Goal: Task Accomplishment & Management: Use online tool/utility

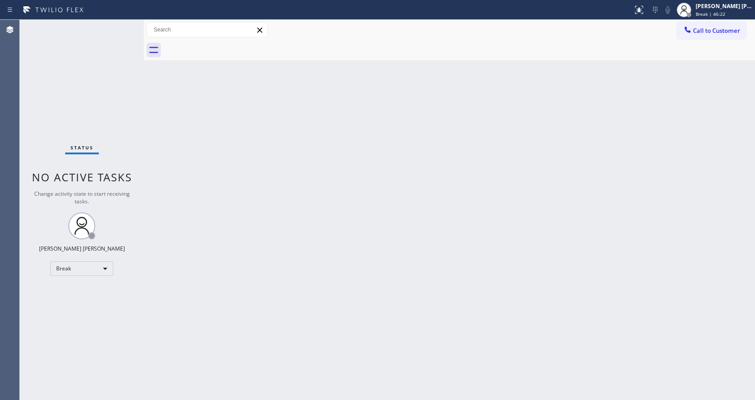
click at [655, 128] on div "Back to Dashboard Change Sender ID Customers Technicians Select a contact Outbo…" at bounding box center [449, 210] width 611 height 380
click at [733, 14] on div "Break | 59:22" at bounding box center [724, 14] width 57 height 6
click at [432, 224] on div "Back to Dashboard Change Sender ID Customers Technicians Select a contact Outbo…" at bounding box center [449, 210] width 611 height 380
click at [88, 124] on div "Status No active tasks Change activity state to start receiving tasks. [PERSON_…" at bounding box center [82, 210] width 124 height 380
click at [734, 9] on div "[PERSON_NAME] [PERSON_NAME]" at bounding box center [724, 6] width 57 height 8
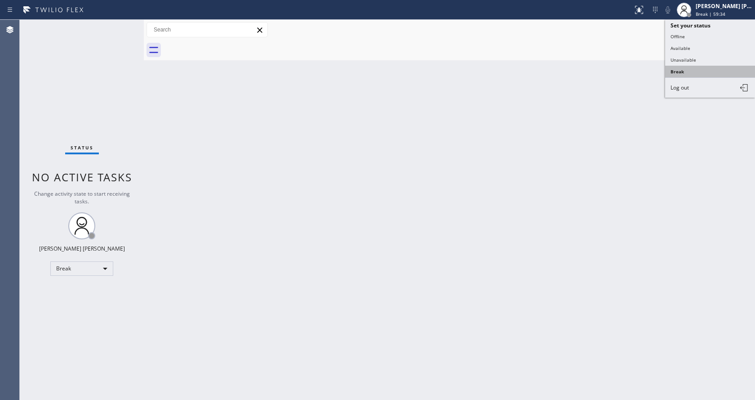
click at [682, 68] on button "Break" at bounding box center [710, 72] width 90 height 12
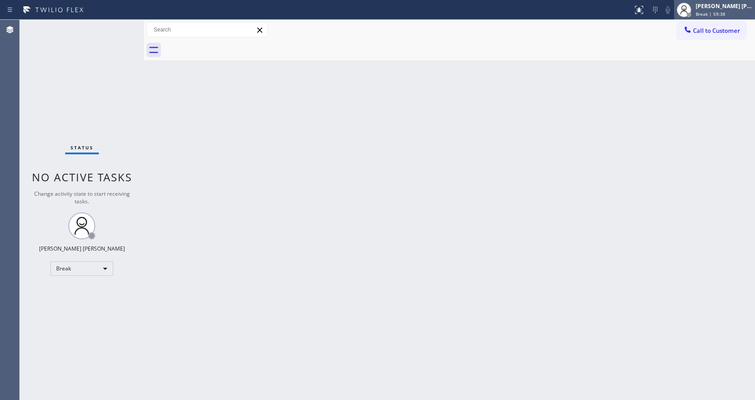
click at [716, 12] on span "Break | 59:38" at bounding box center [711, 14] width 30 height 6
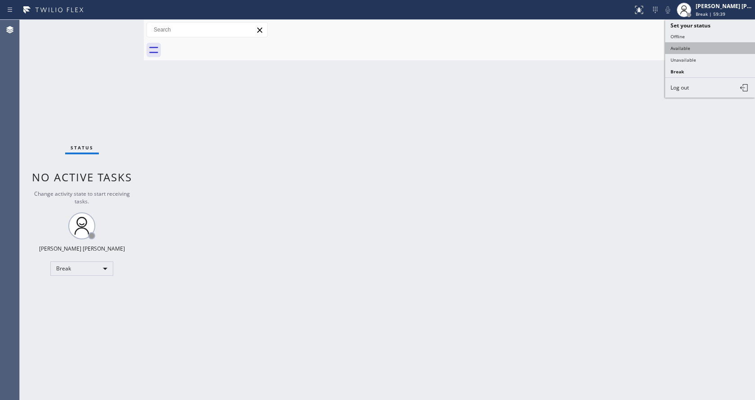
click at [675, 48] on button "Available" at bounding box center [710, 48] width 90 height 12
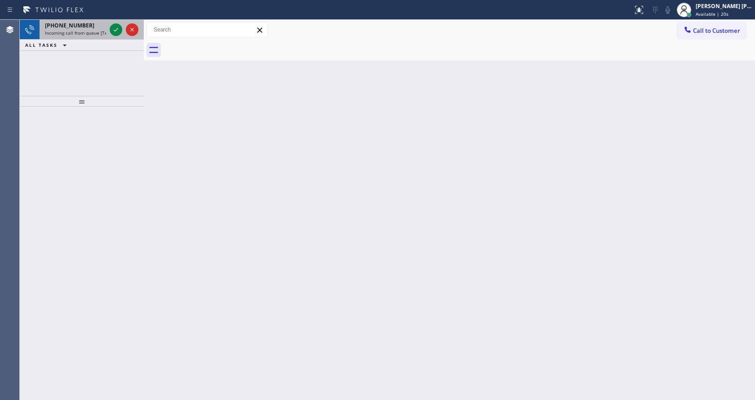
click at [109, 32] on div at bounding box center [124, 30] width 32 height 20
click at [115, 29] on icon at bounding box center [116, 29] width 11 height 11
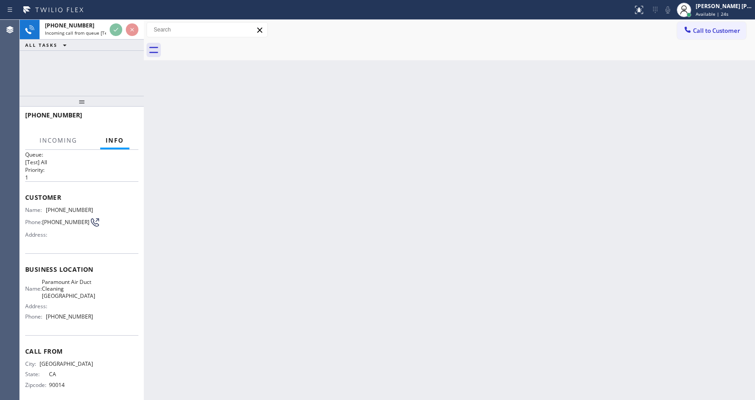
scroll to position [18, 0]
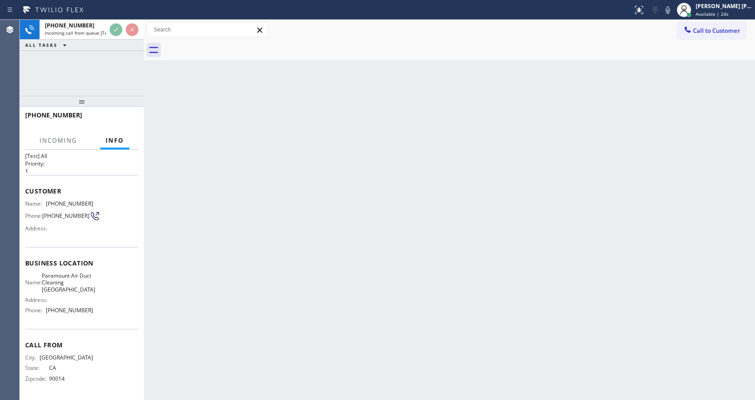
click at [334, 240] on div "Back to Dashboard Change Sender ID Customers Technicians Select a contact Outbo…" at bounding box center [449, 210] width 611 height 380
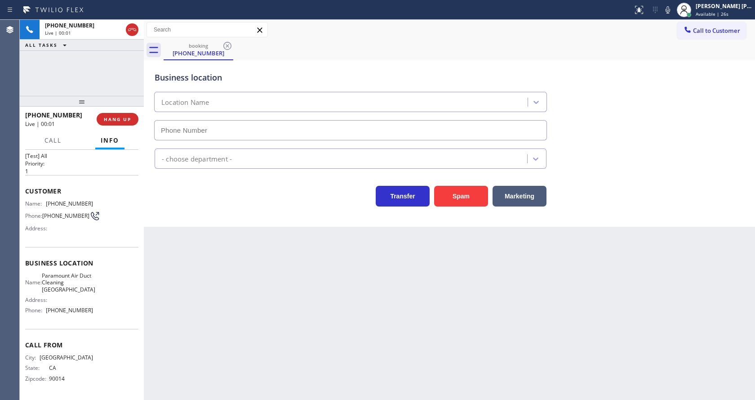
type input "[PHONE_NUMBER]"
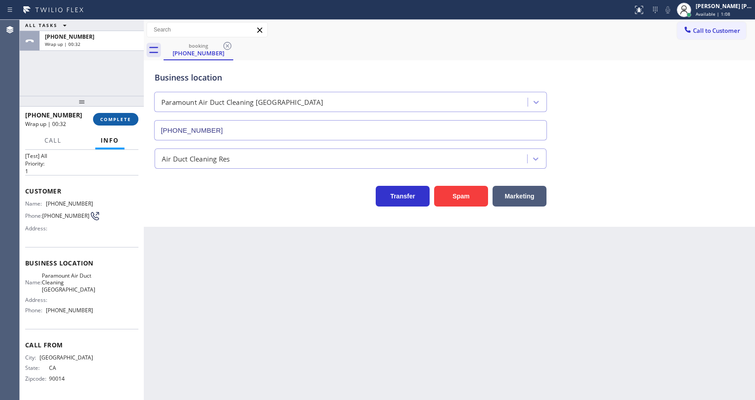
click at [114, 116] on span "COMPLETE" at bounding box center [115, 119] width 31 height 6
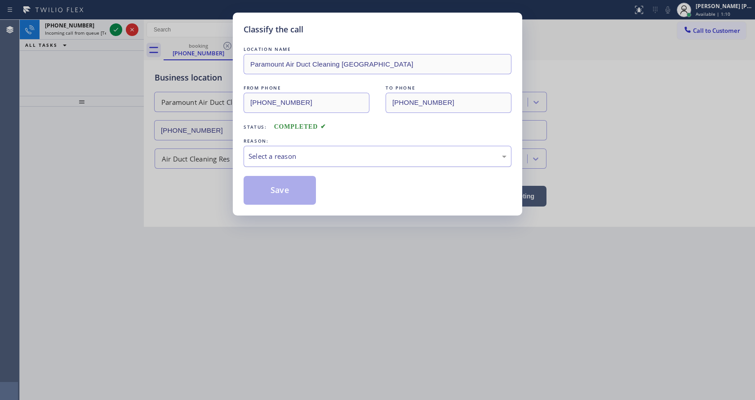
click at [326, 160] on div "Select a reason" at bounding box center [378, 156] width 258 height 10
click at [280, 186] on button "Save" at bounding box center [280, 190] width 72 height 29
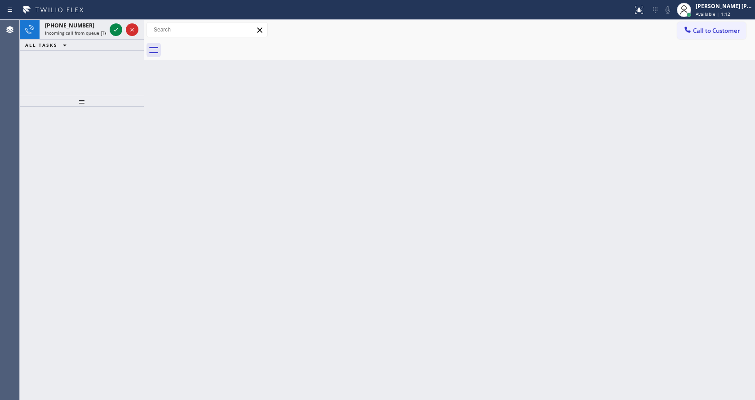
click at [97, 27] on div "[PHONE_NUMBER]" at bounding box center [75, 26] width 61 height 8
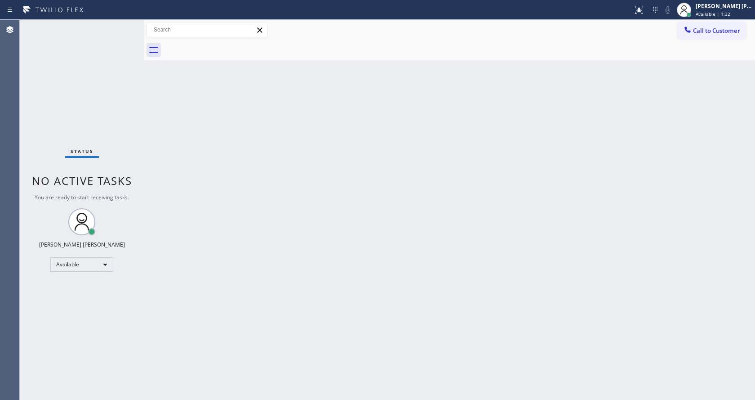
click at [203, 104] on div "Back to Dashboard Change Sender ID Customers Technicians Select a contact Outbo…" at bounding box center [449, 210] width 611 height 380
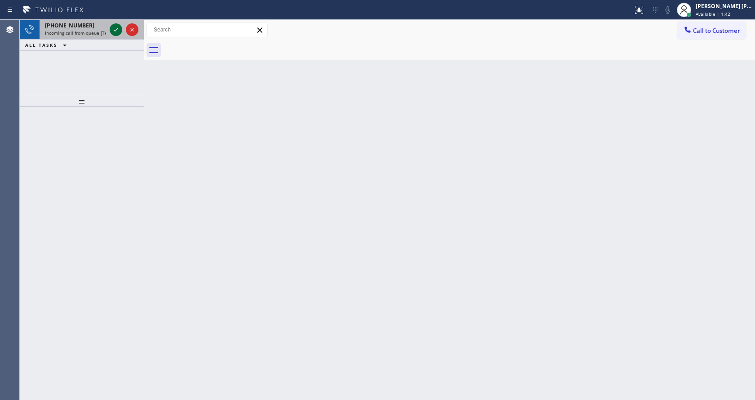
click at [113, 29] on icon at bounding box center [116, 29] width 11 height 11
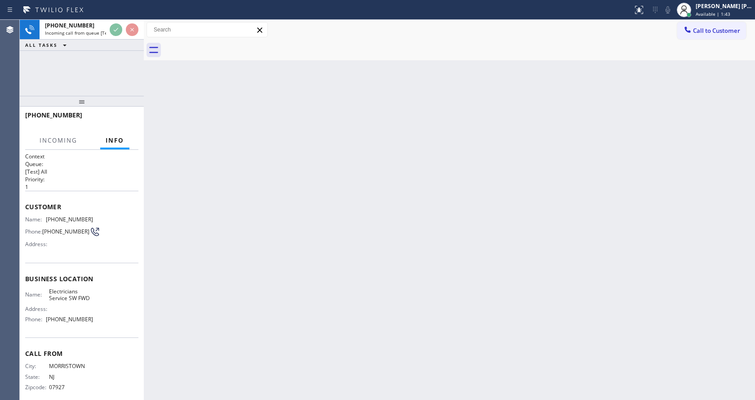
scroll to position [12, 0]
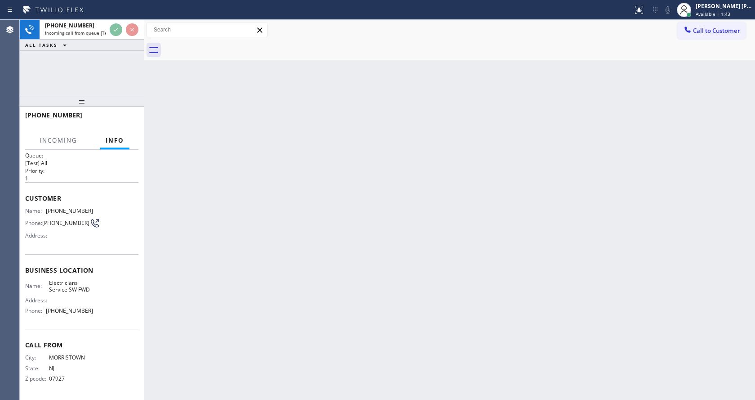
click at [391, 231] on div "Back to Dashboard Change Sender ID Customers Technicians Select a contact Outbo…" at bounding box center [449, 210] width 611 height 380
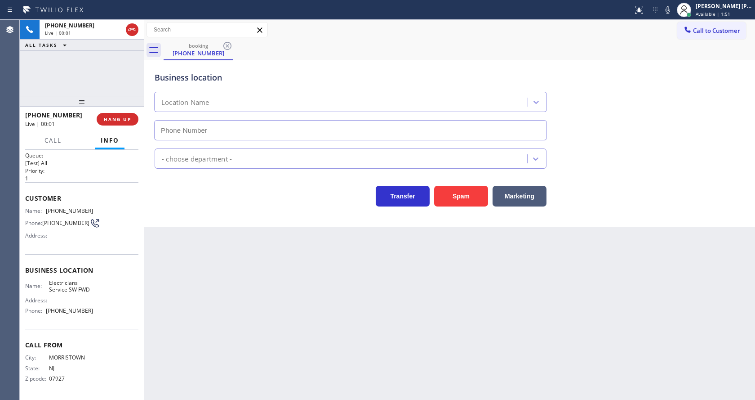
type input "[PHONE_NUMBER]"
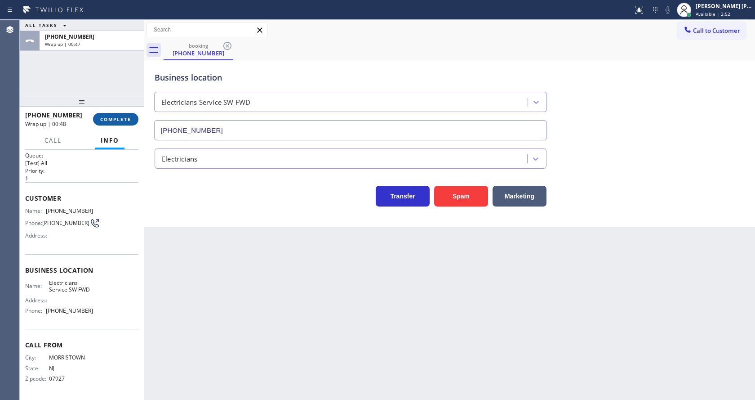
click at [114, 122] on span "COMPLETE" at bounding box center [115, 119] width 31 height 6
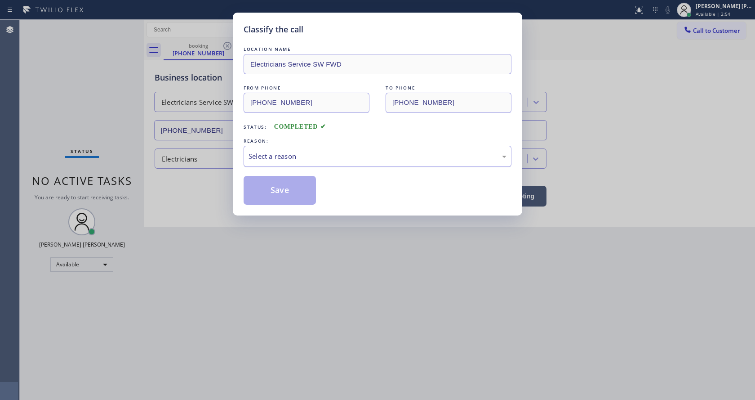
click at [291, 149] on div "Select a reason" at bounding box center [378, 156] width 268 height 21
click at [288, 185] on button "Save" at bounding box center [280, 190] width 72 height 29
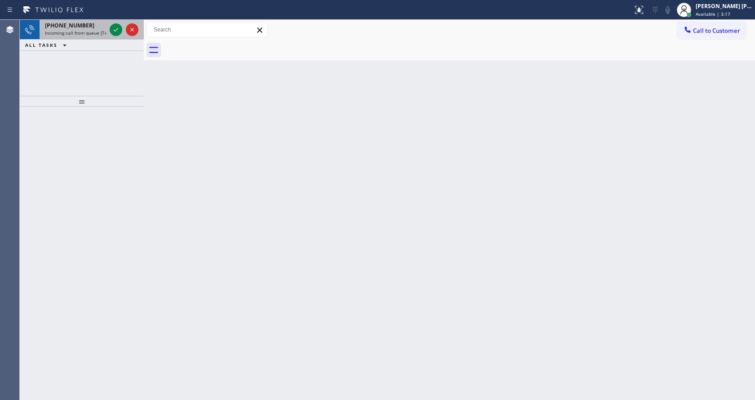
click at [87, 35] on span "Incoming call from queue [Test] All" at bounding box center [82, 33] width 75 height 6
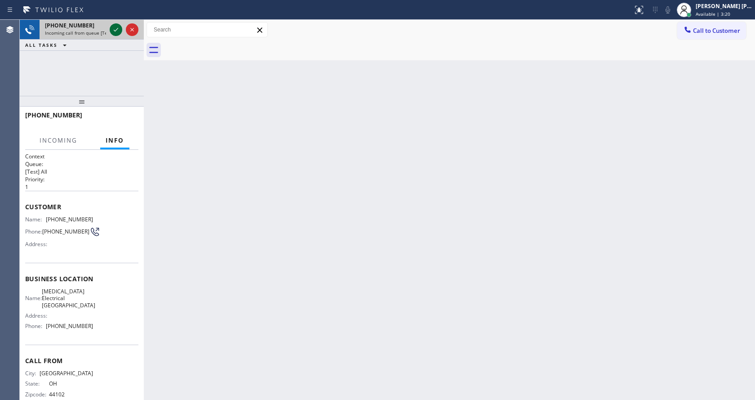
click at [114, 31] on icon at bounding box center [116, 29] width 11 height 11
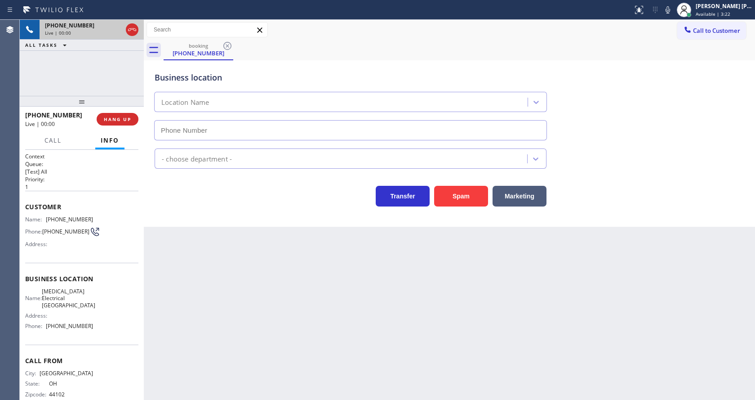
type input "[PHONE_NUMBER]"
click at [235, 308] on div "Back to Dashboard Change Sender ID Customers Technicians Select a contact Outbo…" at bounding box center [449, 210] width 611 height 380
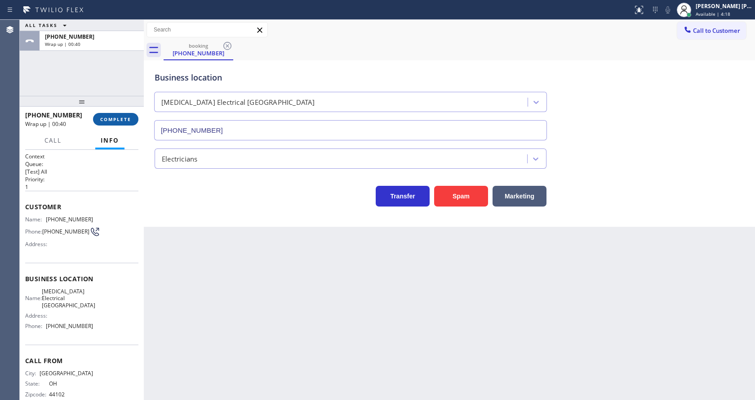
click at [108, 115] on button "COMPLETE" at bounding box center [115, 119] width 45 height 13
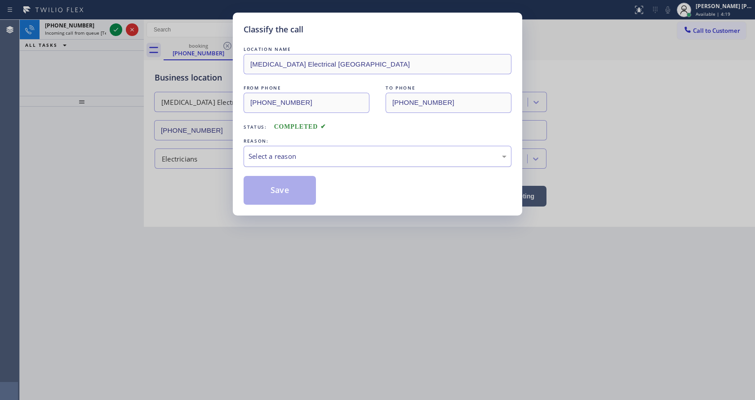
click at [280, 150] on div "Select a reason" at bounding box center [378, 156] width 268 height 21
click at [284, 186] on button "Save" at bounding box center [280, 190] width 72 height 29
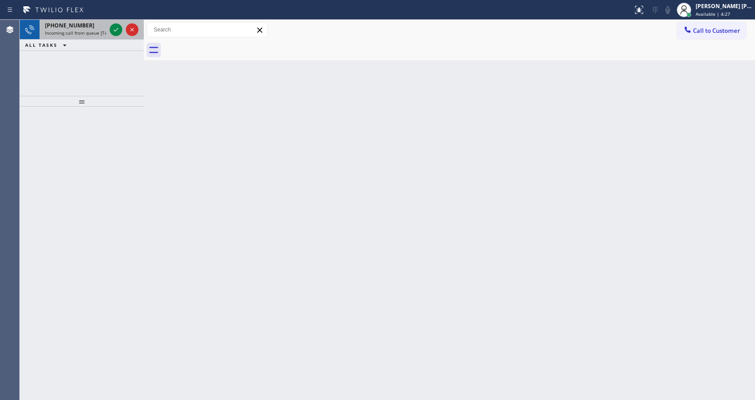
drag, startPoint x: 102, startPoint y: 35, endPoint x: 107, endPoint y: 36, distance: 5.4
click at [102, 35] on span "Incoming call from queue [Test] All" at bounding box center [82, 33] width 75 height 6
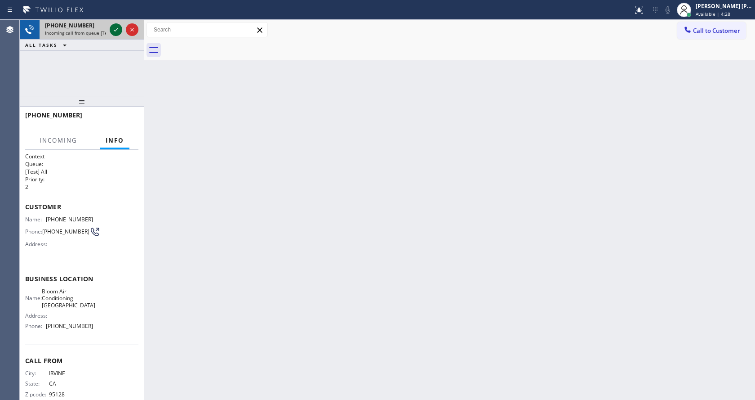
click at [114, 31] on icon at bounding box center [116, 29] width 11 height 11
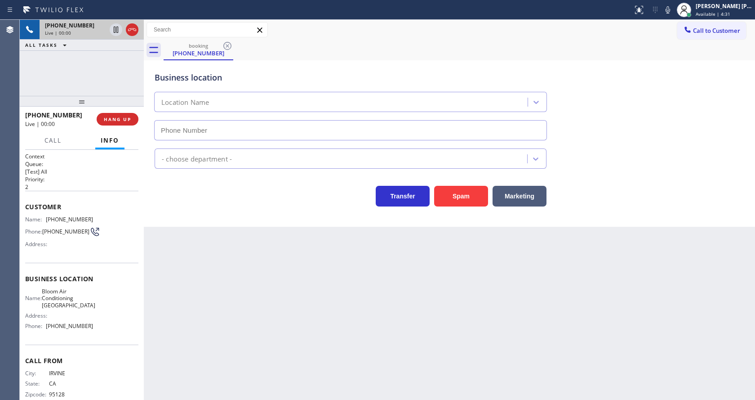
type input "[PHONE_NUMBER]"
click at [471, 186] on button "Spam" at bounding box center [461, 196] width 54 height 21
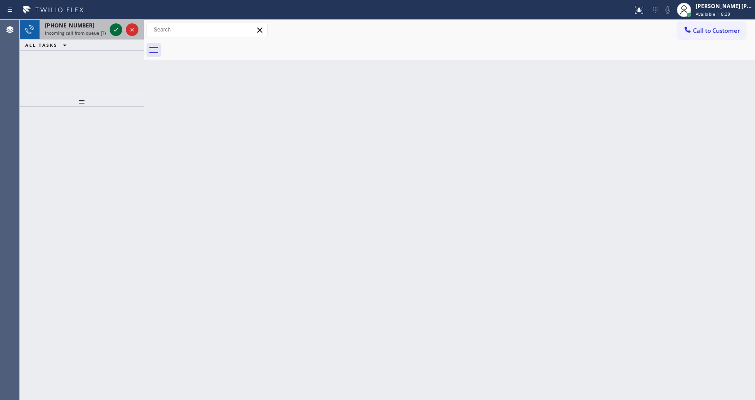
click at [110, 29] on div at bounding box center [116, 29] width 13 height 11
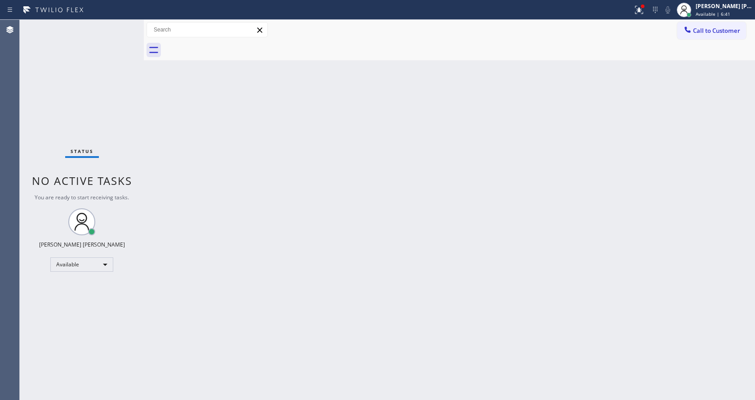
click at [124, 27] on div "Status No active tasks You are ready to start receiving tasks. [PERSON_NAME] [P…" at bounding box center [82, 210] width 124 height 380
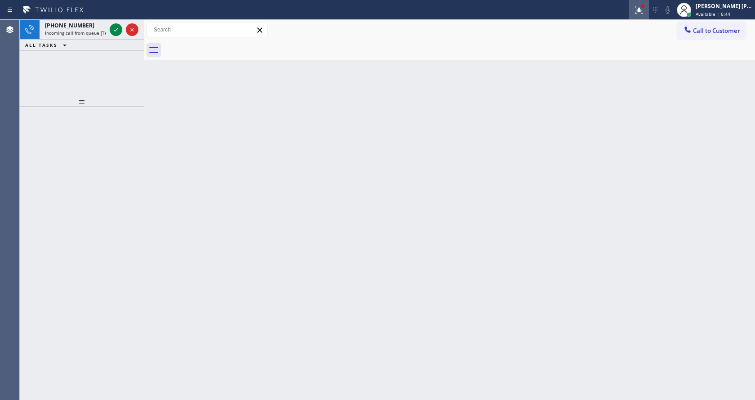
click at [642, 3] on button at bounding box center [639, 10] width 20 height 20
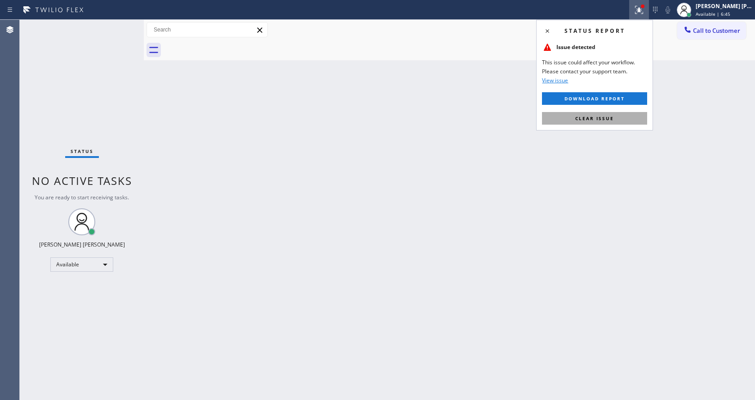
click at [583, 117] on span "Clear issue" at bounding box center [594, 118] width 39 height 6
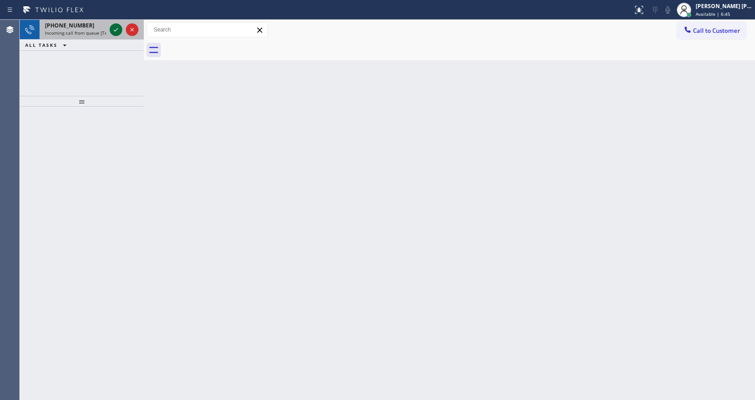
click at [117, 28] on icon at bounding box center [116, 29] width 11 height 11
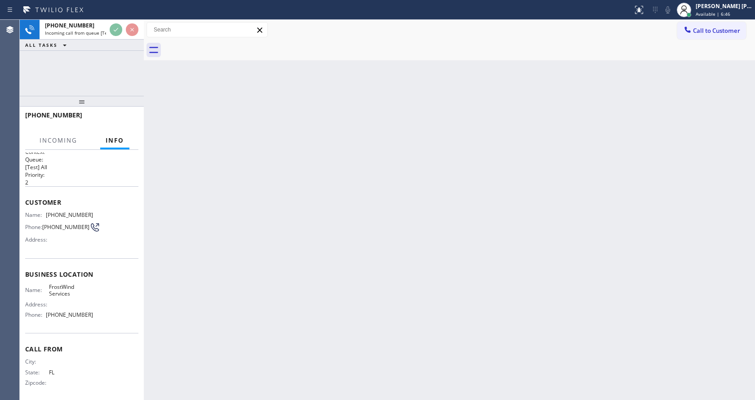
scroll to position [12, 0]
click at [362, 199] on div "Back to Dashboard Change Sender ID Customers Technicians Select a contact Outbo…" at bounding box center [449, 210] width 611 height 380
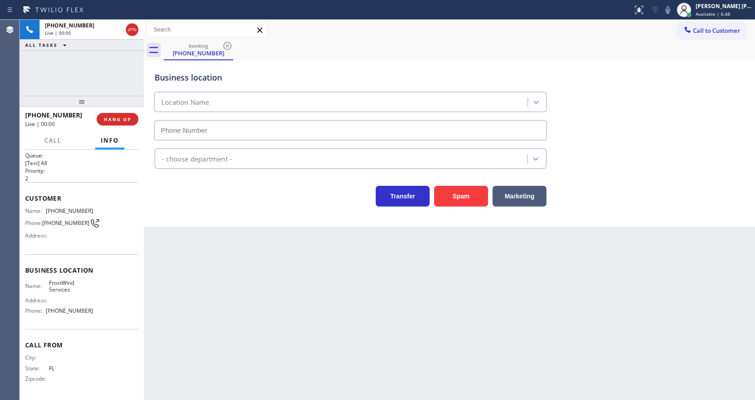
type input "[PHONE_NUMBER]"
click at [453, 199] on button "Spam" at bounding box center [461, 196] width 54 height 21
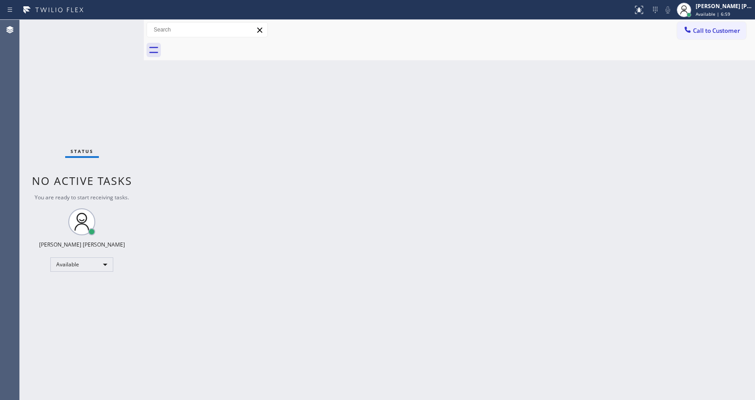
click at [120, 25] on div "Status No active tasks You are ready to start receiving tasks. [PERSON_NAME] [P…" at bounding box center [82, 210] width 124 height 380
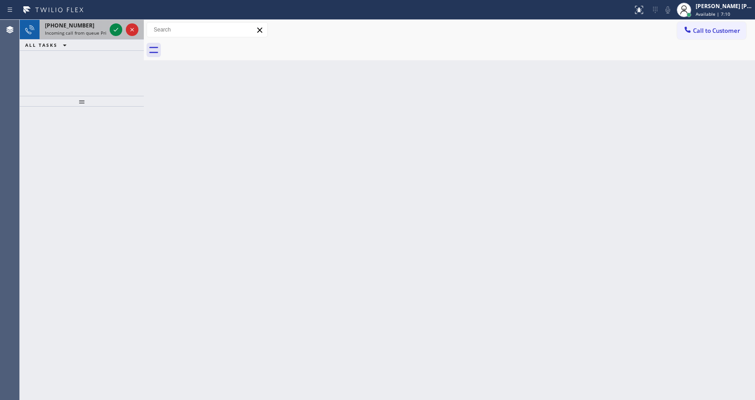
click at [104, 25] on div "[PHONE_NUMBER]" at bounding box center [75, 26] width 61 height 8
click at [111, 29] on icon at bounding box center [116, 29] width 11 height 11
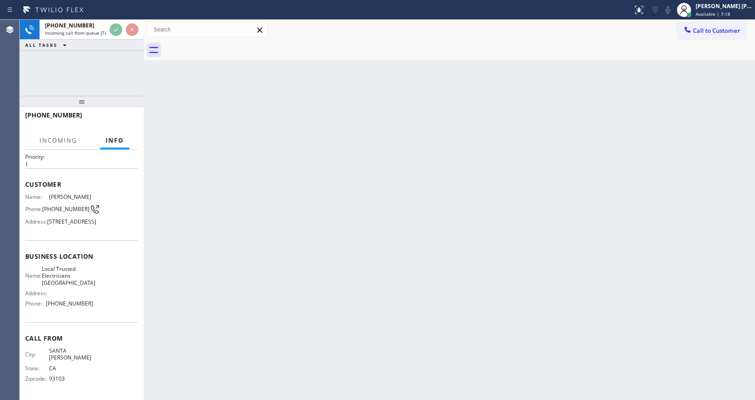
scroll to position [40, 0]
click at [242, 210] on div "Back to Dashboard Change Sender ID Customers Technicians Select a contact Outbo…" at bounding box center [449, 210] width 611 height 380
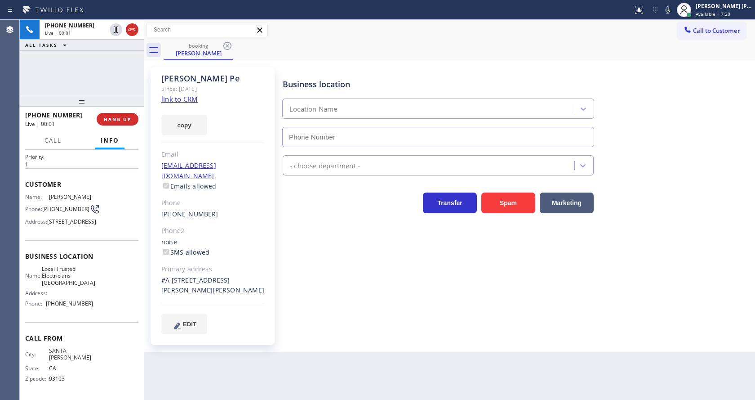
type input "[PHONE_NUMBER]"
click at [188, 98] on link "link to CRM" at bounding box center [179, 98] width 36 height 9
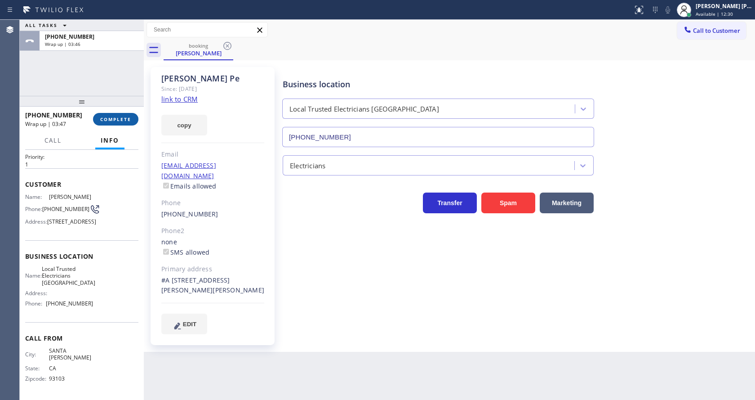
click at [114, 116] on button "COMPLETE" at bounding box center [115, 119] width 45 height 13
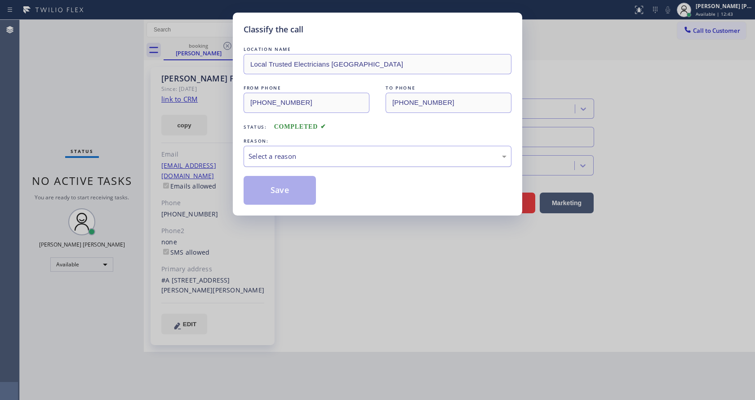
click at [307, 158] on div "Select a reason" at bounding box center [378, 156] width 258 height 10
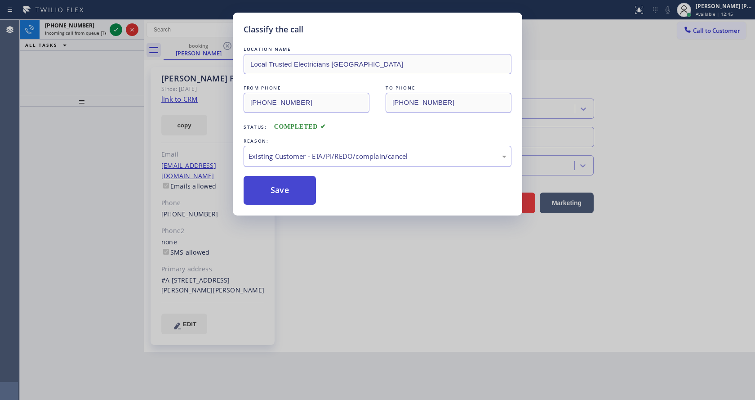
click at [292, 186] on button "Save" at bounding box center [280, 190] width 72 height 29
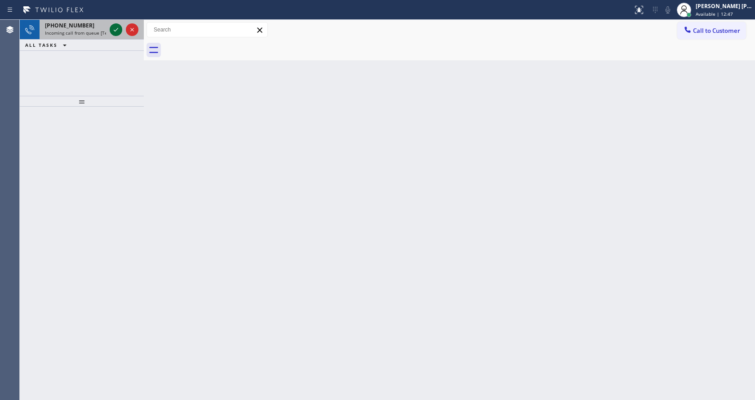
click at [116, 27] on icon at bounding box center [116, 29] width 11 height 11
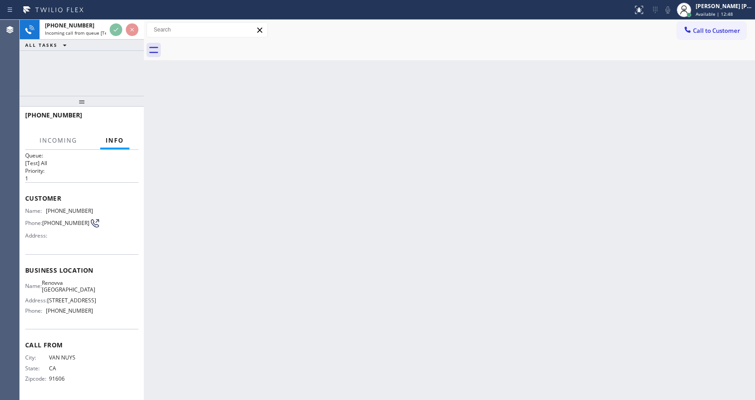
scroll to position [18, 0]
click at [296, 247] on div "Back to Dashboard Change Sender ID Customers Technicians Select a contact Outbo…" at bounding box center [449, 210] width 611 height 380
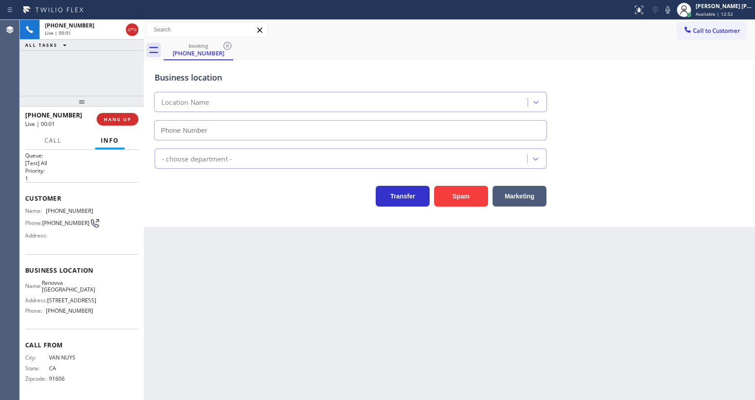
type input "[PHONE_NUMBER]"
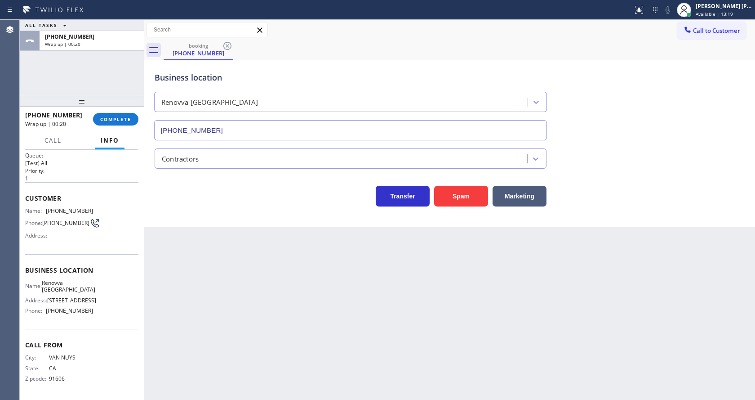
click at [144, 153] on div at bounding box center [144, 210] width 0 height 380
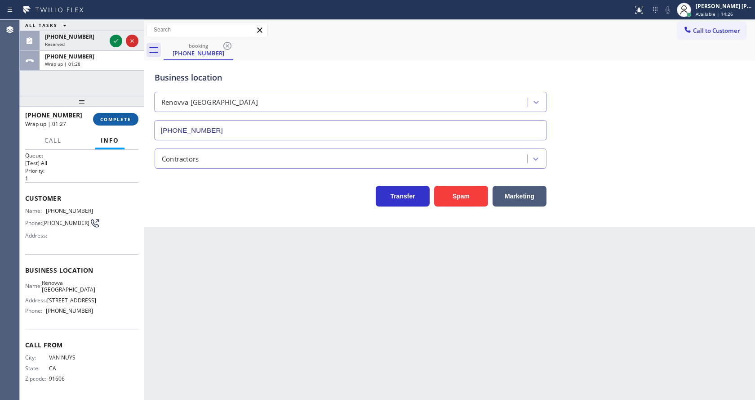
click at [110, 119] on span "COMPLETE" at bounding box center [115, 119] width 31 height 6
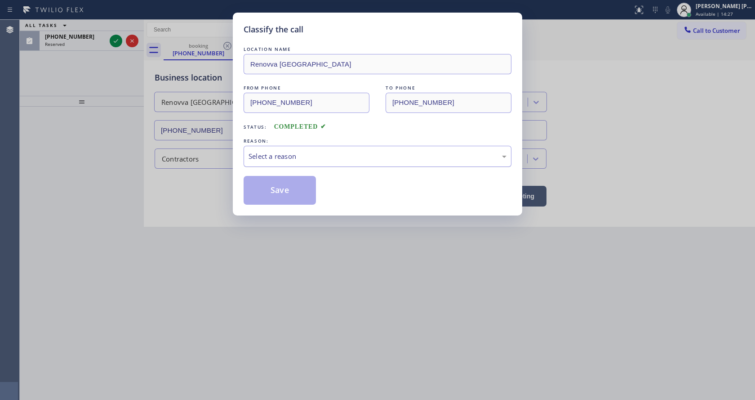
click at [301, 153] on div "Select a reason" at bounding box center [378, 156] width 258 height 10
click at [270, 194] on button "Save" at bounding box center [280, 190] width 72 height 29
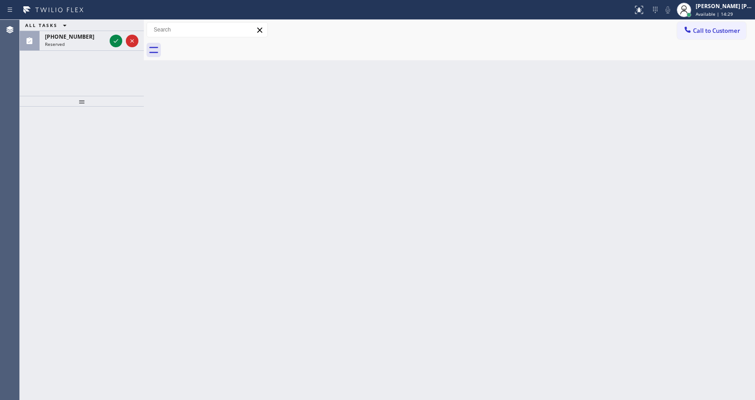
click at [117, 39] on icon at bounding box center [116, 41] width 11 height 11
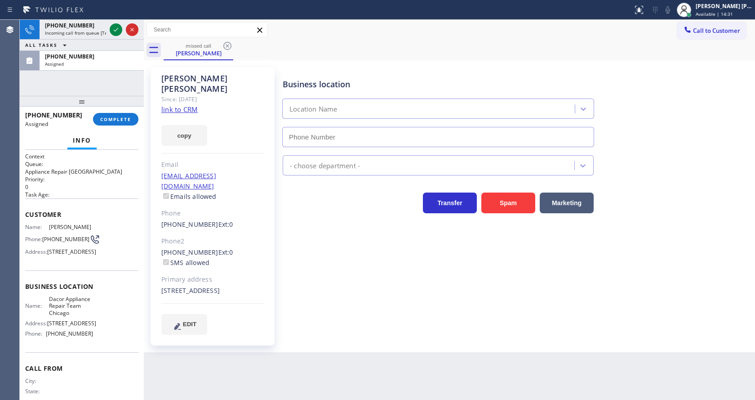
type input "[PHONE_NUMBER]"
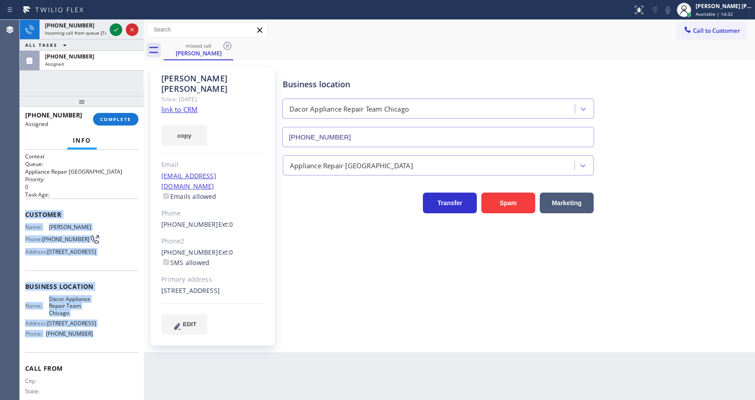
drag, startPoint x: 26, startPoint y: 214, endPoint x: 85, endPoint y: 370, distance: 167.4
click at [85, 370] on div "Context Queue: Appliance Repair High End Priority: 0 Task Age: Customer Name: […" at bounding box center [81, 286] width 113 height 268
copy div "Customer Name: [PERSON_NAME] Phone: [PHONE_NUMBER] Address: [STREET_ADDRESS] Bu…"
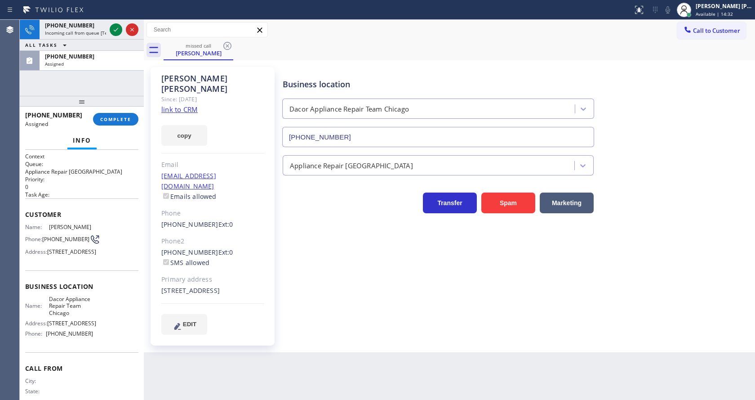
click at [317, 313] on div "Business location Dacor Appliance Repair Team [GEOGRAPHIC_DATA] [PHONE_NUMBER] …" at bounding box center [517, 200] width 472 height 262
click at [116, 107] on div at bounding box center [82, 101] width 124 height 11
click at [116, 121] on span "COMPLETE" at bounding box center [115, 119] width 31 height 6
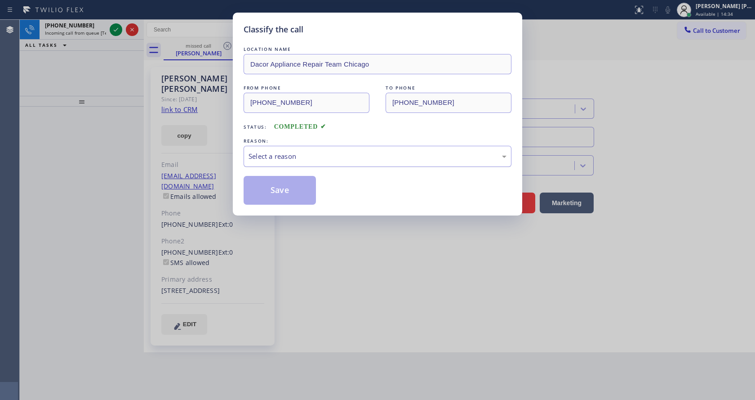
click at [298, 160] on div "Select a reason" at bounding box center [378, 156] width 258 height 10
click at [280, 201] on button "Save" at bounding box center [280, 190] width 72 height 29
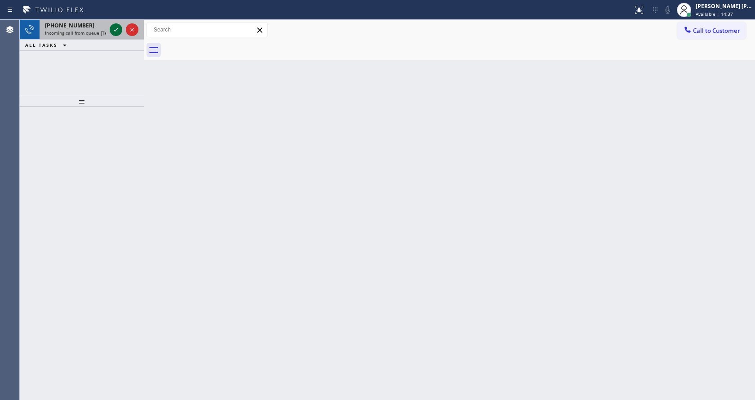
click at [115, 29] on icon at bounding box center [116, 29] width 11 height 11
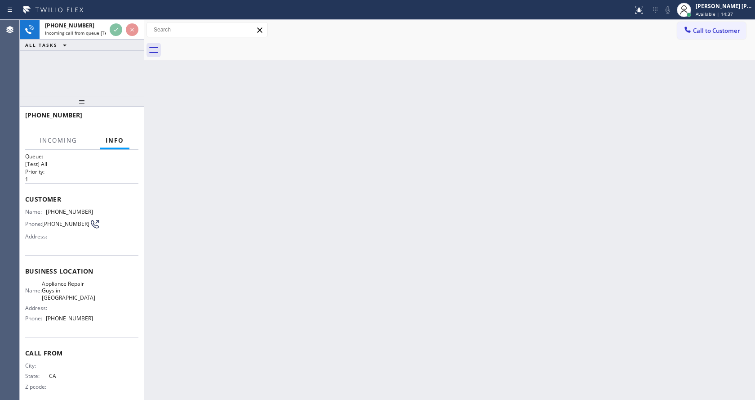
scroll to position [18, 0]
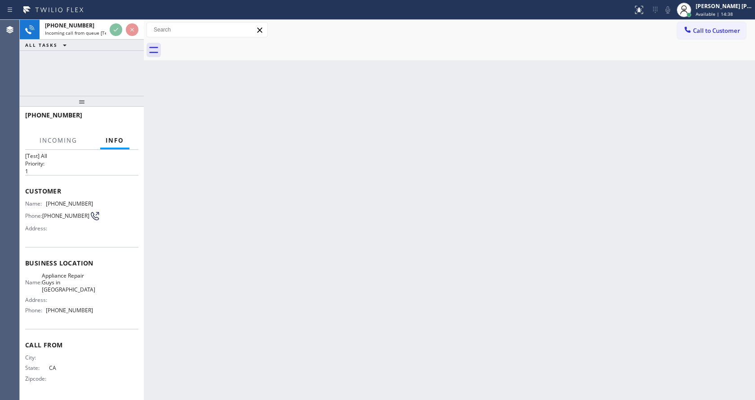
click at [339, 273] on div "Back to Dashboard Change Sender ID Customers Technicians Select a contact Outbo…" at bounding box center [449, 210] width 611 height 380
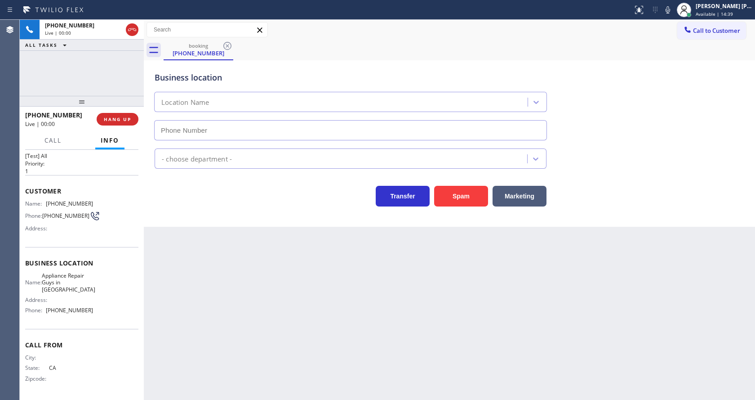
type input "[PHONE_NUMBER]"
click at [350, 340] on div "Back to Dashboard Change Sender ID Customers Technicians Select a contact Outbo…" at bounding box center [449, 210] width 611 height 380
click at [267, 316] on div "Back to Dashboard Change Sender ID Customers Technicians Select a contact Outbo…" at bounding box center [449, 210] width 611 height 380
click at [205, 257] on div "Back to Dashboard Change Sender ID Customers Technicians Select a contact Outbo…" at bounding box center [449, 210] width 611 height 380
click at [476, 362] on div "Back to Dashboard Change Sender ID Customers Technicians Select a contact Outbo…" at bounding box center [449, 210] width 611 height 380
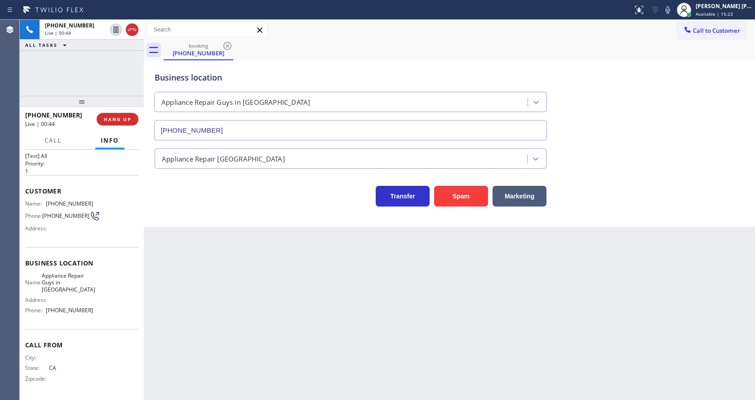
click at [240, 305] on div "Back to Dashboard Change Sender ID Customers Technicians Select a contact Outbo…" at bounding box center [449, 210] width 611 height 380
drag, startPoint x: 53, startPoint y: 281, endPoint x: 98, endPoint y: 267, distance: 48.2
click at [56, 281] on span "Appliance Repair Guys in [GEOGRAPHIC_DATA]" at bounding box center [68, 282] width 53 height 21
click at [54, 201] on span "[PHONE_NUMBER]" at bounding box center [69, 203] width 47 height 7
drag, startPoint x: 44, startPoint y: 201, endPoint x: 107, endPoint y: 203, distance: 62.5
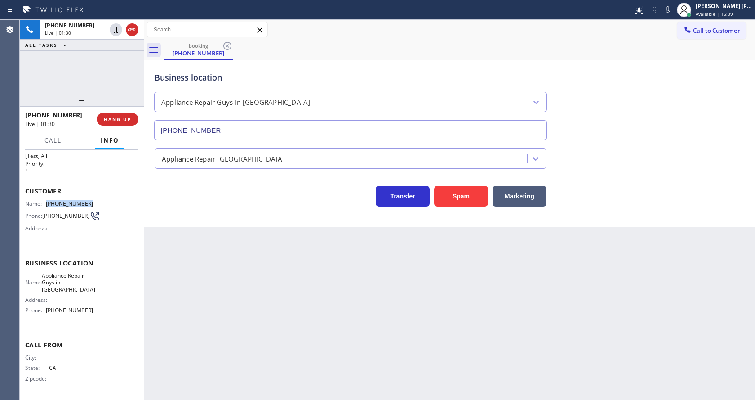
click at [107, 203] on div "Name: [PHONE_NUMBER] Phone: [PHONE_NUMBER] Address:" at bounding box center [81, 218] width 113 height 36
copy div "[PHONE_NUMBER]"
click at [215, 300] on div "Back to Dashboard Change Sender ID Customers Technicians Select a contact Outbo…" at bounding box center [449, 210] width 611 height 380
click at [213, 271] on div "Back to Dashboard Change Sender ID Customers Technicians Select a contact Outbo…" at bounding box center [449, 210] width 611 height 380
click at [118, 284] on div "Name: Appliance Repair Guys in [GEOGRAPHIC_DATA] Address: Phone: [PHONE_NUMBER]" at bounding box center [81, 294] width 113 height 45
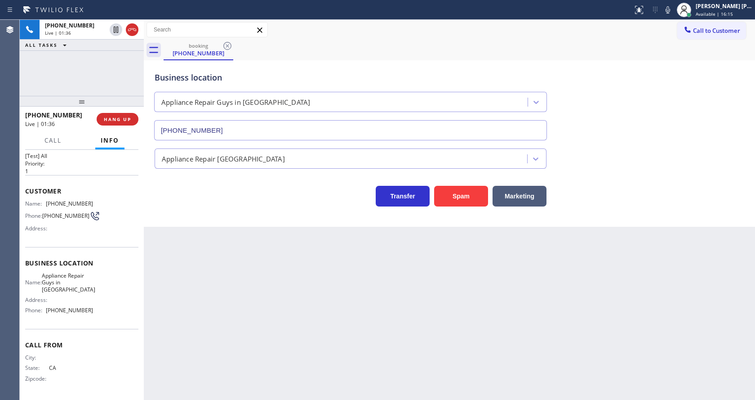
click at [74, 293] on div "Name: Appliance Repair Guys in [GEOGRAPHIC_DATA] Address: Phone: [PHONE_NUMBER]" at bounding box center [59, 294] width 68 height 45
drag, startPoint x: 44, startPoint y: 274, endPoint x: 79, endPoint y: 293, distance: 40.0
click at [79, 293] on div "Name: Appliance Repair Guys in [GEOGRAPHIC_DATA] Address: Phone: [PHONE_NUMBER]" at bounding box center [59, 294] width 68 height 45
copy span "Appliance Repair Guys in [GEOGRAPHIC_DATA]"
click at [247, 322] on div "Back to Dashboard Change Sender ID Customers Technicians Select a contact Outbo…" at bounding box center [449, 210] width 611 height 380
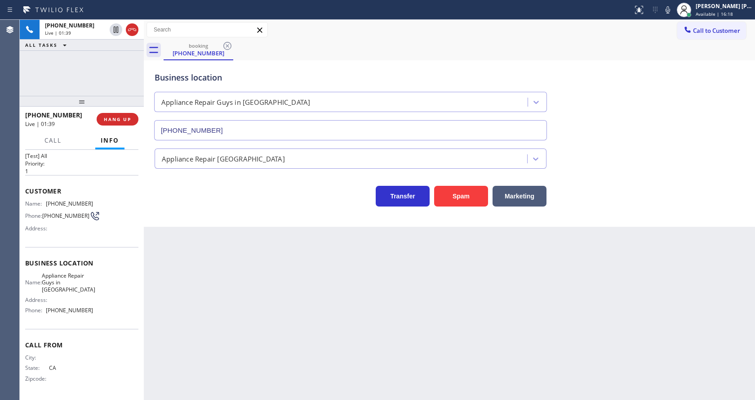
click at [122, 321] on div "Business location Name: Appliance Repair Guys in [GEOGRAPHIC_DATA] Address: Pho…" at bounding box center [81, 288] width 113 height 82
drag, startPoint x: 45, startPoint y: 307, endPoint x: 93, endPoint y: 312, distance: 48.7
click at [93, 312] on div "Name: Appliance Repair Guys in [GEOGRAPHIC_DATA] Address: Phone: [PHONE_NUMBER]" at bounding box center [81, 294] width 113 height 45
copy div "[PHONE_NUMBER]"
click at [178, 307] on div "Back to Dashboard Change Sender ID Customers Technicians Select a contact Outbo…" at bounding box center [449, 210] width 611 height 380
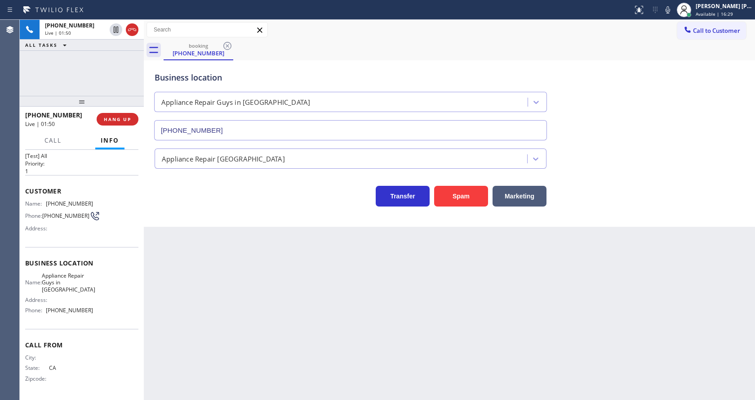
click at [343, 260] on div "Back to Dashboard Change Sender ID Customers Technicians Select a contact Outbo…" at bounding box center [449, 210] width 611 height 380
click at [235, 246] on div "Back to Dashboard Change Sender ID Customers Technicians Select a contact Outbo…" at bounding box center [449, 210] width 611 height 380
click at [111, 116] on span "COMPLETE" at bounding box center [115, 119] width 31 height 6
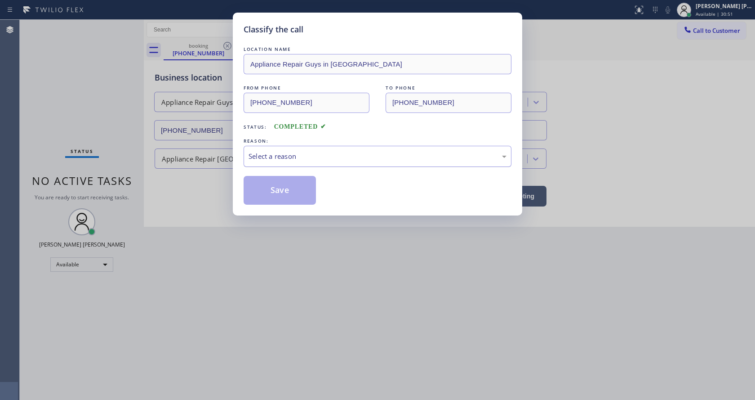
click at [296, 153] on div "Select a reason" at bounding box center [378, 156] width 258 height 10
click at [276, 182] on button "Save" at bounding box center [280, 190] width 72 height 29
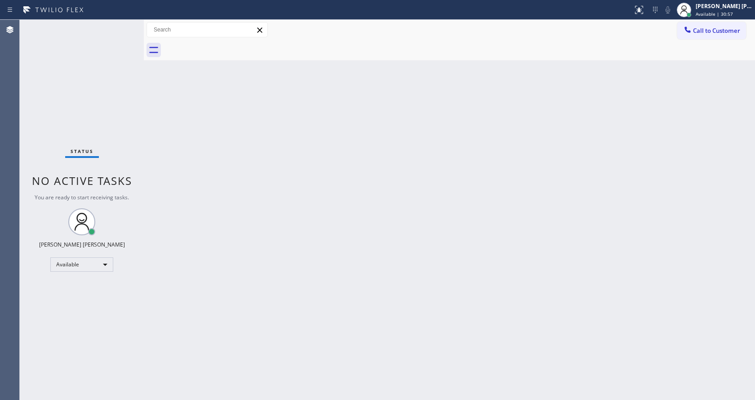
drag, startPoint x: 244, startPoint y: 339, endPoint x: 244, endPoint y: 399, distance: 59.8
click at [244, 343] on div "Back to Dashboard Change Sender ID Customers Technicians Select a contact Outbo…" at bounding box center [449, 210] width 611 height 380
drag, startPoint x: 489, startPoint y: 201, endPoint x: 419, endPoint y: 40, distance: 175.7
click at [489, 198] on div "Back to Dashboard Change Sender ID Customers Technicians Select a contact Outbo…" at bounding box center [449, 210] width 611 height 380
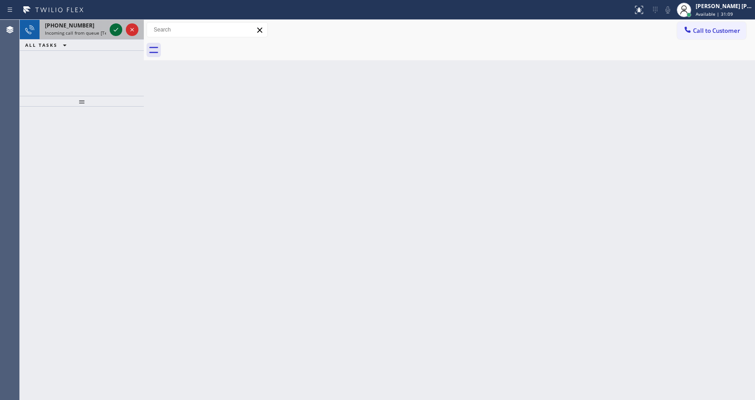
click at [114, 30] on icon at bounding box center [116, 30] width 4 height 4
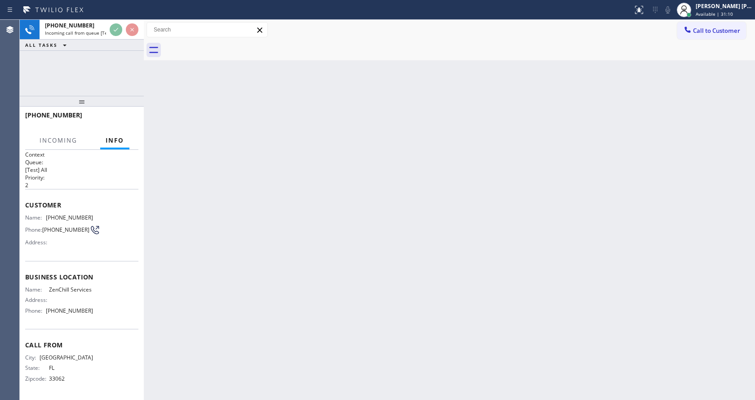
scroll to position [18, 0]
click at [287, 275] on div "Back to Dashboard Change Sender ID Customers Technicians Select a contact Outbo…" at bounding box center [449, 210] width 611 height 380
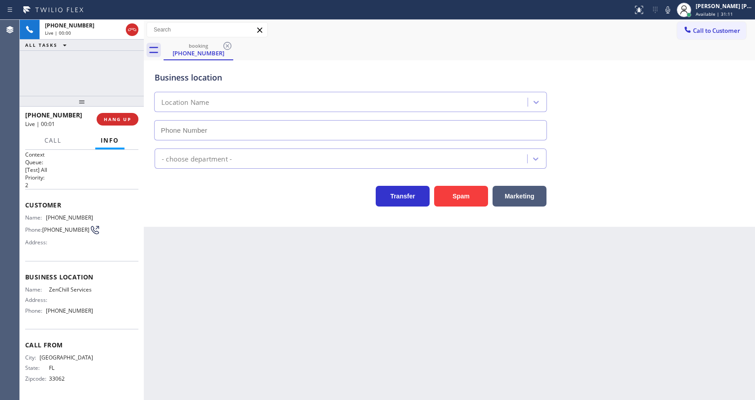
type input "[PHONE_NUMBER]"
click at [455, 199] on button "Spam" at bounding box center [461, 196] width 54 height 21
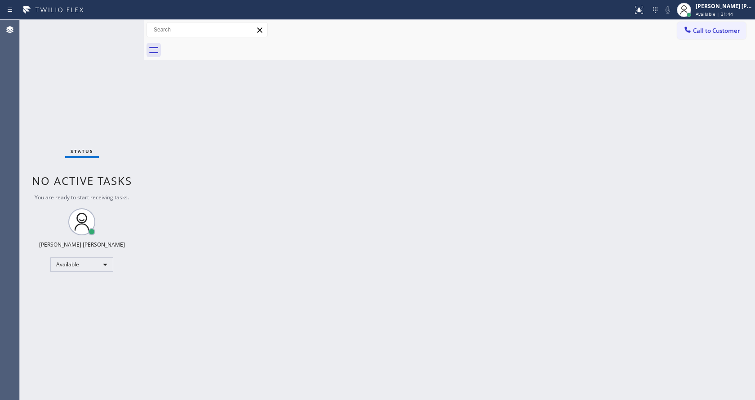
click at [459, 150] on div "Back to Dashboard Change Sender ID Customers Technicians Select a contact Outbo…" at bounding box center [449, 210] width 611 height 380
drag, startPoint x: 142, startPoint y: 109, endPoint x: 87, endPoint y: 16, distance: 108.0
click at [142, 107] on div "Status No active tasks You are ready to start receiving tasks. [PERSON_NAME] [P…" at bounding box center [387, 210] width 735 height 380
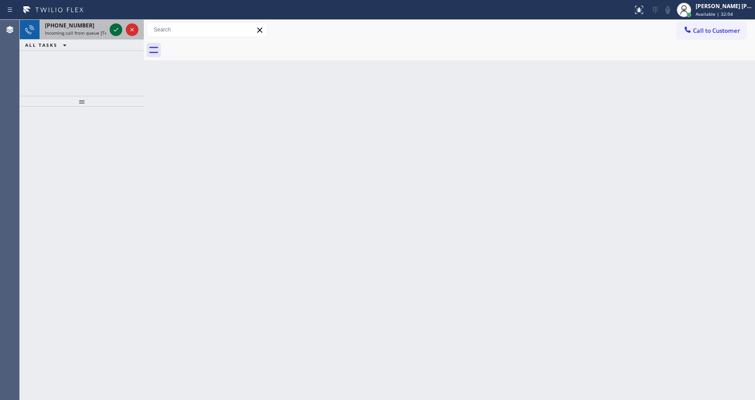
click at [118, 28] on icon at bounding box center [116, 29] width 11 height 11
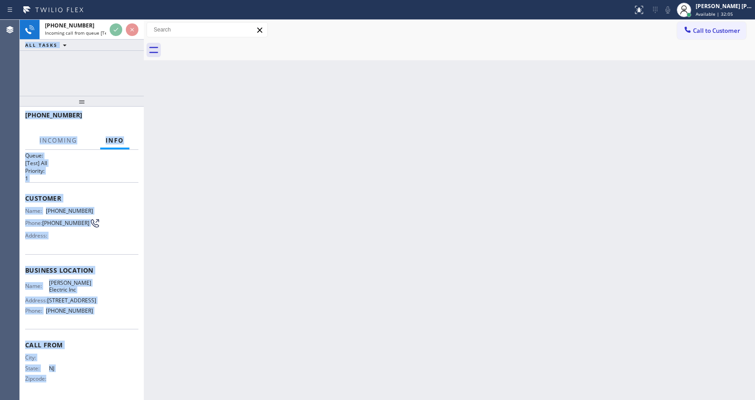
scroll to position [26, 0]
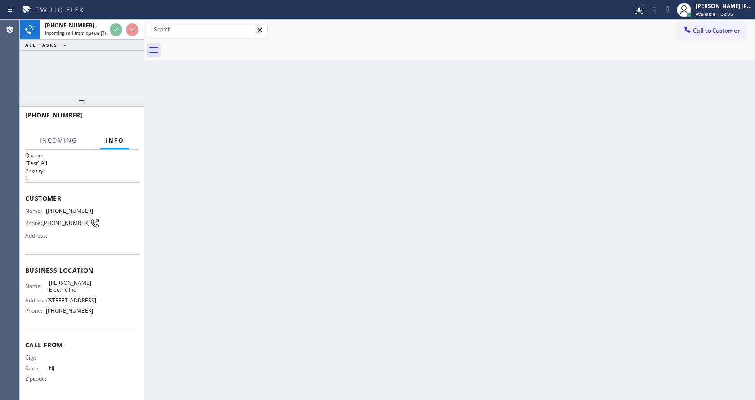
click at [299, 264] on div "Back to Dashboard Change Sender ID Customers Technicians Select a contact Outbo…" at bounding box center [449, 210] width 611 height 380
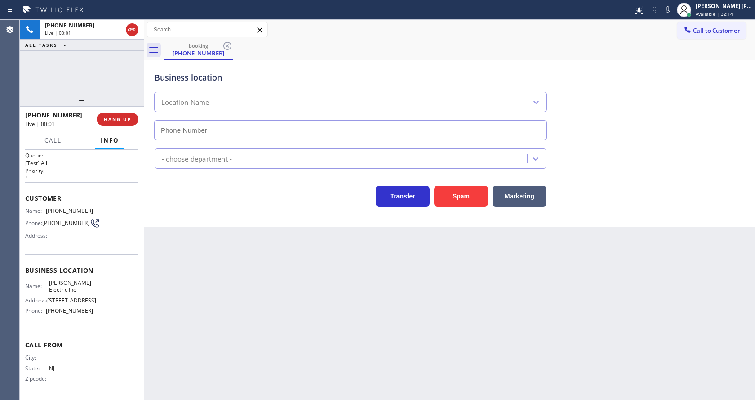
type input "[PHONE_NUMBER]"
click at [284, 267] on div "Back to Dashboard Change Sender ID Customers Technicians Select a contact Outbo…" at bounding box center [449, 210] width 611 height 380
click at [449, 197] on button "Spam" at bounding box center [461, 196] width 54 height 21
click at [399, 261] on div "Back to Dashboard Change Sender ID Customers Technicians Select a contact Outbo…" at bounding box center [449, 210] width 611 height 380
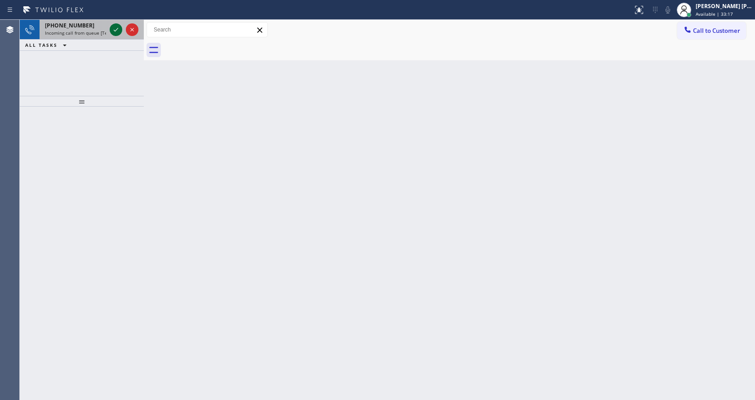
click at [111, 29] on icon at bounding box center [116, 29] width 11 height 11
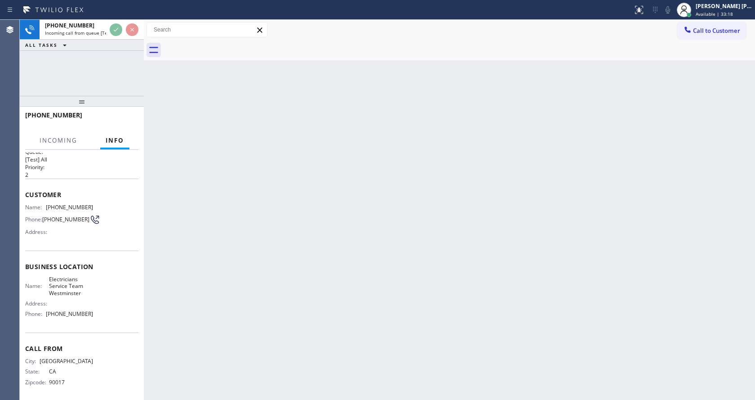
scroll to position [18, 0]
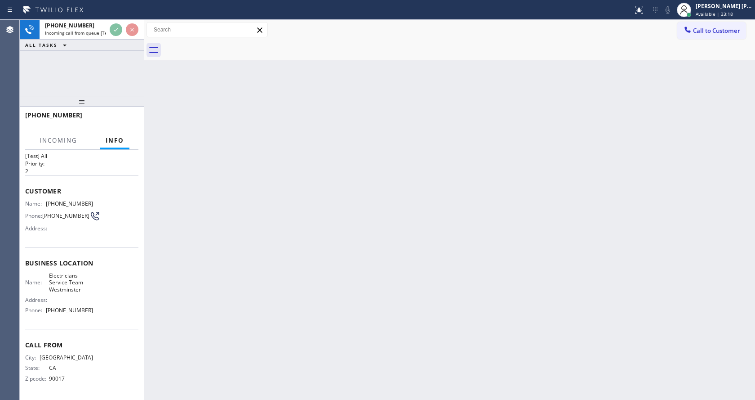
click at [361, 262] on div "Back to Dashboard Change Sender ID Customers Technicians Select a contact Outbo…" at bounding box center [449, 210] width 611 height 380
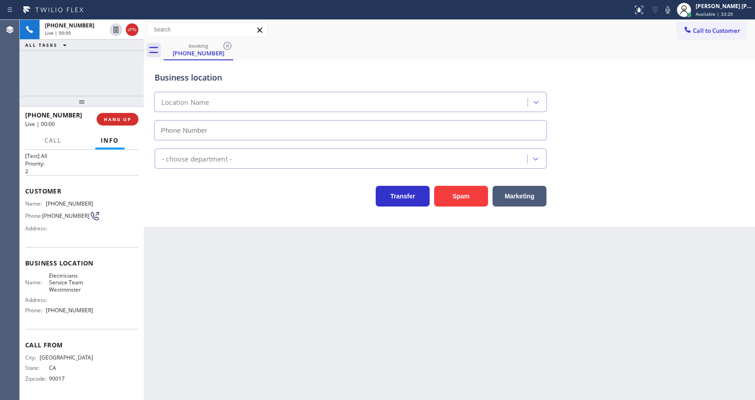
type input "[PHONE_NUMBER]"
click at [173, 254] on div "Back to Dashboard Change Sender ID Customers Technicians Select a contact Outbo…" at bounding box center [449, 210] width 611 height 380
click at [256, 325] on div "Back to Dashboard Change Sender ID Customers Technicians Select a contact Outbo…" at bounding box center [449, 210] width 611 height 380
click at [211, 302] on div "Back to Dashboard Change Sender ID Customers Technicians Select a contact Outbo…" at bounding box center [449, 210] width 611 height 380
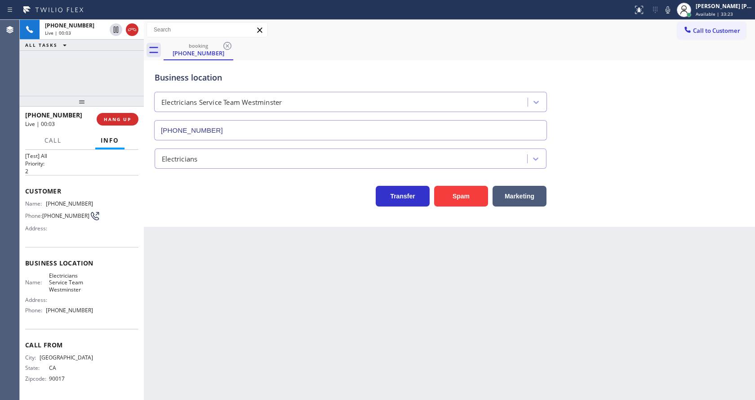
click at [328, 346] on div "Back to Dashboard Change Sender ID Customers Technicians Select a contact Outbo…" at bounding box center [449, 210] width 611 height 380
click at [110, 120] on span "COMPLETE" at bounding box center [115, 119] width 31 height 6
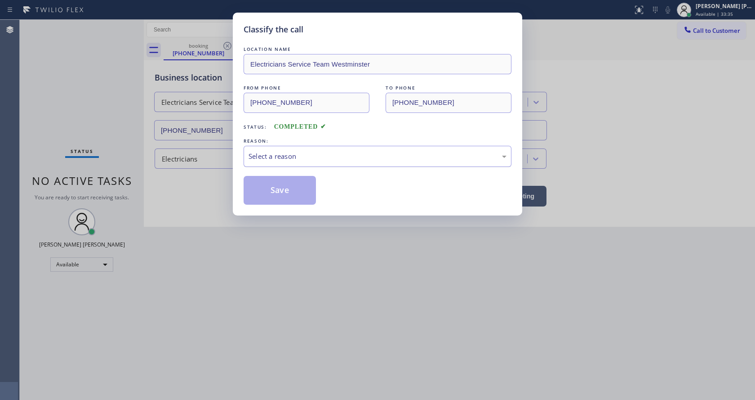
click at [273, 154] on div "Select a reason" at bounding box center [378, 156] width 258 height 10
click at [283, 192] on button "Save" at bounding box center [280, 190] width 72 height 29
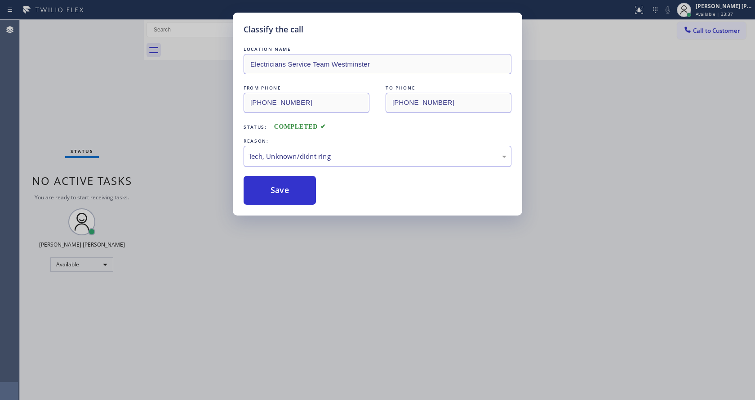
drag, startPoint x: 321, startPoint y: 234, endPoint x: 299, endPoint y: 387, distance: 154.5
click at [323, 242] on div "Classify the call LOCATION NAME Electricians Service Team Westminster FROM PHON…" at bounding box center [377, 200] width 755 height 400
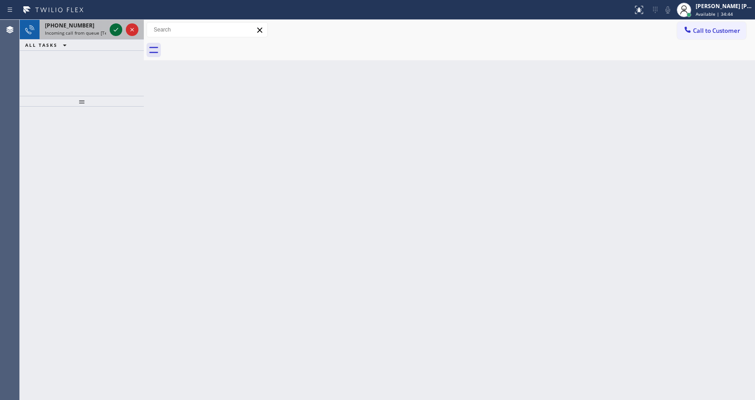
click at [120, 26] on icon at bounding box center [116, 29] width 11 height 11
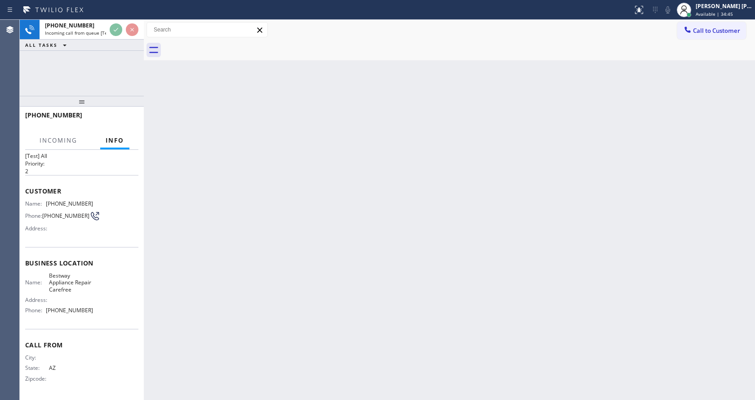
scroll to position [18, 0]
click at [255, 253] on div "Back to Dashboard Change Sender ID Customers Technicians Select a contact Outbo…" at bounding box center [449, 210] width 611 height 380
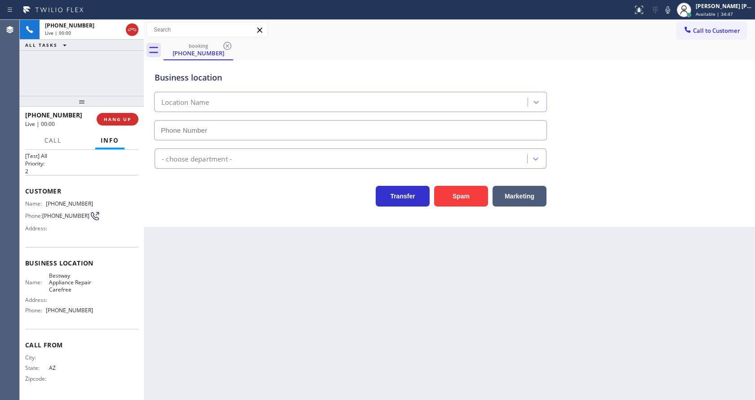
type input "[PHONE_NUMBER]"
click at [253, 276] on div "Back to Dashboard Change Sender ID Customers Technicians Select a contact Outbo…" at bounding box center [449, 210] width 611 height 380
click at [458, 198] on button "Spam" at bounding box center [461, 196] width 54 height 21
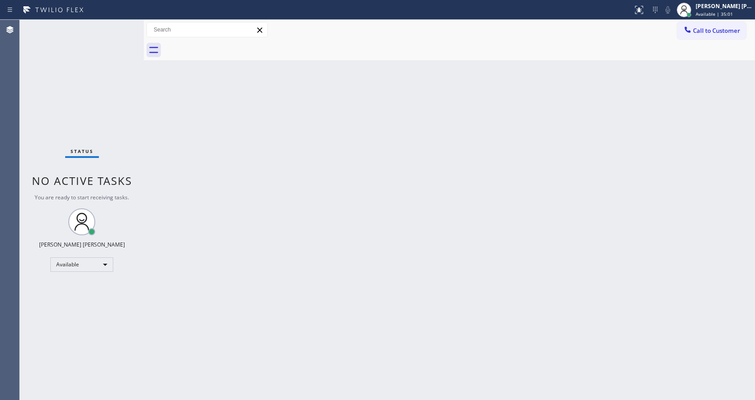
click at [228, 198] on div "Back to Dashboard Change Sender ID Customers Technicians Select a contact Outbo…" at bounding box center [449, 210] width 611 height 380
click at [434, 229] on div "Back to Dashboard Change Sender ID Customers Technicians Select a contact Outbo…" at bounding box center [449, 210] width 611 height 380
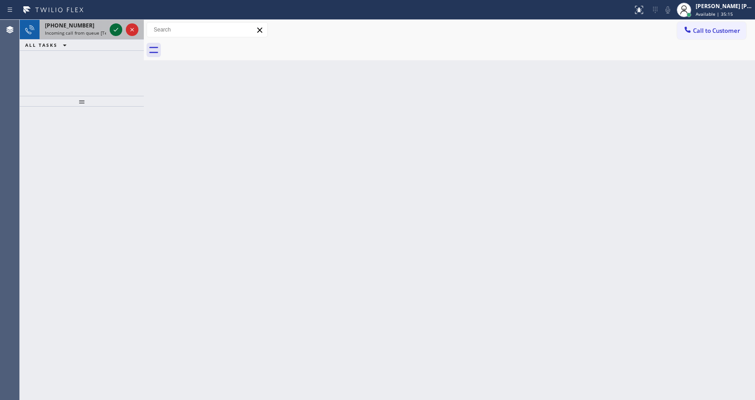
click at [115, 27] on icon at bounding box center [116, 29] width 11 height 11
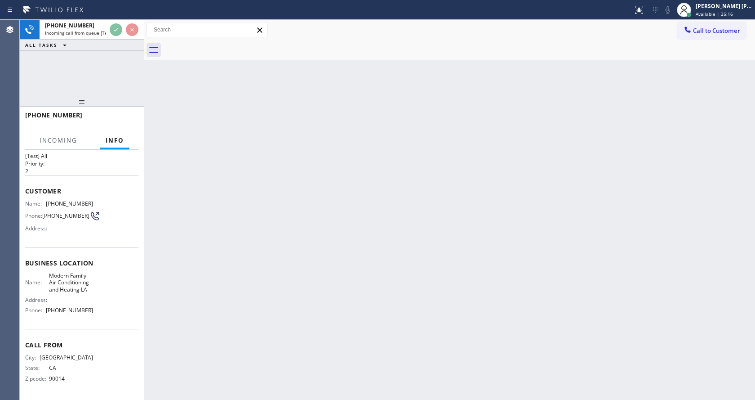
scroll to position [18, 0]
click at [265, 300] on div "Back to Dashboard Change Sender ID Customers Technicians Select a contact Outbo…" at bounding box center [449, 210] width 611 height 380
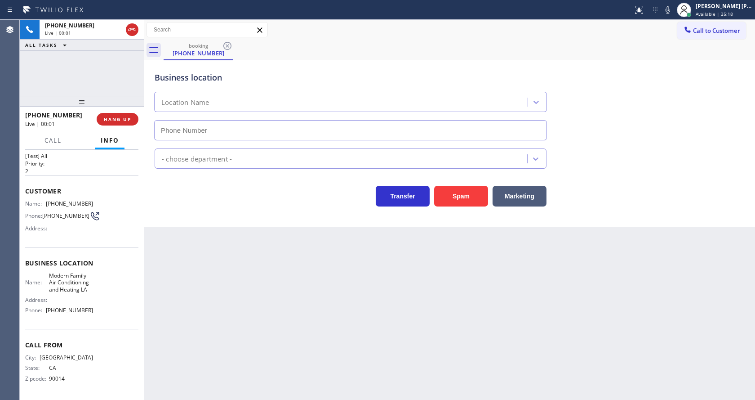
click at [196, 247] on div "Back to Dashboard Change Sender ID Customers Technicians Select a contact Outbo…" at bounding box center [449, 210] width 611 height 380
type input "[PHONE_NUMBER]"
click at [202, 217] on div "Business location Modern Family Air Conditioning & Heating LA [PHONE_NUMBER] HV…" at bounding box center [449, 143] width 611 height 166
click at [206, 226] on div "Business location Modern Family Air Conditioning & Heating LA [PHONE_NUMBER] HV…" at bounding box center [449, 143] width 611 height 166
click at [148, 202] on div "Business location Modern Family Air Conditioning & Heating LA [PHONE_NUMBER] HV…" at bounding box center [449, 134] width 607 height 144
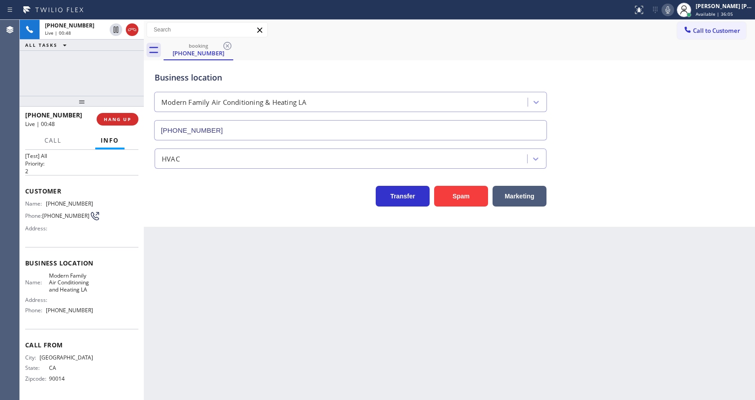
click at [667, 11] on icon at bounding box center [667, 9] width 11 height 11
click at [597, 156] on div "HVAC" at bounding box center [449, 157] width 593 height 24
click at [667, 9] on icon at bounding box center [667, 9] width 11 height 11
click at [690, 124] on div "Business location Modern Family Air Conditioning & Heating LA [PHONE_NUMBER]" at bounding box center [449, 99] width 593 height 81
click at [286, 337] on div "Back to Dashboard Change Sender ID Customers Technicians Select a contact Outbo…" at bounding box center [449, 210] width 611 height 380
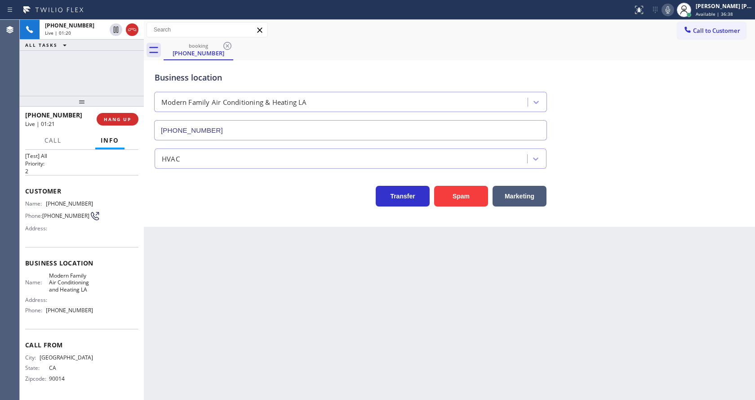
click at [189, 217] on div "Business location Modern Family Air Conditioning & Heating LA [PHONE_NUMBER] HV…" at bounding box center [449, 143] width 611 height 166
click at [115, 113] on button "HANG UP" at bounding box center [118, 119] width 42 height 13
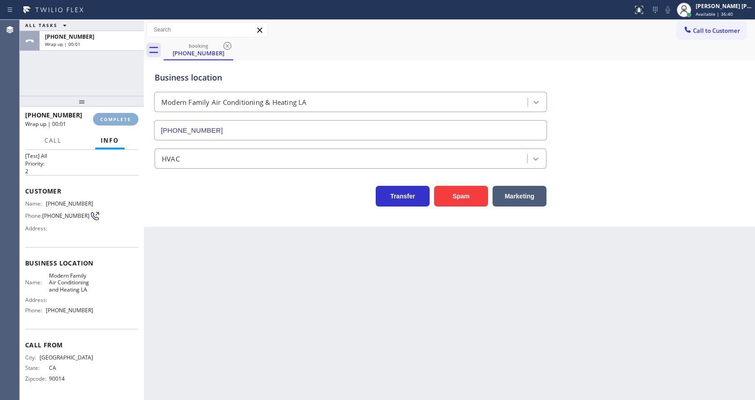
click at [115, 116] on span "COMPLETE" at bounding box center [115, 119] width 31 height 6
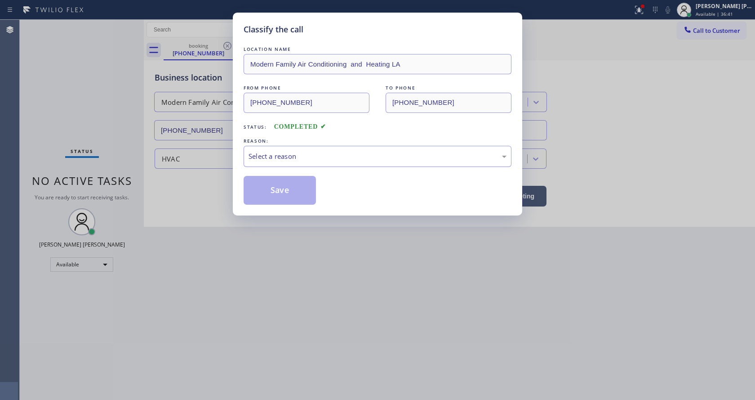
click at [268, 158] on div "Select a reason" at bounding box center [378, 156] width 258 height 10
click at [271, 191] on button "Save" at bounding box center [280, 190] width 72 height 29
click at [316, 222] on div "Classify the call LOCATION NAME Modern Family Air Conditioning and Heating LA F…" at bounding box center [377, 200] width 755 height 400
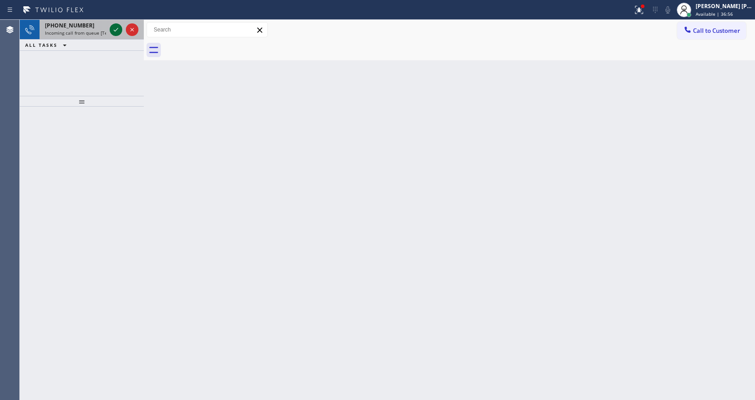
click at [112, 30] on icon at bounding box center [116, 29] width 11 height 11
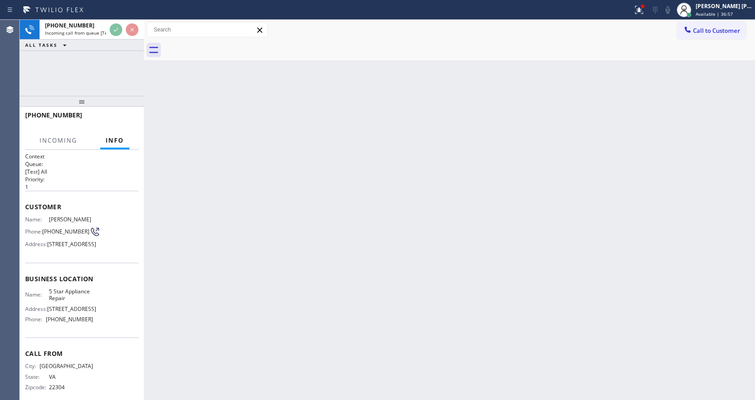
click at [273, 320] on div "Back to Dashboard Change Sender ID Customers Technicians Select a contact Outbo…" at bounding box center [449, 210] width 611 height 380
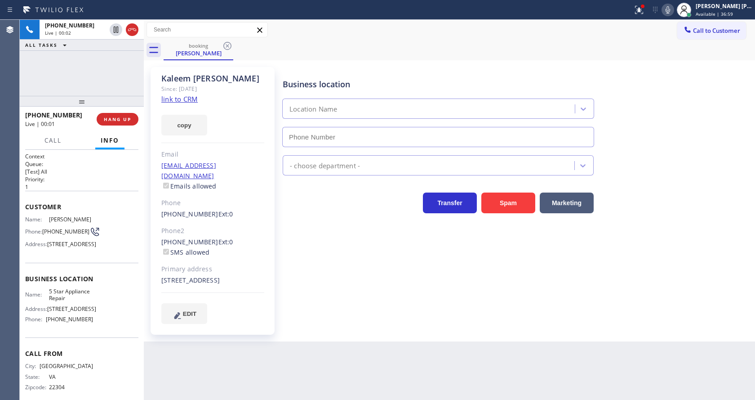
type input "[PHONE_NUMBER]"
click at [222, 226] on div "Phone2" at bounding box center [212, 231] width 103 height 10
click at [331, 280] on div "Business location 5 Star Appliance Repair [PHONE_NUMBER] 5 Star Appliance Trans…" at bounding box center [517, 195] width 472 height 252
click at [193, 186] on div "[PERSON_NAME] Since: [DATE] link to CRM copy Email [EMAIL_ADDRESS][DOMAIN_NAME]…" at bounding box center [213, 200] width 124 height 267
click at [359, 271] on div "Business location 5 Star Appliance Repair [PHONE_NUMBER] 5 Star Appliance Trans…" at bounding box center [517, 195] width 472 height 252
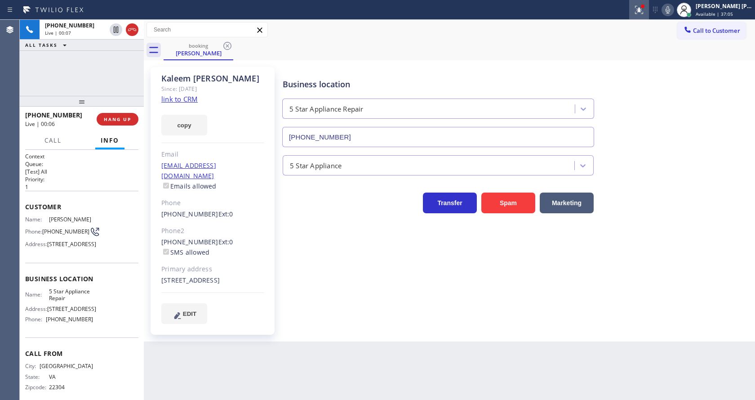
click at [638, 5] on icon at bounding box center [639, 9] width 11 height 11
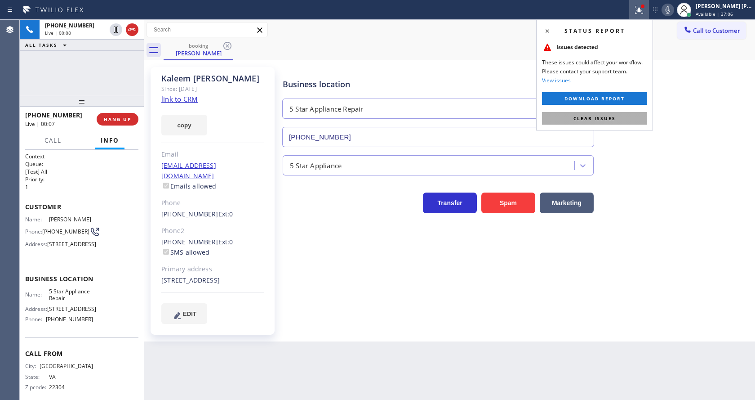
click at [611, 116] on span "Clear issues" at bounding box center [594, 118] width 42 height 6
click at [645, 112] on div "Business location 5 Star Appliance Repair [PHONE_NUMBER]" at bounding box center [517, 106] width 472 height 81
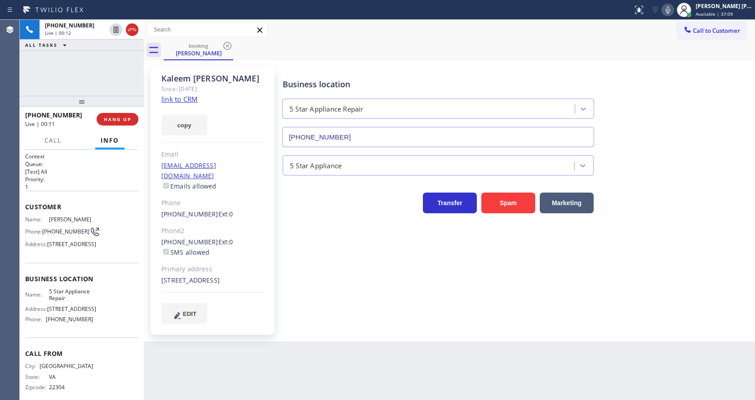
click at [227, 160] on div "[PERSON_NAME] Since: [DATE] link to CRM copy Email [EMAIL_ADDRESS][DOMAIN_NAME]…" at bounding box center [213, 200] width 124 height 267
click at [182, 99] on link "link to CRM" at bounding box center [179, 98] width 36 height 9
click at [353, 257] on div "Business location 5 Star Appliance Repair [PHONE_NUMBER] 5 Star Appliance Trans…" at bounding box center [517, 195] width 472 height 252
click at [266, 355] on div "Back to Dashboard Change Sender ID Customers Technicians Select a contact Outbo…" at bounding box center [449, 210] width 611 height 380
click at [414, 304] on div "Business location 5 Star Appliance Repair [PHONE_NUMBER] 5 Star Appliance Trans…" at bounding box center [517, 195] width 472 height 252
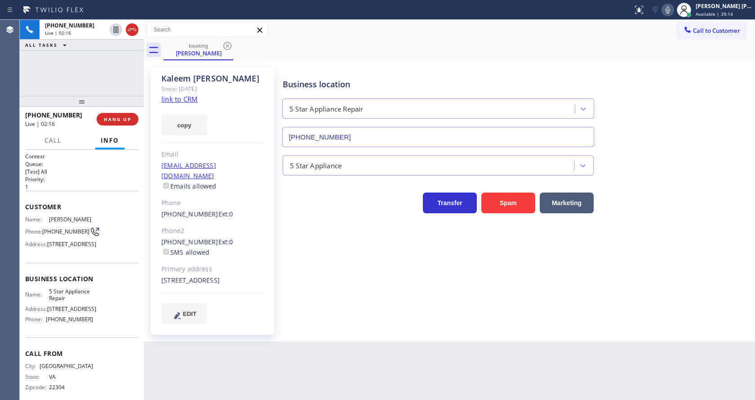
click at [209, 248] on label "SMS allowed" at bounding box center [185, 252] width 48 height 9
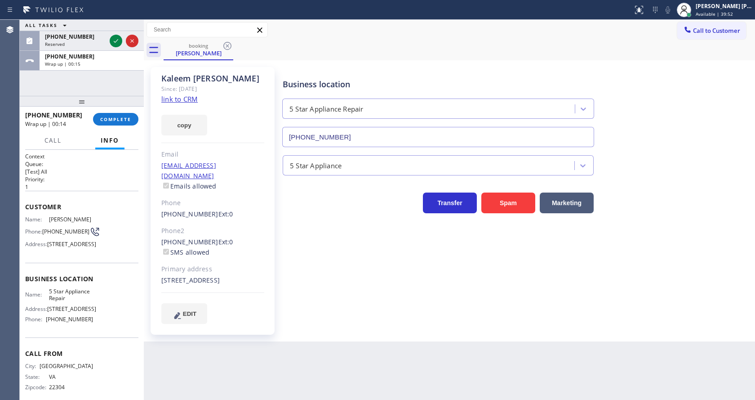
click at [105, 110] on div "[PHONE_NUMBER] Wrap up | 00:14 COMPLETE" at bounding box center [81, 118] width 113 height 23
click at [106, 112] on div "[PHONE_NUMBER] Wrap up | 00:15 COMPLETE" at bounding box center [81, 118] width 113 height 23
click at [110, 116] on span "COMPLETE" at bounding box center [115, 119] width 31 height 6
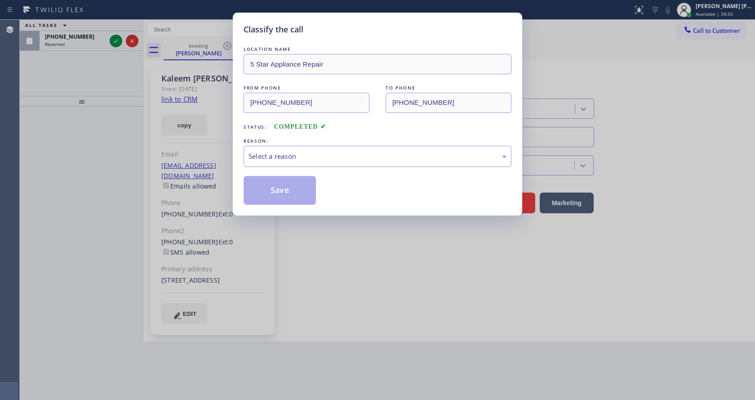
click at [311, 154] on div "Select a reason" at bounding box center [378, 156] width 258 height 10
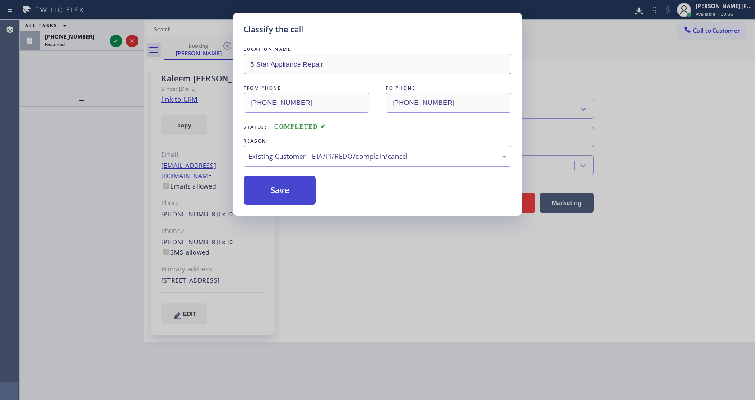
click at [284, 187] on button "Save" at bounding box center [280, 190] width 72 height 29
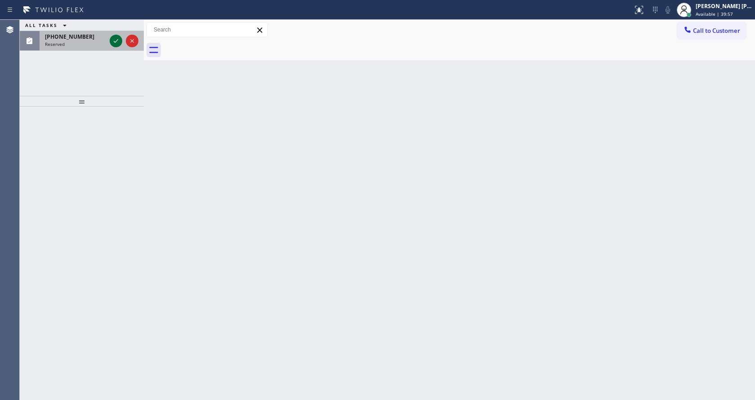
click at [114, 41] on icon at bounding box center [116, 41] width 11 height 11
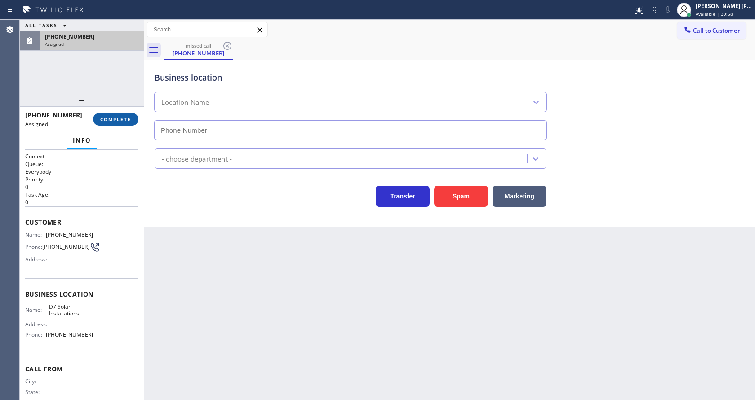
type input "[PHONE_NUMBER]"
click at [111, 115] on button "COMPLETE" at bounding box center [115, 119] width 45 height 13
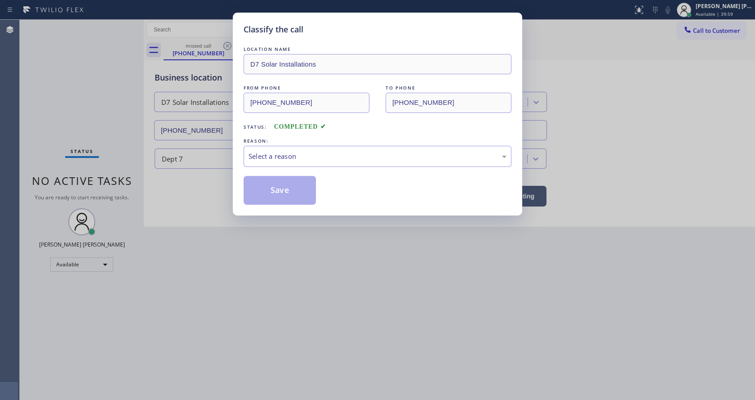
click at [271, 149] on div "Select a reason" at bounding box center [378, 156] width 268 height 21
click at [283, 192] on button "Save" at bounding box center [280, 190] width 72 height 29
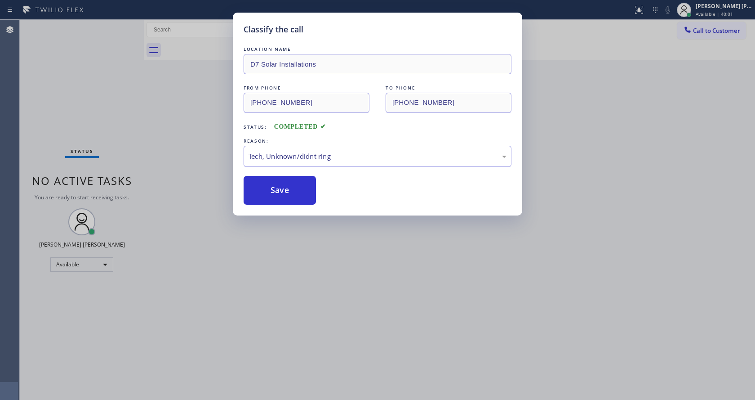
click at [321, 238] on div "Classify the call LOCATION NAME D7 Solar Installations FROM PHONE [PHONE_NUMBER…" at bounding box center [377, 200] width 755 height 400
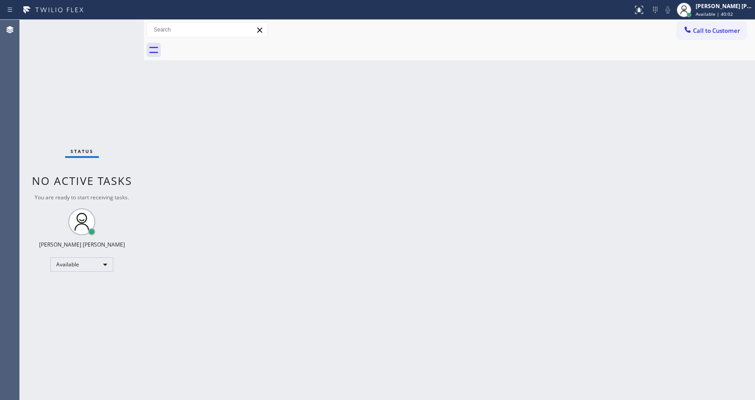
click at [404, 272] on div "Back to Dashboard Change Sender ID Customers Technicians Select a contact Outbo…" at bounding box center [449, 210] width 611 height 380
drag, startPoint x: 123, startPoint y: 86, endPoint x: 107, endPoint y: 40, distance: 47.9
click at [123, 86] on div "Status No active tasks You are ready to start receiving tasks. [PERSON_NAME] [P…" at bounding box center [82, 210] width 124 height 380
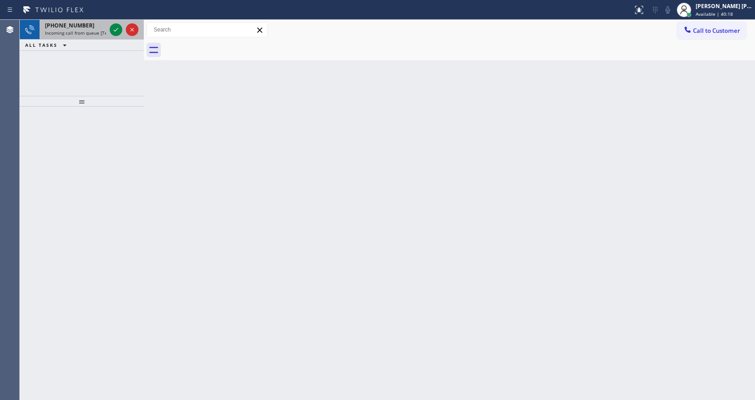
click at [100, 28] on div "[PHONE_NUMBER]" at bounding box center [75, 26] width 61 height 8
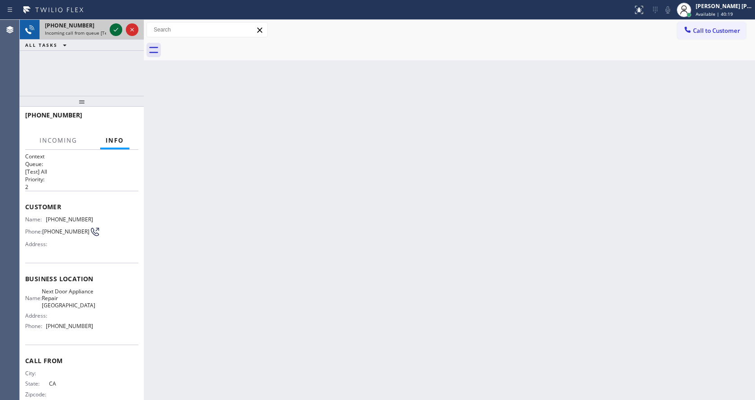
click at [111, 30] on icon at bounding box center [116, 29] width 11 height 11
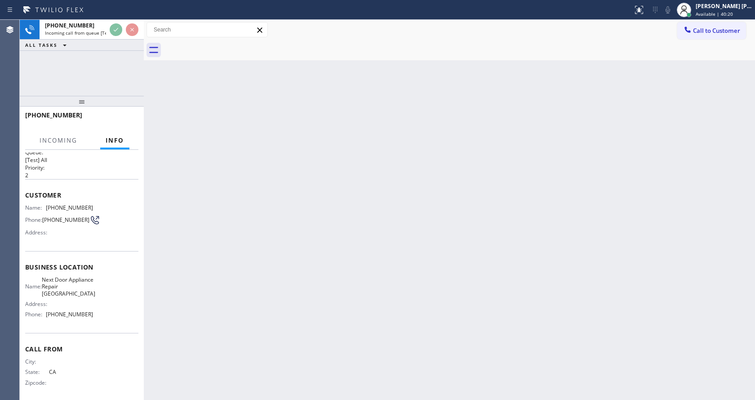
scroll to position [18, 0]
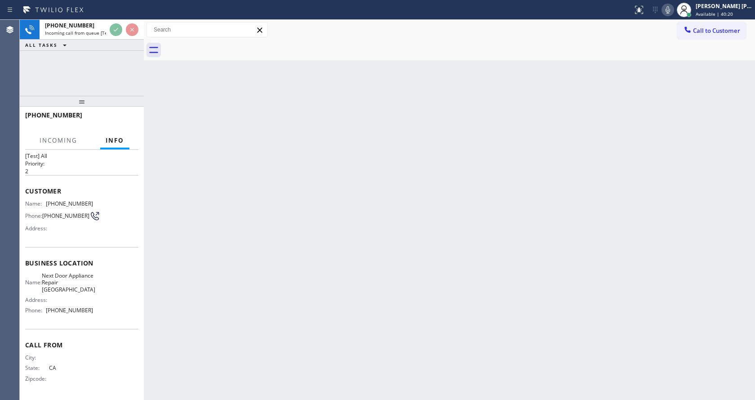
click at [267, 239] on div "Back to Dashboard Change Sender ID Customers Technicians Select a contact Outbo…" at bounding box center [449, 210] width 611 height 380
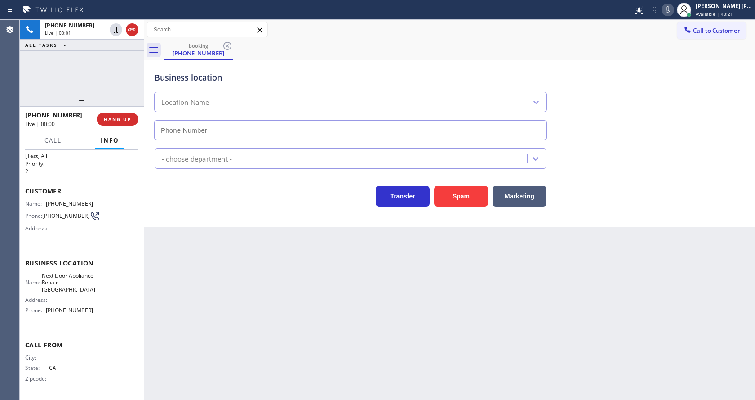
type input "[PHONE_NUMBER]"
drag, startPoint x: 441, startPoint y: 202, endPoint x: 390, endPoint y: 255, distance: 73.7
click at [441, 202] on button "Spam" at bounding box center [461, 196] width 54 height 21
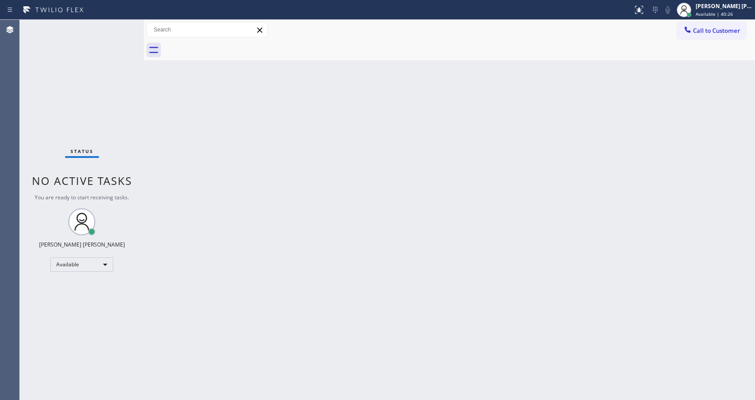
click at [311, 281] on div "Back to Dashboard Change Sender ID Customers Technicians Select a contact Outbo…" at bounding box center [449, 210] width 611 height 380
click at [393, 223] on div "Back to Dashboard Change Sender ID Customers Technicians Select a contact Outbo…" at bounding box center [449, 210] width 611 height 380
click at [132, 116] on div "Status No active tasks You are ready to start receiving tasks. [PERSON_NAME] [P…" at bounding box center [82, 210] width 124 height 380
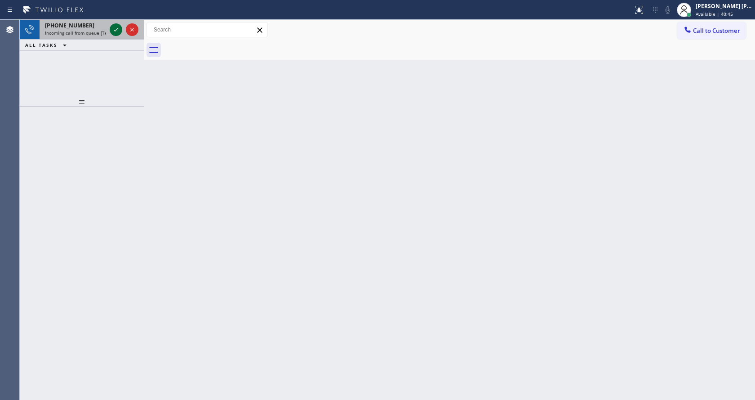
click at [115, 27] on icon at bounding box center [116, 29] width 11 height 11
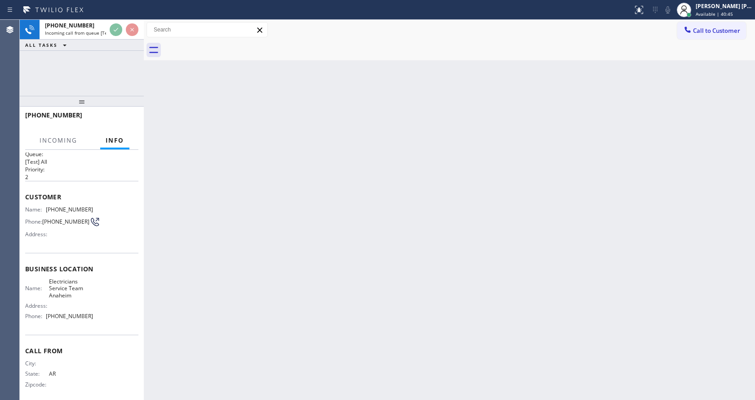
scroll to position [18, 0]
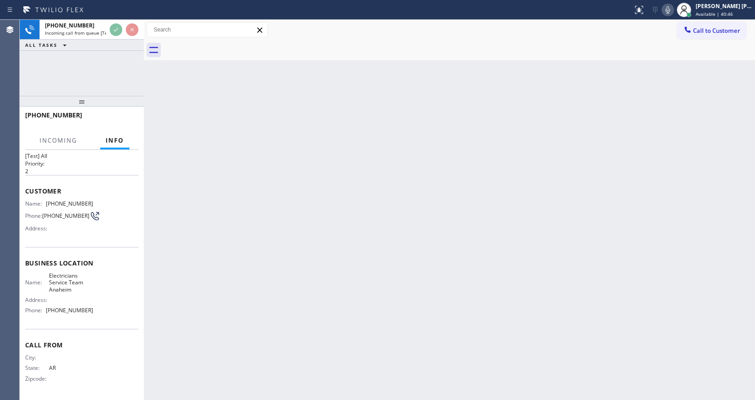
click at [316, 232] on div "Back to Dashboard Change Sender ID Customers Technicians Select a contact Outbo…" at bounding box center [449, 210] width 611 height 380
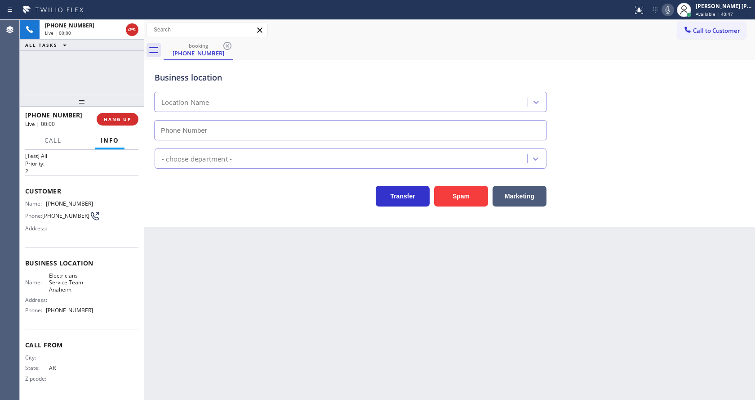
type input "[PHONE_NUMBER]"
click at [320, 308] on div "Back to Dashboard Change Sender ID Customers Technicians Select a contact Outbo…" at bounding box center [449, 210] width 611 height 380
click at [220, 283] on div "Back to Dashboard Change Sender ID Customers Technicians Select a contact Outbo…" at bounding box center [449, 210] width 611 height 380
click at [468, 195] on button "Spam" at bounding box center [461, 196] width 54 height 21
click at [285, 363] on div "Back to Dashboard Change Sender ID Customers Technicians Select a contact Outbo…" at bounding box center [449, 210] width 611 height 380
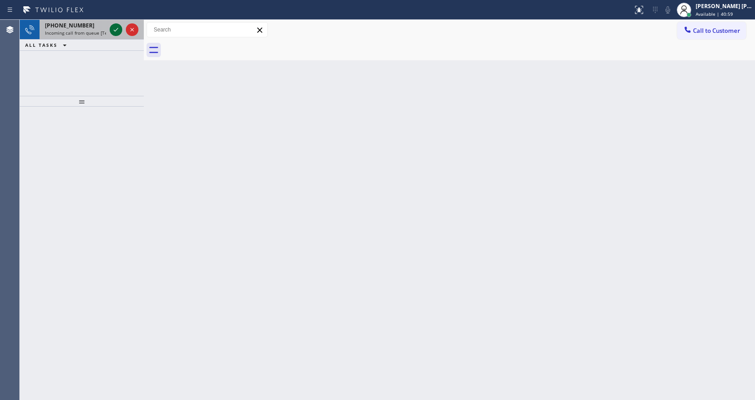
click at [118, 29] on icon at bounding box center [116, 29] width 11 height 11
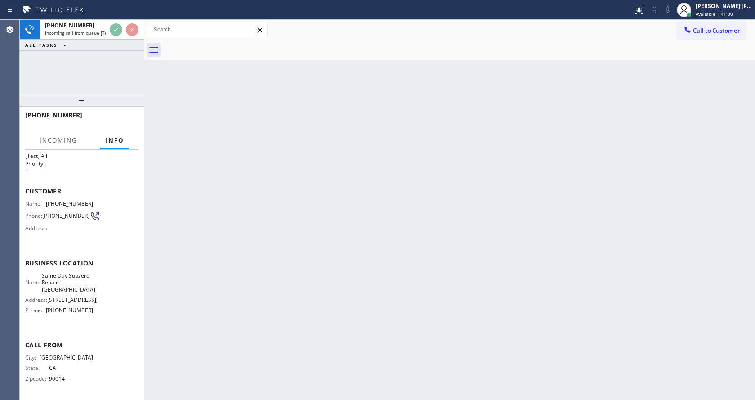
scroll to position [26, 0]
click at [254, 236] on div "Back to Dashboard Change Sender ID Customers Technicians Select a contact Outbo…" at bounding box center [449, 210] width 611 height 380
click at [148, 191] on div "Back to Dashboard Change Sender ID Customers Technicians Select a contact Outbo…" at bounding box center [449, 210] width 611 height 380
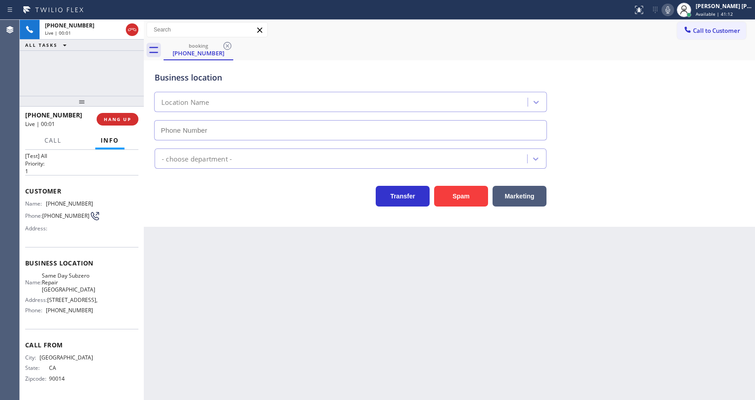
type input "[PHONE_NUMBER]"
click at [125, 124] on button "HANG UP" at bounding box center [118, 119] width 42 height 13
click at [247, 317] on div "Back to Dashboard Change Sender ID Customers Technicians Select a contact Outbo…" at bounding box center [449, 210] width 611 height 380
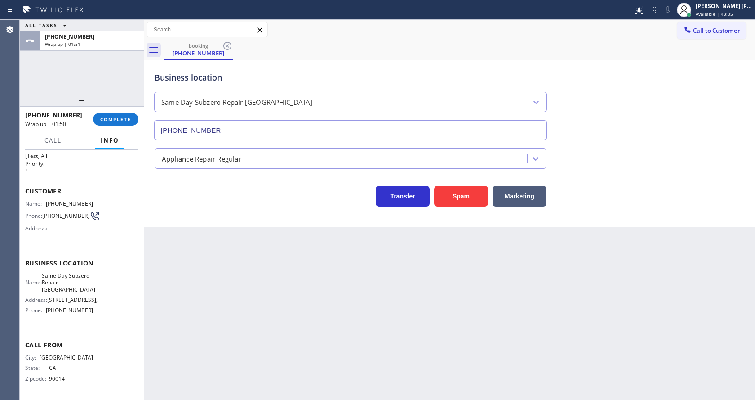
click at [151, 224] on div "Business location Same Day Subzero Repair [GEOGRAPHIC_DATA] [PHONE_NUMBER] Appl…" at bounding box center [449, 143] width 611 height 166
click at [105, 117] on span "COMPLETE" at bounding box center [115, 119] width 31 height 6
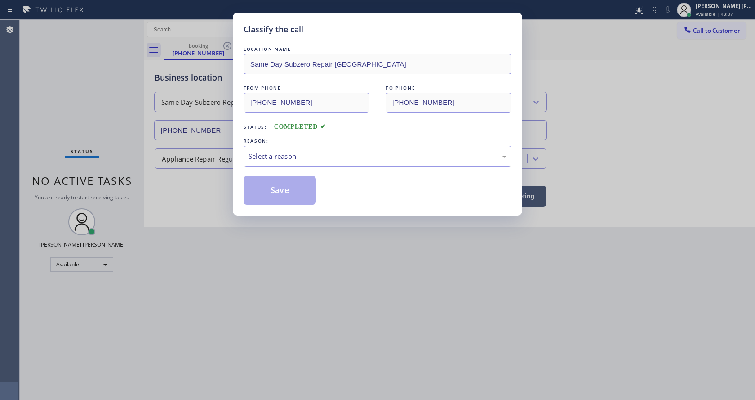
click at [262, 161] on div "Select a reason" at bounding box center [378, 156] width 268 height 21
click at [288, 186] on button "Save" at bounding box center [280, 190] width 72 height 29
click at [367, 230] on div "Classify the call LOCATION NAME Same Day Subzero Repair Visitacion Valley FROM …" at bounding box center [377, 200] width 755 height 400
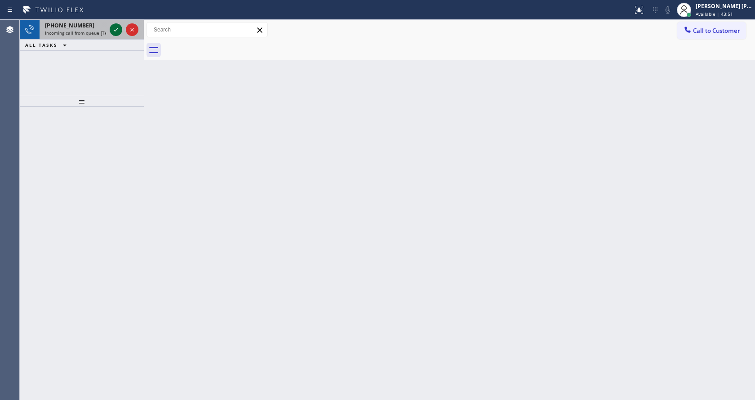
click at [114, 29] on icon at bounding box center [116, 29] width 11 height 11
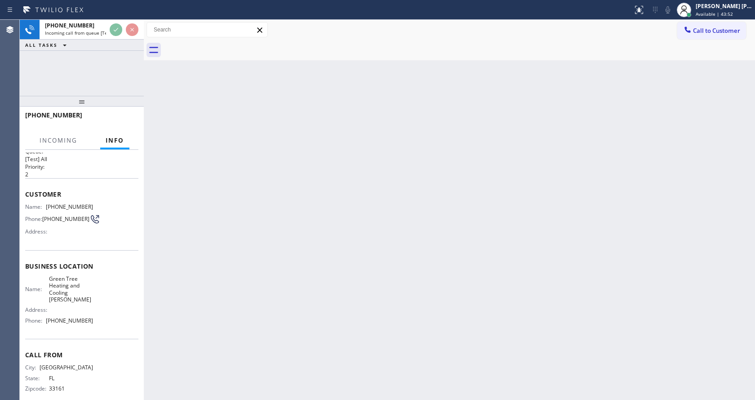
scroll to position [18, 0]
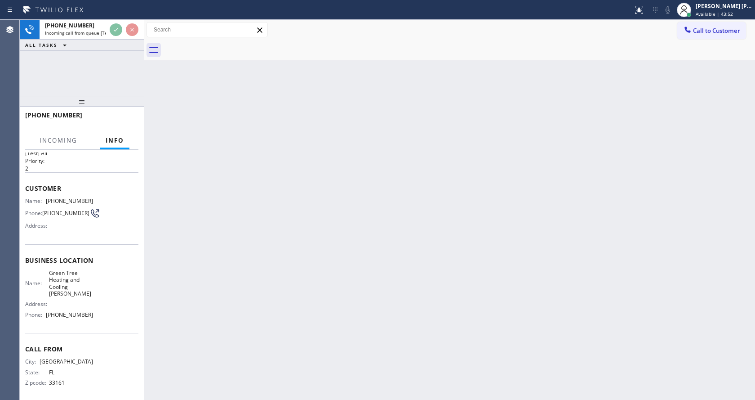
click at [254, 276] on div "Back to Dashboard Change Sender ID Customers Technicians Select a contact Outbo…" at bounding box center [449, 210] width 611 height 380
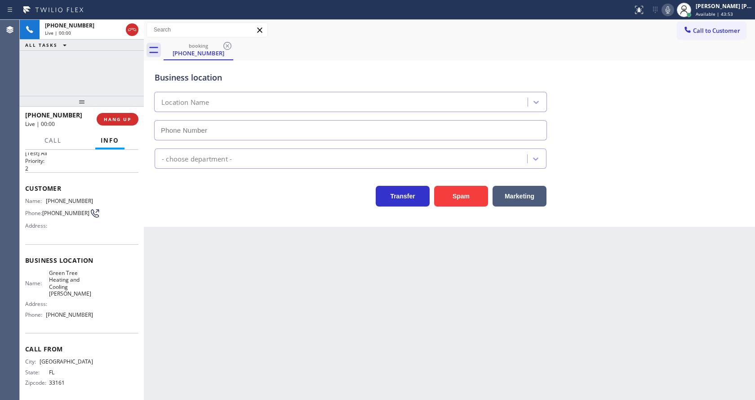
click at [182, 242] on div "Back to Dashboard Change Sender ID Customers Technicians Select a contact Outbo…" at bounding box center [449, 210] width 611 height 380
type input "[PHONE_NUMBER]"
click at [449, 196] on button "Spam" at bounding box center [461, 196] width 54 height 21
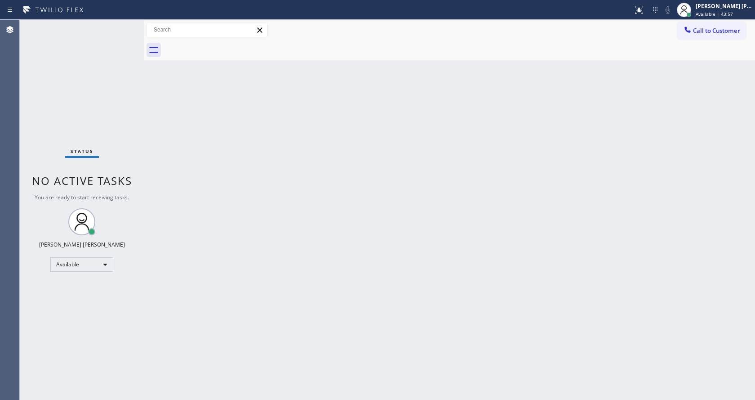
click at [360, 236] on div "Back to Dashboard Change Sender ID Customers Technicians Select a contact Outbo…" at bounding box center [449, 210] width 611 height 380
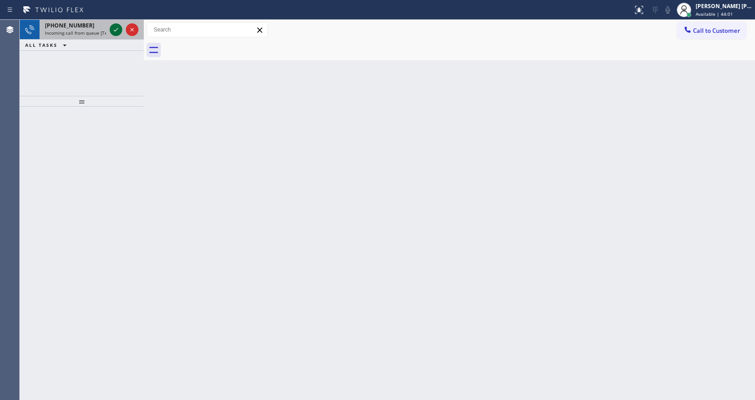
click at [114, 32] on icon at bounding box center [116, 29] width 11 height 11
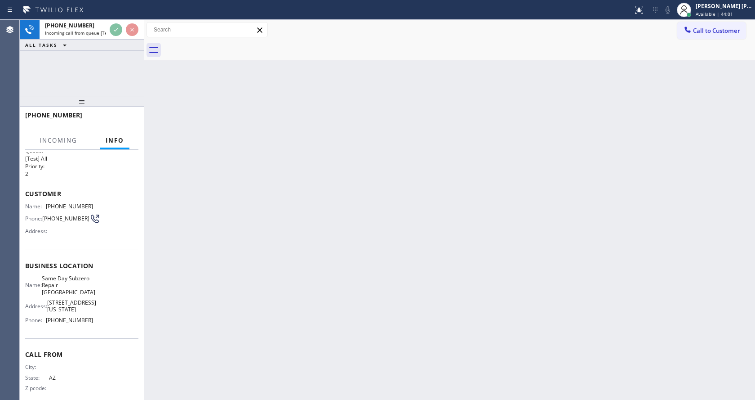
scroll to position [26, 0]
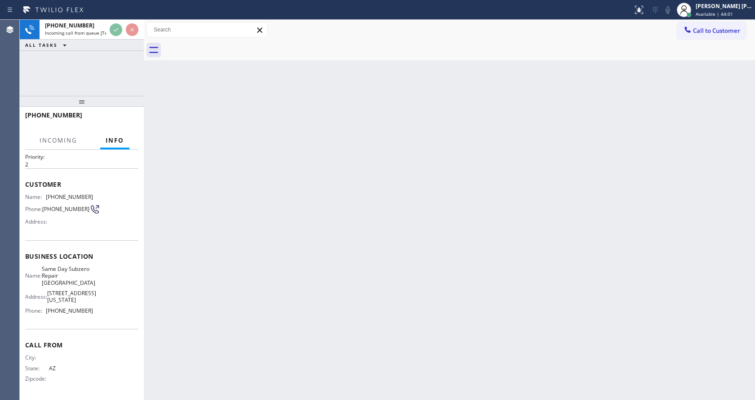
click at [315, 258] on div "Back to Dashboard Change Sender ID Customers Technicians Select a contact Outbo…" at bounding box center [449, 210] width 611 height 380
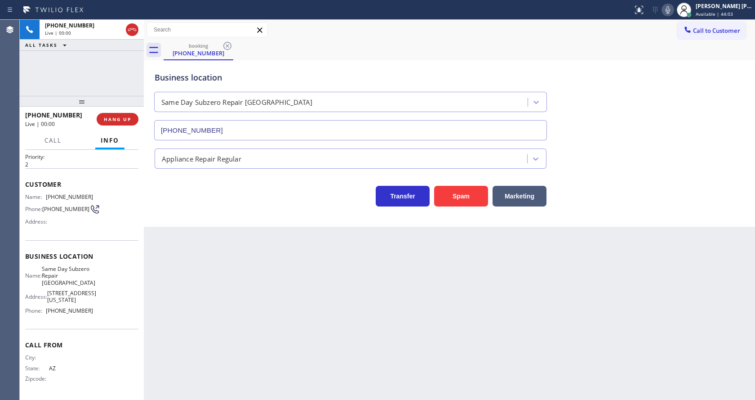
type input "[PHONE_NUMBER]"
click at [463, 194] on button "Spam" at bounding box center [461, 196] width 54 height 21
click at [302, 283] on div "Back to Dashboard Change Sender ID Customers Technicians Select a contact Outbo…" at bounding box center [449, 210] width 611 height 380
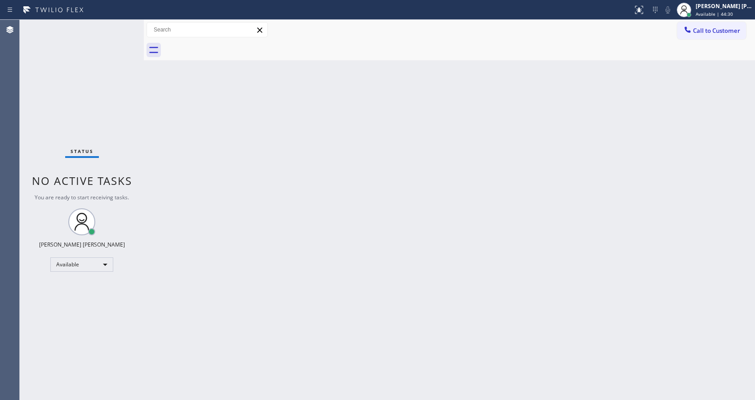
click at [110, 68] on div "Status No active tasks You are ready to start receiving tasks. [PERSON_NAME] [P…" at bounding box center [82, 210] width 124 height 380
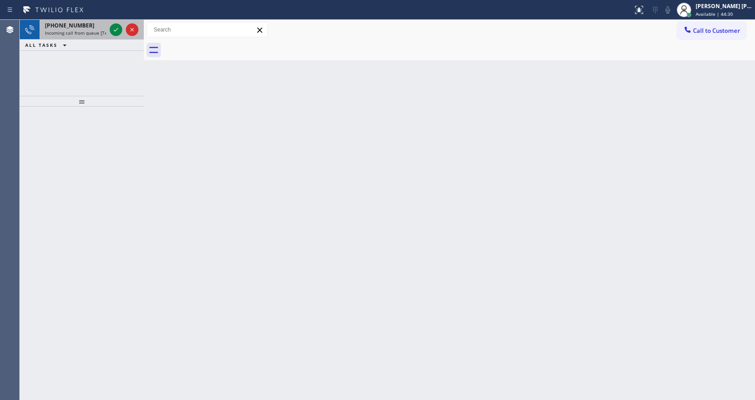
click at [124, 25] on div at bounding box center [124, 30] width 32 height 20
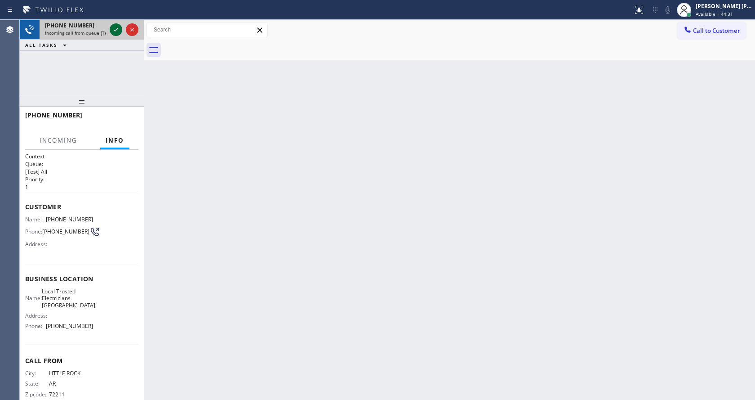
click at [119, 27] on icon at bounding box center [116, 29] width 11 height 11
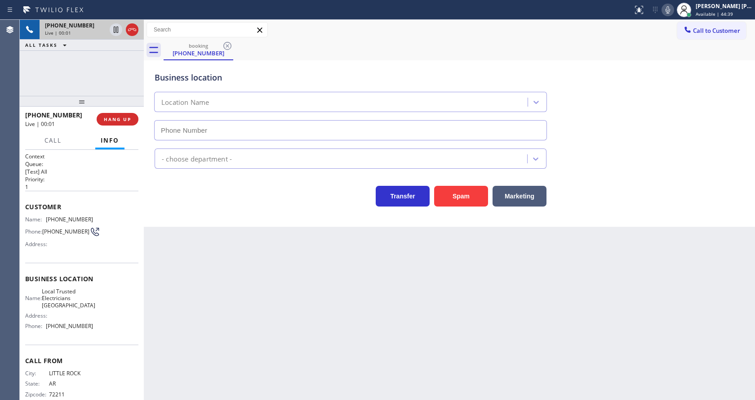
type input "[PHONE_NUMBER]"
click at [459, 189] on button "Spam" at bounding box center [461, 196] width 54 height 21
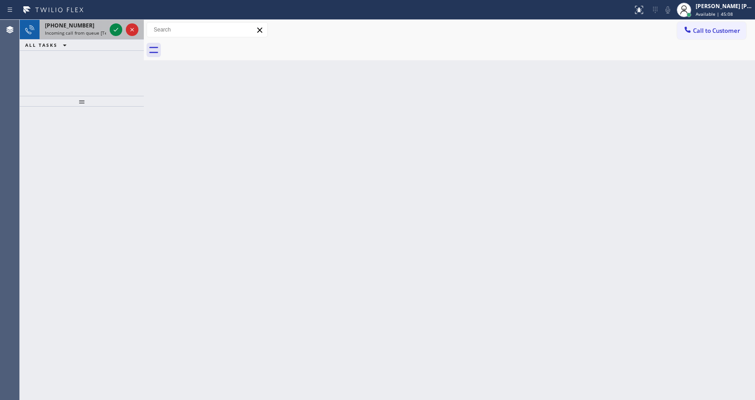
click at [88, 32] on span "Incoming call from queue [Test] All" at bounding box center [82, 33] width 75 height 6
click at [106, 31] on span "Incoming call from queue [Test] All" at bounding box center [82, 33] width 75 height 6
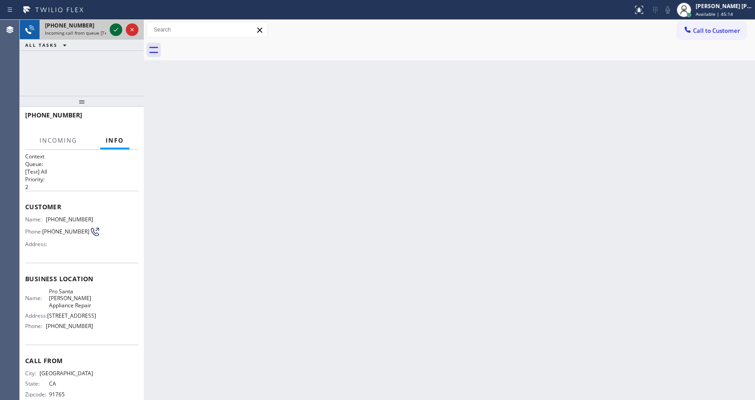
click at [114, 29] on icon at bounding box center [116, 29] width 11 height 11
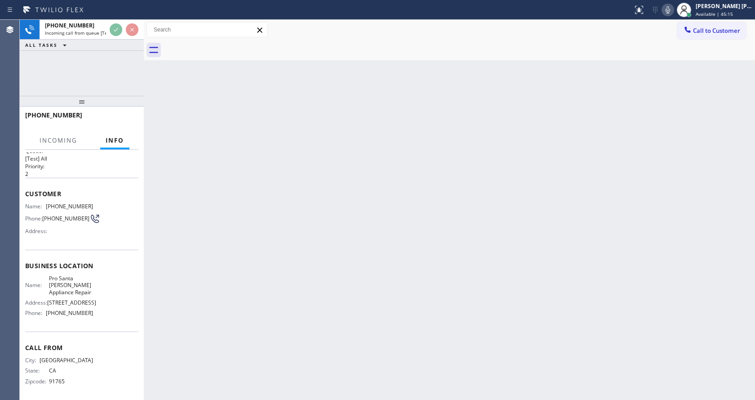
scroll to position [26, 0]
click at [267, 245] on div "Back to Dashboard Change Sender ID Customers Technicians Select a contact Outbo…" at bounding box center [449, 210] width 611 height 380
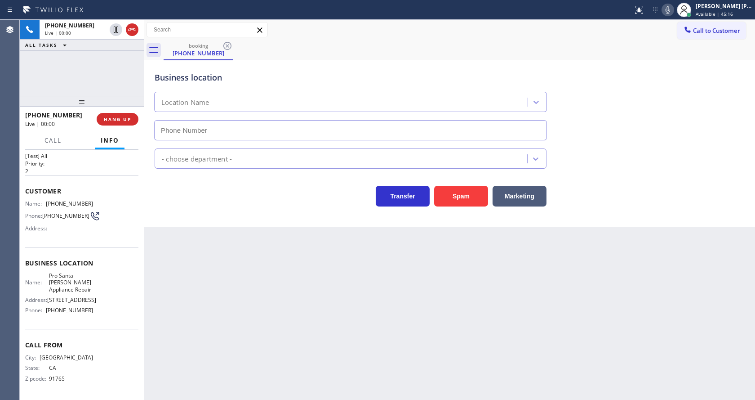
type input "[PHONE_NUMBER]"
click at [210, 241] on div "Back to Dashboard Change Sender ID Customers Technicians Select a contact Outbo…" at bounding box center [449, 210] width 611 height 380
click at [673, 10] on icon at bounding box center [667, 9] width 11 height 11
click at [328, 361] on div "Back to Dashboard Change Sender ID Customers Technicians Select a contact Outbo…" at bounding box center [449, 210] width 611 height 380
click at [204, 235] on div "Back to Dashboard Change Sender ID Customers Technicians Select a contact Outbo…" at bounding box center [449, 210] width 611 height 380
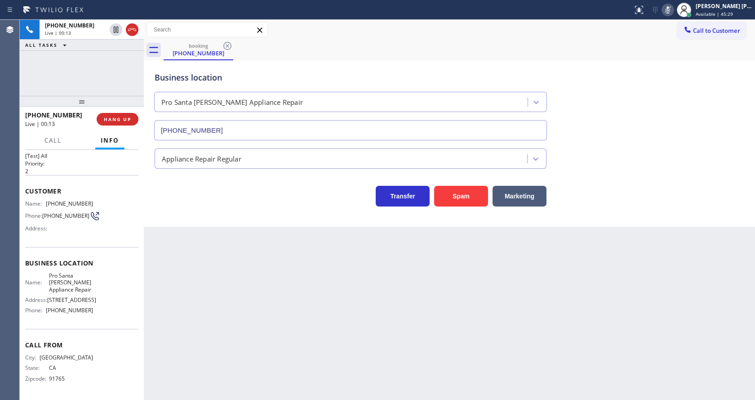
drag, startPoint x: 671, startPoint y: 13, endPoint x: 669, endPoint y: 27, distance: 15.1
click at [671, 13] on icon at bounding box center [667, 9] width 11 height 11
click at [276, 339] on div "Back to Dashboard Change Sender ID Customers Technicians Select a contact Outbo…" at bounding box center [449, 210] width 611 height 380
click at [187, 184] on div "Transfer Spam Marketing" at bounding box center [351, 193] width 396 height 25
click at [209, 209] on div "Business location Pro [GEOGRAPHIC_DATA][PERSON_NAME] Appliance Repair [PHONE_NU…" at bounding box center [449, 143] width 611 height 166
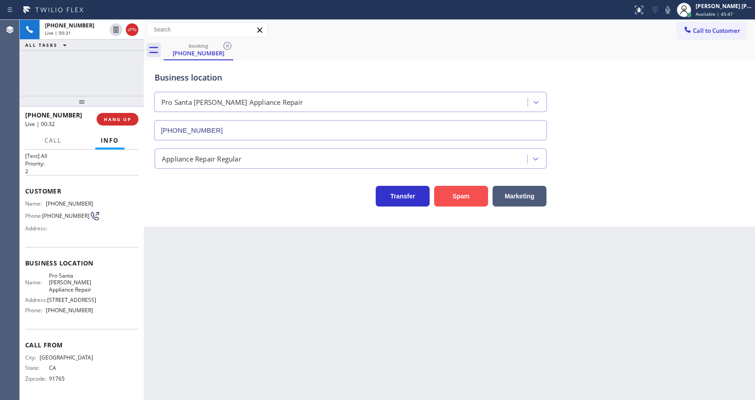
click at [450, 200] on button "Spam" at bounding box center [461, 196] width 54 height 21
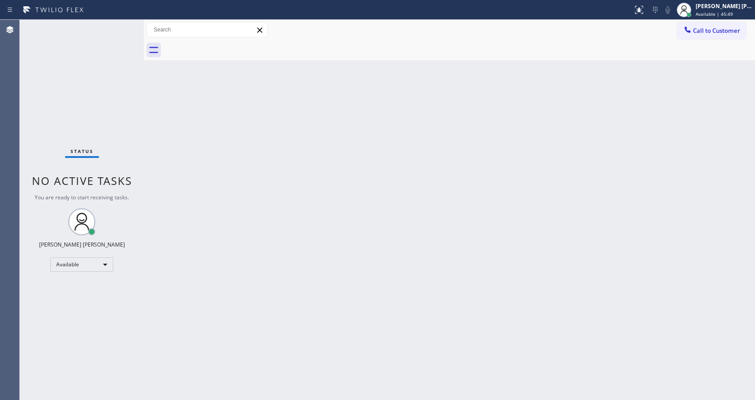
click at [148, 198] on div "Back to Dashboard Change Sender ID Customers Technicians Select a contact Outbo…" at bounding box center [449, 210] width 611 height 380
click at [434, 237] on div "Back to Dashboard Change Sender ID Customers Technicians Select a contact Outbo…" at bounding box center [449, 210] width 611 height 380
click at [457, 203] on div "Back to Dashboard Change Sender ID Customers Technicians Select a contact Outbo…" at bounding box center [449, 210] width 611 height 380
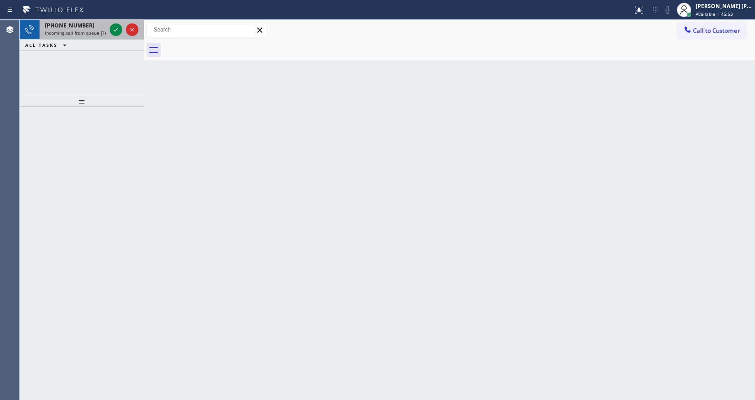
click at [96, 31] on span "Incoming call from queue [Test] All" at bounding box center [82, 33] width 75 height 6
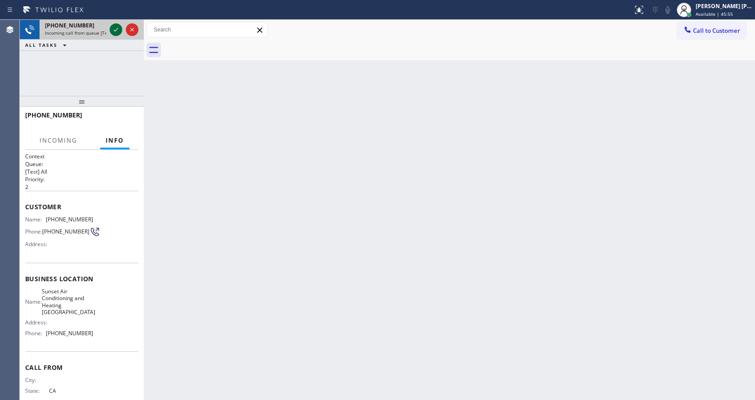
click at [110, 30] on div at bounding box center [116, 29] width 13 height 11
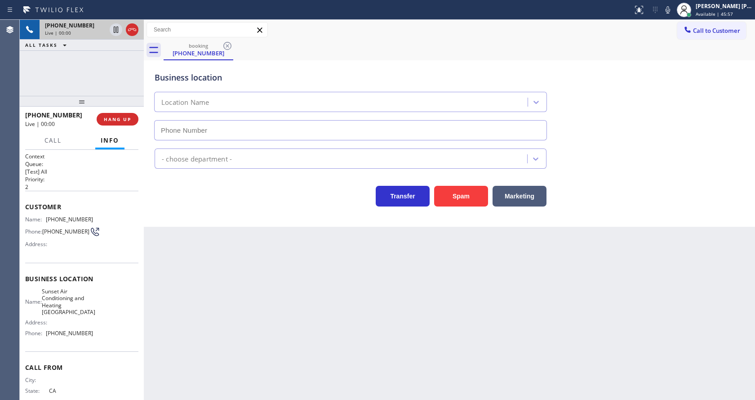
type input "[PHONE_NUMBER]"
drag, startPoint x: 458, startPoint y: 193, endPoint x: 459, endPoint y: 185, distance: 8.2
click at [458, 193] on button "Spam" at bounding box center [461, 196] width 54 height 21
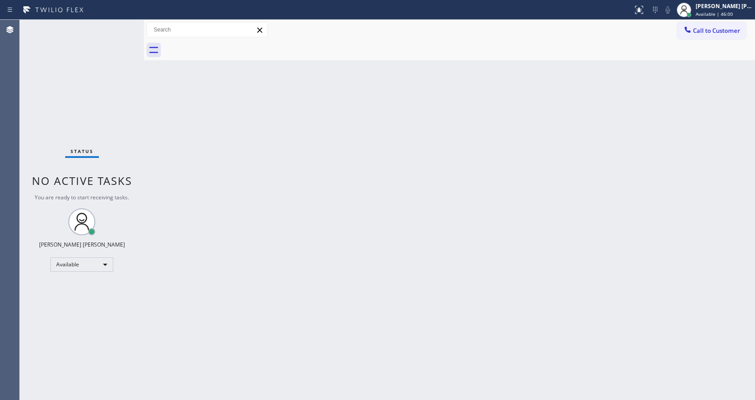
click at [287, 398] on div "Back to Dashboard Change Sender ID Customers Technicians Select a contact Outbo…" at bounding box center [449, 210] width 611 height 380
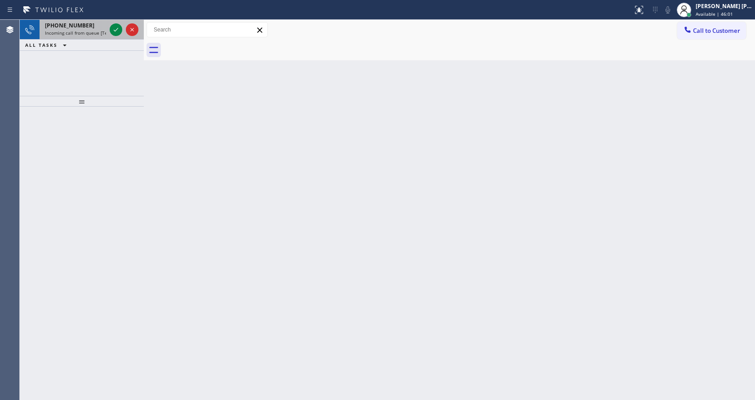
click at [88, 36] on span "Incoming call from queue [Test] All" at bounding box center [82, 33] width 75 height 6
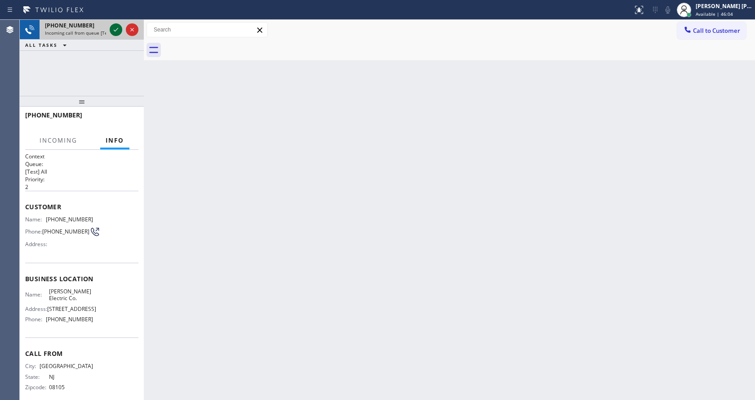
click at [111, 31] on icon at bounding box center [116, 29] width 11 height 11
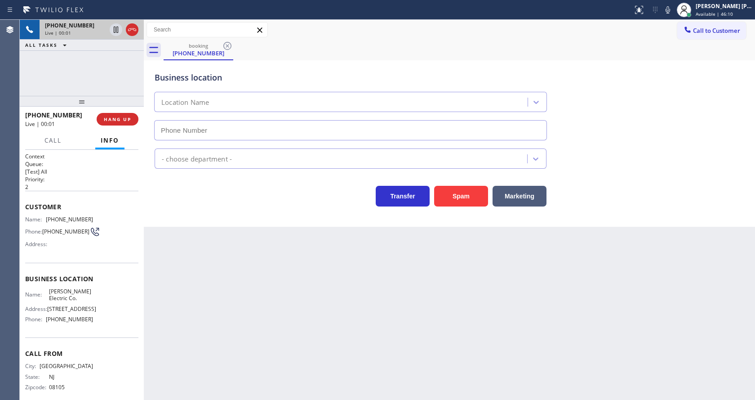
type input "[PHONE_NUMBER]"
click at [190, 203] on div "Transfer Spam Marketing" at bounding box center [351, 193] width 396 height 25
click at [452, 192] on button "Spam" at bounding box center [461, 196] width 54 height 21
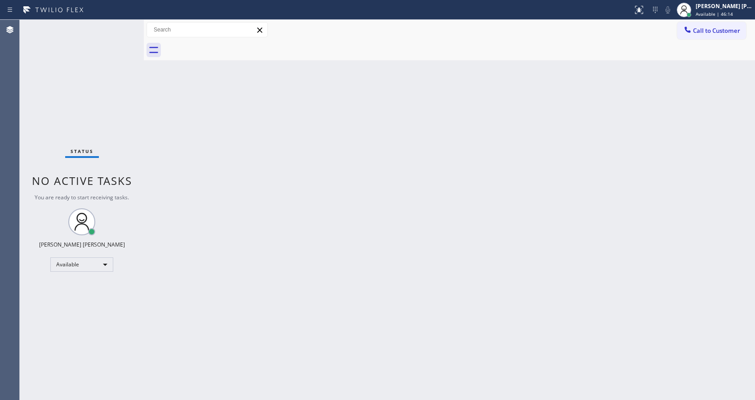
click at [367, 211] on div "Back to Dashboard Change Sender ID Customers Technicians Select a contact Outbo…" at bounding box center [449, 210] width 611 height 380
click at [355, 259] on div "Back to Dashboard Change Sender ID Customers Technicians Select a contact Outbo…" at bounding box center [449, 210] width 611 height 380
drag, startPoint x: 98, startPoint y: 81, endPoint x: 98, endPoint y: 74, distance: 6.8
click at [98, 81] on div "Status No active tasks You are ready to start receiving tasks. [PERSON_NAME] [P…" at bounding box center [82, 210] width 124 height 380
click at [125, 24] on div "Status No active tasks You are ready to start receiving tasks. [PERSON_NAME] [P…" at bounding box center [82, 210] width 124 height 380
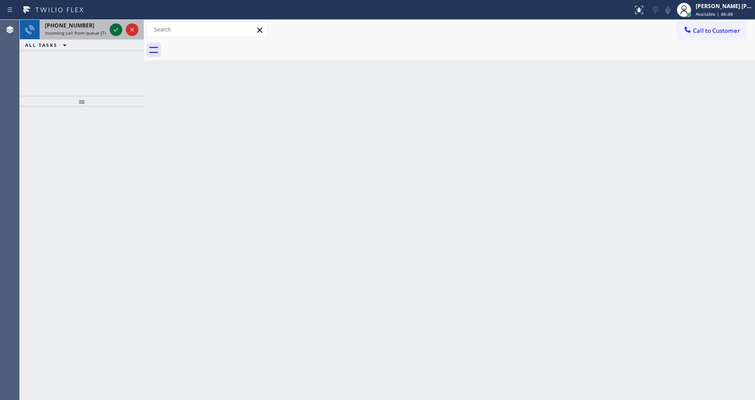
click at [112, 24] on icon at bounding box center [116, 29] width 11 height 11
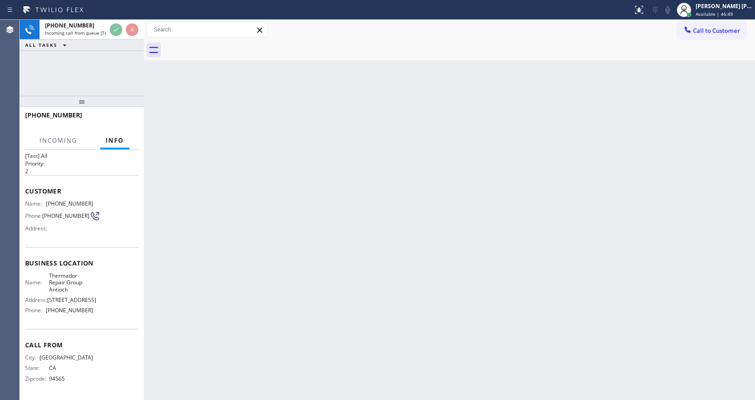
scroll to position [18, 0]
click at [315, 232] on div "Back to Dashboard Change Sender ID Customers Technicians Select a contact Outbo…" at bounding box center [449, 210] width 611 height 380
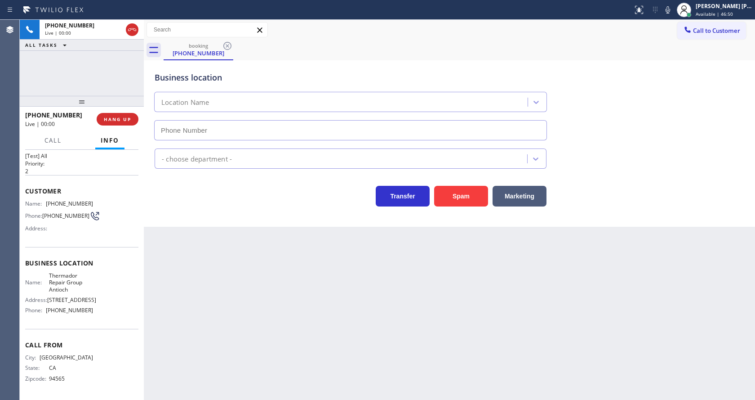
type input "[PHONE_NUMBER]"
click at [470, 202] on button "Spam" at bounding box center [461, 196] width 54 height 21
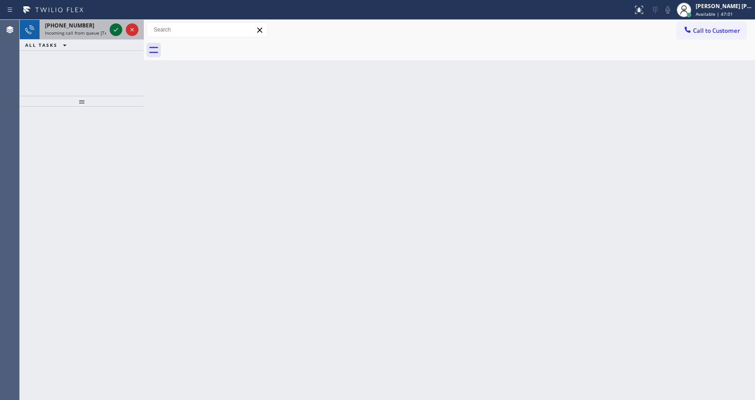
click at [113, 31] on icon at bounding box center [116, 29] width 11 height 11
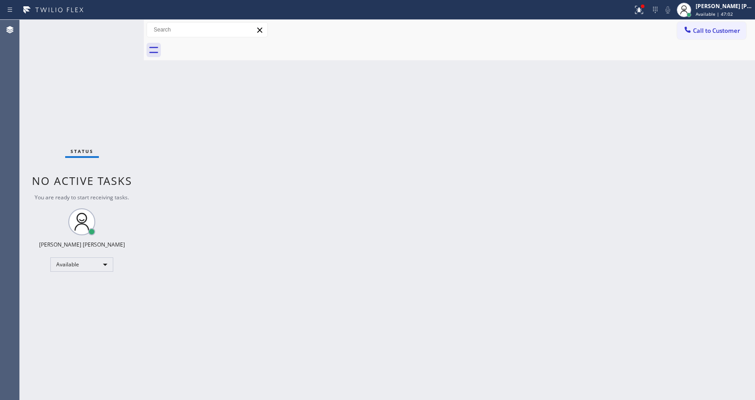
click at [234, 241] on div "Back to Dashboard Change Sender ID Customers Technicians Select a contact Outbo…" at bounding box center [449, 210] width 611 height 380
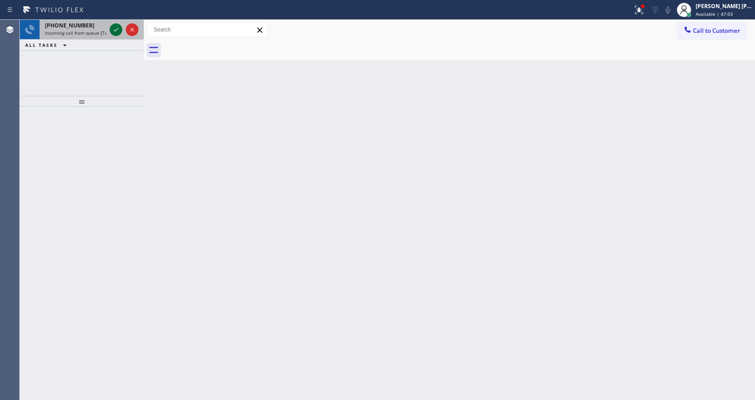
click at [112, 27] on icon at bounding box center [116, 29] width 11 height 11
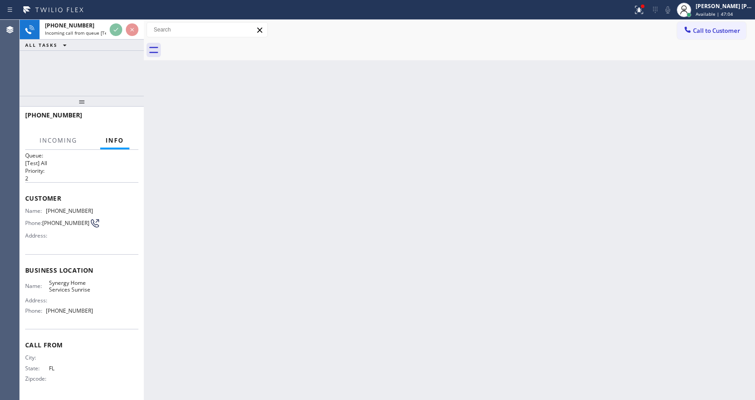
scroll to position [12, 0]
click at [297, 254] on div "Back to Dashboard Change Sender ID Customers Technicians Select a contact Outbo…" at bounding box center [449, 210] width 611 height 380
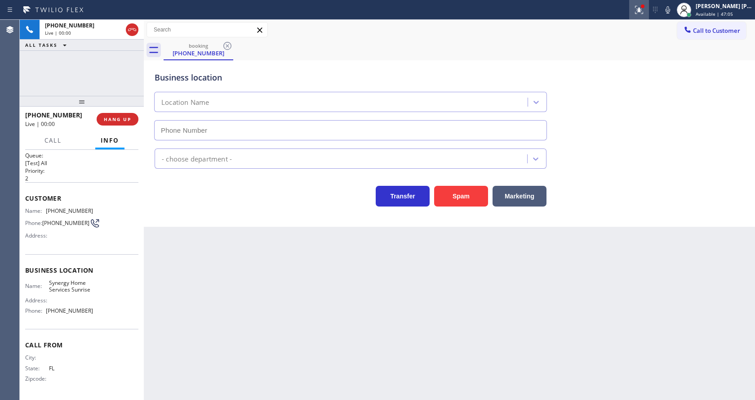
click at [641, 12] on icon at bounding box center [639, 9] width 11 height 11
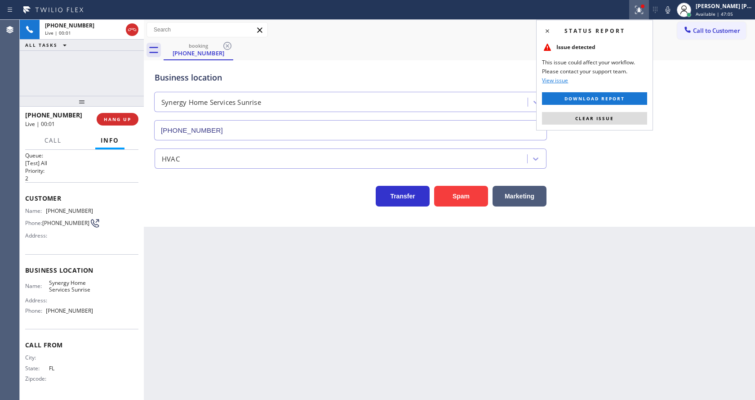
type input "[PHONE_NUMBER]"
click at [591, 119] on span "Clear issue" at bounding box center [594, 118] width 39 height 6
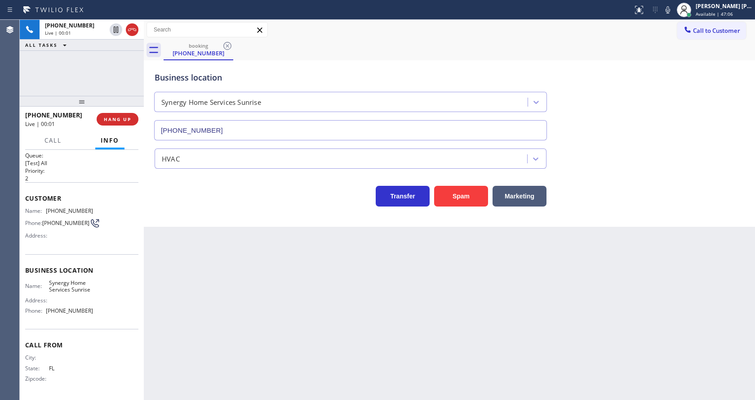
click at [618, 133] on div "Business location Synergy Home Services Sunrise [PHONE_NUMBER]" at bounding box center [449, 99] width 593 height 81
click at [461, 194] on button "Spam" at bounding box center [461, 196] width 54 height 21
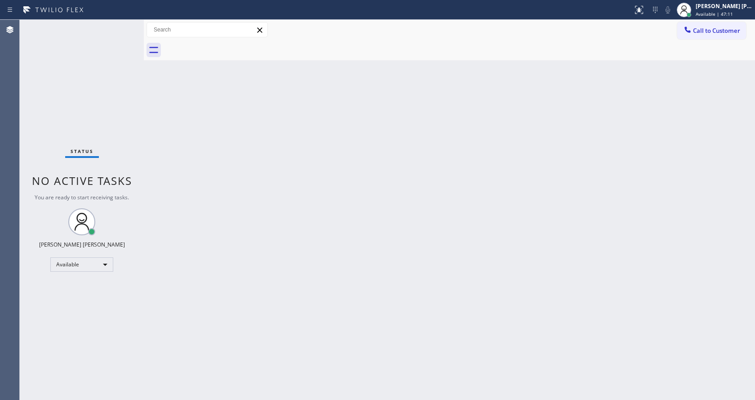
click at [292, 209] on div "Back to Dashboard Change Sender ID Customers Technicians Select a contact Outbo…" at bounding box center [449, 210] width 611 height 380
click at [476, 251] on div "Back to Dashboard Change Sender ID Customers Technicians Select a contact Outbo…" at bounding box center [449, 210] width 611 height 380
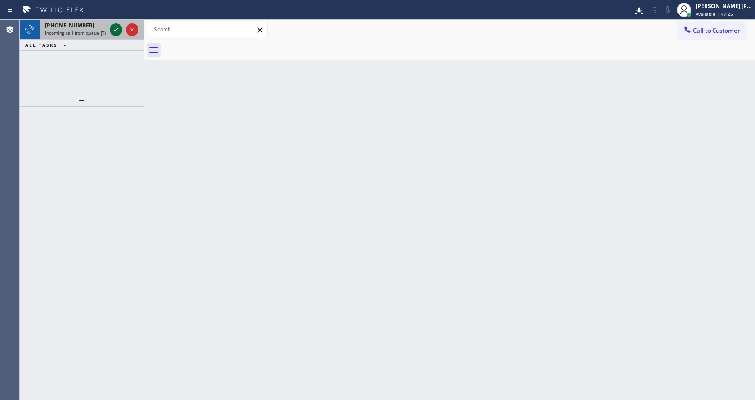
click at [117, 29] on icon at bounding box center [116, 29] width 11 height 11
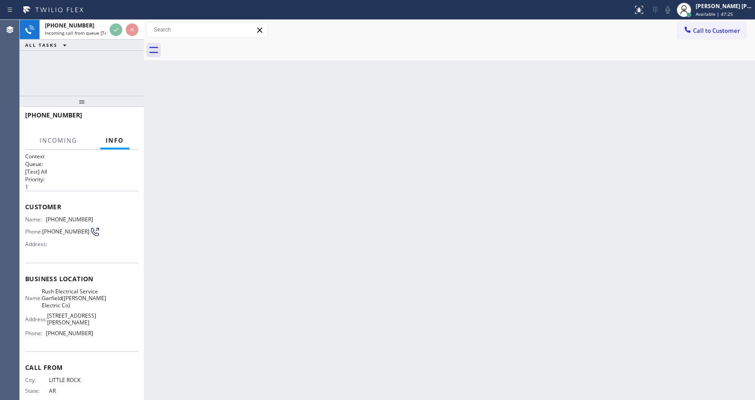
scroll to position [46, 0]
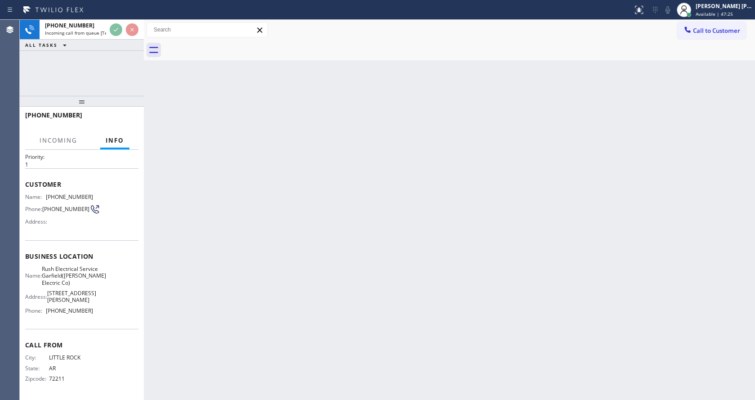
click at [255, 285] on div "Back to Dashboard Change Sender ID Customers Technicians Select a contact Outbo…" at bounding box center [449, 210] width 611 height 380
drag, startPoint x: 191, startPoint y: 239, endPoint x: 314, endPoint y: 238, distance: 123.1
click at [191, 239] on div "Back to Dashboard Change Sender ID Customers Technicians Select a contact Outbo…" at bounding box center [449, 210] width 611 height 380
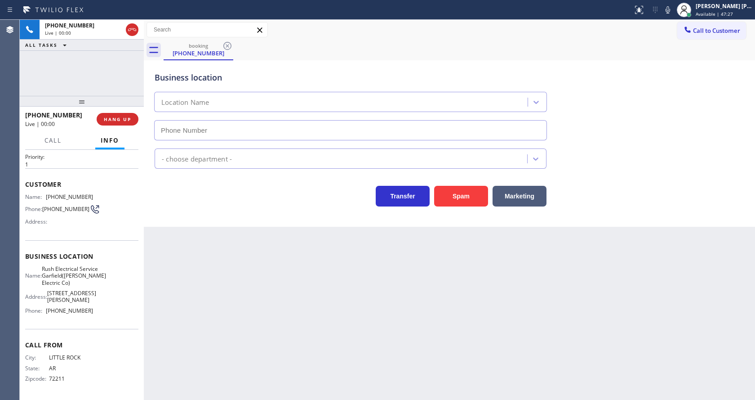
type input "[PHONE_NUMBER]"
click at [468, 196] on button "Spam" at bounding box center [461, 196] width 54 height 21
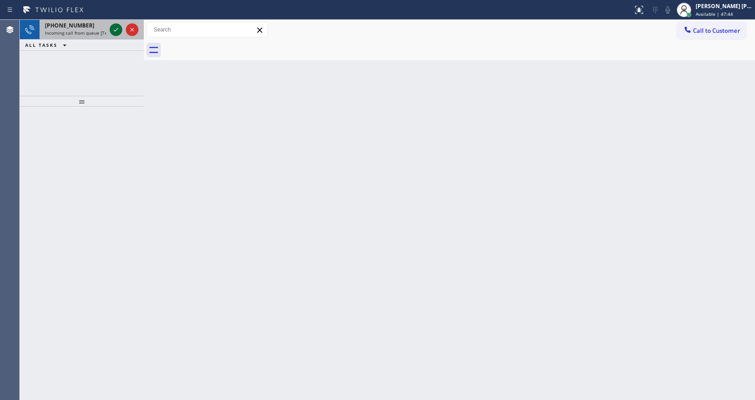
click at [116, 26] on icon at bounding box center [116, 29] width 11 height 11
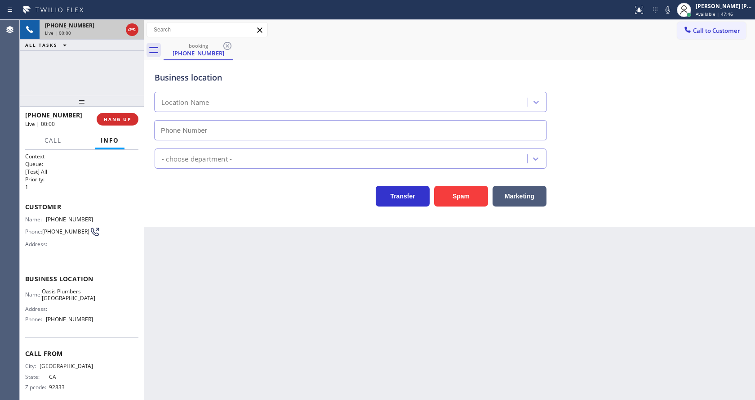
type input "[PHONE_NUMBER]"
click at [199, 361] on div "Back to Dashboard Change Sender ID Customers Technicians Select a contact Outbo…" at bounding box center [449, 210] width 611 height 380
click at [90, 233] on icon at bounding box center [94, 231] width 9 height 9
drag, startPoint x: 45, startPoint y: 221, endPoint x: 91, endPoint y: 219, distance: 46.3
click at [91, 219] on div "Name: [PHONE_NUMBER] Phone: [PHONE_NUMBER] Address:" at bounding box center [81, 234] width 113 height 36
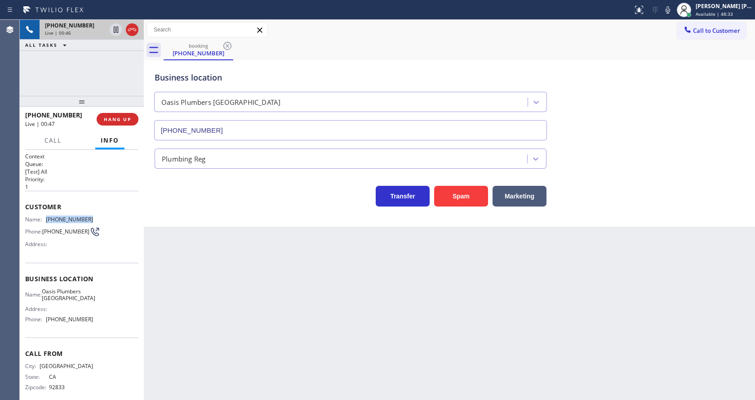
copy div "[PHONE_NUMBER]"
drag, startPoint x: 250, startPoint y: 306, endPoint x: 238, endPoint y: 391, distance: 86.3
click at [249, 315] on div "Back to Dashboard Change Sender ID Customers Technicians Select a contact Outbo…" at bounding box center [449, 210] width 611 height 380
click at [35, 283] on span "Business location" at bounding box center [81, 278] width 113 height 9
drag, startPoint x: 44, startPoint y: 293, endPoint x: 92, endPoint y: 303, distance: 48.3
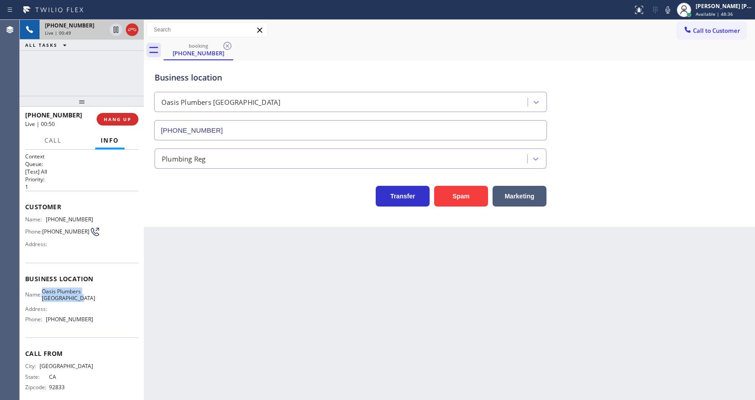
click at [92, 303] on div "Name: Oasis Plumbers [GEOGRAPHIC_DATA] Address: Phone: [PHONE_NUMBER]" at bounding box center [81, 307] width 113 height 39
copy div "Oasis Plumbers [GEOGRAPHIC_DATA]"
drag, startPoint x: 257, startPoint y: 288, endPoint x: 247, endPoint y: 321, distance: 34.6
click at [257, 287] on div "Back to Dashboard Change Sender ID Customers Technicians Select a contact Outbo…" at bounding box center [449, 210] width 611 height 380
click at [403, 296] on div "Back to Dashboard Change Sender ID Customers Technicians Select a contact Outbo…" at bounding box center [449, 210] width 611 height 380
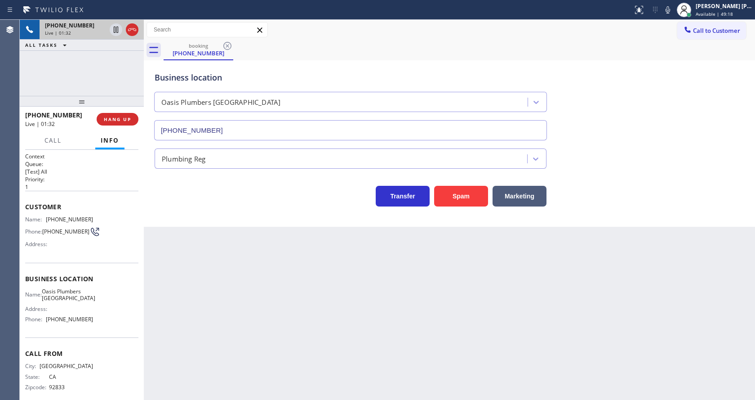
click at [258, 299] on div "Back to Dashboard Change Sender ID Customers Technicians Select a contact Outbo…" at bounding box center [449, 210] width 611 height 380
drag, startPoint x: 45, startPoint y: 322, endPoint x: 86, endPoint y: 322, distance: 40.9
click at [86, 322] on div "Phone: [PHONE_NUMBER]" at bounding box center [59, 319] width 68 height 7
copy div "[PHONE_NUMBER]"
click at [234, 309] on div "Back to Dashboard Change Sender ID Customers Technicians Select a contact Outbo…" at bounding box center [449, 210] width 611 height 380
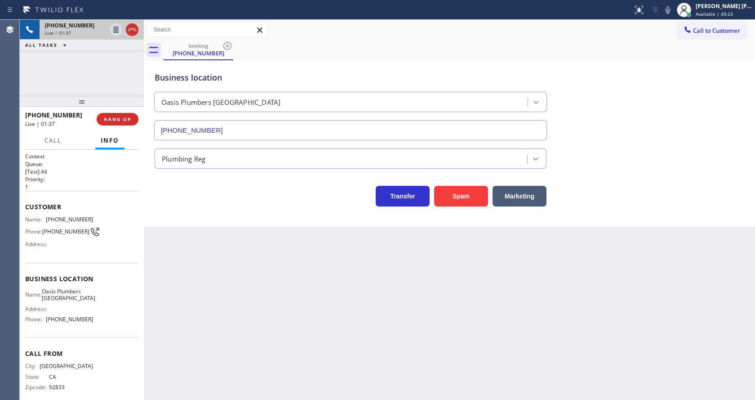
click at [380, 287] on div "Back to Dashboard Change Sender ID Customers Technicians Select a contact Outbo…" at bounding box center [449, 210] width 611 height 380
click at [672, 13] on icon at bounding box center [667, 9] width 11 height 11
click at [115, 30] on icon at bounding box center [116, 29] width 11 height 11
drag, startPoint x: 247, startPoint y: 299, endPoint x: 240, endPoint y: 329, distance: 30.4
click at [247, 300] on div "Back to Dashboard Change Sender ID Customers Technicians Select a contact Outbo…" at bounding box center [449, 210] width 611 height 380
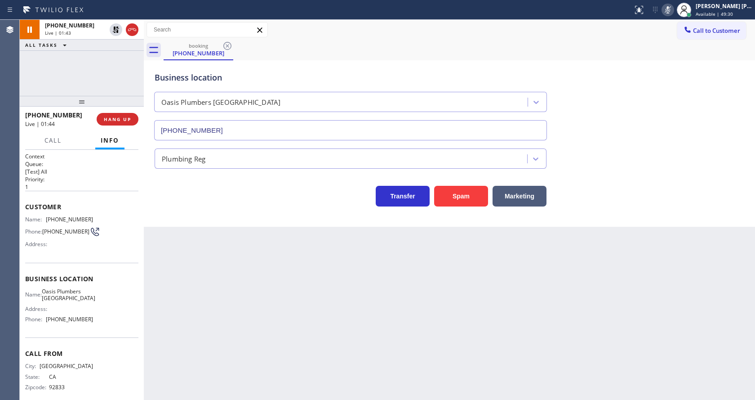
click at [359, 299] on div "Back to Dashboard Change Sender ID Customers Technicians Select a contact Outbo…" at bounding box center [449, 210] width 611 height 380
click at [113, 58] on icon at bounding box center [116, 60] width 11 height 11
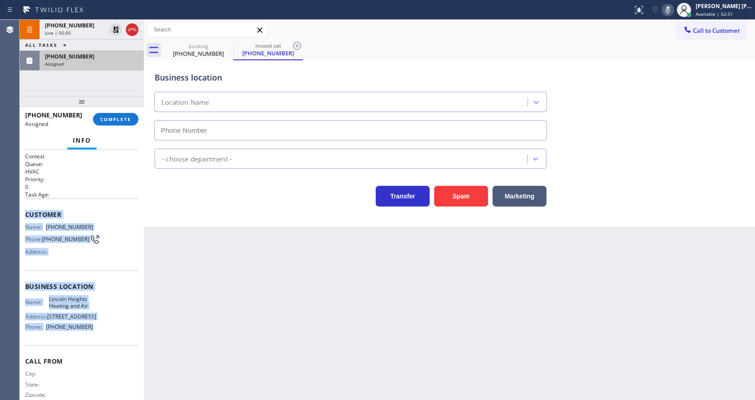
drag, startPoint x: 23, startPoint y: 213, endPoint x: 92, endPoint y: 341, distance: 145.8
click at [92, 341] on div "Context Queue: HVAC Priority: 0 Task Age: Customer Name: [PHONE_NUMBER] Phone: …" at bounding box center [82, 275] width 124 height 250
copy div "Customer Name: [PHONE_NUMBER] Phone: [PHONE_NUMBER] Address: Business location …"
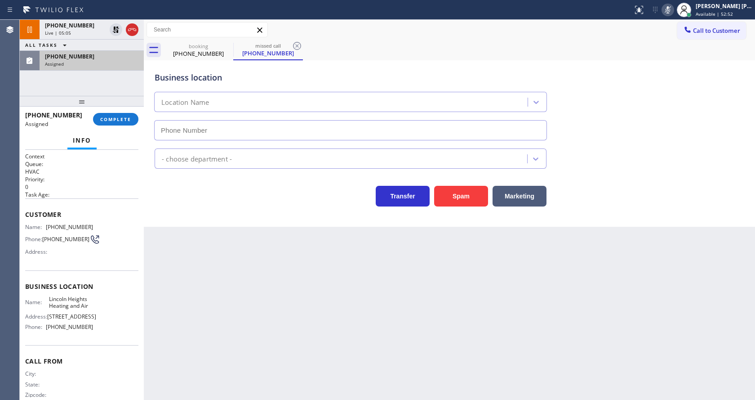
click at [286, 301] on div "Back to Dashboard Change Sender ID Customers Technicians Select a contact Outbo…" at bounding box center [449, 210] width 611 height 380
click at [109, 120] on span "COMPLETE" at bounding box center [115, 119] width 31 height 6
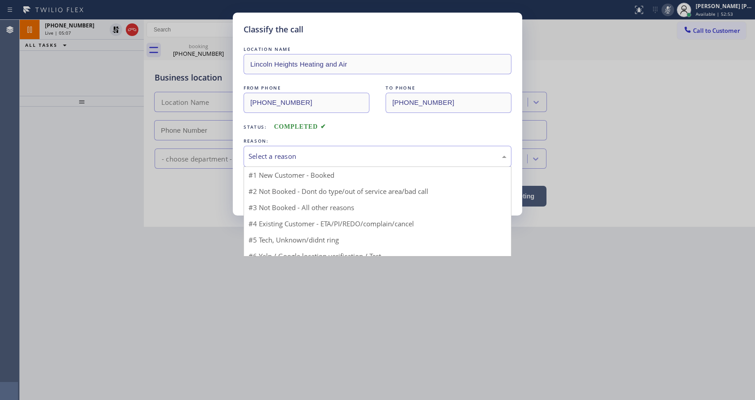
click at [283, 153] on div "Select a reason" at bounding box center [378, 156] width 258 height 10
click at [281, 154] on div "Select a reason" at bounding box center [378, 156] width 258 height 10
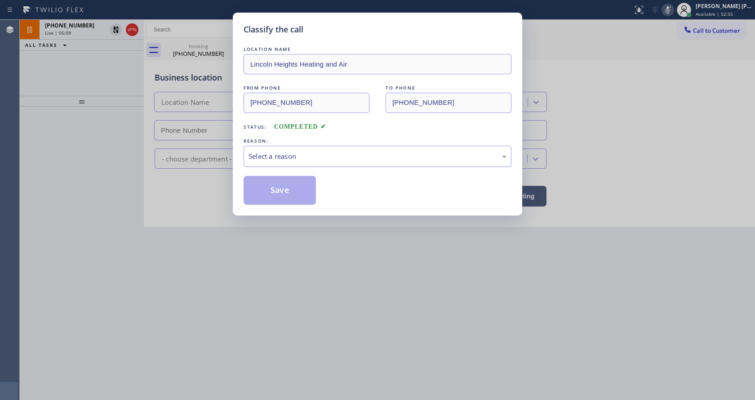
click at [281, 154] on div "Select a reason" at bounding box center [378, 156] width 258 height 10
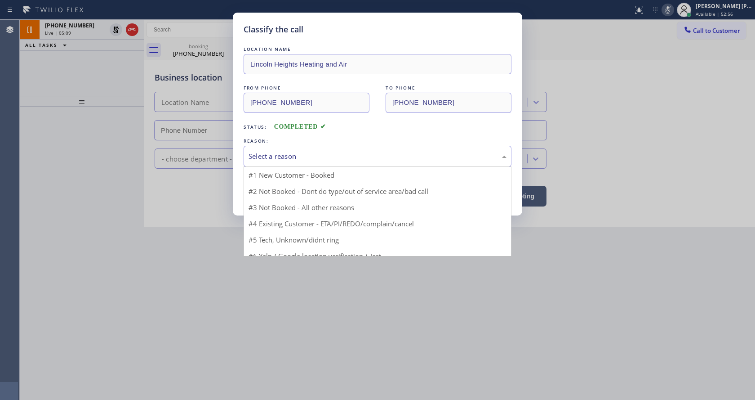
click at [281, 154] on div "Select a reason" at bounding box center [378, 156] width 258 height 10
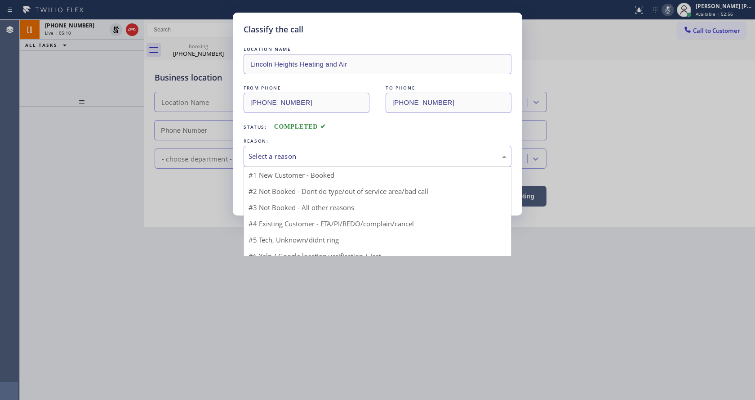
click at [281, 154] on div "Select a reason" at bounding box center [378, 156] width 258 height 10
click at [265, 328] on div "Classify the call LOCATION NAME [GEOGRAPHIC_DATA] Heating and Air FROM PHONE [P…" at bounding box center [377, 200] width 755 height 400
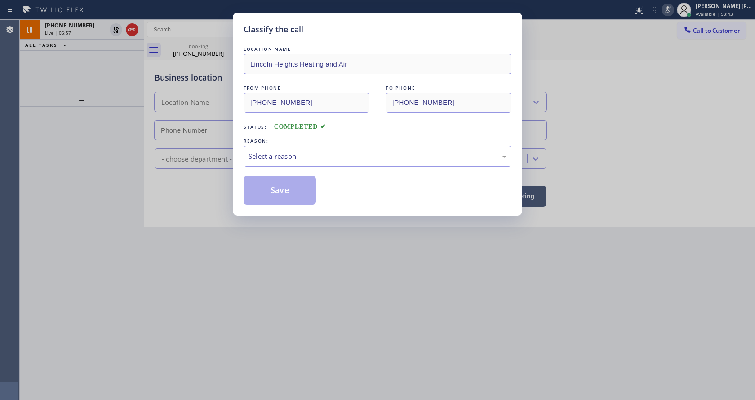
drag, startPoint x: 111, startPoint y: 56, endPoint x: 109, endPoint y: 36, distance: 20.3
click at [111, 55] on div "Classify the call LOCATION NAME [GEOGRAPHIC_DATA] Heating and Air FROM PHONE [P…" at bounding box center [377, 200] width 755 height 400
click at [284, 144] on div "REASON:" at bounding box center [378, 140] width 268 height 9
click at [284, 154] on div "Select a reason" at bounding box center [378, 156] width 258 height 10
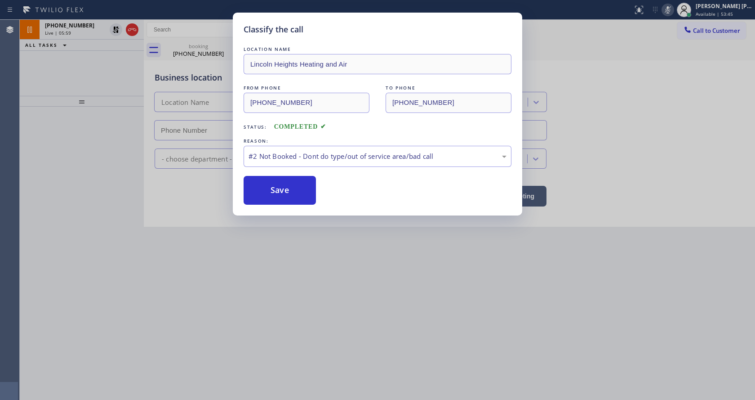
click at [275, 191] on button "Save" at bounding box center [280, 190] width 72 height 29
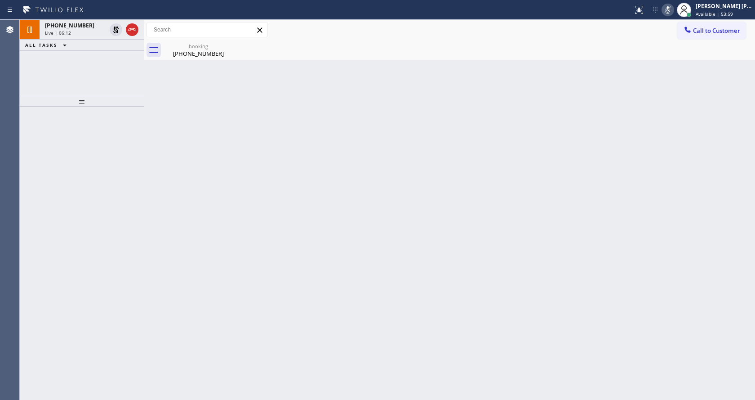
click at [191, 189] on div "Back to Dashboard Change Sender ID Customers Technicians Select a contact Outbo…" at bounding box center [449, 210] width 611 height 380
click at [97, 25] on div "[PHONE_NUMBER]" at bounding box center [75, 26] width 61 height 8
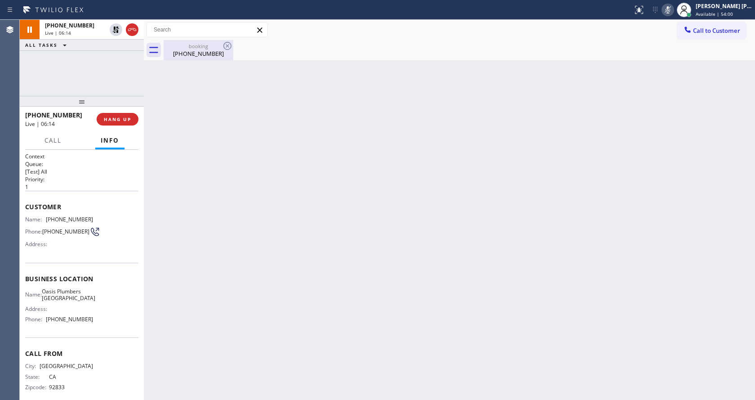
click at [195, 47] on div "booking" at bounding box center [198, 46] width 68 height 7
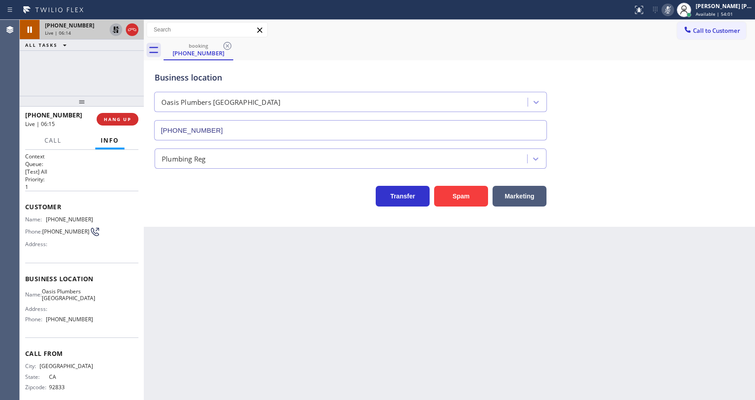
click at [116, 27] on icon at bounding box center [116, 29] width 11 height 11
click at [670, 12] on rect at bounding box center [668, 9] width 6 height 6
drag, startPoint x: 673, startPoint y: 54, endPoint x: 464, endPoint y: 252, distance: 287.7
click at [674, 58] on div "booking [PHONE_NUMBER]" at bounding box center [459, 50] width 591 height 20
drag, startPoint x: 308, startPoint y: 290, endPoint x: 297, endPoint y: 326, distance: 37.7
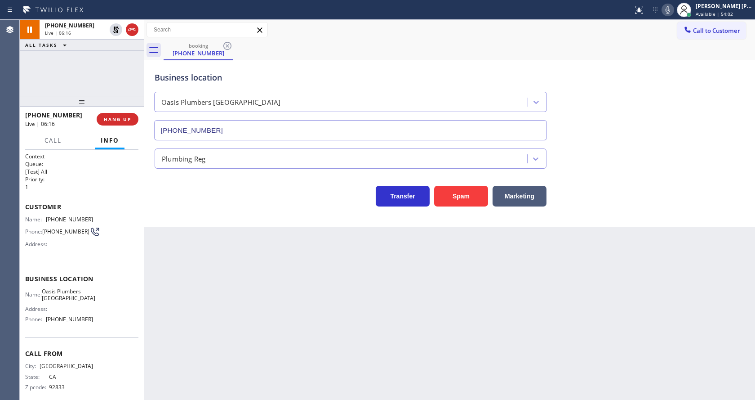
click at [310, 287] on div "Back to Dashboard Change Sender ID Customers Technicians Select a contact Outbo…" at bounding box center [449, 210] width 611 height 380
click at [409, 321] on div "Back to Dashboard Change Sender ID Customers Technicians Select a contact Outbo…" at bounding box center [449, 210] width 611 height 380
click at [193, 246] on div "Back to Dashboard Change Sender ID Customers Technicians Select a contact Outbo…" at bounding box center [449, 210] width 611 height 380
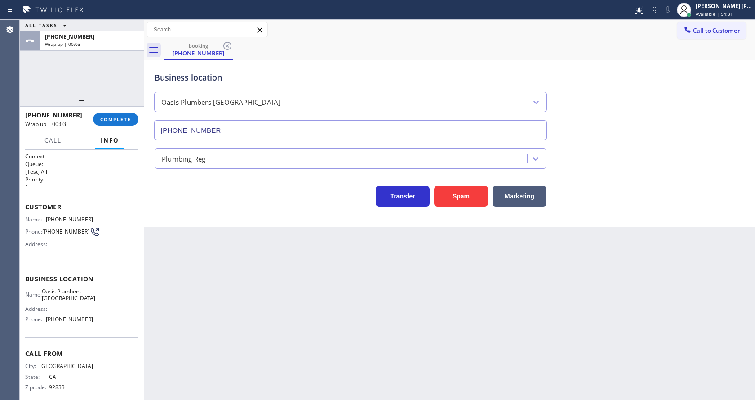
click at [326, 351] on div "Back to Dashboard Change Sender ID Customers Technicians Select a contact Outbo…" at bounding box center [449, 210] width 611 height 380
click at [205, 214] on div "Business location [GEOGRAPHIC_DATA] [PHONE_NUMBER] Plumbing Reg Transfer Spam M…" at bounding box center [449, 143] width 611 height 166
click at [112, 112] on div "[PHONE_NUMBER] Wrap up | 01:19 COMPLETE" at bounding box center [81, 118] width 113 height 23
click at [264, 307] on div "Back to Dashboard Change Sender ID Customers Technicians Select a contact Outbo…" at bounding box center [449, 210] width 611 height 380
drag, startPoint x: 400, startPoint y: 302, endPoint x: 54, endPoint y: 41, distance: 433.6
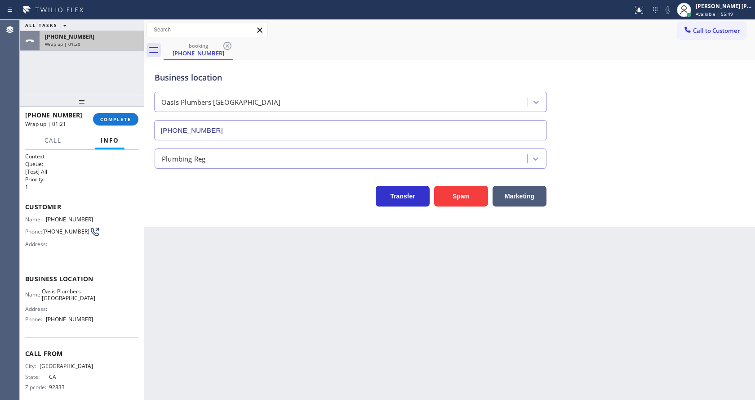
click at [400, 302] on div "Back to Dashboard Change Sender ID Customers Technicians Select a contact Outbo…" at bounding box center [449, 210] width 611 height 380
click at [105, 118] on span "COMPLETE" at bounding box center [115, 119] width 31 height 6
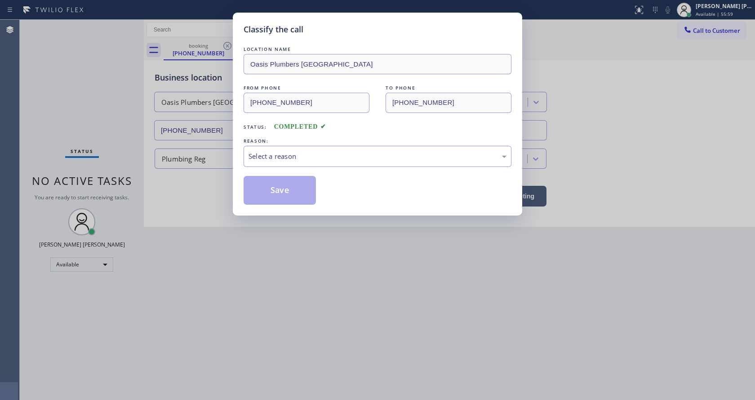
click at [250, 160] on div "Select a reason" at bounding box center [378, 156] width 258 height 10
click at [268, 190] on button "Save" at bounding box center [280, 190] width 72 height 29
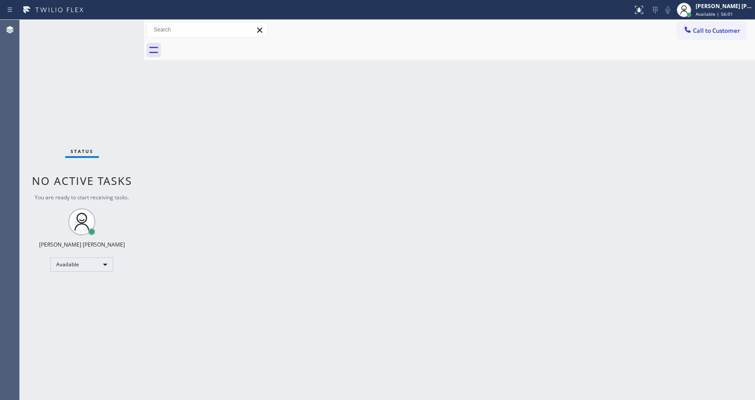
click at [717, 29] on span "Call to Customer" at bounding box center [716, 31] width 47 height 8
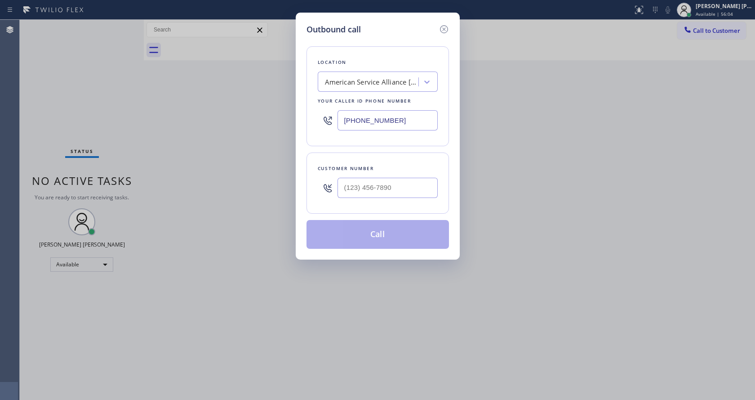
click at [383, 122] on input "[PHONE_NUMBER]" at bounding box center [388, 120] width 100 height 20
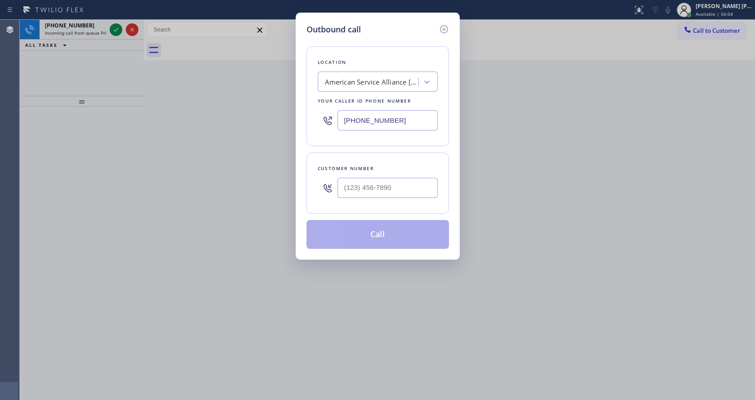
click at [383, 122] on input "[PHONE_NUMBER]" at bounding box center [388, 120] width 100 height 20
click at [386, 125] on input "[PHONE_NUMBER]" at bounding box center [388, 120] width 100 height 20
click at [400, 119] on input "[PHONE_NUMBER]" at bounding box center [388, 120] width 100 height 20
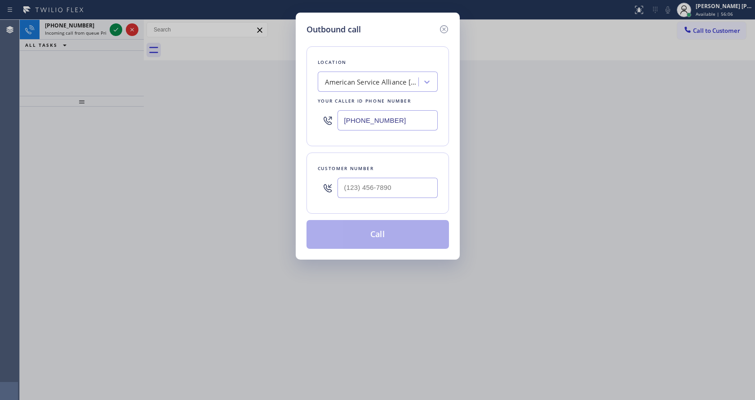
click at [400, 119] on input "[PHONE_NUMBER]" at bounding box center [388, 120] width 100 height 20
paste input "949) 635-7337"
type input "[PHONE_NUMBER]"
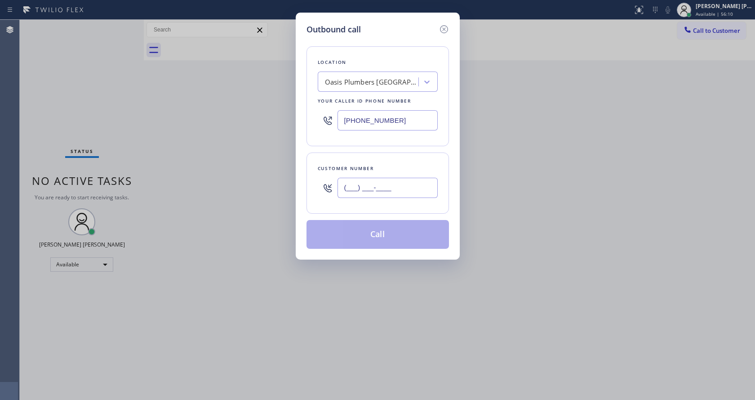
click at [378, 192] on input "(___) ___-____" at bounding box center [388, 188] width 100 height 20
paste input "714) 915-4562"
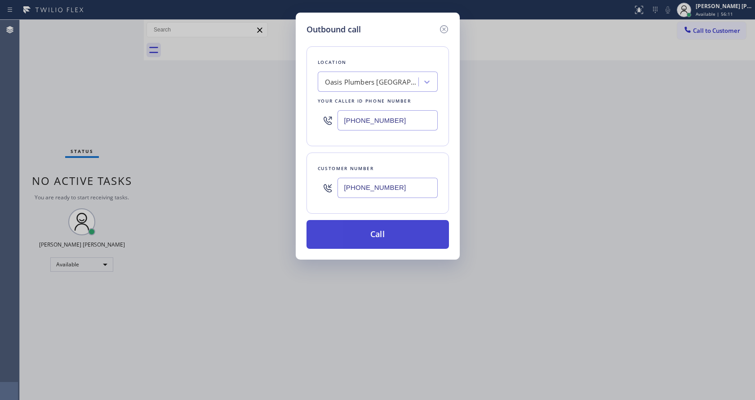
type input "[PHONE_NUMBER]"
click at [376, 235] on button "Call" at bounding box center [378, 234] width 142 height 29
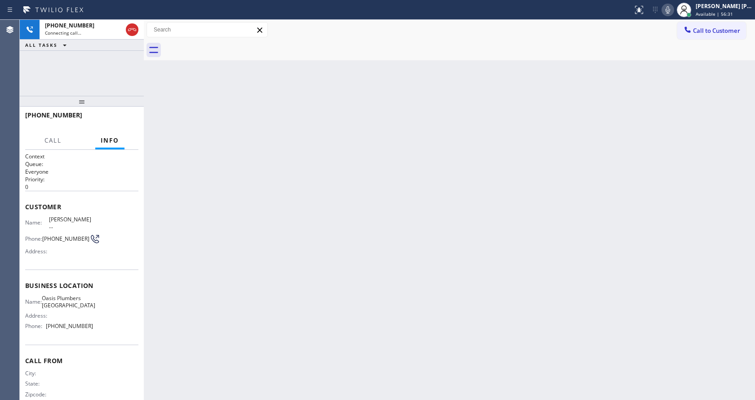
click at [199, 192] on div "Back to Dashboard Change Sender ID Customers Technicians Select a contact Outbo…" at bounding box center [449, 210] width 611 height 380
drag, startPoint x: 494, startPoint y: 242, endPoint x: 190, endPoint y: 66, distance: 352.0
click at [494, 241] on div "Back to Dashboard Change Sender ID Customers Technicians Select a contact Outbo…" at bounding box center [449, 210] width 611 height 380
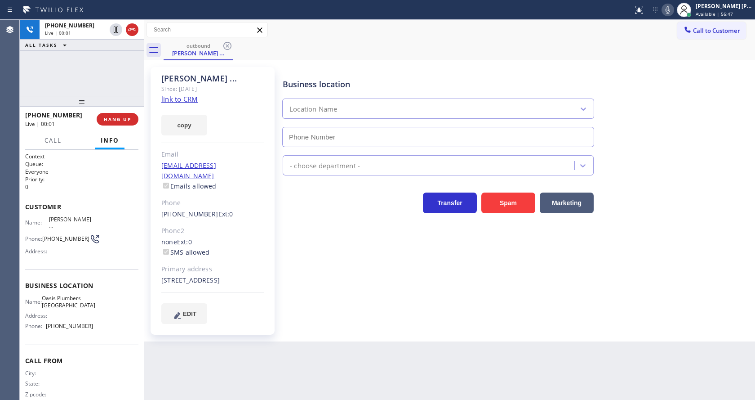
type input "[PHONE_NUMBER]"
click at [117, 117] on span "HANG UP" at bounding box center [117, 119] width 27 height 6
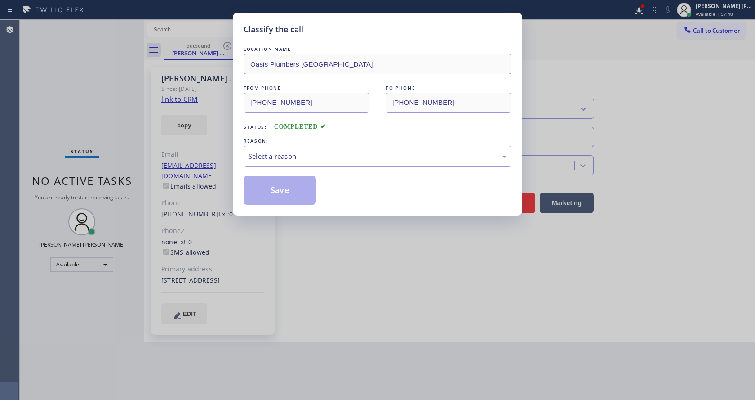
click at [269, 151] on div "Select a reason" at bounding box center [378, 156] width 258 height 10
click at [276, 188] on button "Save" at bounding box center [280, 190] width 72 height 29
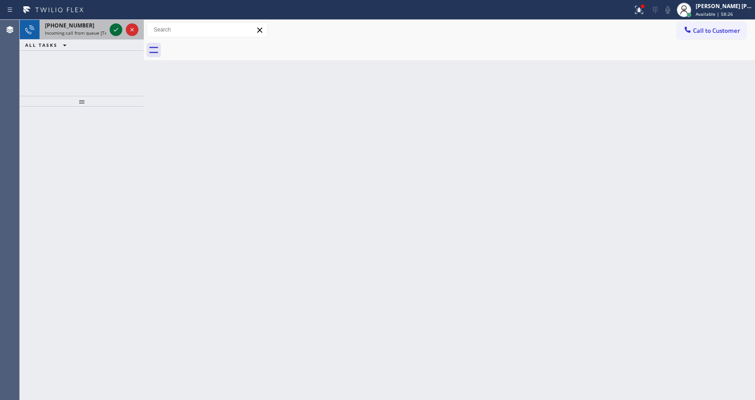
click at [111, 31] on icon at bounding box center [116, 29] width 11 height 11
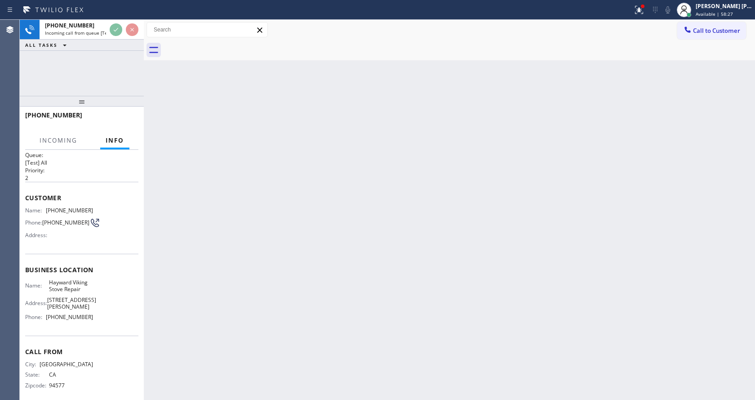
scroll to position [12, 0]
click at [298, 280] on div "Back to Dashboard Change Sender ID Customers Technicians Select a contact Outbo…" at bounding box center [449, 210] width 611 height 380
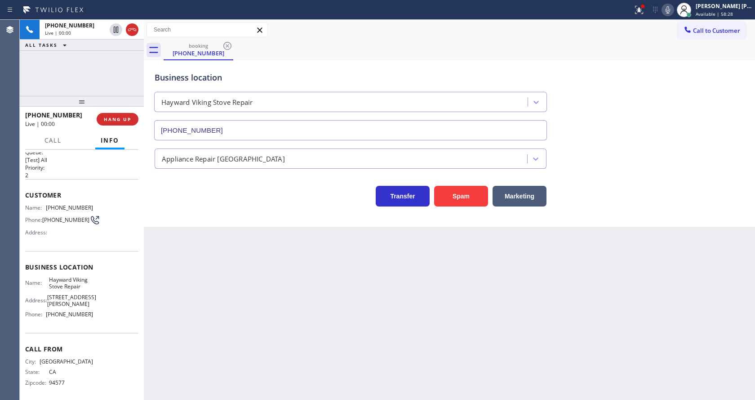
type input "[PHONE_NUMBER]"
click at [264, 249] on div "Back to Dashboard Change Sender ID Customers Technicians Select a contact Outbo…" at bounding box center [449, 210] width 611 height 380
click at [200, 236] on div "Back to Dashboard Change Sender ID Customers Technicians Select a contact Outbo…" at bounding box center [449, 210] width 611 height 380
click at [396, 284] on div "Back to Dashboard Change Sender ID Customers Technicians Select a contact Outbo…" at bounding box center [449, 210] width 611 height 380
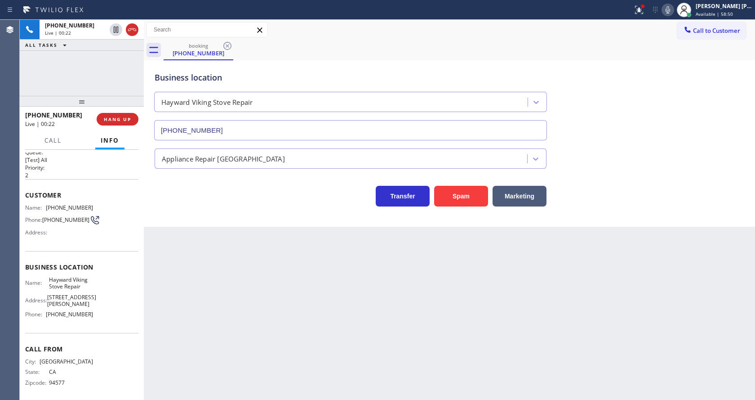
click at [249, 312] on div "Back to Dashboard Change Sender ID Customers Technicians Select a contact Outbo…" at bounding box center [449, 210] width 611 height 380
click at [99, 245] on div "Customer Name: [PHONE_NUMBER] Phone: [PHONE_NUMBER] Address:" at bounding box center [81, 215] width 113 height 72
drag, startPoint x: 44, startPoint y: 206, endPoint x: 94, endPoint y: 210, distance: 50.5
click at [94, 210] on div "Name: [PHONE_NUMBER] Phone: [PHONE_NUMBER] Address:" at bounding box center [81, 222] width 113 height 36
copy div "[PHONE_NUMBER]"
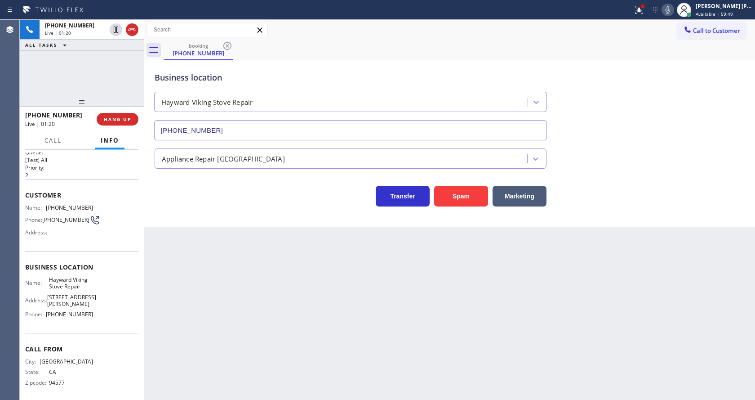
drag, startPoint x: 289, startPoint y: 317, endPoint x: 287, endPoint y: 325, distance: 7.8
click at [288, 321] on div "Back to Dashboard Change Sender ID Customers Technicians Select a contact Outbo…" at bounding box center [449, 210] width 611 height 380
click at [100, 280] on div "Name: [PERSON_NAME] Viking Stove Repair Address: [STREET_ADDRESS][PERSON_NAME] …" at bounding box center [81, 298] width 113 height 45
drag, startPoint x: 47, startPoint y: 279, endPoint x: 97, endPoint y: 290, distance: 50.6
click at [97, 290] on div "Name: [PERSON_NAME] Viking Stove Repair Address: [STREET_ADDRESS][PERSON_NAME] …" at bounding box center [81, 298] width 113 height 45
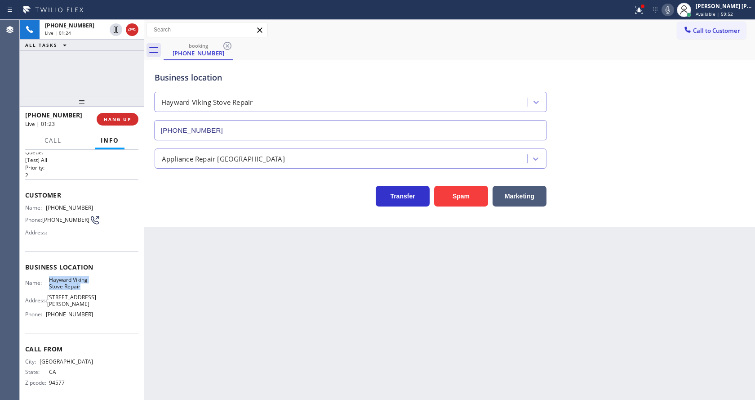
copy span "Hayward Viking Stove Repair"
click at [241, 293] on div "Back to Dashboard Change Sender ID Customers Technicians Select a contact Outbo…" at bounding box center [449, 210] width 611 height 380
click at [99, 333] on div "Call From City: [GEOGRAPHIC_DATA]: [US_STATE] Zipcode: 94577" at bounding box center [81, 367] width 113 height 68
drag, startPoint x: 45, startPoint y: 309, endPoint x: 99, endPoint y: 308, distance: 53.9
click at [99, 308] on div "Name: [PERSON_NAME] Viking Stove Repair Address: [STREET_ADDRESS][PERSON_NAME] …" at bounding box center [81, 298] width 113 height 45
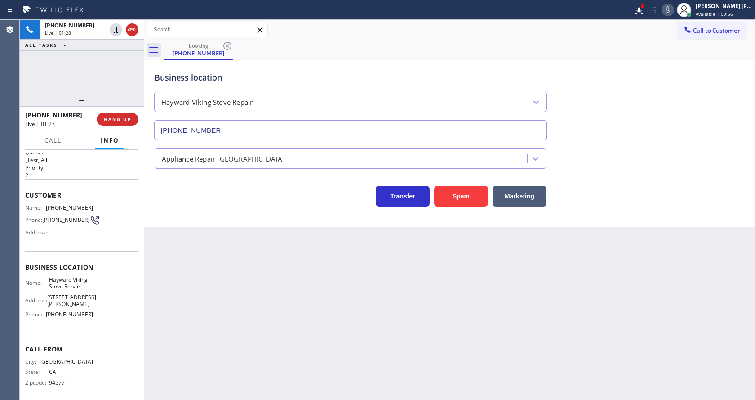
click at [227, 316] on div "Back to Dashboard Change Sender ID Customers Technicians Select a contact Outbo…" at bounding box center [449, 210] width 611 height 380
click at [617, 83] on div "Business location Hayward Viking Stove Repair [PHONE_NUMBER]" at bounding box center [449, 99] width 593 height 81
click at [640, 8] on icon at bounding box center [639, 9] width 11 height 11
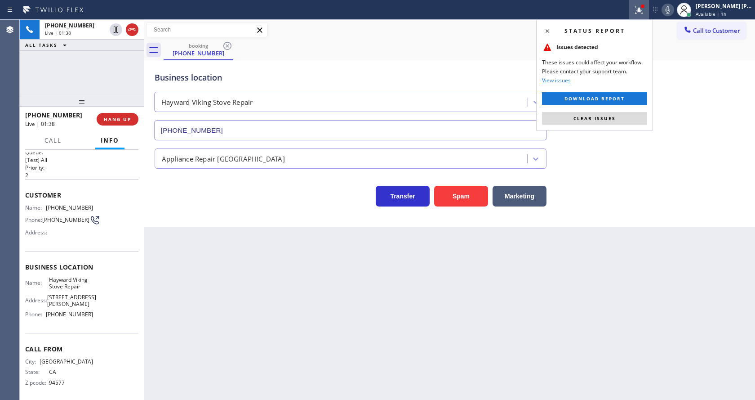
drag, startPoint x: 606, startPoint y: 111, endPoint x: 601, endPoint y: 16, distance: 95.4
click at [606, 112] on button "Clear issues" at bounding box center [594, 118] width 105 height 13
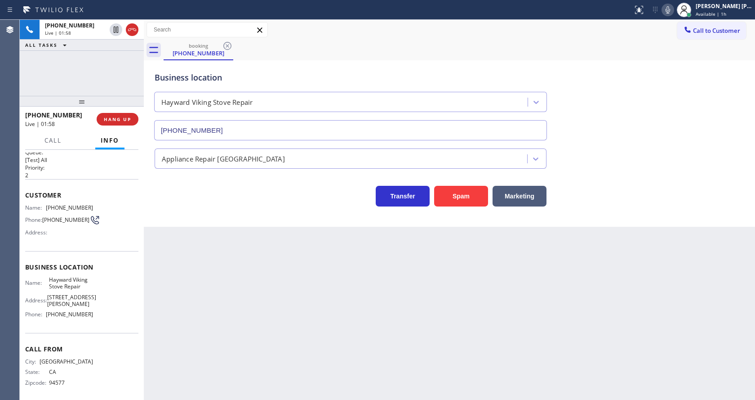
click at [262, 305] on div "Back to Dashboard Change Sender ID Customers Technicians Select a contact Outbo…" at bounding box center [449, 210] width 611 height 380
click at [671, 15] on button at bounding box center [668, 10] width 13 height 13
drag, startPoint x: 668, startPoint y: 11, endPoint x: 664, endPoint y: 35, distance: 24.2
click at [668, 15] on icon at bounding box center [667, 9] width 11 height 11
click at [664, 40] on div "Call to Customer Outbound call Location Oasis [GEOGRAPHIC_DATA] Your caller id …" at bounding box center [449, 30] width 611 height 20
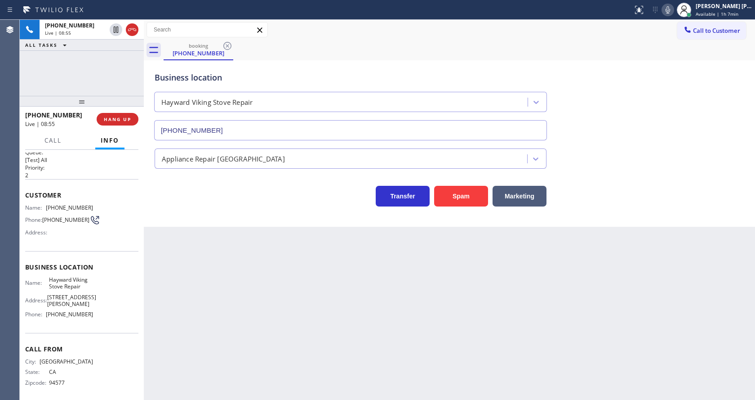
click at [671, 9] on icon at bounding box center [667, 9] width 11 height 11
click at [678, 80] on div "Business location Hayward Viking Stove Repair [PHONE_NUMBER]" at bounding box center [449, 99] width 593 height 81
click at [287, 267] on div "Back to Dashboard Change Sender ID Customers Technicians Select a contact Outbo…" at bounding box center [449, 210] width 611 height 380
click at [172, 266] on div "Back to Dashboard Change Sender ID Customers Technicians Select a contact Outbo…" at bounding box center [449, 210] width 611 height 380
click at [353, 307] on div "Back to Dashboard Change Sender ID Customers Technicians Select a contact Outbo…" at bounding box center [449, 210] width 611 height 380
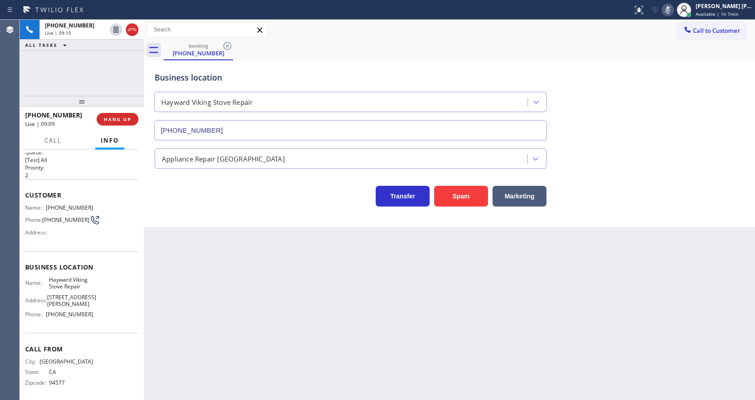
click at [201, 265] on div "Back to Dashboard Change Sender ID Customers Technicians Select a contact Outbo…" at bounding box center [449, 210] width 611 height 380
click at [367, 310] on div "Back to Dashboard Change Sender ID Customers Technicians Select a contact Outbo…" at bounding box center [449, 210] width 611 height 380
click at [174, 302] on div "Back to Dashboard Change Sender ID Customers Technicians Select a contact Outbo…" at bounding box center [449, 210] width 611 height 380
click at [89, 83] on div "[PHONE_NUMBER] Live | 10:17 ALL TASKS ALL TASKS ACTIVE TASKS TASKS IN WRAP UP […" at bounding box center [82, 58] width 124 height 76
click at [118, 58] on icon at bounding box center [116, 60] width 11 height 11
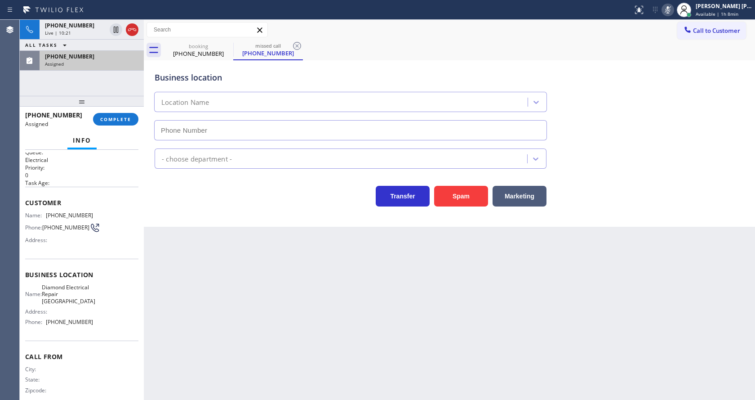
type input "[PHONE_NUMBER]"
click at [114, 115] on button "COMPLETE" at bounding box center [115, 119] width 45 height 13
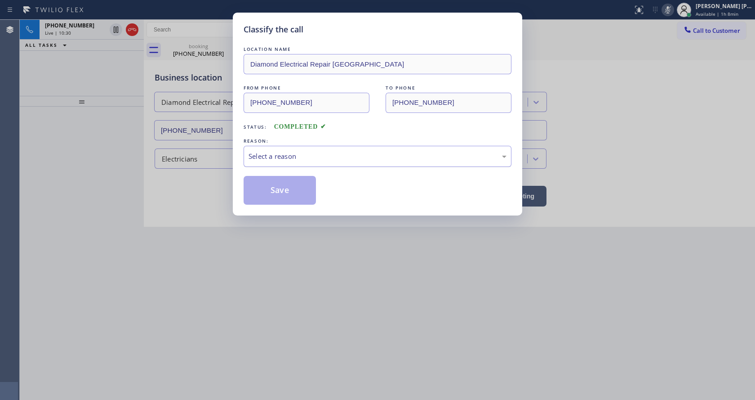
click at [273, 156] on div "Select a reason" at bounding box center [378, 156] width 258 height 10
click at [273, 186] on button "Save" at bounding box center [280, 190] width 72 height 29
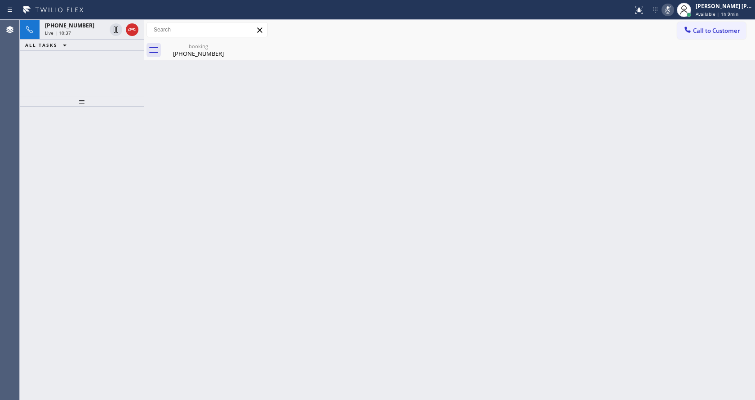
click at [673, 10] on icon at bounding box center [667, 9] width 11 height 11
click at [176, 53] on div "[PHONE_NUMBER]" at bounding box center [198, 53] width 68 height 8
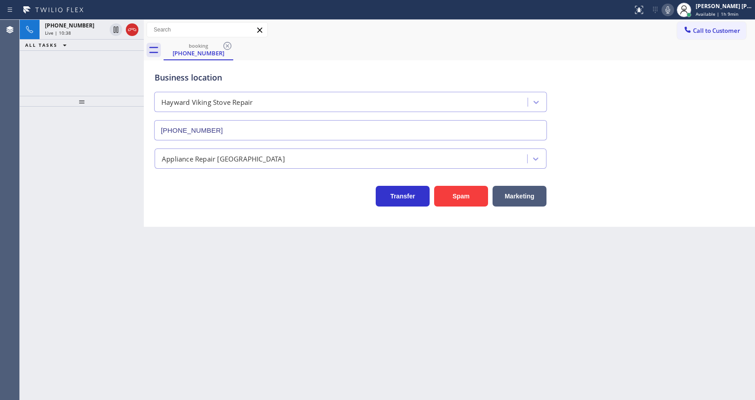
drag, startPoint x: 78, startPoint y: 35, endPoint x: 86, endPoint y: 55, distance: 22.2
click at [74, 27] on div "[PHONE_NUMBER] Live | 10:38" at bounding box center [74, 30] width 68 height 20
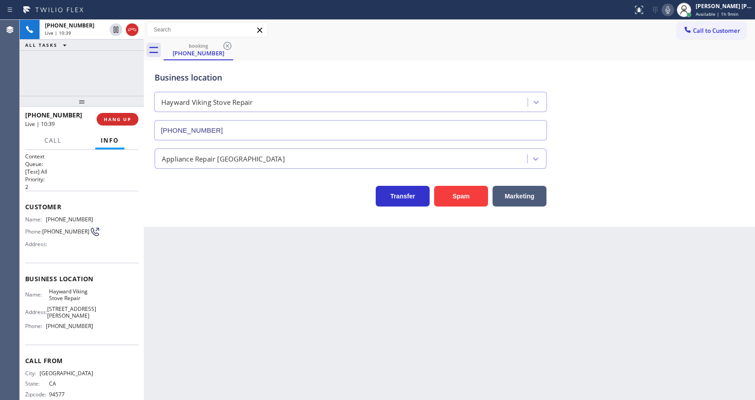
click at [259, 317] on div "Back to Dashboard Change Sender ID Customers Technicians Select a contact Outbo…" at bounding box center [449, 210] width 611 height 380
click at [361, 348] on div "Back to Dashboard Change Sender ID Customers Technicians Select a contact Outbo…" at bounding box center [449, 210] width 611 height 380
click at [368, 292] on div "Back to Dashboard Change Sender ID Customers Technicians Select a contact Outbo…" at bounding box center [449, 210] width 611 height 380
click at [204, 371] on div "Back to Dashboard Change Sender ID Customers Technicians Select a contact Outbo…" at bounding box center [449, 210] width 611 height 380
drag, startPoint x: 364, startPoint y: 280, endPoint x: 131, endPoint y: 54, distance: 324.8
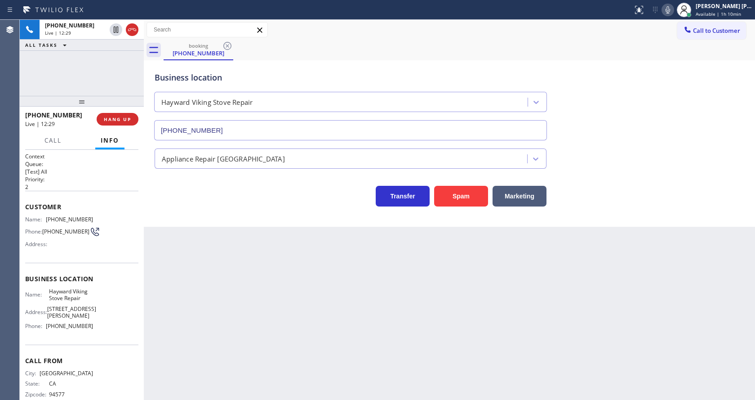
click at [364, 279] on div "Back to Dashboard Change Sender ID Customers Technicians Select a contact Outbo…" at bounding box center [449, 210] width 611 height 380
click at [252, 299] on div "Back to Dashboard Change Sender ID Customers Technicians Select a contact Outbo…" at bounding box center [449, 210] width 611 height 380
click at [357, 313] on div "Back to Dashboard Change Sender ID Customers Technicians Select a contact Outbo…" at bounding box center [449, 210] width 611 height 380
click at [251, 268] on div "Back to Dashboard Change Sender ID Customers Technicians Select a contact Outbo…" at bounding box center [449, 210] width 611 height 380
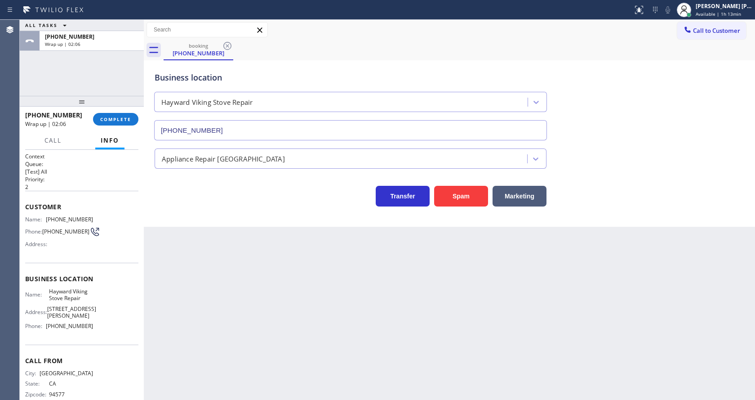
click at [205, 250] on div "Back to Dashboard Change Sender ID Customers Technicians Select a contact Outbo…" at bounding box center [449, 210] width 611 height 380
click at [113, 115] on button "COMPLETE" at bounding box center [115, 119] width 45 height 13
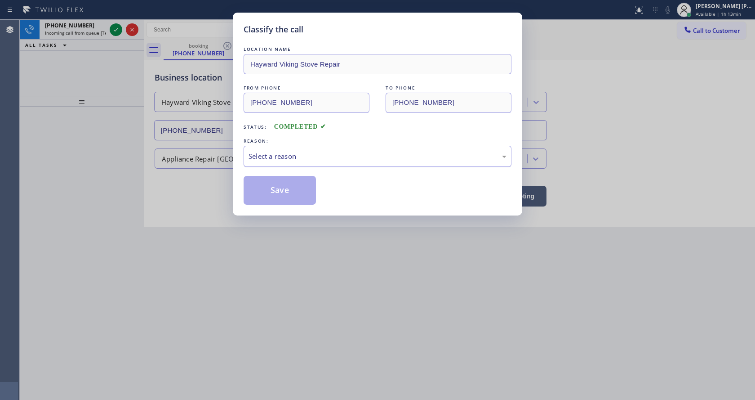
click at [267, 162] on div "Select a reason" at bounding box center [378, 156] width 268 height 21
click at [270, 195] on button "Save" at bounding box center [280, 190] width 72 height 29
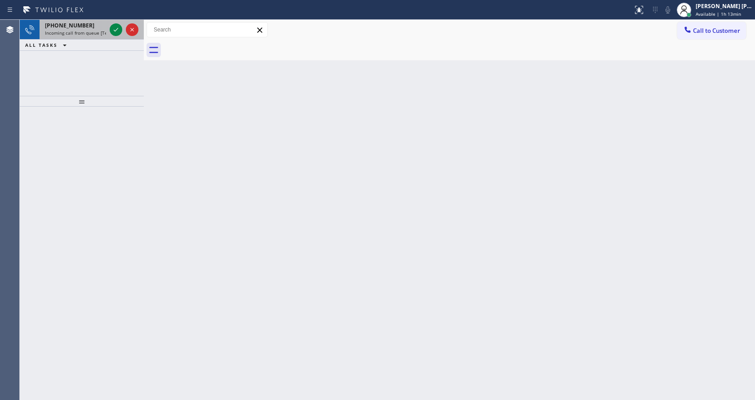
click at [92, 36] on div "[PHONE_NUMBER] Incoming call from queue [Test] All" at bounding box center [74, 30] width 68 height 20
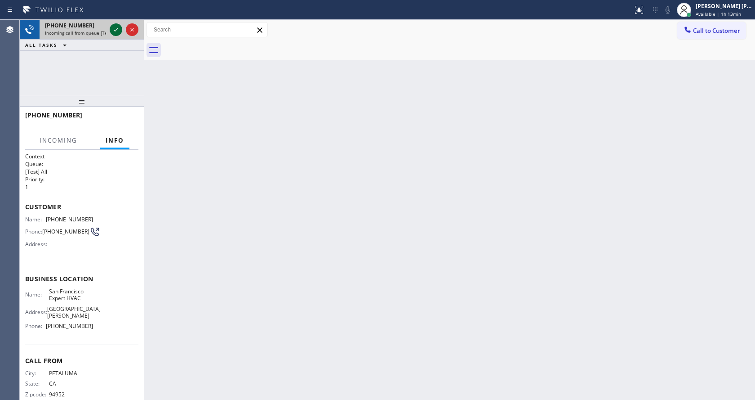
click at [114, 31] on icon at bounding box center [116, 29] width 11 height 11
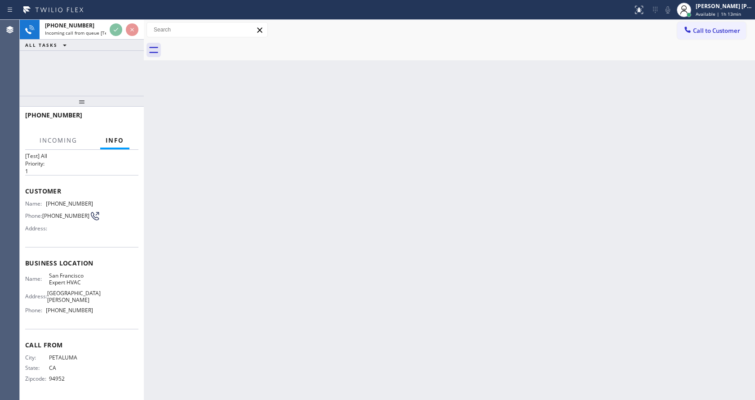
scroll to position [18, 0]
click at [352, 271] on div "Back to Dashboard Change Sender ID Customers Technicians Select a contact Outbo…" at bounding box center [449, 210] width 611 height 380
click at [207, 188] on div "Back to Dashboard Change Sender ID Customers Technicians Select a contact Outbo…" at bounding box center [449, 210] width 611 height 380
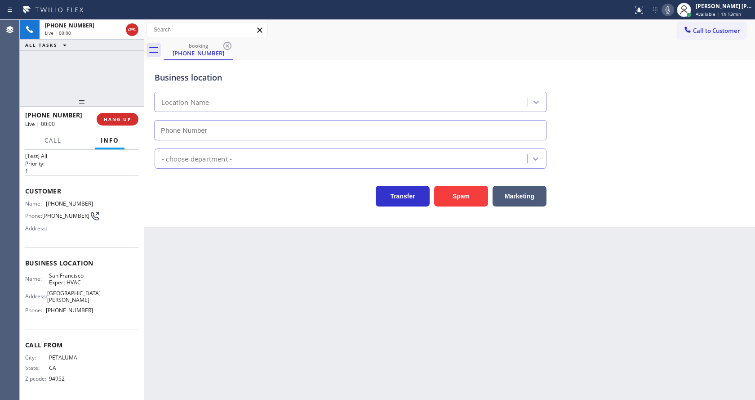
type input "[PHONE_NUMBER]"
click at [329, 294] on div "Back to Dashboard Change Sender ID Customers Technicians Select a contact Outbo…" at bounding box center [449, 210] width 611 height 380
click at [287, 290] on div "Back to Dashboard Change Sender ID Customers Technicians Select a contact Outbo…" at bounding box center [449, 210] width 611 height 380
click at [274, 291] on div "Back to Dashboard Change Sender ID Customers Technicians Select a contact Outbo…" at bounding box center [449, 210] width 611 height 380
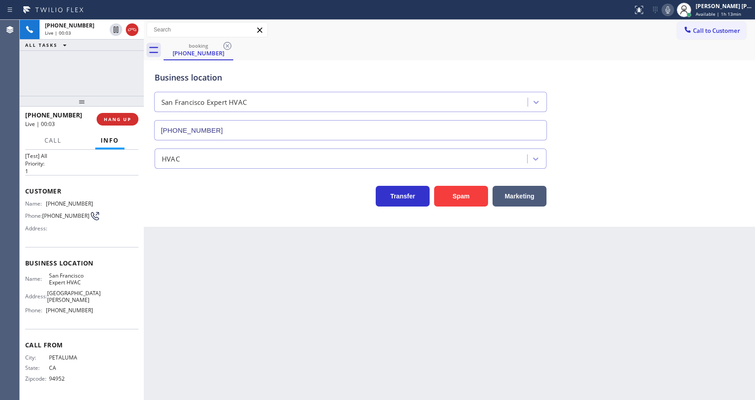
click at [274, 299] on div "Back to Dashboard Change Sender ID Customers Technicians Select a contact Outbo…" at bounding box center [449, 210] width 611 height 380
click at [426, 307] on div "Back to Dashboard Change Sender ID Customers Technicians Select a contact Outbo…" at bounding box center [449, 210] width 611 height 380
drag, startPoint x: 186, startPoint y: 240, endPoint x: 302, endPoint y: 228, distance: 116.5
click at [186, 240] on div "Back to Dashboard Change Sender ID Customers Technicians Select a contact Outbo…" at bounding box center [449, 210] width 611 height 380
click at [671, 10] on icon at bounding box center [667, 9] width 11 height 11
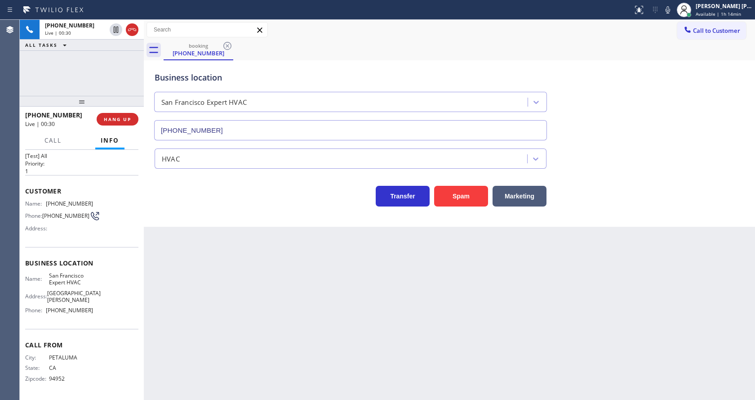
click at [687, 67] on div "Business location [GEOGRAPHIC_DATA] Expert HVAC [PHONE_NUMBER]" at bounding box center [449, 99] width 593 height 81
click at [251, 316] on div "Back to Dashboard Change Sender ID Customers Technicians Select a contact Outbo…" at bounding box center [449, 210] width 611 height 380
click at [194, 201] on div "Transfer Spam Marketing" at bounding box center [351, 193] width 396 height 25
click at [670, 7] on icon at bounding box center [667, 9] width 11 height 11
click at [693, 86] on div "Business location [GEOGRAPHIC_DATA] Expert HVAC [PHONE_NUMBER]" at bounding box center [449, 99] width 593 height 81
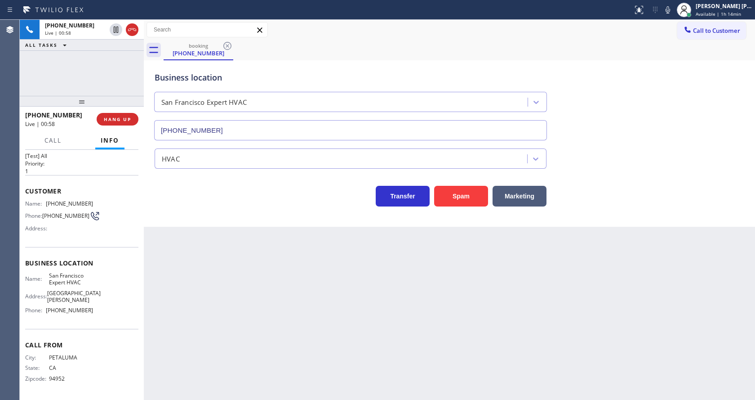
click at [180, 346] on div "Back to Dashboard Change Sender ID Customers Technicians Select a contact Outbo…" at bounding box center [449, 210] width 611 height 380
click at [73, 250] on div "Business location Name: [GEOGRAPHIC_DATA] Expert HVAC Address: [STREET_ADDRESS]…" at bounding box center [81, 288] width 113 height 82
drag, startPoint x: 46, startPoint y: 199, endPoint x: 116, endPoint y: 200, distance: 69.2
click at [116, 200] on div "Name: [PHONE_NUMBER] Phone: [PHONE_NUMBER] Address:" at bounding box center [81, 218] width 113 height 36
drag, startPoint x: 266, startPoint y: 305, endPoint x: 259, endPoint y: 329, distance: 25.5
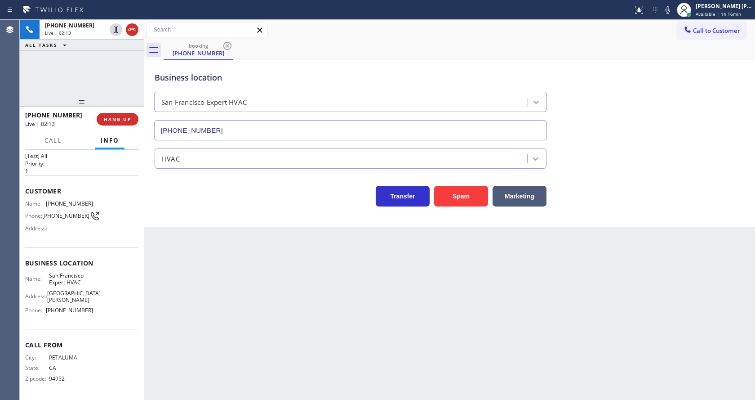
click at [266, 304] on div "Back to Dashboard Change Sender ID Customers Technicians Select a contact Outbo…" at bounding box center [449, 210] width 611 height 380
click at [194, 335] on div "Back to Dashboard Change Sender ID Customers Technicians Select a contact Outbo…" at bounding box center [449, 210] width 611 height 380
click at [85, 295] on span "[GEOGRAPHIC_DATA][PERSON_NAME]" at bounding box center [73, 296] width 53 height 14
drag, startPoint x: 46, startPoint y: 275, endPoint x: 88, endPoint y: 285, distance: 43.5
click at [88, 285] on div "Name: San Francisco Expert HVAC" at bounding box center [59, 279] width 68 height 14
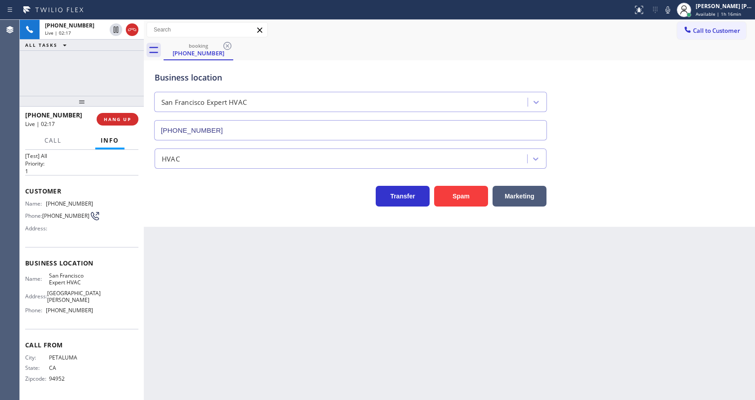
drag, startPoint x: 259, startPoint y: 332, endPoint x: 240, endPoint y: 376, distance: 47.9
click at [257, 335] on div "Back to Dashboard Change Sender ID Customers Technicians Select a contact Outbo…" at bounding box center [449, 210] width 611 height 380
click at [84, 350] on div "Call From City: [GEOGRAPHIC_DATA] State: [US_STATE] Zipcode: 94952" at bounding box center [81, 363] width 113 height 68
drag, startPoint x: 46, startPoint y: 313, endPoint x: 107, endPoint y: 313, distance: 61.6
click at [107, 313] on div "Name: [GEOGRAPHIC_DATA] Expert HVAC Address: [STREET_ADDRESS][PERSON_NAME] Phon…" at bounding box center [81, 294] width 113 height 45
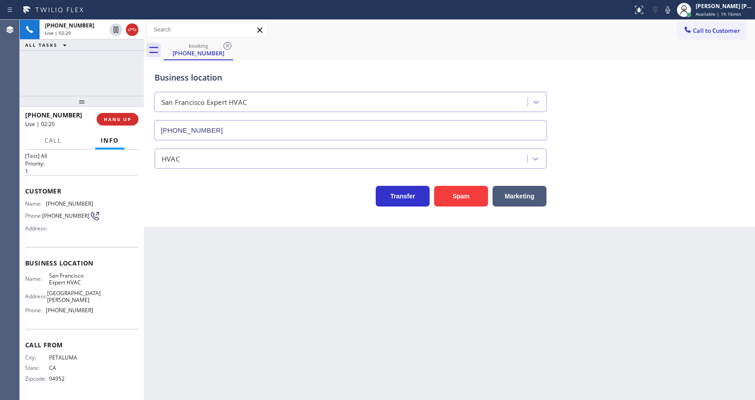
drag, startPoint x: 267, startPoint y: 262, endPoint x: 232, endPoint y: 360, distance: 104.1
click at [264, 271] on div "Back to Dashboard Change Sender ID Customers Technicians Select a contact Outbo…" at bounding box center [449, 210] width 611 height 380
click at [415, 285] on div "Back to Dashboard Change Sender ID Customers Technicians Select a contact Outbo…" at bounding box center [449, 210] width 611 height 380
click at [172, 228] on div "Back to Dashboard Change Sender ID Customers Technicians Select a contact Outbo…" at bounding box center [449, 210] width 611 height 380
click at [590, 102] on div "Business location [GEOGRAPHIC_DATA] Expert HVAC [PHONE_NUMBER]" at bounding box center [449, 99] width 593 height 81
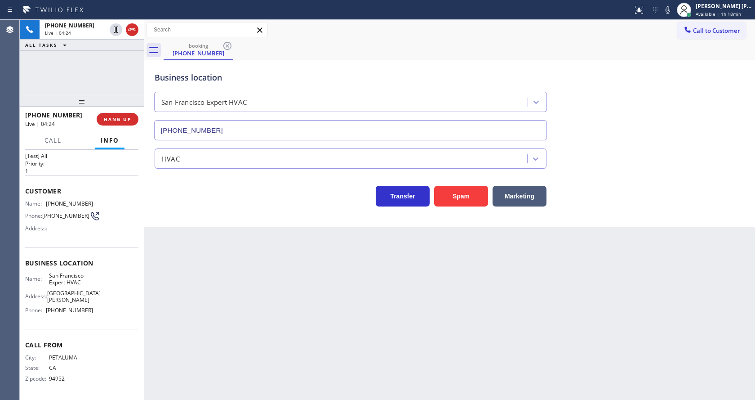
drag, startPoint x: 673, startPoint y: 10, endPoint x: 674, endPoint y: 18, distance: 8.1
click at [673, 13] on icon at bounding box center [667, 9] width 11 height 11
click at [116, 26] on icon at bounding box center [116, 29] width 11 height 11
click at [259, 226] on div "Business location [GEOGRAPHIC_DATA] Expert HVAC [PHONE_NUMBER] HVAC Transfer Sp…" at bounding box center [449, 143] width 611 height 166
drag, startPoint x: 244, startPoint y: 290, endPoint x: 201, endPoint y: 352, distance: 75.7
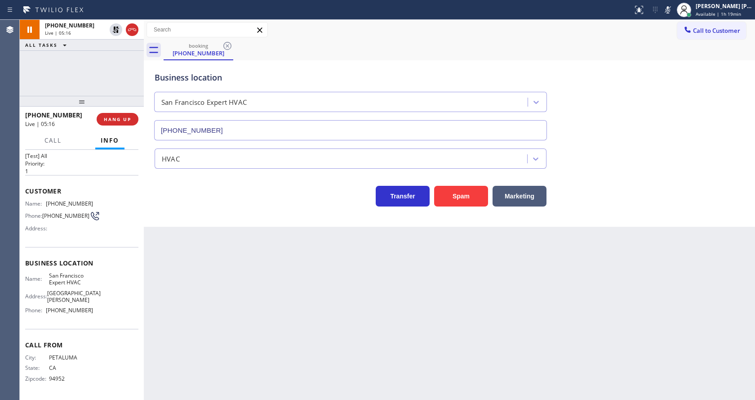
click at [243, 289] on div "Back to Dashboard Change Sender ID Customers Technicians Select a contact Outbo…" at bounding box center [449, 210] width 611 height 380
drag, startPoint x: 391, startPoint y: 374, endPoint x: 284, endPoint y: 373, distance: 107.4
click at [382, 371] on div "Back to Dashboard Change Sender ID Customers Technicians Select a contact Outbo…" at bounding box center [449, 210] width 611 height 380
click at [207, 270] on div "Back to Dashboard Change Sender ID Customers Technicians Select a contact Outbo…" at bounding box center [449, 210] width 611 height 380
drag, startPoint x: 200, startPoint y: 258, endPoint x: 204, endPoint y: 263, distance: 7.1
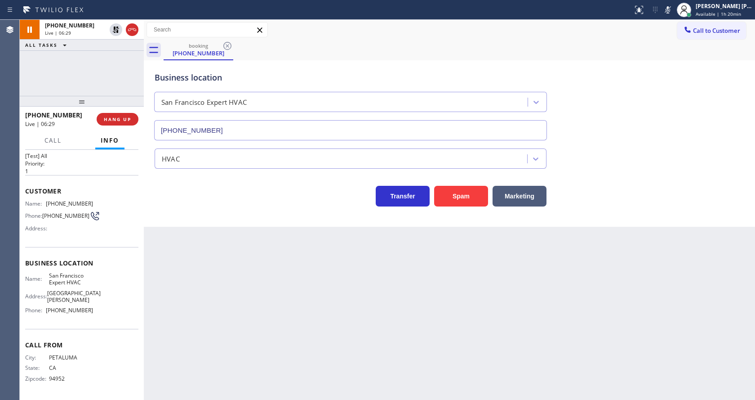
click at [200, 258] on div "Back to Dashboard Change Sender ID Customers Technicians Select a contact Outbo…" at bounding box center [449, 210] width 611 height 380
click at [420, 316] on div "Back to Dashboard Change Sender ID Customers Technicians Select a contact Outbo…" at bounding box center [449, 210] width 611 height 380
click at [203, 219] on div "Business location [GEOGRAPHIC_DATA] Expert HVAC [PHONE_NUMBER] HVAC Transfer Sp…" at bounding box center [449, 143] width 611 height 166
click at [284, 249] on div "Back to Dashboard Change Sender ID Customers Technicians Select a contact Outbo…" at bounding box center [449, 210] width 611 height 380
drag, startPoint x: 682, startPoint y: 106, endPoint x: 683, endPoint y: 96, distance: 10.3
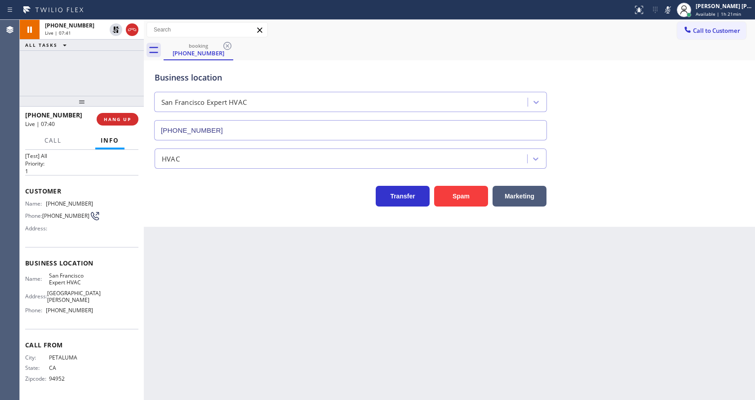
click at [682, 106] on div "Business location [GEOGRAPHIC_DATA] Expert HVAC [PHONE_NUMBER]" at bounding box center [449, 99] width 593 height 81
click at [668, 13] on icon at bounding box center [667, 9] width 11 height 11
click at [115, 26] on icon at bounding box center [116, 29] width 11 height 11
click at [228, 278] on div "Back to Dashboard Change Sender ID Customers Technicians Select a contact Outbo…" at bounding box center [449, 210] width 611 height 380
drag, startPoint x: 394, startPoint y: 341, endPoint x: 357, endPoint y: 336, distance: 36.8
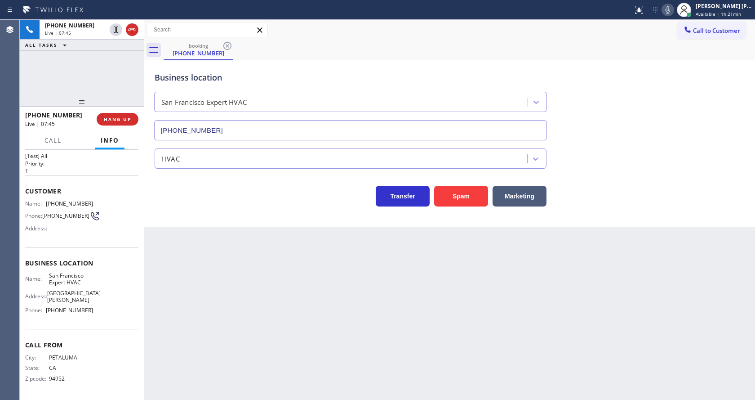
click at [392, 338] on div "Back to Dashboard Change Sender ID Customers Technicians Select a contact Outbo…" at bounding box center [449, 210] width 611 height 380
click at [190, 201] on div "Transfer Spam Marketing" at bounding box center [351, 193] width 396 height 25
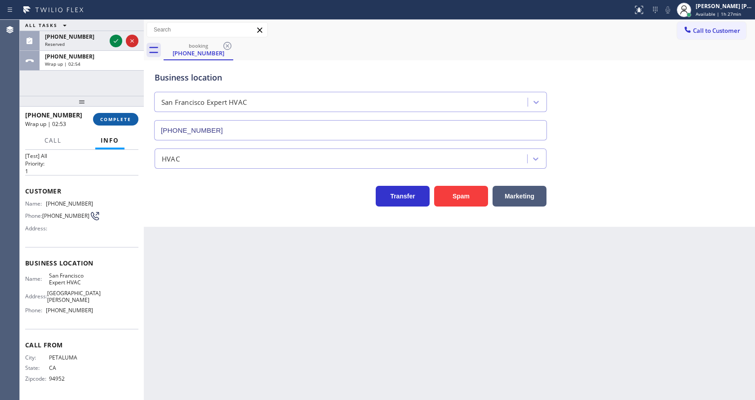
click at [113, 116] on span "COMPLETE" at bounding box center [115, 119] width 31 height 6
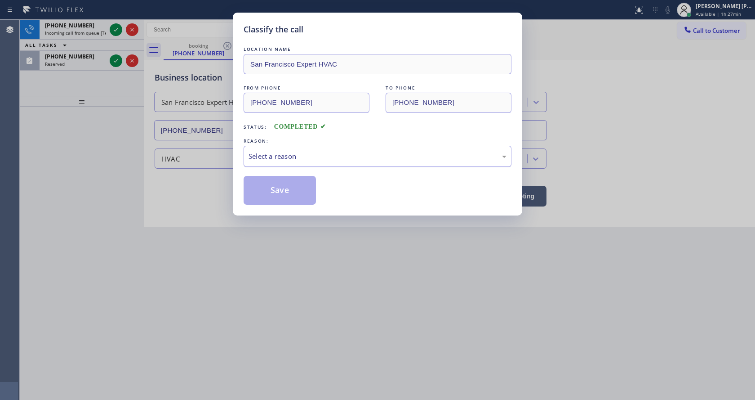
click at [280, 162] on div "Select a reason" at bounding box center [378, 156] width 268 height 21
click at [275, 191] on button "Save" at bounding box center [280, 190] width 72 height 29
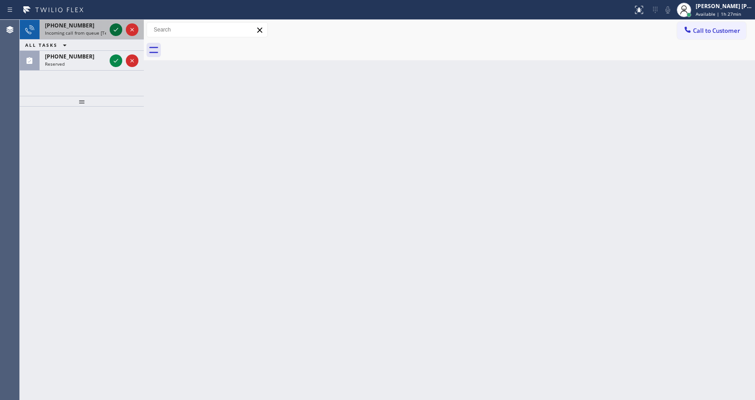
click at [116, 28] on icon at bounding box center [116, 29] width 11 height 11
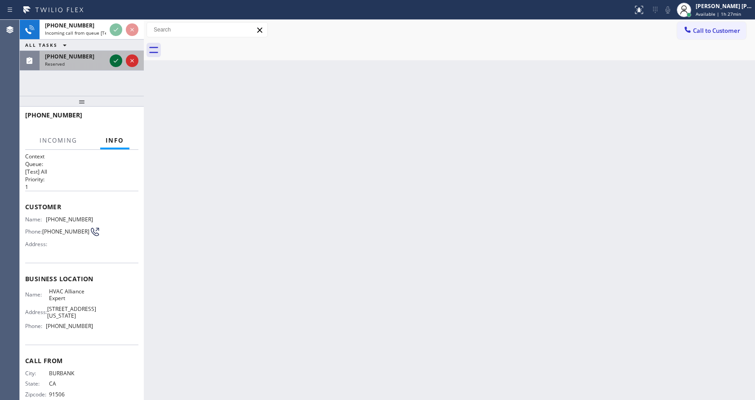
click at [114, 60] on icon at bounding box center [116, 60] width 11 height 11
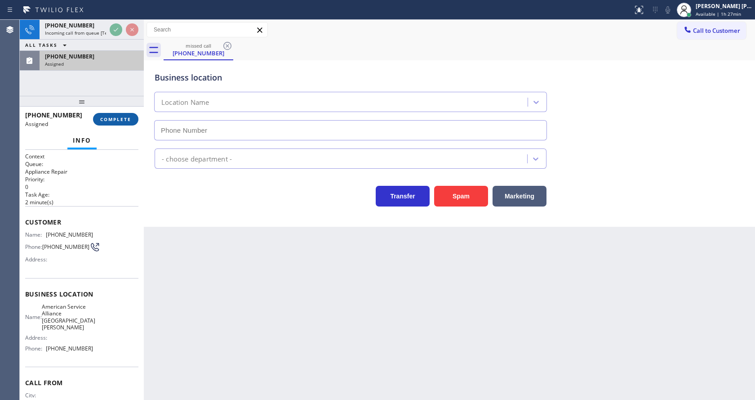
type input "[PHONE_NUMBER]"
click at [107, 114] on button "COMPLETE" at bounding box center [115, 119] width 45 height 13
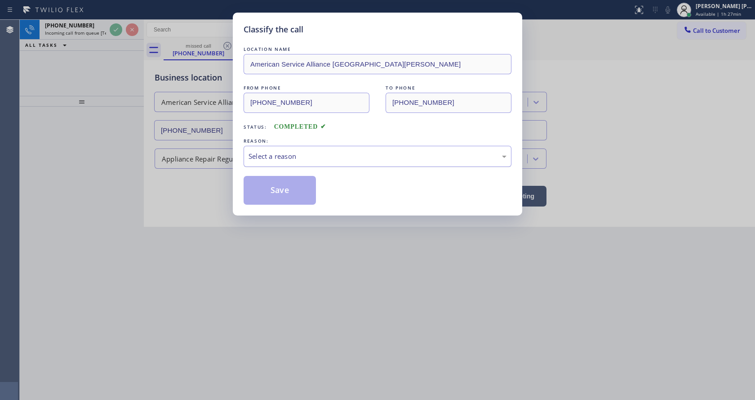
click at [276, 156] on div "Select a reason" at bounding box center [378, 156] width 258 height 10
click at [276, 186] on button "Save" at bounding box center [280, 190] width 72 height 29
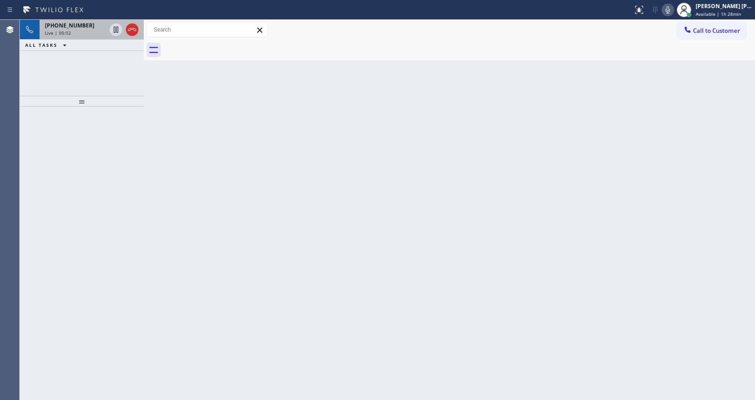
click at [74, 27] on span "[PHONE_NUMBER]" at bounding box center [69, 26] width 49 height 8
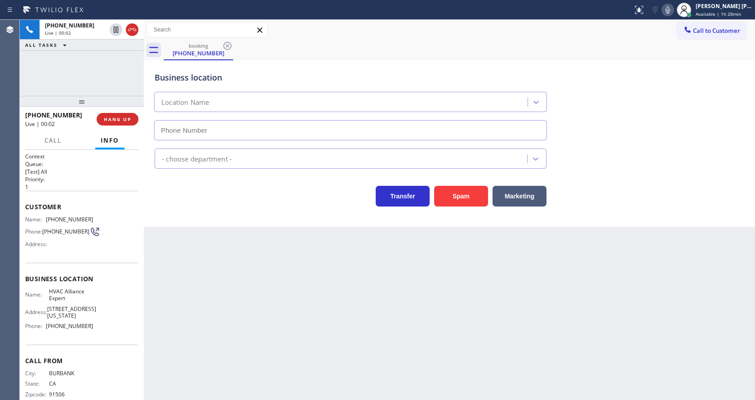
type input "[PHONE_NUMBER]"
click at [240, 270] on div "Back to Dashboard Change Sender ID Customers Technicians Select a contact Outbo…" at bounding box center [449, 210] width 611 height 380
click at [395, 257] on div "Back to Dashboard Change Sender ID Customers Technicians Select a contact Outbo…" at bounding box center [449, 210] width 611 height 380
click at [229, 287] on div "Back to Dashboard Change Sender ID Customers Technicians Select a contact Outbo…" at bounding box center [449, 210] width 611 height 380
click at [669, 13] on icon at bounding box center [667, 9] width 11 height 11
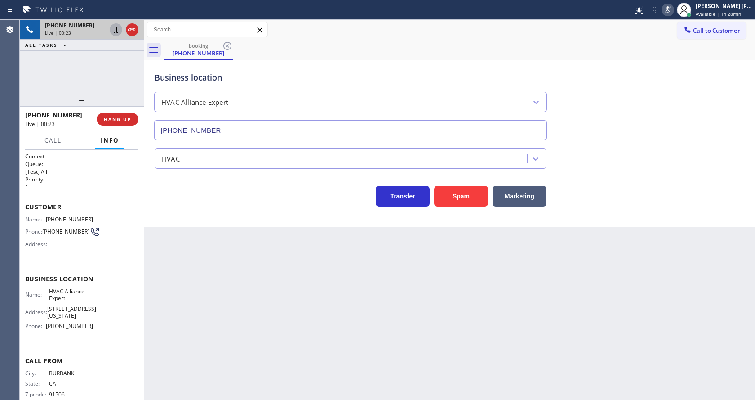
click at [113, 26] on icon at bounding box center [116, 29] width 11 height 11
click at [243, 266] on div "Back to Dashboard Change Sender ID Customers Technicians Select a contact Outbo…" at bounding box center [449, 210] width 611 height 380
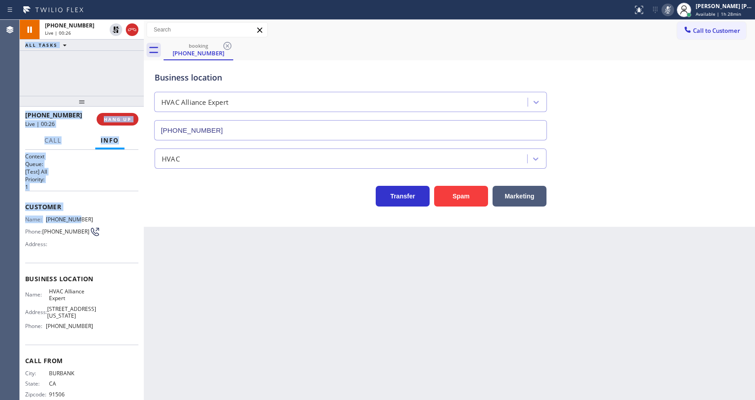
drag, startPoint x: 18, startPoint y: 202, endPoint x: 74, endPoint y: 215, distance: 56.9
click at [74, 215] on div "Agent Desktop Classify the call LOCATION NAME Air Repair [PERSON_NAME] FROM PHO…" at bounding box center [377, 210] width 755 height 380
click at [73, 214] on div "Customer Name: [PHONE_NUMBER] Phone: [PHONE_NUMBER] Address:" at bounding box center [81, 227] width 113 height 72
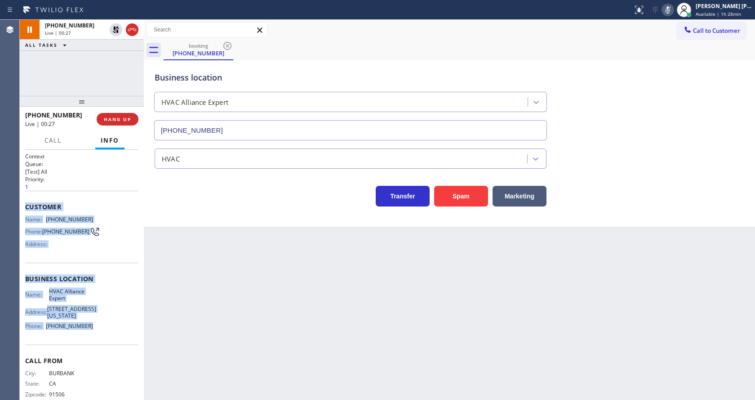
drag, startPoint x: 22, startPoint y: 206, endPoint x: 88, endPoint y: 334, distance: 144.5
click at [88, 334] on div "Context Queue: [Test] All Priority: 1 Customer Name: [PHONE_NUMBER] Phone: [PHO…" at bounding box center [82, 275] width 124 height 250
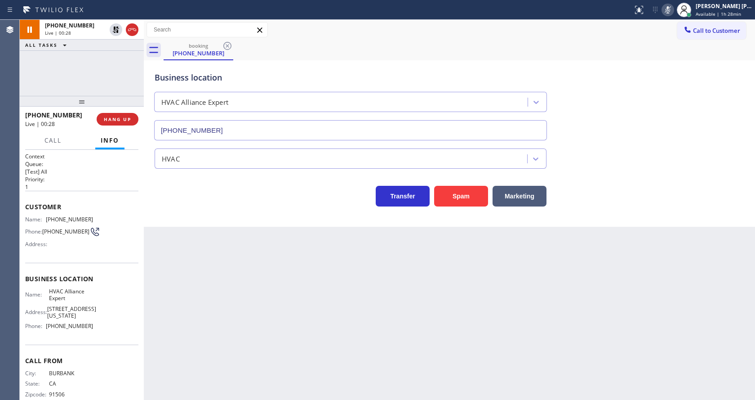
drag, startPoint x: 245, startPoint y: 334, endPoint x: 234, endPoint y: 396, distance: 62.5
click at [243, 338] on div "Back to Dashboard Change Sender ID Customers Technicians Select a contact Outbo…" at bounding box center [449, 210] width 611 height 380
click at [187, 231] on div "Back to Dashboard Change Sender ID Customers Technicians Select a contact Outbo…" at bounding box center [449, 210] width 611 height 380
click at [447, 354] on div "Back to Dashboard Change Sender ID Customers Technicians Select a contact Outbo…" at bounding box center [449, 210] width 611 height 380
click at [262, 373] on div "Back to Dashboard Change Sender ID Customers Technicians Select a contact Outbo…" at bounding box center [449, 210] width 611 height 380
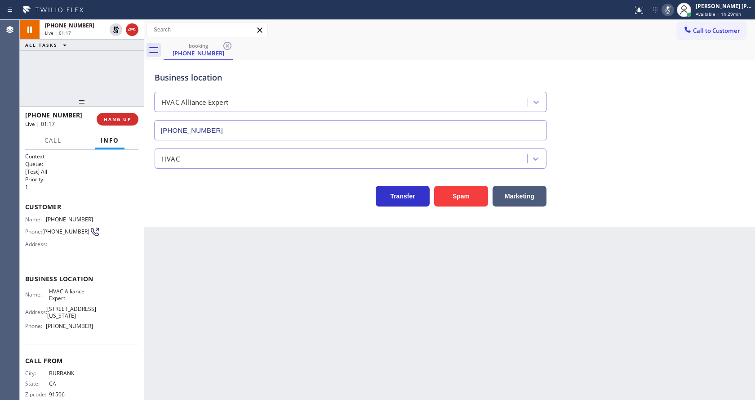
click at [184, 223] on div "Business location HVAC Alliance Expert [PHONE_NUMBER] HVAC Transfer Spam Market…" at bounding box center [449, 143] width 611 height 166
click at [266, 299] on div "Back to Dashboard Change Sender ID Customers Technicians Select a contact Outbo…" at bounding box center [449, 210] width 611 height 380
click at [166, 217] on div "Business location HVAC Alliance Expert [PHONE_NUMBER] HVAC Transfer Spam Market…" at bounding box center [449, 143] width 611 height 166
click at [274, 272] on div "Back to Dashboard Change Sender ID Customers Technicians Select a contact Outbo…" at bounding box center [449, 210] width 611 height 380
click at [276, 267] on div "Back to Dashboard Change Sender ID Customers Technicians Select a contact Outbo…" at bounding box center [449, 210] width 611 height 380
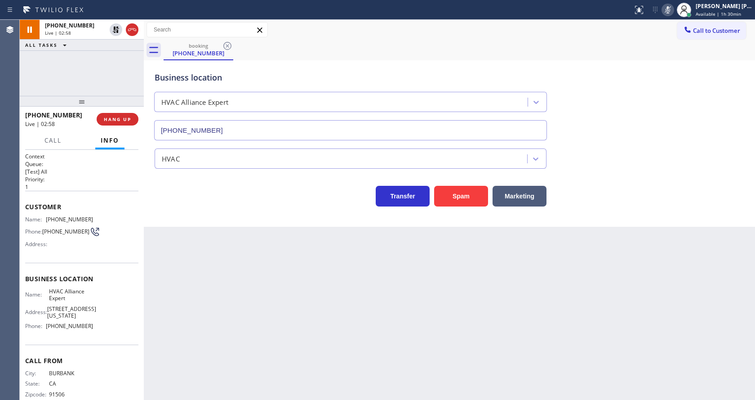
click at [175, 209] on div "Business location HVAC Alliance Expert [PHONE_NUMBER] HVAC Transfer Spam Market…" at bounding box center [449, 143] width 611 height 166
click at [115, 30] on icon at bounding box center [116, 30] width 6 height 6
drag, startPoint x: 671, startPoint y: 11, endPoint x: 667, endPoint y: 47, distance: 35.7
click at [667, 19] on div "Status report No issues detected If you experience an issue, please download th…" at bounding box center [377, 10] width 755 height 20
drag, startPoint x: 667, startPoint y: 47, endPoint x: 667, endPoint y: 69, distance: 22.5
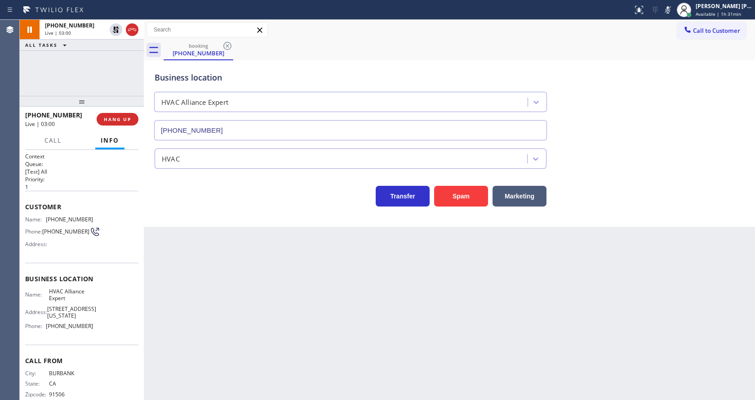
click at [667, 59] on div "booking [PHONE_NUMBER] Call to Customer Outbound call Location [GEOGRAPHIC_DATA…" at bounding box center [449, 123] width 611 height 207
drag, startPoint x: 669, startPoint y: 5, endPoint x: 678, endPoint y: 18, distance: 15.5
click at [669, 5] on icon at bounding box center [667, 9] width 11 height 11
click at [691, 53] on div "booking [PHONE_NUMBER]" at bounding box center [459, 50] width 591 height 20
click at [277, 316] on div "Back to Dashboard Change Sender ID Customers Technicians Select a contact Outbo…" at bounding box center [449, 210] width 611 height 380
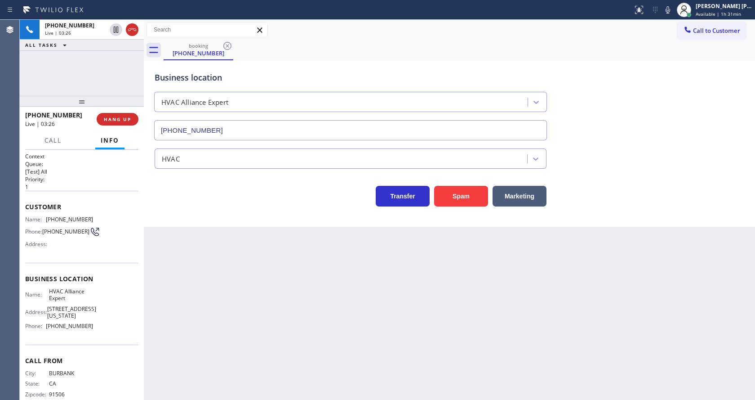
click at [118, 213] on div "Customer Name: [PHONE_NUMBER] Phone: [PHONE_NUMBER] Address:" at bounding box center [81, 227] width 113 height 72
click at [65, 141] on button "Call" at bounding box center [53, 141] width 28 height 18
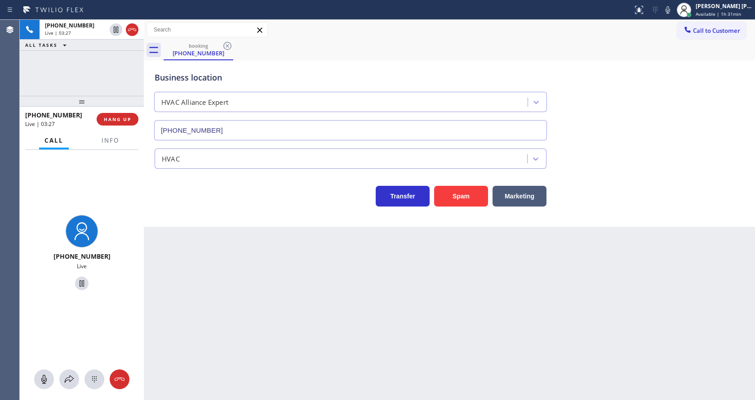
click at [76, 387] on div at bounding box center [82, 379] width 124 height 20
click at [67, 380] on icon at bounding box center [69, 379] width 9 height 8
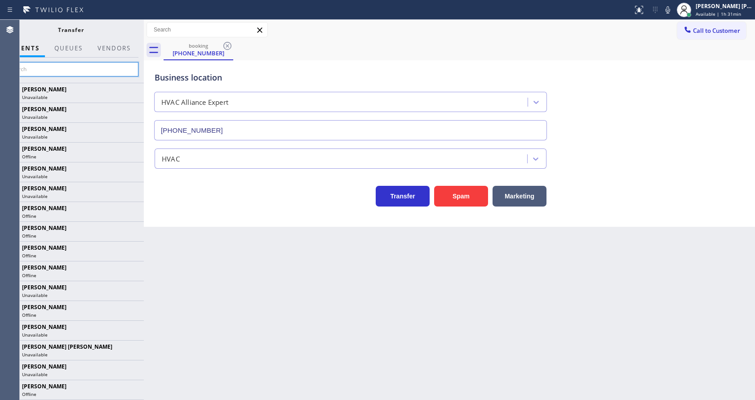
click at [76, 71] on input "text" at bounding box center [70, 69] width 135 height 14
type input "aly"
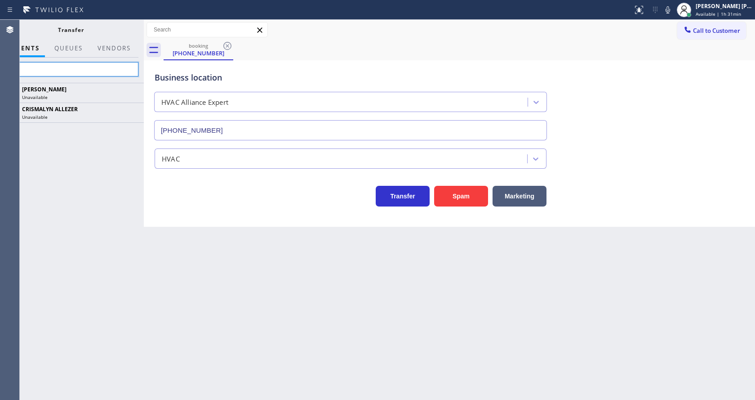
click at [82, 66] on input "aly" at bounding box center [70, 69] width 135 height 14
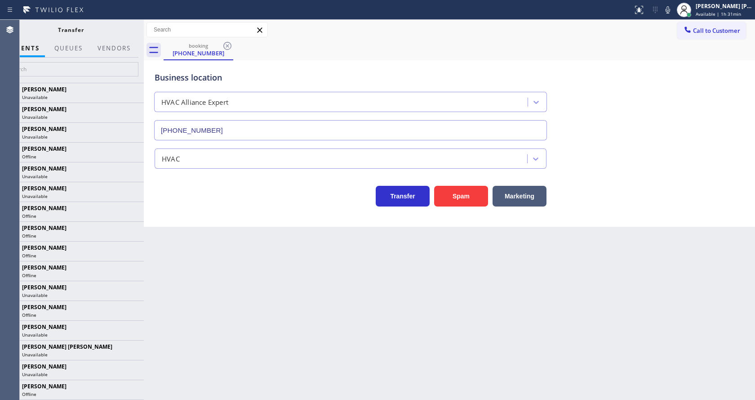
drag, startPoint x: 253, startPoint y: 326, endPoint x: 278, endPoint y: 396, distance: 74.5
click at [256, 330] on div "Back to Dashboard Change Sender ID Customers Technicians Select a contact Outbo…" at bounding box center [449, 210] width 611 height 380
click at [40, 65] on input "text" at bounding box center [70, 69] width 135 height 14
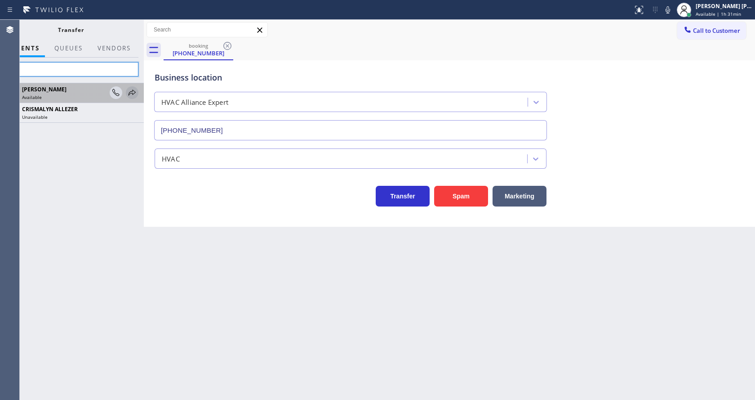
type input "aly"
click at [129, 93] on icon at bounding box center [132, 92] width 7 height 6
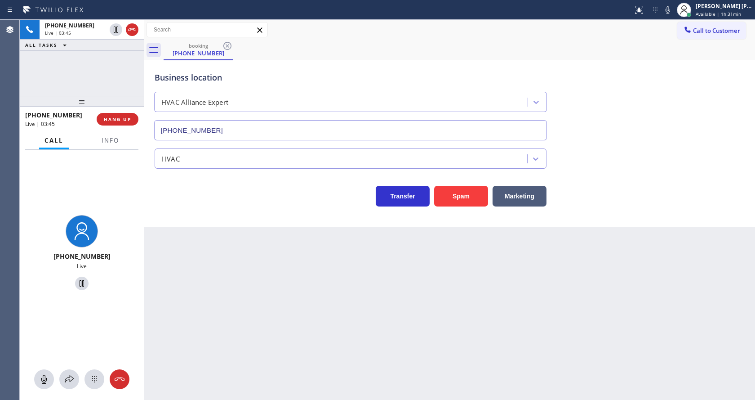
drag, startPoint x: 280, startPoint y: 362, endPoint x: 292, endPoint y: 395, distance: 34.7
click at [280, 363] on div "Back to Dashboard Change Sender ID Customers Technicians Select a contact Outbo…" at bounding box center [449, 210] width 611 height 380
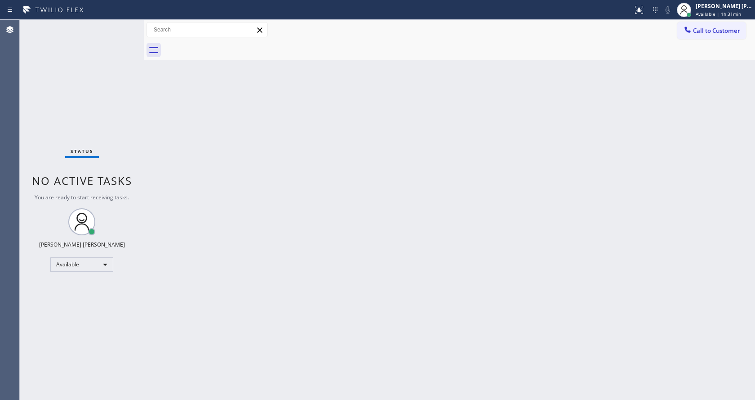
drag, startPoint x: 138, startPoint y: 59, endPoint x: 136, endPoint y: 49, distance: 10.1
click at [138, 61] on div "Status No active tasks You are ready to start receiving tasks. [PERSON_NAME] [P…" at bounding box center [82, 210] width 124 height 380
click at [347, 175] on div "Back to Dashboard Change Sender ID Customers Technicians Select a contact Outbo…" at bounding box center [449, 210] width 611 height 380
click at [160, 84] on div "Back to Dashboard Change Sender ID Customers Technicians Select a contact Outbo…" at bounding box center [449, 210] width 611 height 380
click at [125, 25] on div "Status No active tasks You are ready to start receiving tasks. [PERSON_NAME] [P…" at bounding box center [82, 210] width 124 height 380
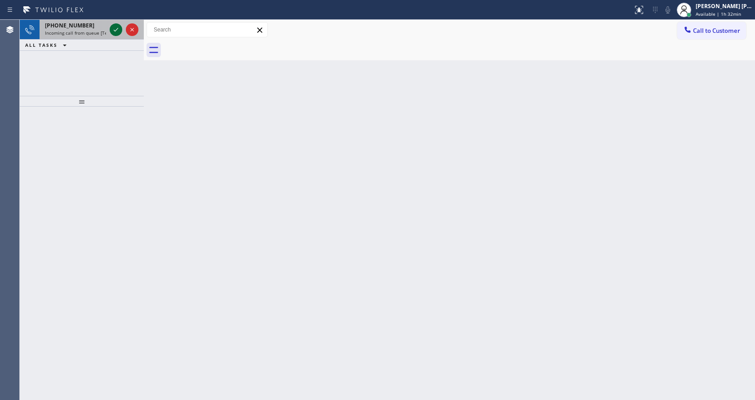
click at [113, 24] on icon at bounding box center [116, 29] width 11 height 11
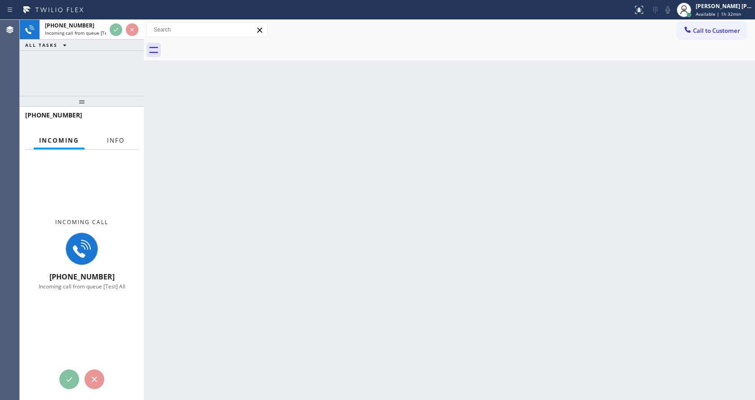
click at [117, 132] on button "Info" at bounding box center [116, 141] width 28 height 18
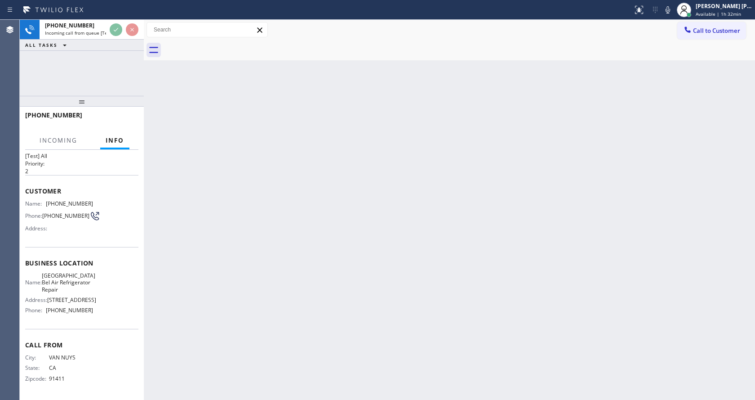
click at [317, 287] on div "Back to Dashboard Change Sender ID Customers Technicians Select a contact Outbo…" at bounding box center [449, 210] width 611 height 380
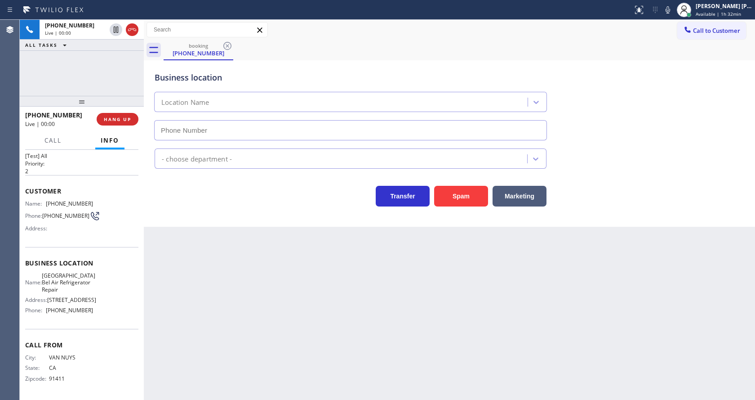
scroll to position [26, 0]
type input "[PHONE_NUMBER]"
click at [286, 285] on div "Back to Dashboard Change Sender ID Customers Technicians Select a contact Outbo…" at bounding box center [449, 210] width 611 height 380
click at [190, 221] on div "Business location [GEOGRAPHIC_DATA] [GEOGRAPHIC_DATA] Refrigerator Repair [PHON…" at bounding box center [449, 143] width 611 height 166
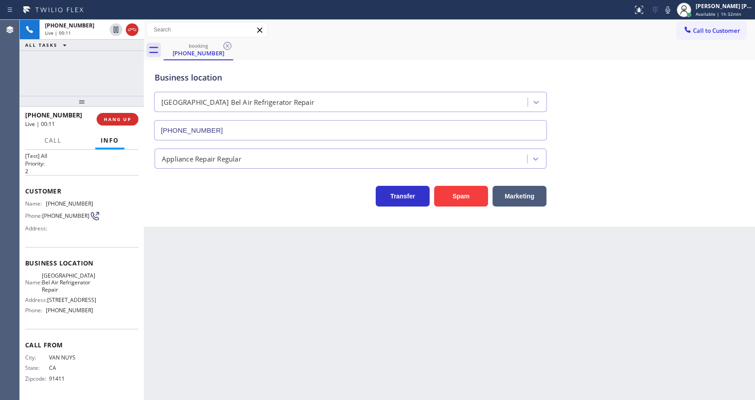
click at [342, 353] on div "Back to Dashboard Change Sender ID Customers Technicians Select a contact Outbo…" at bounding box center [449, 210] width 611 height 380
click at [268, 265] on div "Back to Dashboard Change Sender ID Customers Technicians Select a contact Outbo…" at bounding box center [449, 210] width 611 height 380
click at [253, 392] on div "Back to Dashboard Change Sender ID Customers Technicians Select a contact Outbo…" at bounding box center [449, 210] width 611 height 380
click at [116, 118] on span "COMPLETE" at bounding box center [115, 119] width 31 height 6
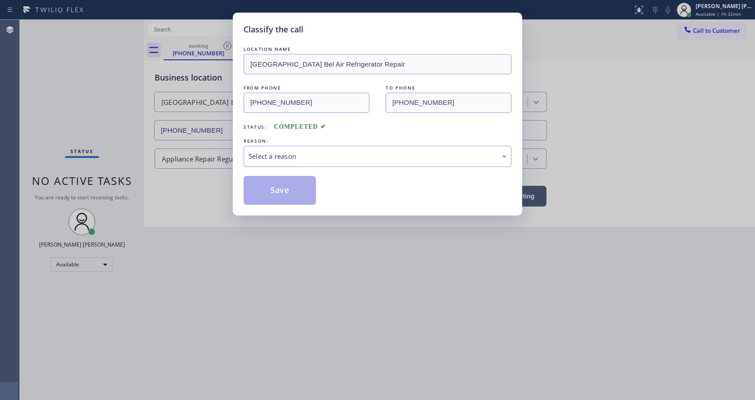
click at [296, 156] on div "Select a reason" at bounding box center [378, 156] width 258 height 10
click at [277, 191] on button "Save" at bounding box center [280, 190] width 72 height 29
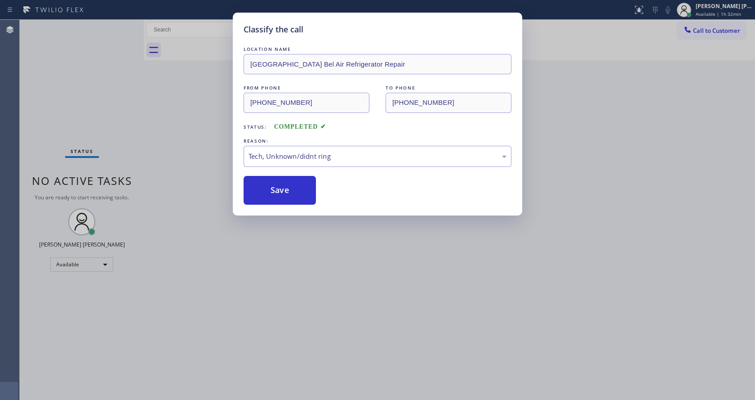
drag, startPoint x: 309, startPoint y: 273, endPoint x: 309, endPoint y: 289, distance: 16.6
click at [309, 280] on div "Classify the call LOCATION NAME [GEOGRAPHIC_DATA] Refrigerator Repair FROM PHON…" at bounding box center [377, 200] width 755 height 400
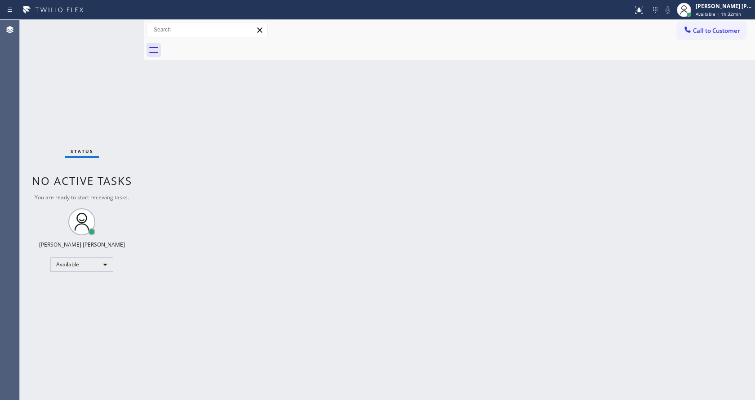
click at [129, 122] on div "Status No active tasks You are ready to start receiving tasks. [PERSON_NAME] [P…" at bounding box center [82, 210] width 124 height 380
click at [279, 285] on div "Back to Dashboard Change Sender ID Customers Technicians Select a contact Outbo…" at bounding box center [449, 210] width 611 height 380
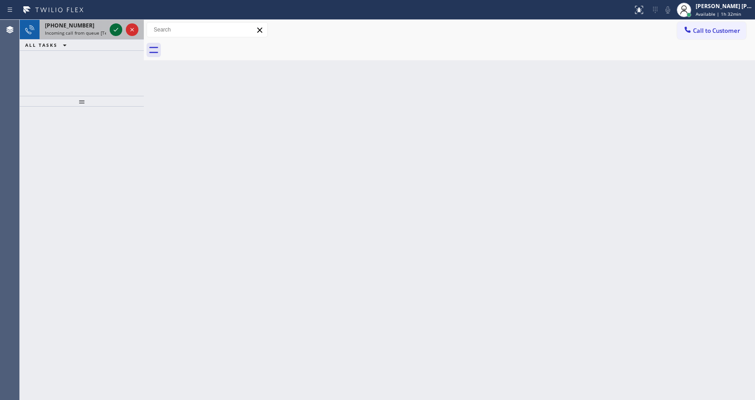
click at [116, 29] on icon at bounding box center [116, 29] width 11 height 11
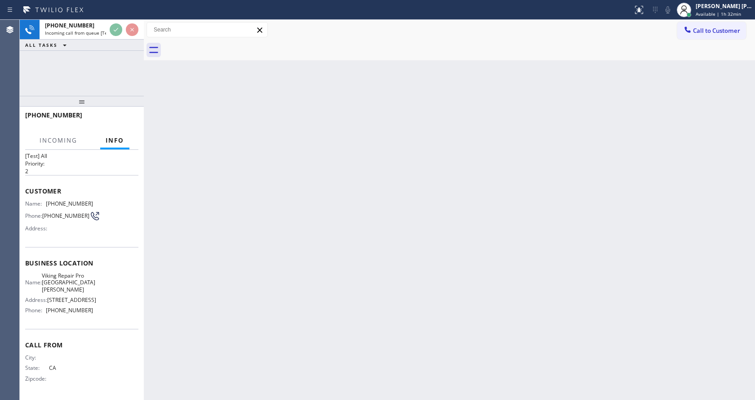
scroll to position [26, 0]
click at [238, 243] on div "Back to Dashboard Change Sender ID Customers Technicians Select a contact Outbo…" at bounding box center [449, 210] width 611 height 380
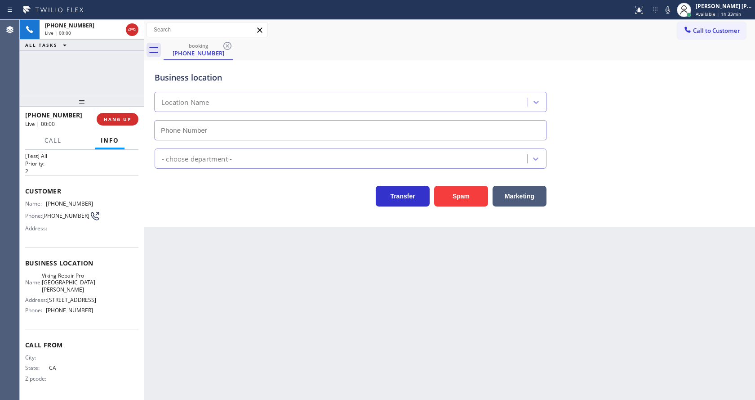
type input "[PHONE_NUMBER]"
click at [253, 266] on div "Back to Dashboard Change Sender ID Customers Technicians Select a contact Outbo…" at bounding box center [449, 210] width 611 height 380
click at [209, 243] on div "Back to Dashboard Change Sender ID Customers Technicians Select a contact Outbo…" at bounding box center [449, 210] width 611 height 380
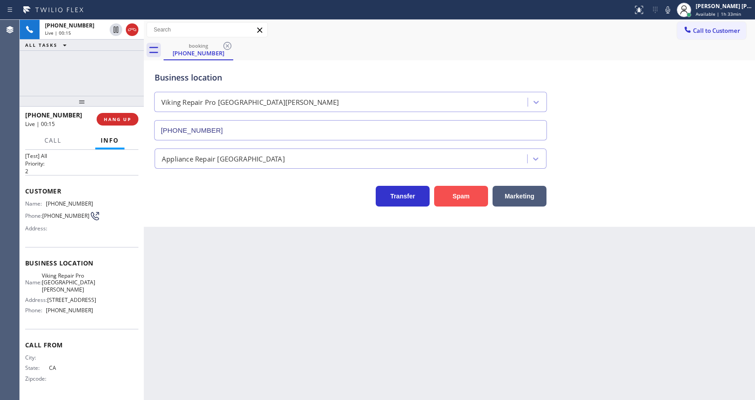
click at [460, 196] on button "Spam" at bounding box center [461, 196] width 54 height 21
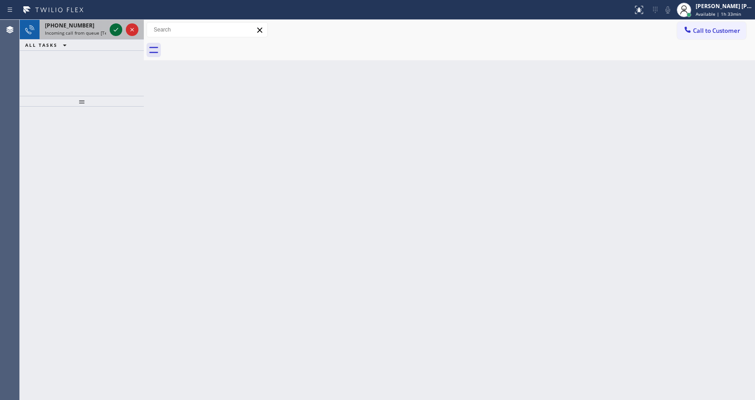
click at [114, 31] on icon at bounding box center [116, 29] width 11 height 11
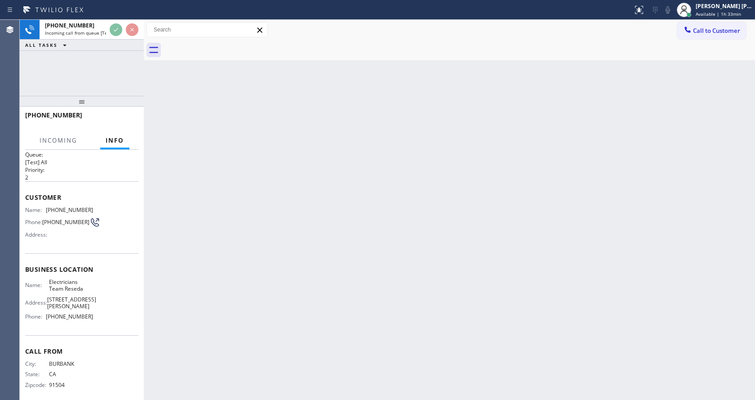
scroll to position [12, 0]
click at [303, 254] on div "Back to Dashboard Change Sender ID Customers Technicians Select a contact Outbo…" at bounding box center [449, 210] width 611 height 380
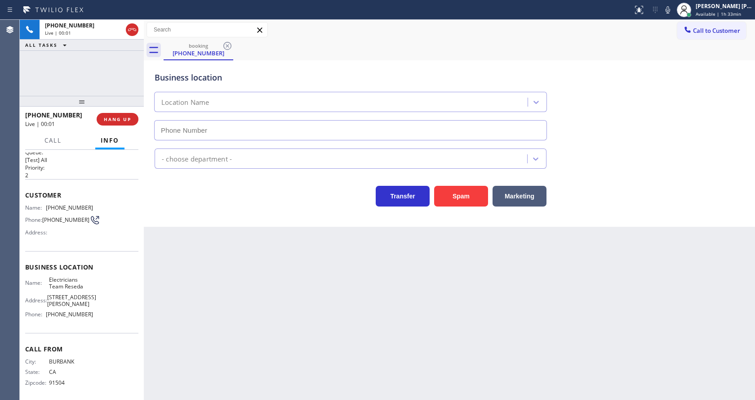
type input "[PHONE_NUMBER]"
click at [251, 362] on div "Back to Dashboard Change Sender ID Customers Technicians Select a contact Outbo…" at bounding box center [449, 210] width 611 height 380
click at [212, 236] on div "Back to Dashboard Change Sender ID Customers Technicians Select a contact Outbo…" at bounding box center [449, 210] width 611 height 380
click at [446, 204] on button "Spam" at bounding box center [461, 196] width 54 height 21
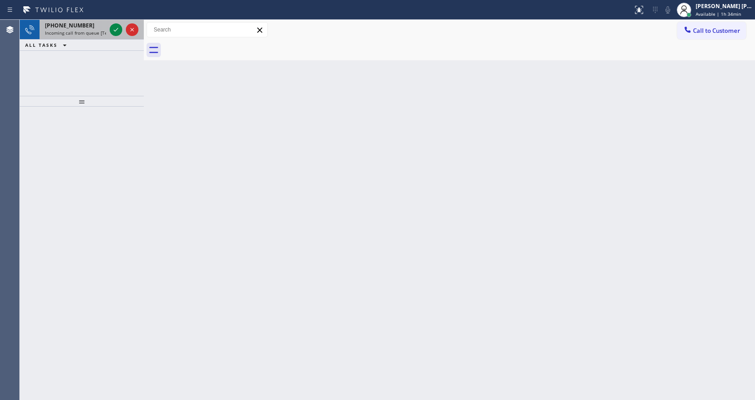
click at [93, 32] on span "Incoming call from queue [Test] All" at bounding box center [82, 33] width 75 height 6
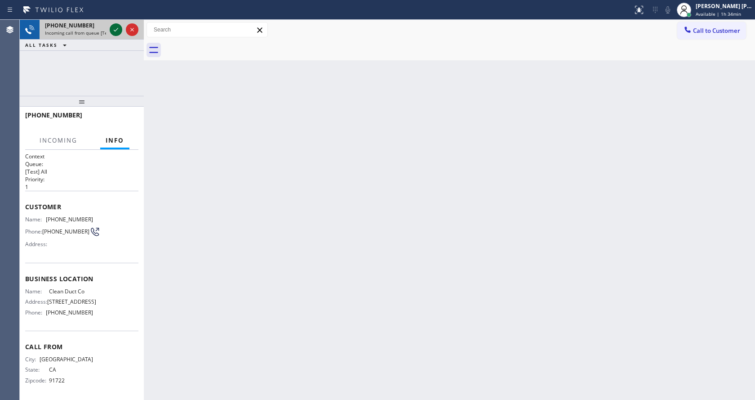
click at [114, 30] on icon at bounding box center [116, 30] width 4 height 4
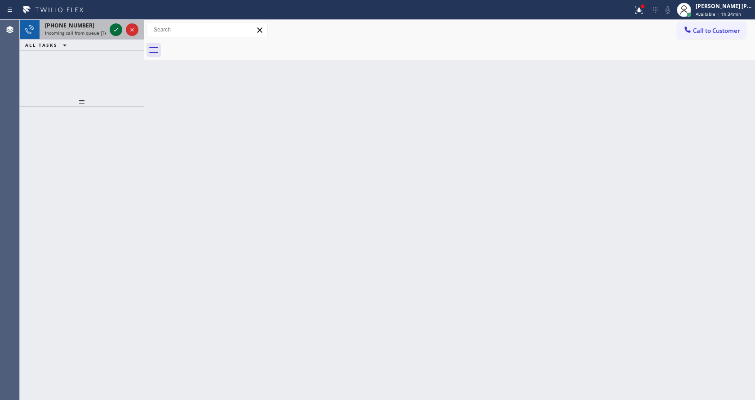
click at [113, 31] on icon at bounding box center [116, 29] width 11 height 11
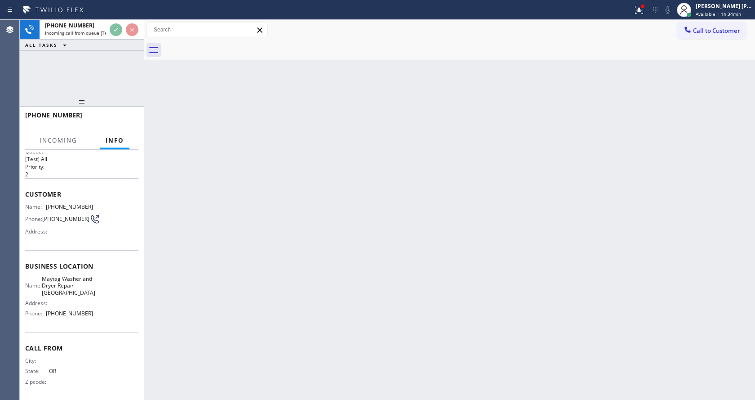
scroll to position [18, 0]
click at [333, 264] on div "Back to Dashboard Change Sender ID Customers Technicians Select a contact Outbo…" at bounding box center [449, 210] width 611 height 380
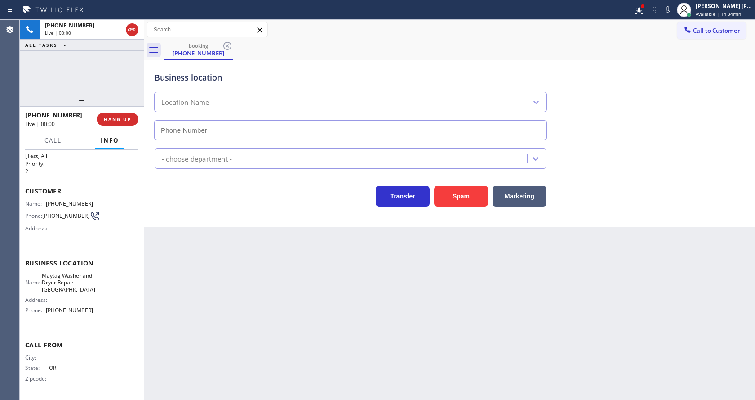
type input "[PHONE_NUMBER]"
click at [259, 291] on div "Back to Dashboard Change Sender ID Customers Technicians Select a contact Outbo…" at bounding box center [449, 210] width 611 height 380
click at [260, 291] on div "Back to Dashboard Change Sender ID Customers Technicians Select a contact Outbo…" at bounding box center [449, 210] width 611 height 380
click at [261, 290] on div "Back to Dashboard Change Sender ID Customers Technicians Select a contact Outbo…" at bounding box center [449, 210] width 611 height 380
click at [261, 289] on div "Back to Dashboard Change Sender ID Customers Technicians Select a contact Outbo…" at bounding box center [449, 210] width 611 height 380
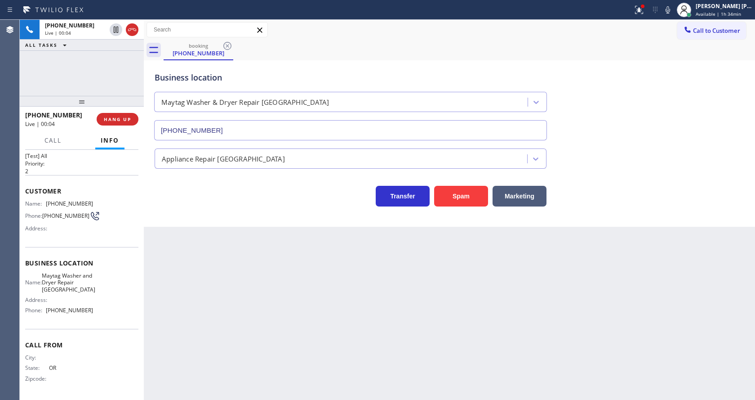
click at [206, 220] on div "Business location Maytag Washer & Dryer Repair [GEOGRAPHIC_DATA] [PHONE_NUMBER]…" at bounding box center [449, 143] width 611 height 166
drag, startPoint x: 272, startPoint y: 289, endPoint x: 295, endPoint y: 283, distance: 24.2
click at [272, 289] on div "Back to Dashboard Change Sender ID Customers Technicians Select a contact Outbo…" at bounding box center [449, 210] width 611 height 380
click at [642, 3] on button at bounding box center [639, 10] width 20 height 20
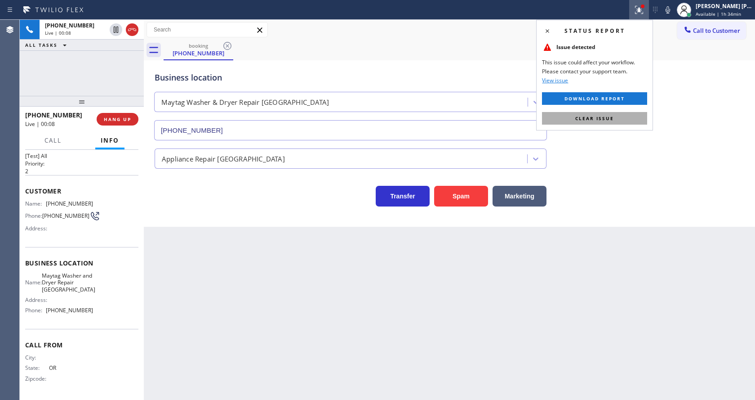
click at [613, 116] on span "Clear issue" at bounding box center [594, 118] width 39 height 6
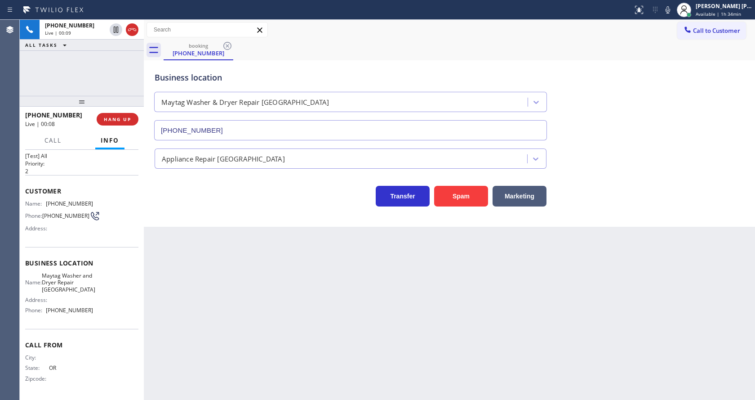
click at [661, 89] on div "Business location Maytag Washer & Dryer Repair [GEOGRAPHIC_DATA] [PHONE_NUMBER]" at bounding box center [449, 99] width 593 height 81
click at [672, 9] on icon at bounding box center [667, 9] width 11 height 11
click at [664, 93] on div "Business location Maytag Washer & Dryer Repair [GEOGRAPHIC_DATA] [PHONE_NUMBER]" at bounding box center [449, 99] width 593 height 81
click at [119, 118] on span "COMPLETE" at bounding box center [115, 119] width 31 height 6
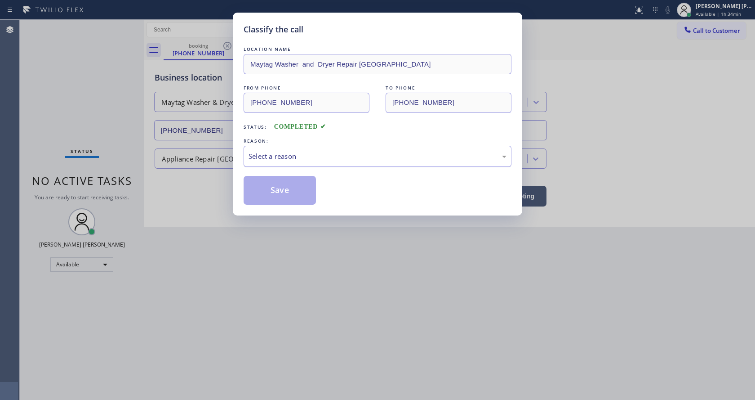
click at [273, 158] on div "Select a reason" at bounding box center [378, 156] width 258 height 10
click at [278, 189] on button "Save" at bounding box center [280, 190] width 72 height 29
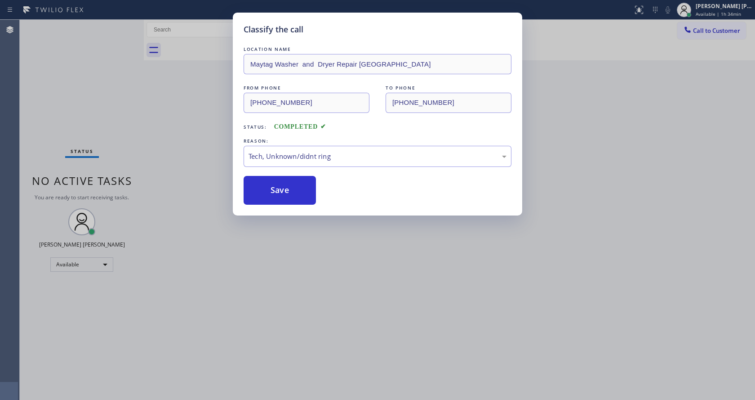
click at [298, 231] on div "Classify the call LOCATION NAME Maytag Washer and Dryer Repair Medford FROM PHO…" at bounding box center [377, 200] width 755 height 400
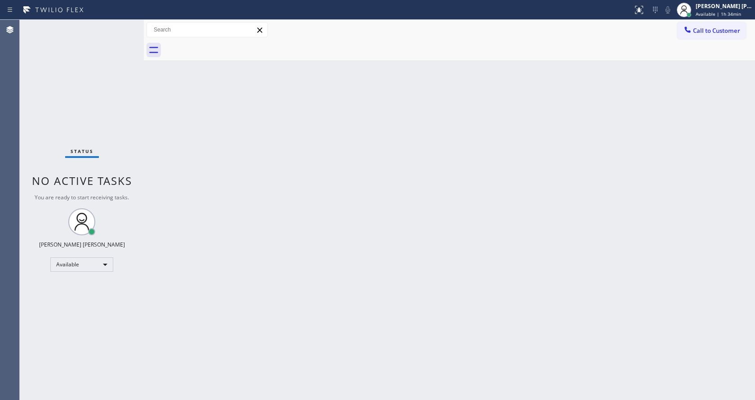
drag, startPoint x: 129, startPoint y: 113, endPoint x: 120, endPoint y: 79, distance: 35.3
click at [129, 113] on div "Status No active tasks You are ready to start receiving tasks. [PERSON_NAME] [P…" at bounding box center [82, 210] width 124 height 380
click at [124, 25] on div "Status No active tasks You are ready to start receiving tasks. [PERSON_NAME] [P…" at bounding box center [82, 210] width 124 height 380
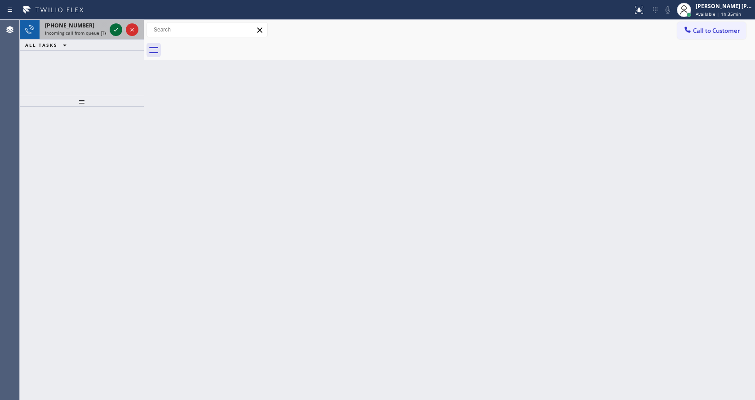
click at [116, 27] on icon at bounding box center [116, 29] width 11 height 11
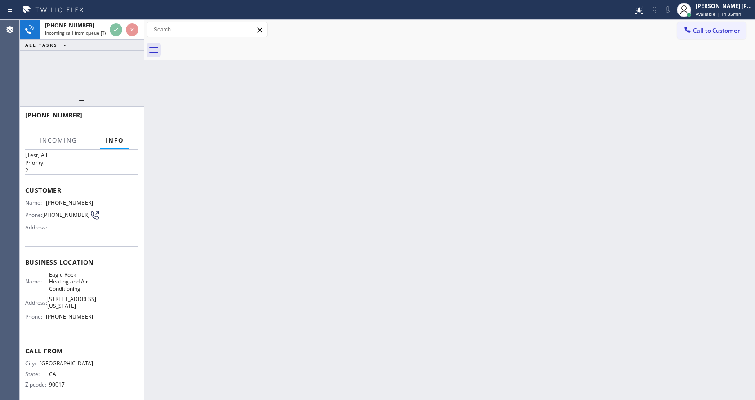
scroll to position [26, 0]
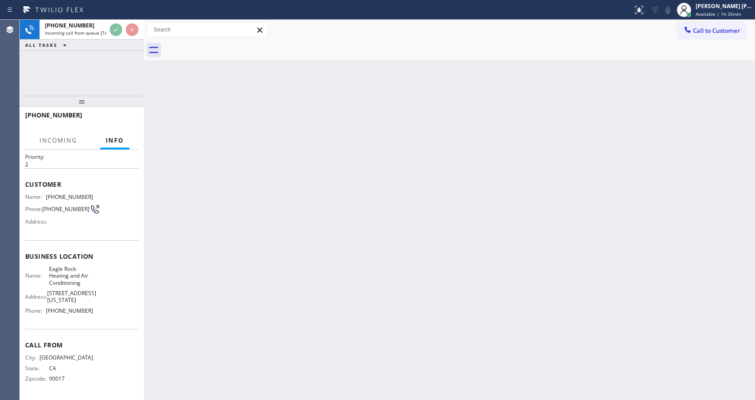
click at [272, 279] on div "Back to Dashboard Change Sender ID Customers Technicians Select a contact Outbo…" at bounding box center [449, 210] width 611 height 380
click at [205, 284] on div "Back to Dashboard Change Sender ID Customers Technicians Select a contact Outbo…" at bounding box center [449, 210] width 611 height 380
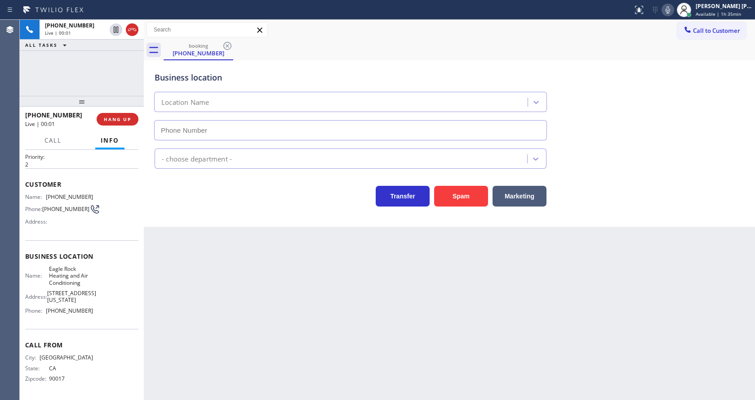
type input "[PHONE_NUMBER]"
click at [335, 306] on div "Back to Dashboard Change Sender ID Customers Technicians Select a contact Outbo…" at bounding box center [449, 210] width 611 height 380
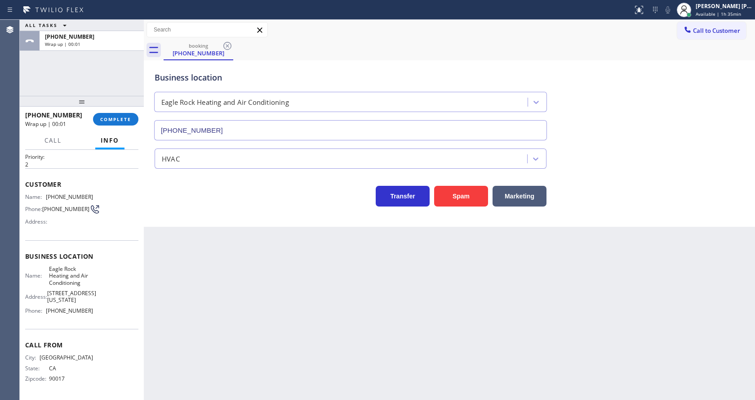
click at [116, 111] on div "[PHONE_NUMBER] Wrap up | 00:01 COMPLETE" at bounding box center [81, 118] width 113 height 23
click at [116, 115] on button "COMPLETE" at bounding box center [115, 119] width 45 height 13
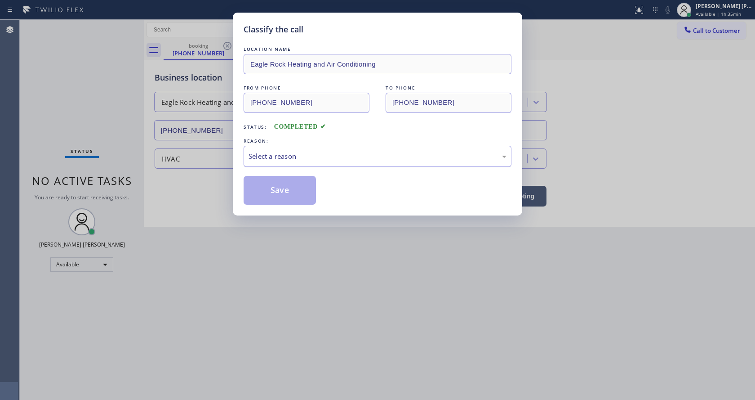
click at [279, 157] on div "Select a reason" at bounding box center [378, 156] width 258 height 10
click at [271, 188] on button "Save" at bounding box center [280, 190] width 72 height 29
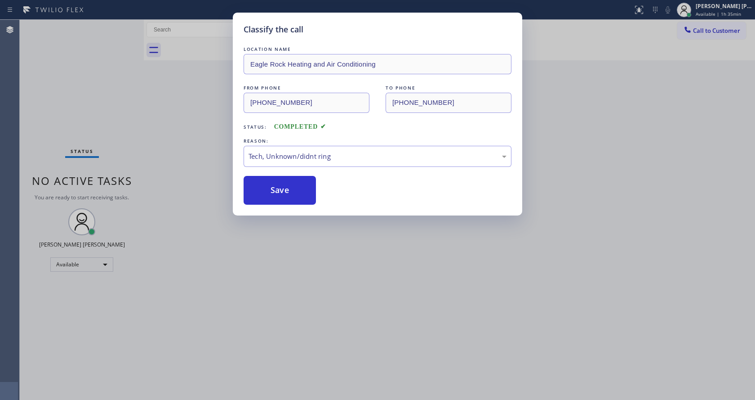
click at [300, 220] on div "Classify the call LOCATION NAME Eagle Rock Heating and Air Conditioning FROM PH…" at bounding box center [377, 200] width 755 height 400
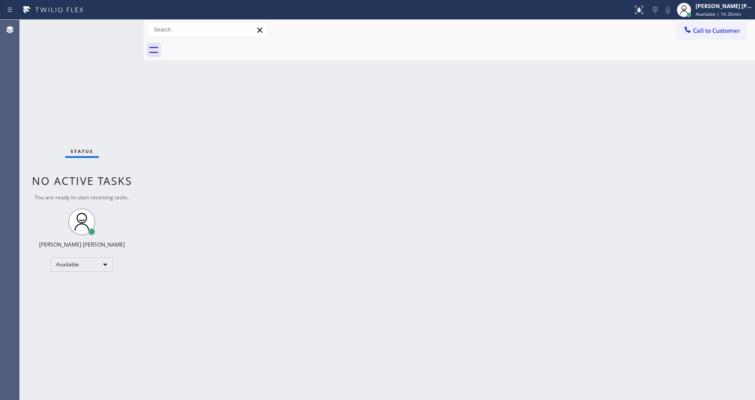
drag, startPoint x: 366, startPoint y: 241, endPoint x: 333, endPoint y: 215, distance: 42.3
click at [366, 240] on div "Back to Dashboard Change Sender ID Customers Technicians Select a contact Outbo…" at bounding box center [449, 210] width 611 height 380
drag, startPoint x: 144, startPoint y: 32, endPoint x: 132, endPoint y: 33, distance: 11.7
click at [132, 33] on div "Status No active tasks You are ready to start receiving tasks. [PERSON_NAME] [P…" at bounding box center [387, 210] width 735 height 380
click at [122, 26] on div "Status No active tasks You are ready to start receiving tasks. [PERSON_NAME] [P…" at bounding box center [82, 210] width 124 height 380
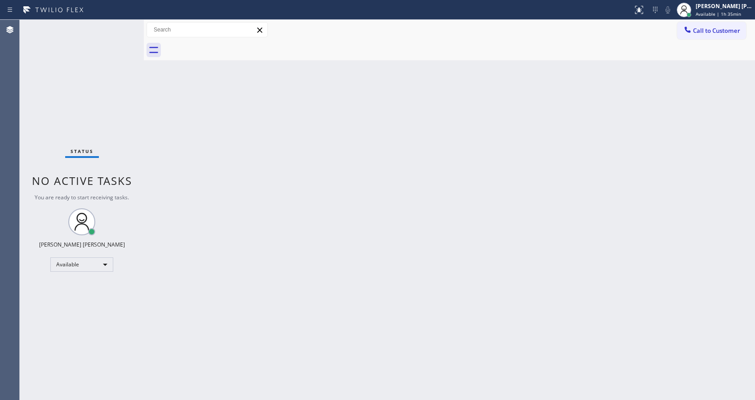
click at [120, 98] on div "Status No active tasks You are ready to start receiving tasks. [PERSON_NAME] [P…" at bounding box center [82, 210] width 124 height 380
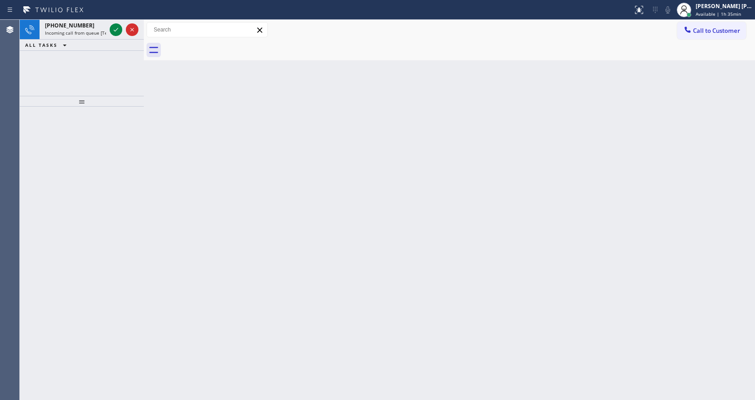
click at [121, 25] on div at bounding box center [116, 29] width 13 height 11
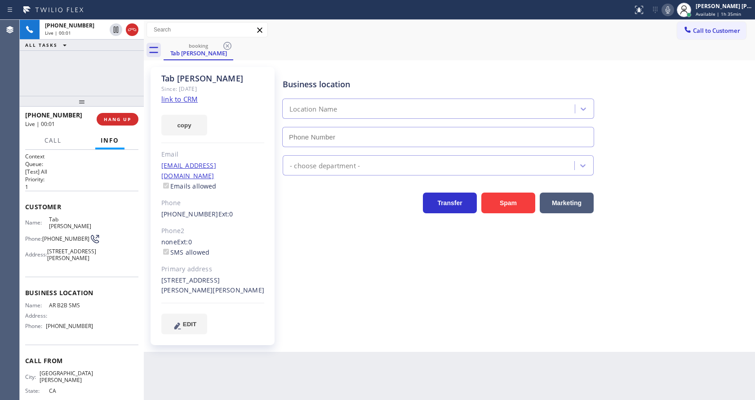
type input "[PHONE_NUMBER]"
click at [373, 228] on div "Business location AR B2B SMS [PHONE_NUMBER] Appliance Repair High End Transfer …" at bounding box center [517, 200] width 472 height 262
click at [674, 15] on button at bounding box center [668, 10] width 13 height 13
click at [181, 99] on link "link to CRM" at bounding box center [179, 98] width 36 height 9
click at [673, 14] on icon at bounding box center [667, 9] width 11 height 11
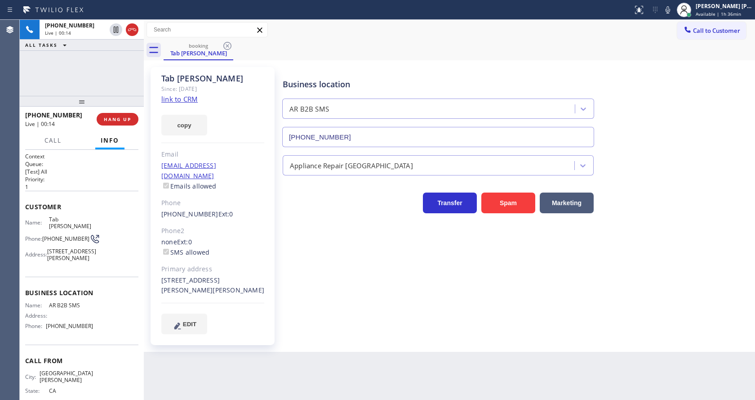
click at [680, 68] on div "Business location AR B2B SMS [PHONE_NUMBER]" at bounding box center [517, 106] width 472 height 81
click at [253, 283] on div "[STREET_ADDRESS][PERSON_NAME][PERSON_NAME]" at bounding box center [212, 285] width 103 height 21
click at [217, 247] on div "none Ext: 0 SMS allowed" at bounding box center [212, 247] width 103 height 21
click at [274, 253] on div "Tab [PERSON_NAME] Since: [DATE] link to CRM copy Email [EMAIL_ADDRESS][DOMAIN_N…" at bounding box center [213, 206] width 124 height 278
click at [91, 262] on div "Name: Tab [PERSON_NAME] Phone: [PHONE_NUMBER] Address: [STREET_ADDRESS][PERSON_…" at bounding box center [81, 240] width 113 height 49
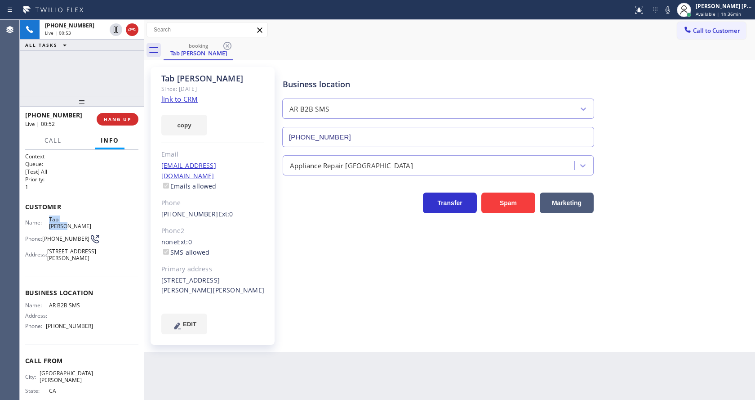
drag, startPoint x: 45, startPoint y: 221, endPoint x: 75, endPoint y: 220, distance: 29.7
click at [75, 220] on div "Name: [PERSON_NAME]" at bounding box center [59, 223] width 68 height 14
click at [284, 275] on div "Business location AR B2B SMS [PHONE_NUMBER] Appliance Repair High End Transfer …" at bounding box center [517, 200] width 472 height 262
click at [67, 248] on span "[STREET_ADDRESS][PERSON_NAME]" at bounding box center [71, 255] width 49 height 14
drag, startPoint x: 43, startPoint y: 228, endPoint x: 58, endPoint y: 234, distance: 16.4
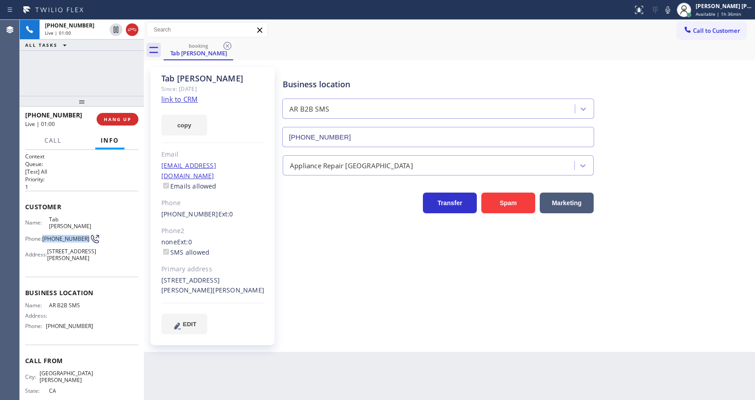
click at [58, 234] on div "Phone: [PHONE_NUMBER]" at bounding box center [59, 238] width 68 height 11
drag, startPoint x: 247, startPoint y: 290, endPoint x: 243, endPoint y: 301, distance: 11.5
click at [248, 290] on div "Tab [PERSON_NAME] Since: [DATE] link to CRM copy Email [EMAIL_ADDRESS][DOMAIN_N…" at bounding box center [213, 206] width 124 height 278
click at [129, 275] on div "Customer Name: Tab [PERSON_NAME] Phone: [PHONE_NUMBER] Address: [STREET_ADDRESS…" at bounding box center [81, 234] width 113 height 86
drag, startPoint x: 44, startPoint y: 307, endPoint x: 104, endPoint y: 309, distance: 59.4
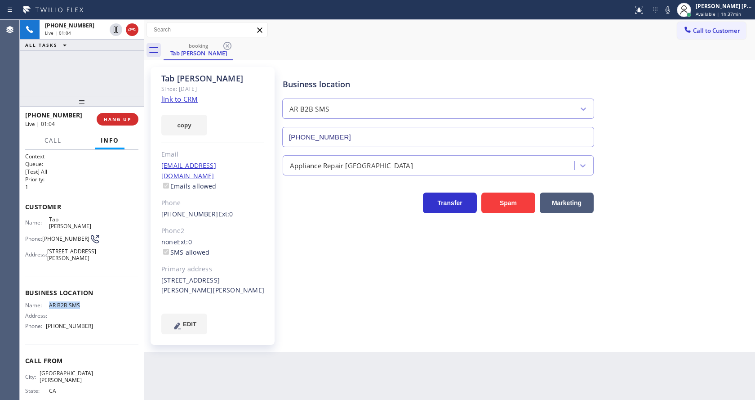
click at [104, 309] on div "Name: AR B2B SMS Address: Phone: [PHONE_NUMBER]" at bounding box center [81, 317] width 113 height 31
drag, startPoint x: 188, startPoint y: 354, endPoint x: 188, endPoint y: 396, distance: 41.8
click at [188, 359] on div "Back to Dashboard Change Sender ID Customers Technicians Select a contact Outbo…" at bounding box center [449, 210] width 611 height 380
click at [91, 276] on div "Customer Name: Tab [PERSON_NAME] Phone: [PHONE_NUMBER] Address: [STREET_ADDRESS…" at bounding box center [81, 234] width 113 height 86
drag, startPoint x: 44, startPoint y: 330, endPoint x: 97, endPoint y: 331, distance: 52.6
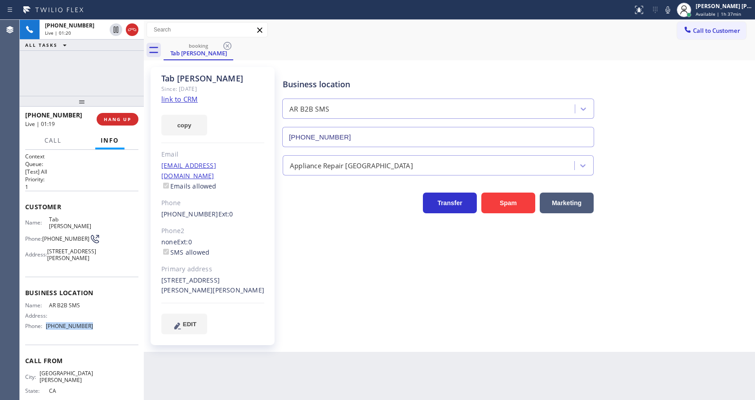
click at [97, 331] on div "Name: AR B2B SMS Address: Phone: [PHONE_NUMBER]" at bounding box center [81, 317] width 113 height 31
click at [216, 367] on div "Back to Dashboard Change Sender ID Customers Technicians Select a contact Outbo…" at bounding box center [449, 210] width 611 height 380
click at [365, 289] on div "Business location AR B2B SMS [PHONE_NUMBER] Appliance Repair High End Transfer …" at bounding box center [517, 200] width 472 height 262
click at [673, 12] on icon at bounding box center [667, 9] width 11 height 11
click at [678, 62] on div "Tab [PERSON_NAME] Since: [DATE] link to CRM copy Email [EMAIL_ADDRESS][DOMAIN_N…" at bounding box center [449, 205] width 611 height 291
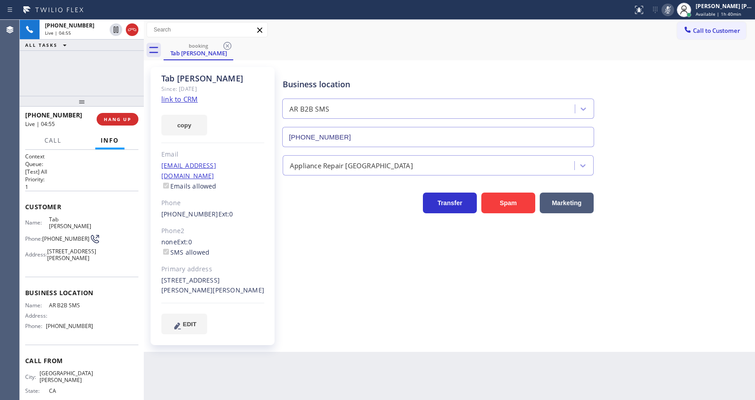
click at [670, 13] on icon at bounding box center [668, 9] width 4 height 7
click at [296, 287] on div "Business location AR B2B SMS [PHONE_NUMBER] Appliance Repair High End Transfer …" at bounding box center [517, 200] width 472 height 262
click at [442, 338] on div "Business location AR B2B SMS [PHONE_NUMBER] Appliance Repair High End Transfer …" at bounding box center [517, 209] width 472 height 280
click at [355, 264] on div "Business location AR B2B SMS [PHONE_NUMBER] Appliance Repair High End Transfer …" at bounding box center [517, 200] width 472 height 262
click at [293, 316] on div "Business location AR B2B SMS [PHONE_NUMBER] Appliance Repair High End Transfer …" at bounding box center [517, 200] width 472 height 262
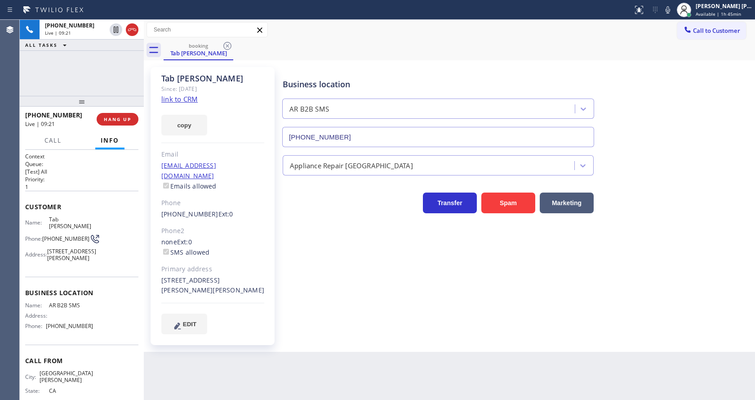
drag, startPoint x: 667, startPoint y: 7, endPoint x: 665, endPoint y: 59, distance: 52.2
click at [667, 7] on icon at bounding box center [667, 9] width 11 height 11
click at [665, 60] on div "Tab [PERSON_NAME] Since: [DATE] link to CRM copy Email [EMAIL_ADDRESS][DOMAIN_N…" at bounding box center [449, 205] width 611 height 291
click at [667, 13] on icon at bounding box center [667, 9] width 11 height 11
click at [684, 126] on div "Business location AR B2B SMS [PHONE_NUMBER]" at bounding box center [517, 106] width 472 height 81
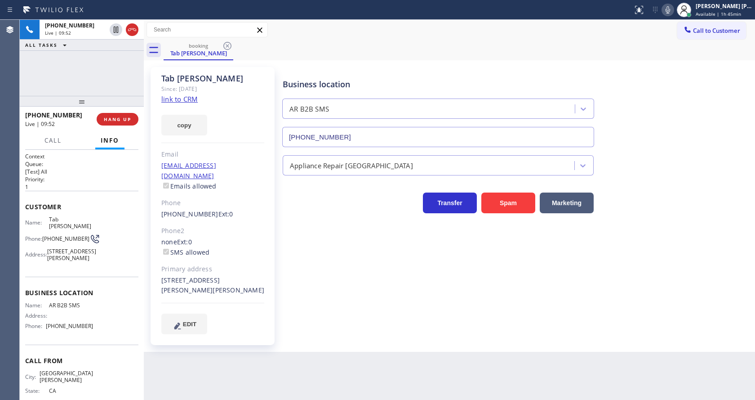
click at [328, 288] on div "Business location AR B2B SMS [PHONE_NUMBER] Appliance Repair High End Transfer …" at bounding box center [517, 200] width 472 height 262
click at [403, 308] on div "Business location AR B2B SMS [PHONE_NUMBER] Appliance Repair High End Transfer …" at bounding box center [517, 200] width 472 height 262
click at [113, 116] on span "HANG UP" at bounding box center [117, 119] width 27 height 6
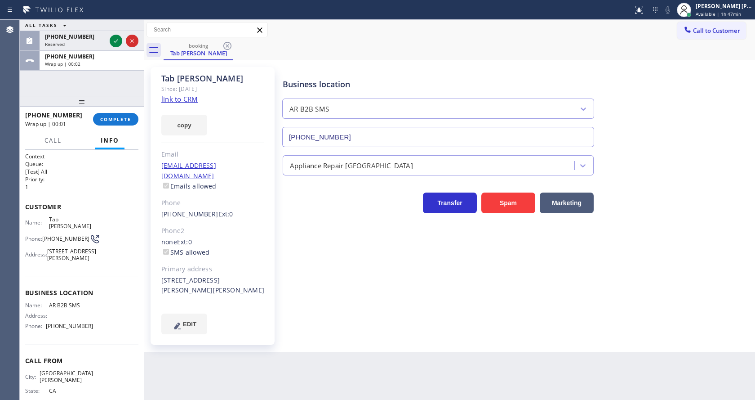
drag, startPoint x: 408, startPoint y: 312, endPoint x: 413, endPoint y: 339, distance: 27.5
click at [409, 313] on div "Business location AR B2B SMS [PHONE_NUMBER] Appliance Repair High End Transfer …" at bounding box center [517, 200] width 472 height 262
click at [664, 231] on div "Business location AR B2B SMS [PHONE_NUMBER] Appliance Repair High End Transfer …" at bounding box center [517, 200] width 472 height 262
click at [283, 312] on div "Business location AR B2B SMS [PHONE_NUMBER] Appliance Repair High End Transfer …" at bounding box center [517, 200] width 472 height 262
click at [396, 266] on div "Business location AR B2B SMS [PHONE_NUMBER] Appliance Repair High End Transfer …" at bounding box center [517, 200] width 472 height 262
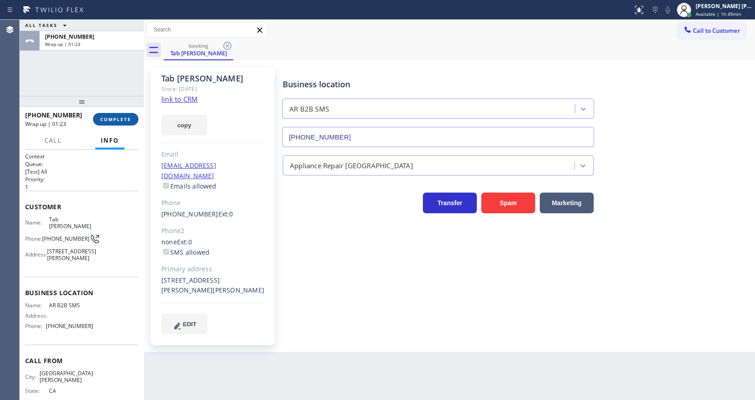
click at [114, 118] on span "COMPLETE" at bounding box center [115, 119] width 31 height 6
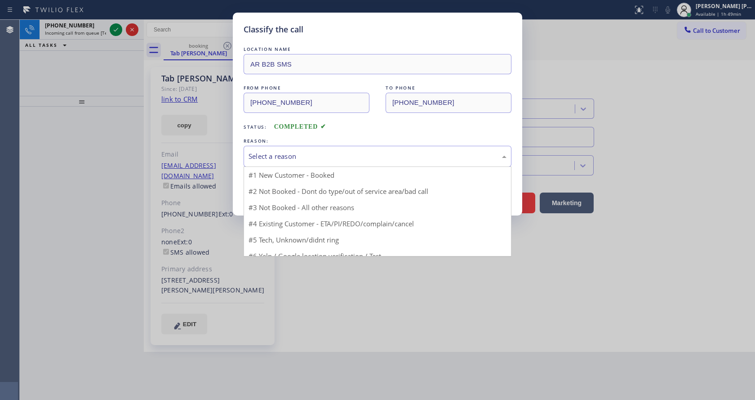
click at [289, 158] on div "Select a reason" at bounding box center [378, 156] width 258 height 10
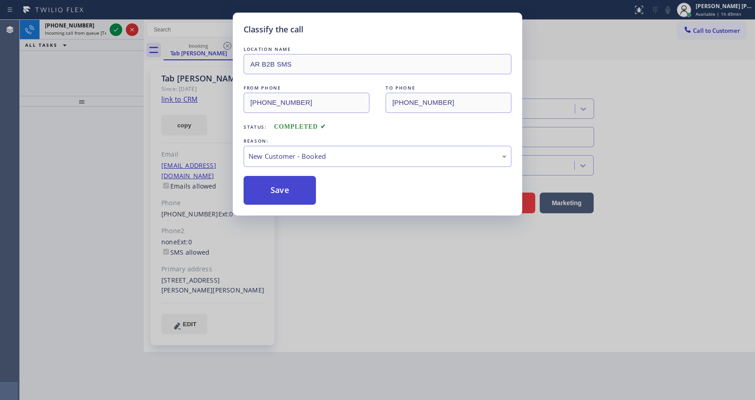
click at [280, 188] on button "Save" at bounding box center [280, 190] width 72 height 29
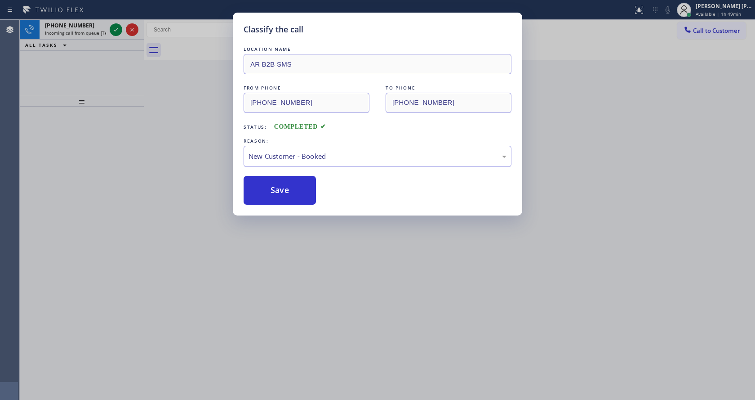
click at [191, 245] on div "Classify the call LOCATION NAME AR B2B SMS FROM PHONE [PHONE_NUMBER] TO PHONE […" at bounding box center [377, 200] width 755 height 400
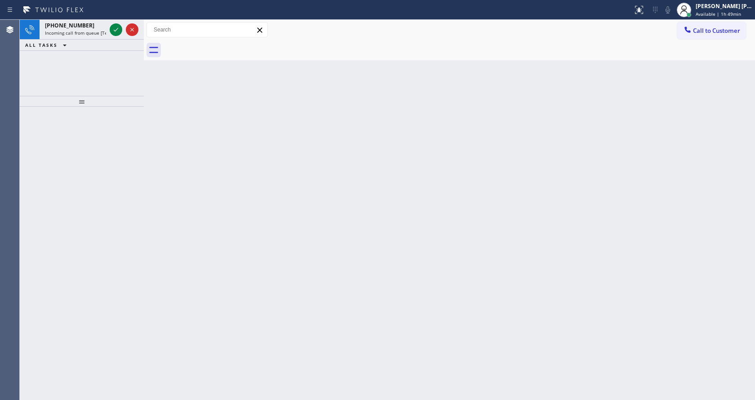
drag, startPoint x: 436, startPoint y: 200, endPoint x: 226, endPoint y: 121, distance: 224.3
click at [433, 198] on div "Back to Dashboard Change Sender ID Customers Technicians Select a contact Outbo…" at bounding box center [449, 210] width 611 height 380
click at [311, 292] on div "Back to Dashboard Change Sender ID Customers Technicians Select a contact Outbo…" at bounding box center [449, 210] width 611 height 380
click at [179, 206] on div "Back to Dashboard Change Sender ID Customers Technicians Select a contact Outbo…" at bounding box center [449, 210] width 611 height 380
click at [100, 39] on div "[PHONE_NUMBER] Incoming call from queue [Test] All ALL TASKS ALL TASKS ACTIVE T…" at bounding box center [82, 35] width 124 height 31
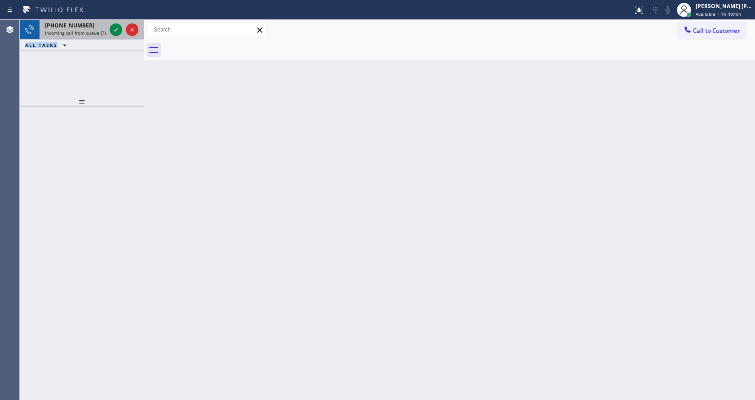
click at [99, 30] on span "Incoming call from queue [Test] All" at bounding box center [82, 33] width 75 height 6
click at [88, 29] on div "[PHONE_NUMBER] Incoming call from queue [Test] All" at bounding box center [74, 30] width 68 height 20
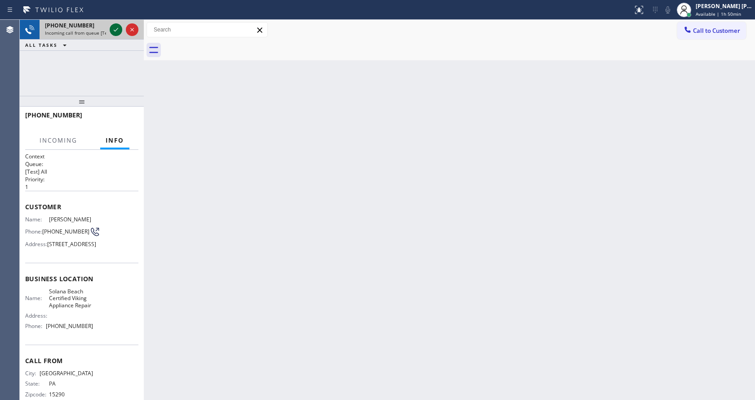
click at [116, 32] on icon at bounding box center [116, 29] width 11 height 11
click at [235, 204] on div "Back to Dashboard Change Sender ID Customers Technicians Select a contact Outbo…" at bounding box center [449, 210] width 611 height 380
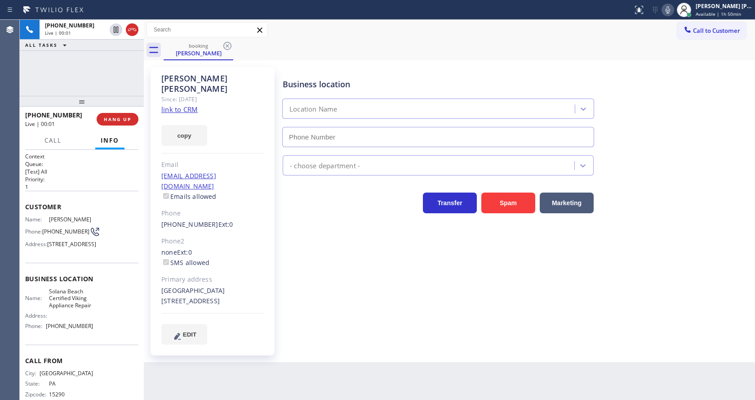
type input "[PHONE_NUMBER]"
click at [353, 237] on div "Business location [GEOGRAPHIC_DATA] Certified Viking Appliance Repair [PHONE_NU…" at bounding box center [517, 205] width 472 height 272
click at [176, 94] on div "Since: [DATE]" at bounding box center [212, 99] width 103 height 10
click at [178, 105] on link "link to CRM" at bounding box center [179, 109] width 36 height 9
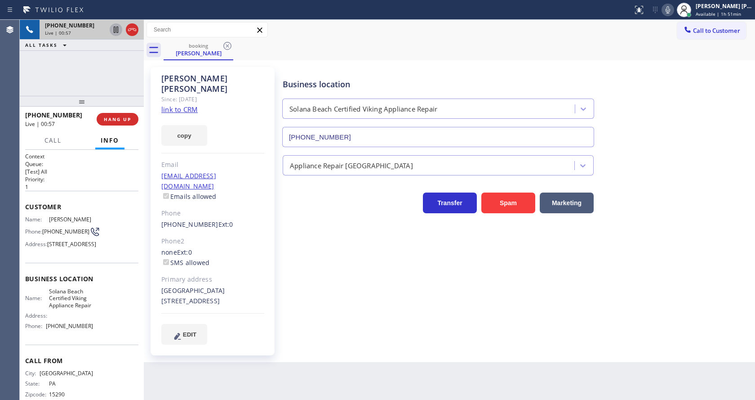
click at [116, 27] on icon at bounding box center [116, 29] width 11 height 11
click at [672, 8] on icon at bounding box center [667, 9] width 11 height 11
click at [673, 103] on div "Business location [GEOGRAPHIC_DATA] Certified Viking Appliance Repair [PHONE_NU…" at bounding box center [517, 106] width 472 height 81
click at [52, 144] on button "Call" at bounding box center [53, 141] width 28 height 18
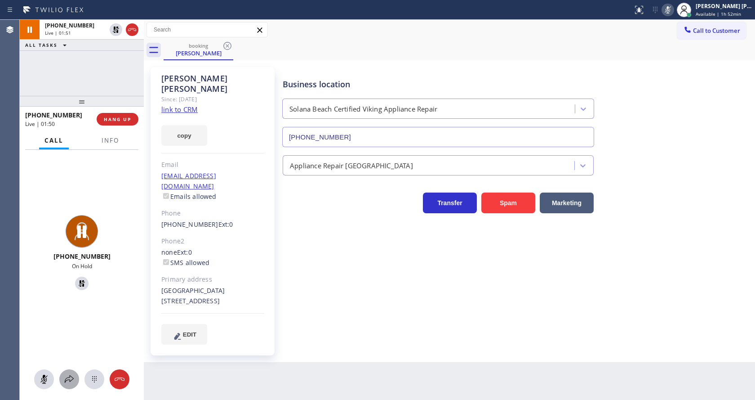
click at [65, 383] on icon at bounding box center [69, 378] width 11 height 11
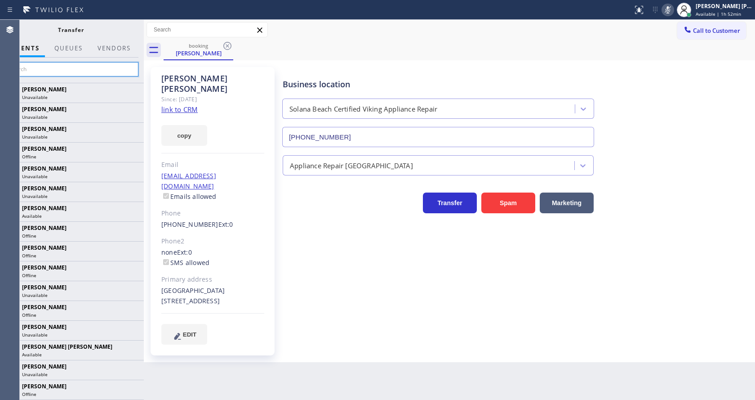
click at [43, 64] on input "text" at bounding box center [70, 69] width 135 height 14
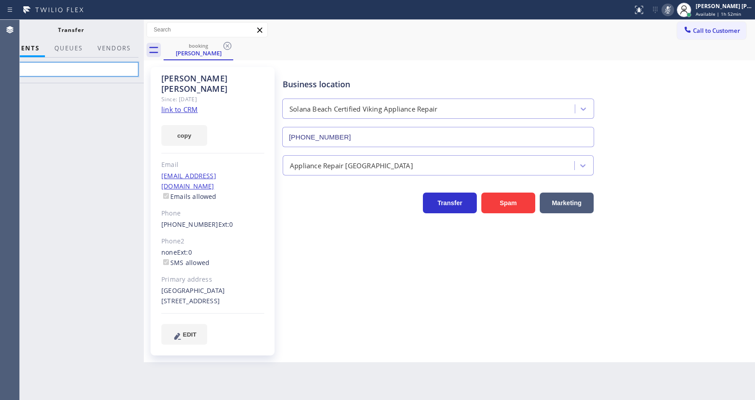
type input "y"
type input "Yev"
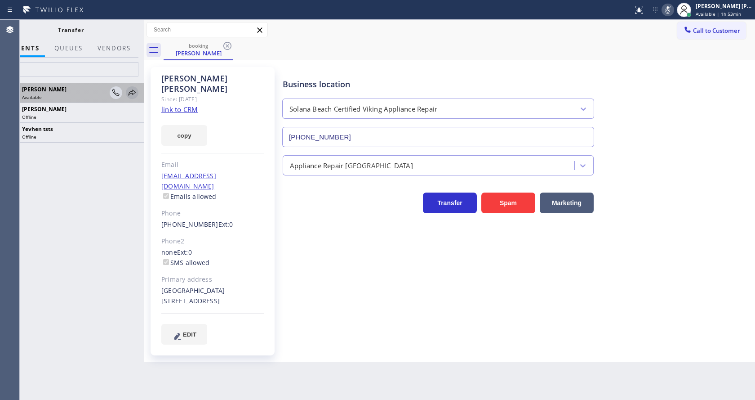
click at [132, 93] on icon at bounding box center [132, 92] width 11 height 11
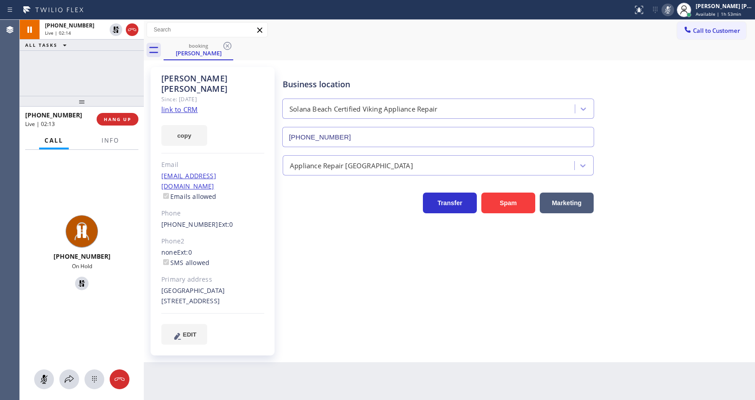
click at [320, 288] on div "Business location [GEOGRAPHIC_DATA] Certified Viking Appliance Repair [PHONE_NU…" at bounding box center [517, 205] width 472 height 272
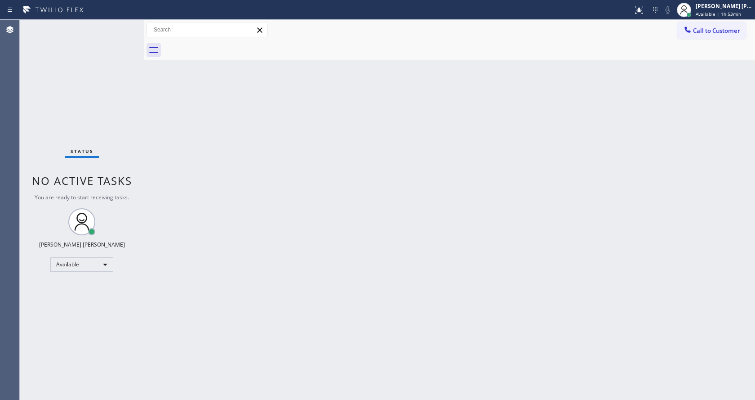
click at [112, 28] on div "Status No active tasks You are ready to start receiving tasks. [PERSON_NAME] [P…" at bounding box center [82, 210] width 124 height 380
click at [306, 207] on div "Back to Dashboard Change Sender ID Customers Technicians Select a contact Outbo…" at bounding box center [449, 210] width 611 height 380
click at [160, 109] on div "Back to Dashboard Change Sender ID Customers Technicians Select a contact Outbo…" at bounding box center [449, 210] width 611 height 380
click at [269, 215] on div "Back to Dashboard Change Sender ID Customers Technicians Select a contact Outbo…" at bounding box center [449, 210] width 611 height 380
click at [73, 77] on div "Status No active tasks You are ready to start receiving tasks. [PERSON_NAME] [P…" at bounding box center [82, 210] width 124 height 380
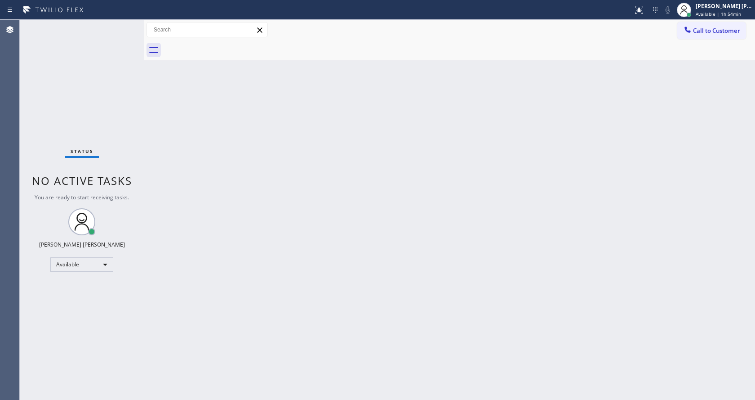
click at [362, 334] on div "Back to Dashboard Change Sender ID Customers Technicians Select a contact Outbo…" at bounding box center [449, 210] width 611 height 380
click at [174, 135] on div "Back to Dashboard Change Sender ID Customers Technicians Select a contact Outbo…" at bounding box center [449, 210] width 611 height 380
click at [602, 230] on div "Back to Dashboard Change Sender ID Customers Technicians Select a contact Outbo…" at bounding box center [449, 210] width 611 height 380
click at [284, 289] on div "Back to Dashboard Change Sender ID Customers Technicians Select a contact Outbo…" at bounding box center [449, 210] width 611 height 380
click at [114, 116] on div "Status No active tasks You are ready to start receiving tasks. [PERSON_NAME] [P…" at bounding box center [82, 210] width 124 height 380
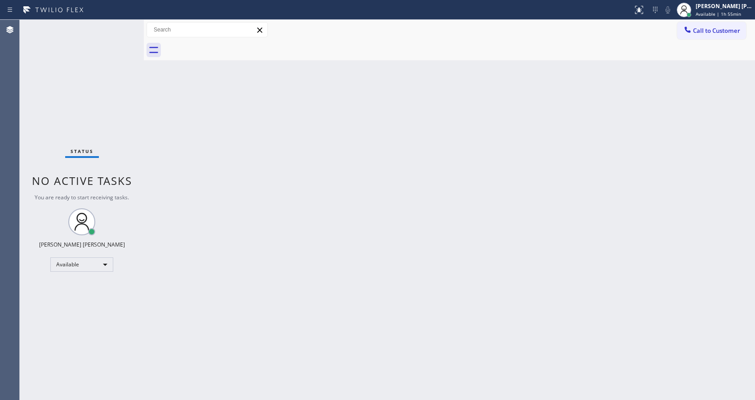
click at [113, 27] on div "Status No active tasks You are ready to start receiving tasks. [PERSON_NAME] [P…" at bounding box center [82, 210] width 124 height 380
drag, startPoint x: 589, startPoint y: 130, endPoint x: 578, endPoint y: 114, distance: 19.1
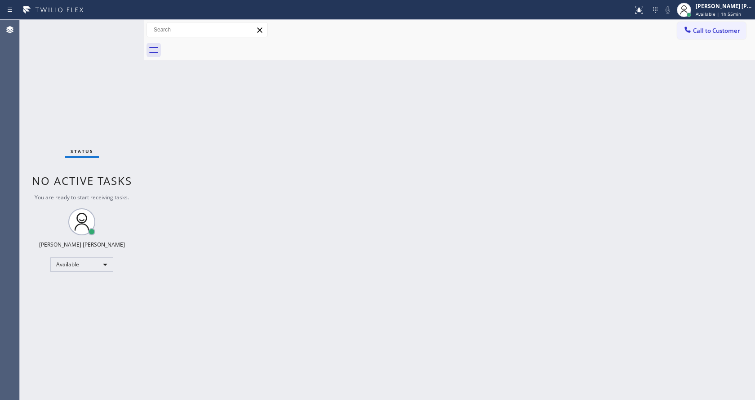
click at [589, 130] on div "Back to Dashboard Change Sender ID Customers Technicians Select a contact Outbo…" at bounding box center [449, 210] width 611 height 380
click at [132, 106] on div "Status No active tasks You are ready to start receiving tasks. [PERSON_NAME] [P…" at bounding box center [82, 210] width 124 height 380
click at [120, 101] on div "Status No active tasks You are ready to start receiving tasks. [PERSON_NAME] [P…" at bounding box center [82, 210] width 124 height 380
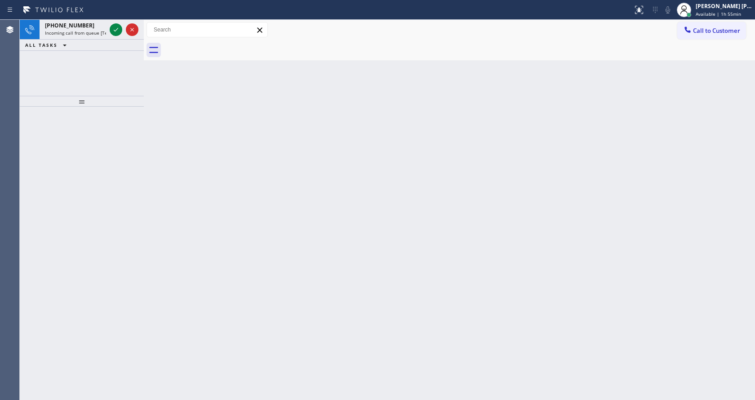
click at [127, 28] on icon at bounding box center [132, 29] width 11 height 11
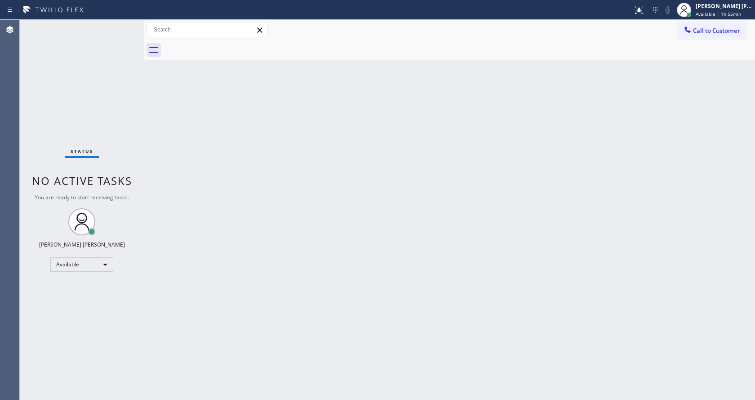
click at [340, 324] on div "Back to Dashboard Change Sender ID Customers Technicians Select a contact Outbo…" at bounding box center [449, 210] width 611 height 380
click at [100, 134] on div "Status No active tasks You are ready to start receiving tasks. [PERSON_NAME] [P…" at bounding box center [82, 210] width 124 height 380
click at [117, 25] on div "Status No active tasks You are ready to start receiving tasks. [PERSON_NAME] [P…" at bounding box center [82, 210] width 124 height 380
click at [119, 26] on div "Status No active tasks You are ready to start receiving tasks. [PERSON_NAME] [P…" at bounding box center [82, 210] width 124 height 380
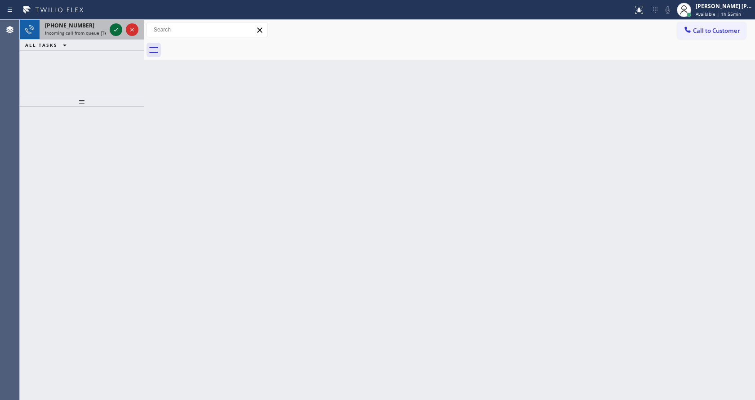
click at [119, 26] on icon at bounding box center [116, 29] width 11 height 11
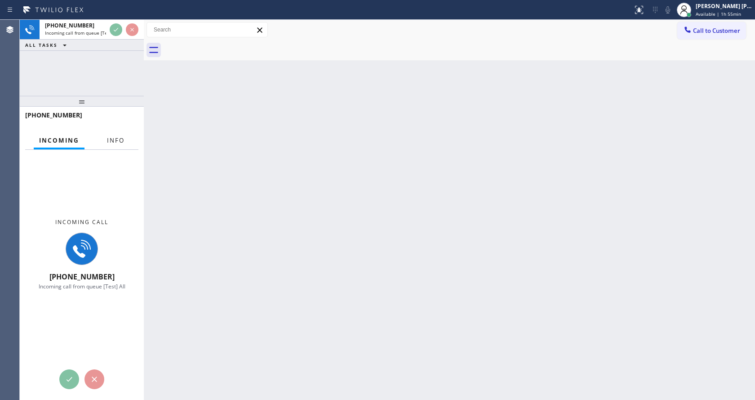
click at [118, 141] on span "Info" at bounding box center [116, 140] width 18 height 8
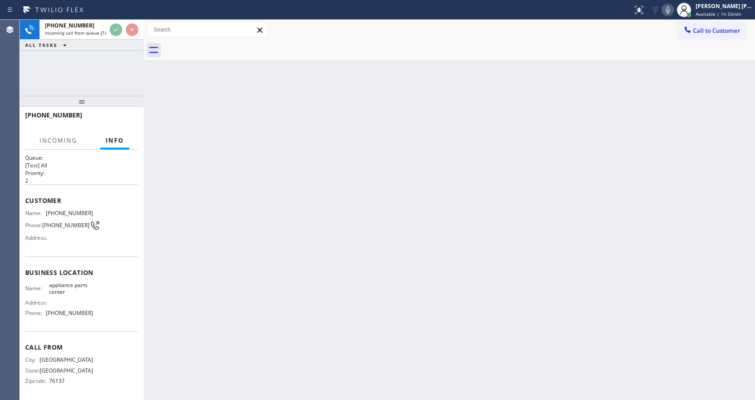
click at [289, 274] on div "Back to Dashboard Change Sender ID Customers Technicians Select a contact Outbo…" at bounding box center [449, 210] width 611 height 380
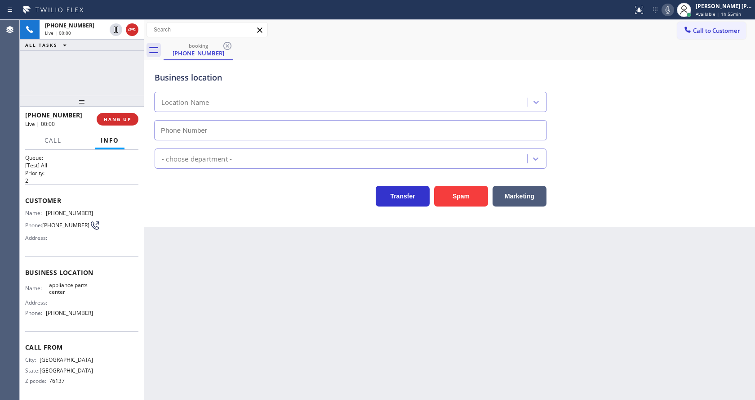
scroll to position [12, 0]
type input "[PHONE_NUMBER]"
click at [203, 209] on div "Business location appliance parts center [PHONE_NUMBER] Appliance Repair High E…" at bounding box center [449, 143] width 611 height 166
click at [220, 253] on div "Back to Dashboard Change Sender ID Customers Technicians Select a contact Outbo…" at bounding box center [449, 210] width 611 height 380
click at [376, 317] on div "Back to Dashboard Change Sender ID Customers Technicians Select a contact Outbo…" at bounding box center [449, 210] width 611 height 380
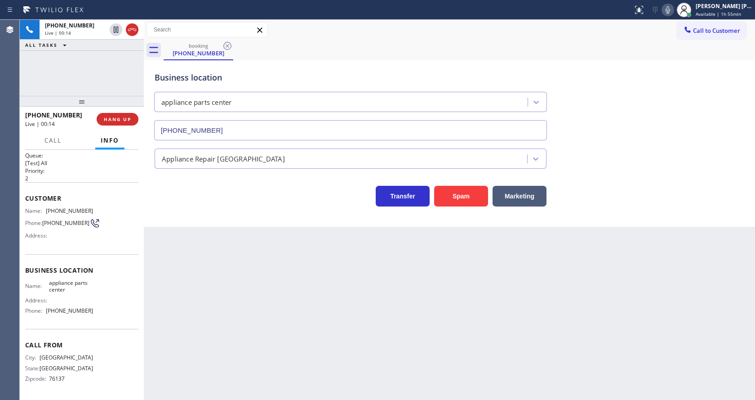
click at [195, 220] on div "Business location appliance parts center [PHONE_NUMBER] Appliance Repair High E…" at bounding box center [449, 143] width 611 height 166
click at [222, 269] on div "Back to Dashboard Change Sender ID Customers Technicians Select a contact Outbo…" at bounding box center [449, 210] width 611 height 380
click at [214, 389] on div "Back to Dashboard Change Sender ID Customers Technicians Select a contact Outbo…" at bounding box center [449, 210] width 611 height 380
click at [358, 321] on div "Back to Dashboard Change Sender ID Customers Technicians Select a contact Outbo…" at bounding box center [449, 210] width 611 height 380
click at [219, 304] on div "Back to Dashboard Change Sender ID Customers Technicians Select a contact Outbo…" at bounding box center [449, 210] width 611 height 380
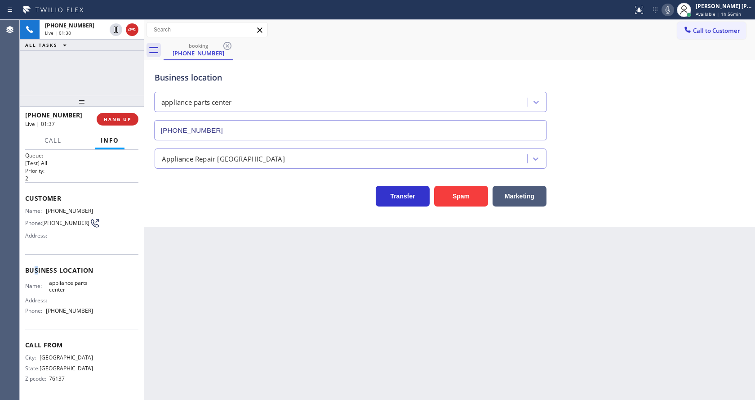
click at [36, 266] on span "Business location" at bounding box center [81, 270] width 113 height 9
drag, startPoint x: 43, startPoint y: 205, endPoint x: 86, endPoint y: 208, distance: 42.8
click at [86, 208] on div "Name: [PHONE_NUMBER]" at bounding box center [59, 210] width 68 height 7
drag, startPoint x: 201, startPoint y: 314, endPoint x: 207, endPoint y: 352, distance: 38.6
click at [207, 352] on div "Back to Dashboard Change Sender ID Customers Technicians Select a contact Outbo…" at bounding box center [449, 210] width 611 height 380
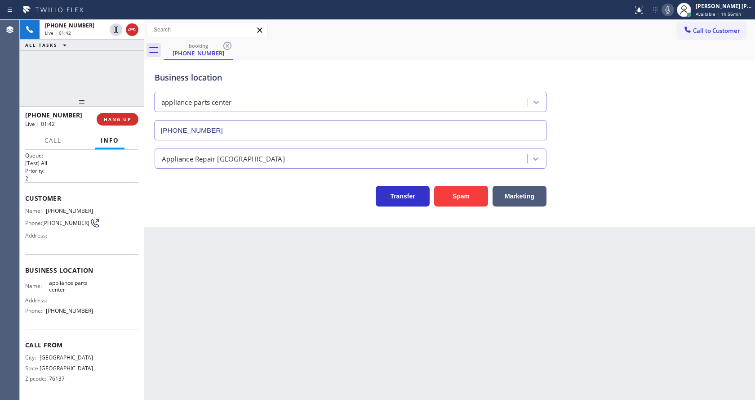
click at [58, 300] on div "Address:" at bounding box center [59, 300] width 68 height 7
drag, startPoint x: 45, startPoint y: 281, endPoint x: 67, endPoint y: 289, distance: 23.0
click at [67, 289] on div "Name: appliance parts center" at bounding box center [59, 286] width 68 height 14
drag, startPoint x: 195, startPoint y: 316, endPoint x: 201, endPoint y: 340, distance: 25.1
click at [196, 318] on div "Back to Dashboard Change Sender ID Customers Technicians Select a contact Outbo…" at bounding box center [449, 210] width 611 height 380
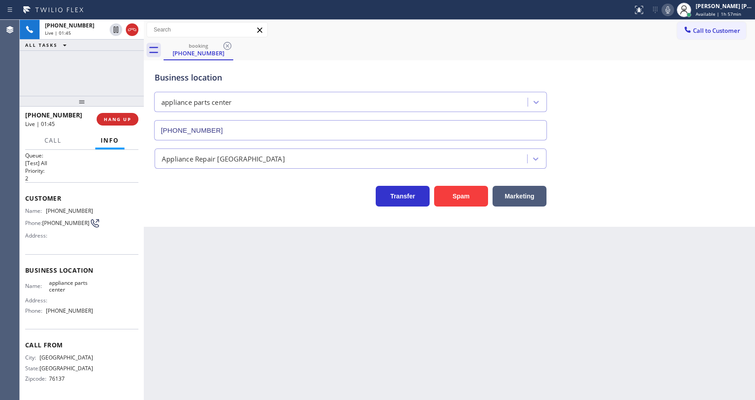
click at [81, 302] on div "Address:" at bounding box center [59, 300] width 68 height 7
drag, startPoint x: 44, startPoint y: 310, endPoint x: 90, endPoint y: 312, distance: 45.9
click at [90, 312] on div "Name: appliance parts center Address: Phone: [PHONE_NUMBER]" at bounding box center [81, 298] width 113 height 39
drag, startPoint x: 249, startPoint y: 296, endPoint x: 236, endPoint y: 377, distance: 81.9
click at [249, 298] on div "Back to Dashboard Change Sender ID Customers Technicians Select a contact Outbo…" at bounding box center [449, 210] width 611 height 380
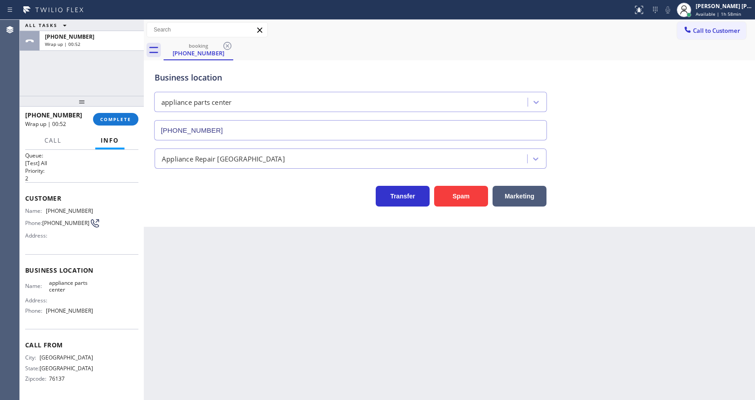
drag, startPoint x: 418, startPoint y: 338, endPoint x: 76, endPoint y: 66, distance: 437.1
click at [415, 337] on div "Back to Dashboard Change Sender ID Customers Technicians Select a contact Outbo…" at bounding box center [449, 210] width 611 height 380
click at [228, 115] on div "appliance parts center [PHONE_NUMBER]" at bounding box center [351, 114] width 392 height 52
click at [120, 121] on span "COMPLETE" at bounding box center [115, 119] width 31 height 6
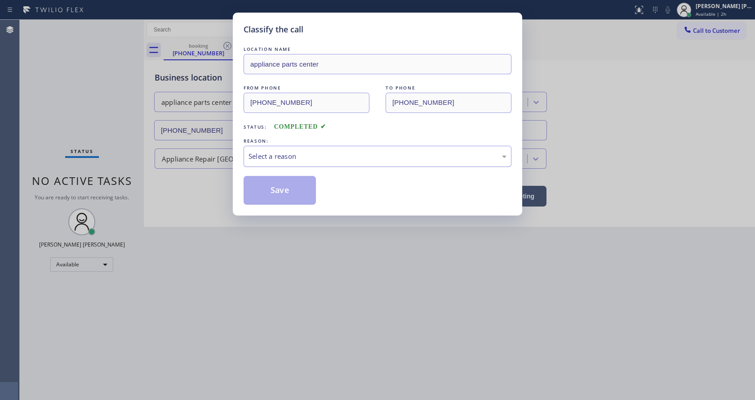
click at [267, 160] on div "Select a reason" at bounding box center [378, 156] width 258 height 10
click at [273, 192] on button "Save" at bounding box center [280, 190] width 72 height 29
click at [338, 247] on div "Classify the call LOCATION NAME appliance parts center FROM PHONE [PHONE_NUMBER…" at bounding box center [377, 200] width 755 height 400
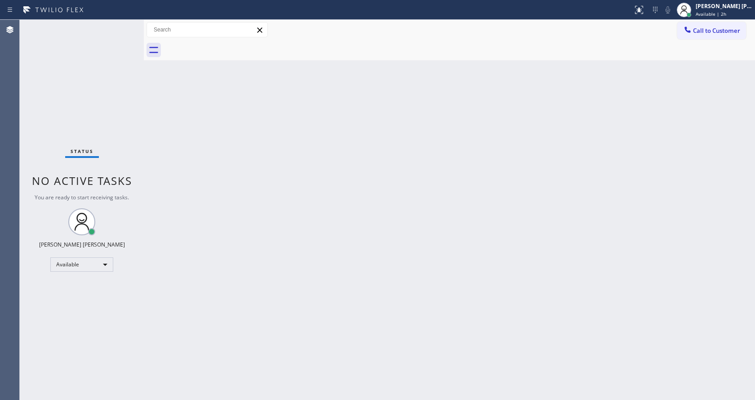
click at [619, 124] on div "Back to Dashboard Change Sender ID Customers Technicians Select a contact Outbo…" at bounding box center [449, 210] width 611 height 380
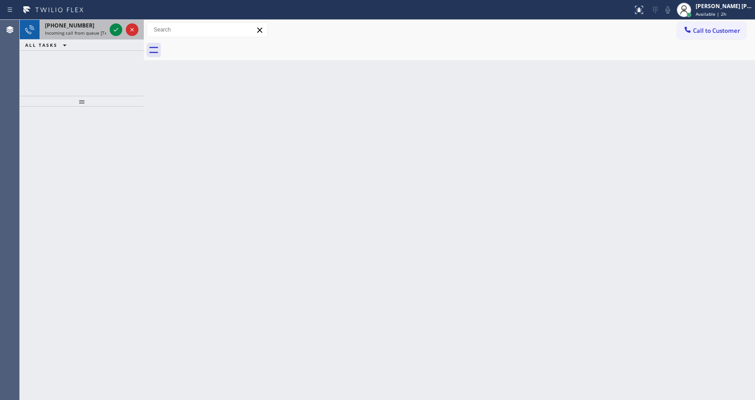
click at [98, 33] on span "Incoming call from queue [Test] All" at bounding box center [82, 33] width 75 height 6
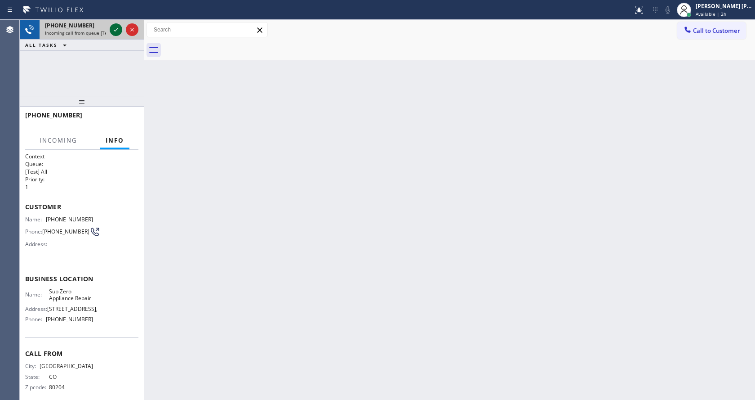
click at [114, 29] on icon at bounding box center [116, 29] width 11 height 11
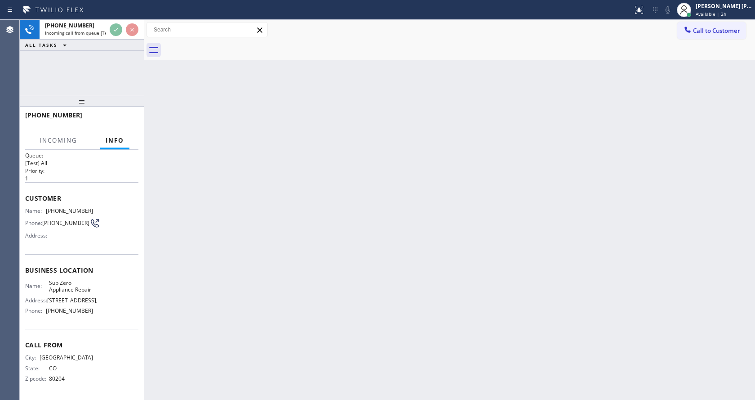
scroll to position [26, 0]
click at [252, 265] on div "Back to Dashboard Change Sender ID Customers Technicians Select a contact Outbo…" at bounding box center [449, 210] width 611 height 380
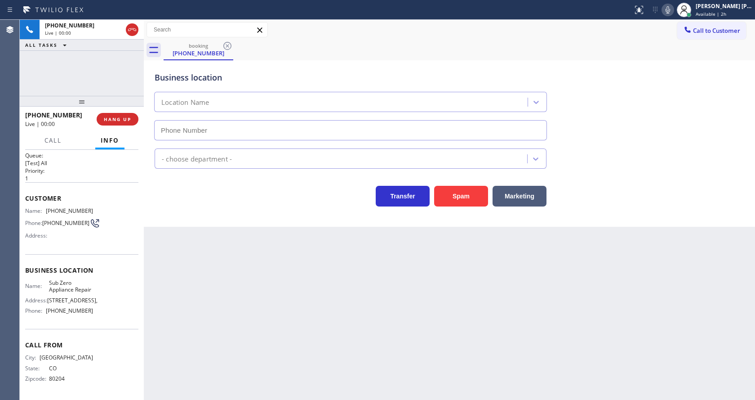
type input "[PHONE_NUMBER]"
click at [184, 211] on div "Business location Sub Zero Appliance Repair [PHONE_NUMBER] Appliance Repair Hig…" at bounding box center [449, 143] width 611 height 166
click at [262, 287] on div "Back to Dashboard Change Sender ID Customers Technicians Select a contact Outbo…" at bounding box center [449, 210] width 611 height 380
click at [58, 281] on span "Sub Zero Appliance Repair" at bounding box center [71, 286] width 44 height 14
drag, startPoint x: 45, startPoint y: 193, endPoint x: 101, endPoint y: 194, distance: 55.3
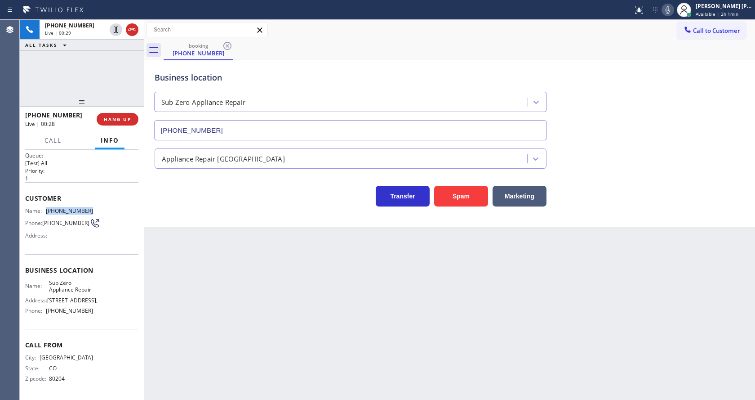
click at [101, 207] on div "Name: [PHONE_NUMBER] Phone: [PHONE_NUMBER] Address:" at bounding box center [81, 225] width 113 height 36
drag, startPoint x: 263, startPoint y: 307, endPoint x: 256, endPoint y: 312, distance: 9.3
click at [262, 307] on div "Back to Dashboard Change Sender ID Customers Technicians Select a contact Outbo…" at bounding box center [449, 210] width 611 height 380
click at [58, 297] on span "[STREET_ADDRESS]," at bounding box center [72, 300] width 50 height 7
drag, startPoint x: 47, startPoint y: 266, endPoint x: 71, endPoint y: 286, distance: 31.5
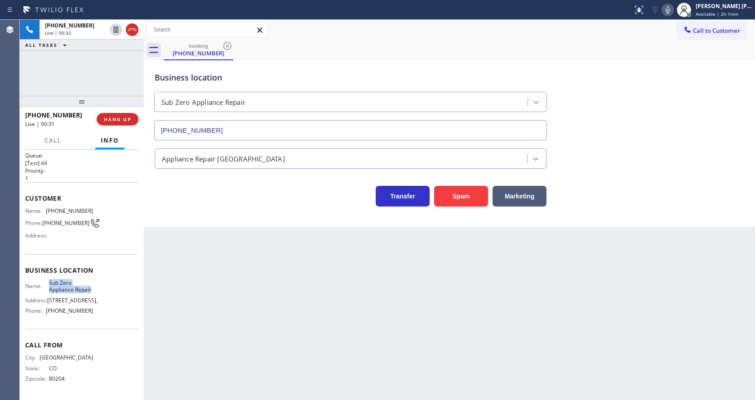
click at [71, 286] on div "Name: Sub Zero Appliance Repair Address: [STREET_ADDRESS], Phone: [PHONE_NUMBER]" at bounding box center [59, 298] width 68 height 39
click at [214, 313] on div "Back to Dashboard Change Sender ID Customers Technicians Select a contact Outbo…" at bounding box center [449, 210] width 611 height 380
click at [78, 335] on div "Call From City: [GEOGRAPHIC_DATA]: [US_STATE] Zipcode: 80204" at bounding box center [81, 363] width 113 height 68
drag, startPoint x: 44, startPoint y: 309, endPoint x: 105, endPoint y: 314, distance: 60.9
click at [105, 314] on div "Name: Sub Zero Appliance Repair Address: [STREET_ADDRESS], Phone: [PHONE_NUMBER]" at bounding box center [81, 298] width 113 height 39
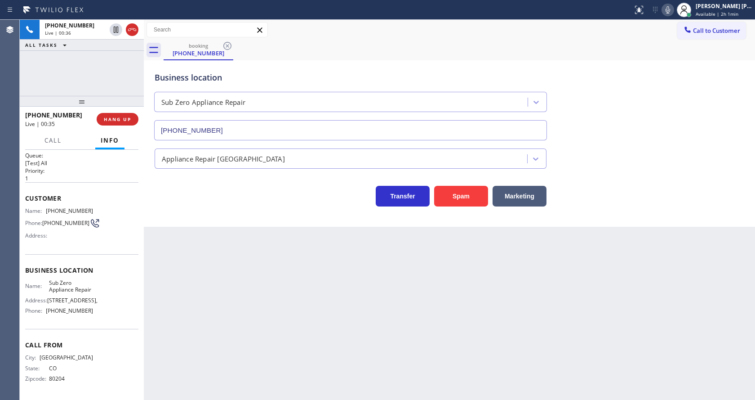
drag, startPoint x: 231, startPoint y: 312, endPoint x: 210, endPoint y: 393, distance: 83.1
click at [219, 360] on div "Back to Dashboard Change Sender ID Customers Technicians Select a contact Outbo…" at bounding box center [449, 210] width 611 height 380
click at [207, 236] on div "Back to Dashboard Change Sender ID Customers Technicians Select a contact Outbo…" at bounding box center [449, 210] width 611 height 380
click at [315, 293] on div "Back to Dashboard Change Sender ID Customers Technicians Select a contact Outbo…" at bounding box center [449, 210] width 611 height 380
click at [193, 250] on div "Back to Dashboard Change Sender ID Customers Technicians Select a contact Outbo…" at bounding box center [449, 210] width 611 height 380
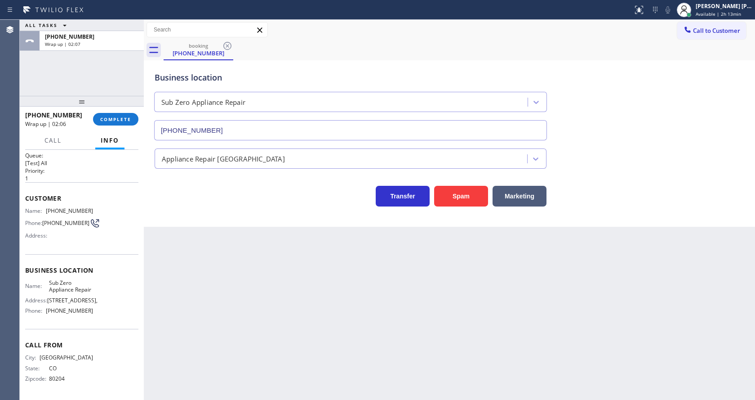
click at [261, 216] on div "Business location Sub Zero Appliance Repair [PHONE_NUMBER] Appliance Repair Hig…" at bounding box center [449, 143] width 611 height 166
click at [428, 302] on div "Back to Dashboard Change Sender ID Customers Technicians Select a contact Outbo…" at bounding box center [449, 210] width 611 height 380
click at [121, 126] on div "[PHONE_NUMBER] Wrap up | 02:38 COMPLETE" at bounding box center [81, 118] width 113 height 23
click at [118, 115] on button "COMPLETE" at bounding box center [115, 119] width 45 height 13
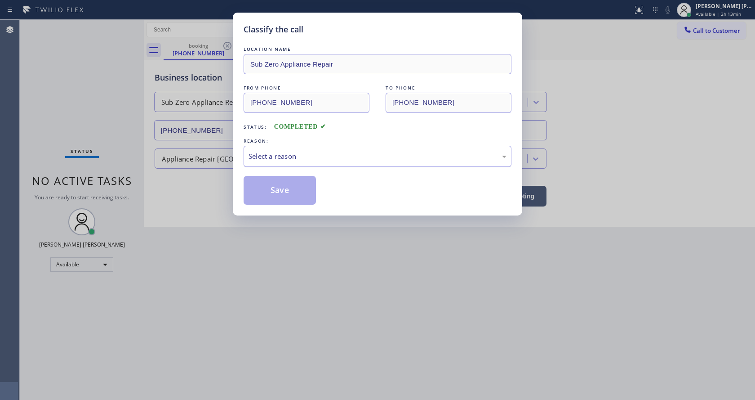
drag, startPoint x: 252, startPoint y: 154, endPoint x: 264, endPoint y: 159, distance: 13.3
click at [252, 154] on div "Select a reason" at bounding box center [378, 156] width 258 height 10
click at [271, 185] on button "Save" at bounding box center [280, 190] width 72 height 29
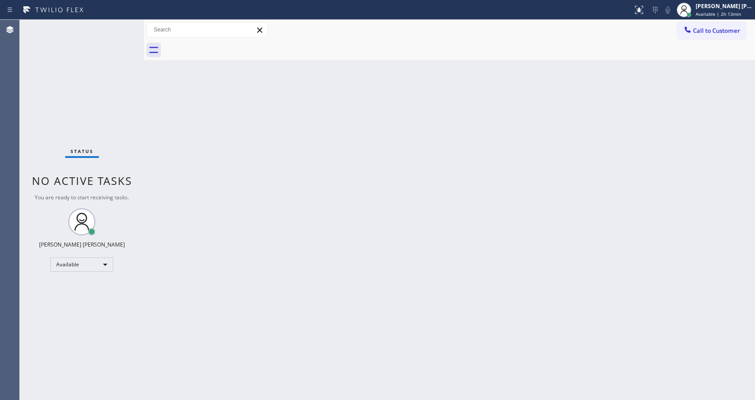
click at [711, 34] on span "Call to Customer" at bounding box center [716, 31] width 47 height 8
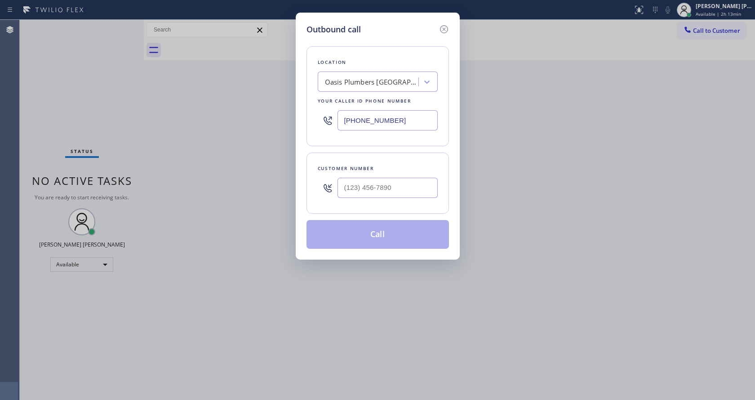
click at [394, 117] on input "[PHONE_NUMBER]" at bounding box center [388, 120] width 100 height 20
paste input "855) 340-1313"
type input "[PHONE_NUMBER]"
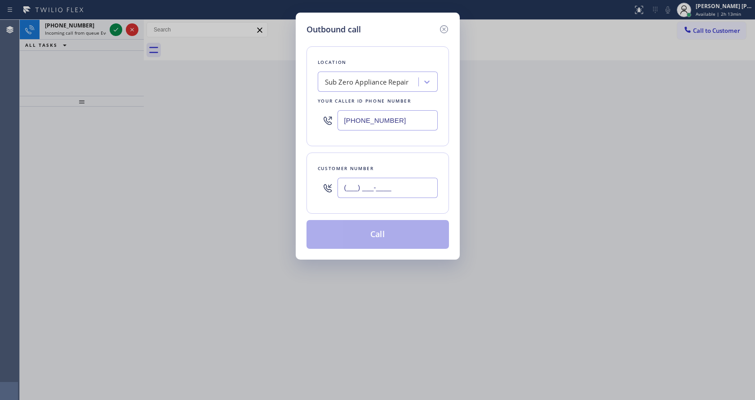
click at [396, 185] on input "(___) ___-____" at bounding box center [388, 188] width 100 height 20
paste input "303) 810-4367"
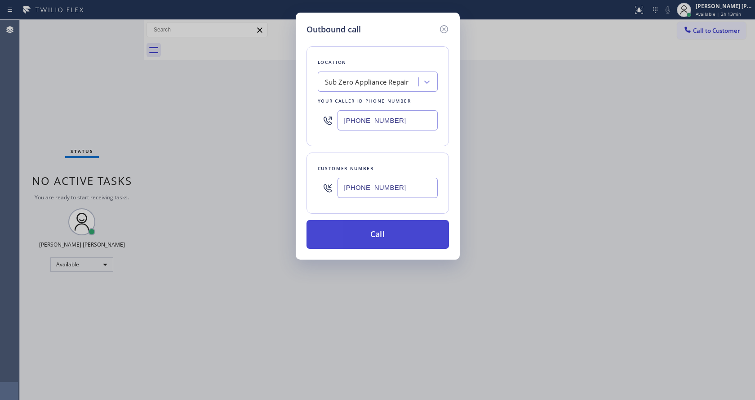
type input "[PHONE_NUMBER]"
click at [362, 233] on button "Call" at bounding box center [378, 234] width 142 height 29
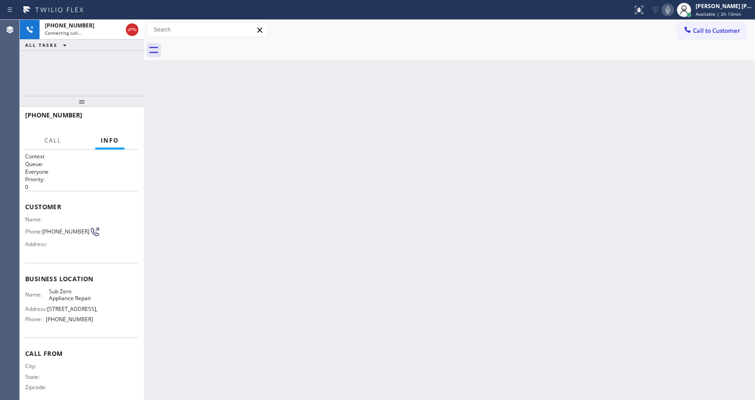
click at [342, 280] on div "Back to Dashboard Change Sender ID Customers Technicians Select a contact Outbo…" at bounding box center [449, 210] width 611 height 380
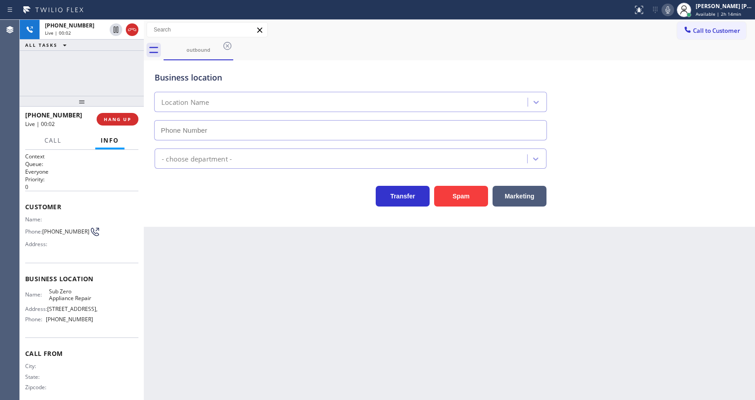
type input "[PHONE_NUMBER]"
click at [175, 223] on div "Business location Sub Zero Appliance Repair [PHONE_NUMBER] Appliance Repair Hig…" at bounding box center [449, 143] width 611 height 166
click at [298, 297] on div "Back to Dashboard Change Sender ID Customers Technicians Select a contact Outbo…" at bounding box center [449, 210] width 611 height 380
click at [391, 323] on div "Back to Dashboard Change Sender ID Customers Technicians Select a contact Outbo…" at bounding box center [449, 210] width 611 height 380
click at [189, 279] on div "Back to Dashboard Change Sender ID Customers Technicians Select a contact Outbo…" at bounding box center [449, 210] width 611 height 380
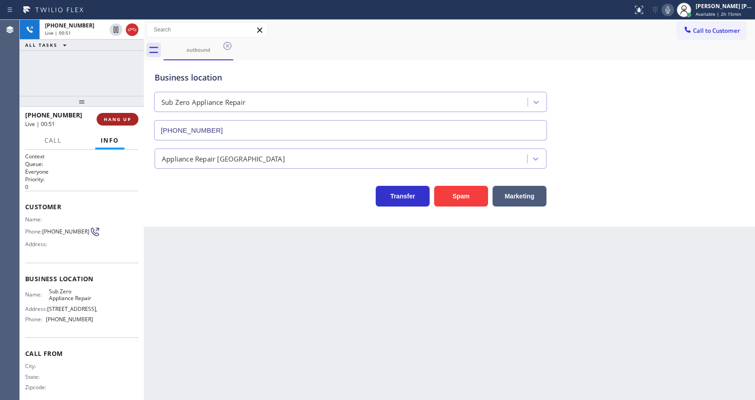
click at [115, 116] on span "HANG UP" at bounding box center [117, 119] width 27 height 6
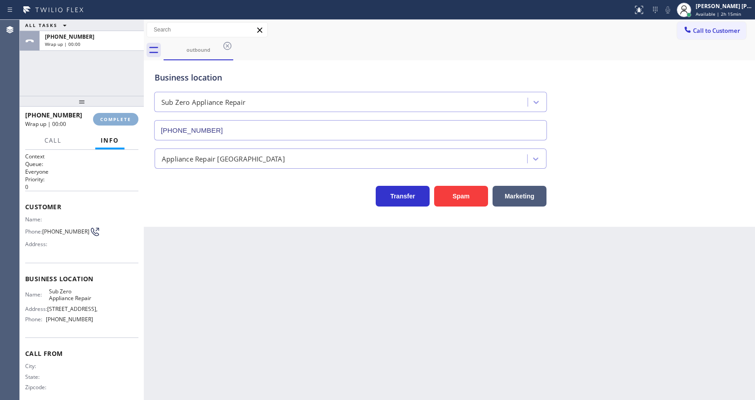
click at [115, 116] on span "COMPLETE" at bounding box center [115, 119] width 31 height 6
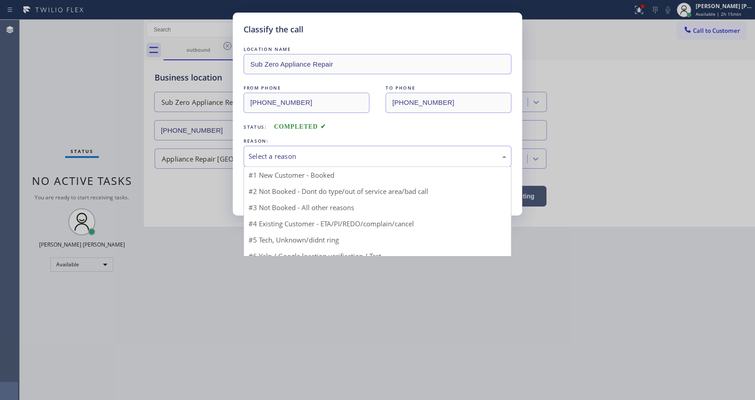
click at [286, 156] on div "Select a reason" at bounding box center [378, 156] width 258 height 10
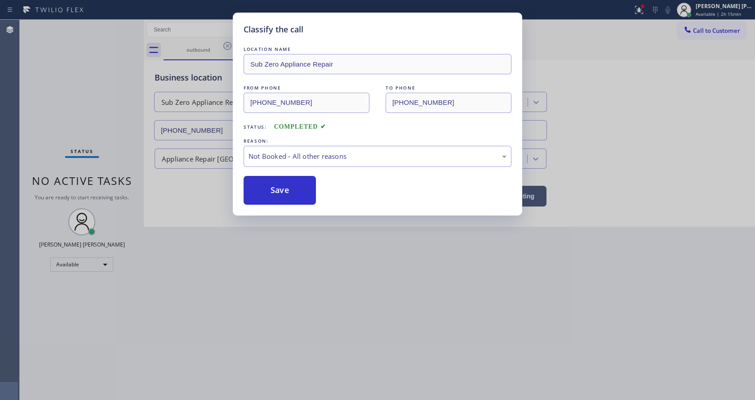
click at [275, 187] on button "Save" at bounding box center [280, 190] width 72 height 29
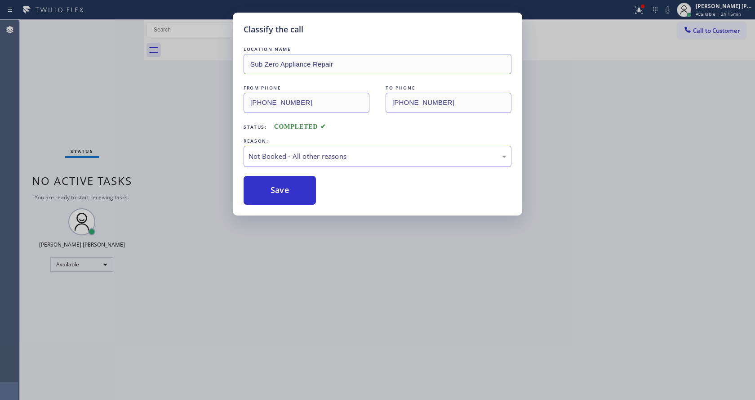
click at [275, 187] on button "Save" at bounding box center [280, 190] width 72 height 29
drag, startPoint x: 305, startPoint y: 264, endPoint x: 270, endPoint y: 396, distance: 136.7
click at [303, 273] on div "Classify the call LOCATION NAME Sub Zero Appliance Repair FROM PHONE [PHONE_NUM…" at bounding box center [377, 200] width 755 height 400
click at [147, 151] on div "Back to Dashboard Change Sender ID Customers Technicians Select a contact Outbo…" at bounding box center [449, 210] width 611 height 380
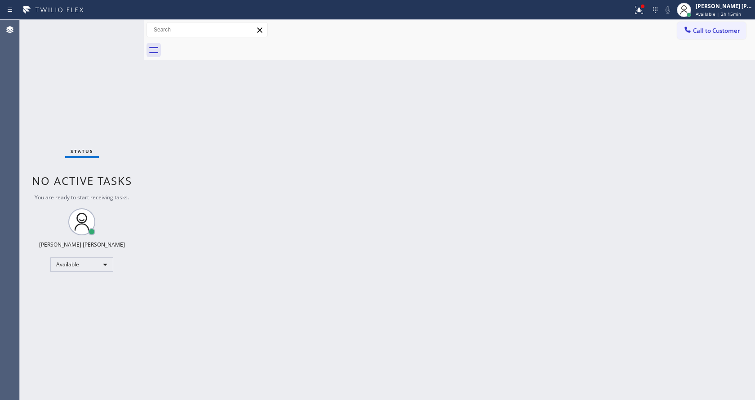
click at [409, 282] on div "Back to Dashboard Change Sender ID Customers Technicians Select a contact Outbo…" at bounding box center [449, 210] width 611 height 380
click at [123, 138] on div "Status No active tasks You are ready to start receiving tasks. [PERSON_NAME] [P…" at bounding box center [82, 210] width 124 height 380
drag, startPoint x: 361, startPoint y: 262, endPoint x: 78, endPoint y: 90, distance: 331.1
click at [359, 258] on div "Back to Dashboard Change Sender ID Customers Technicians Select a contact Outbo…" at bounding box center [449, 210] width 611 height 380
click at [318, 287] on div "Back to Dashboard Change Sender ID Customers Technicians Select a contact Outbo…" at bounding box center [449, 210] width 611 height 380
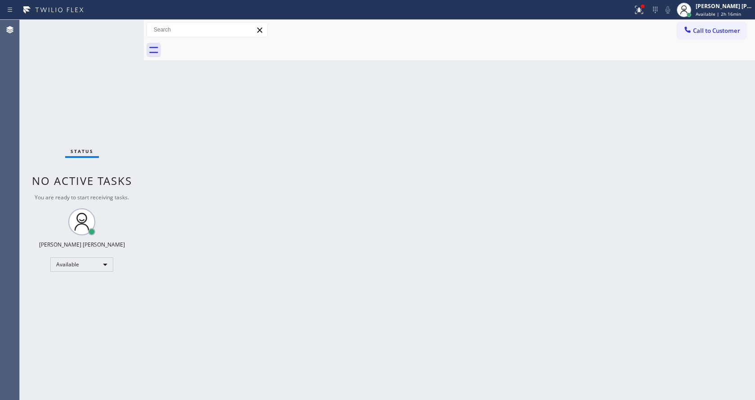
click at [413, 295] on div "Back to Dashboard Change Sender ID Customers Technicians Select a contact Outbo…" at bounding box center [449, 210] width 611 height 380
click at [148, 133] on div "Back to Dashboard Change Sender ID Customers Technicians Select a contact Outbo…" at bounding box center [449, 210] width 611 height 380
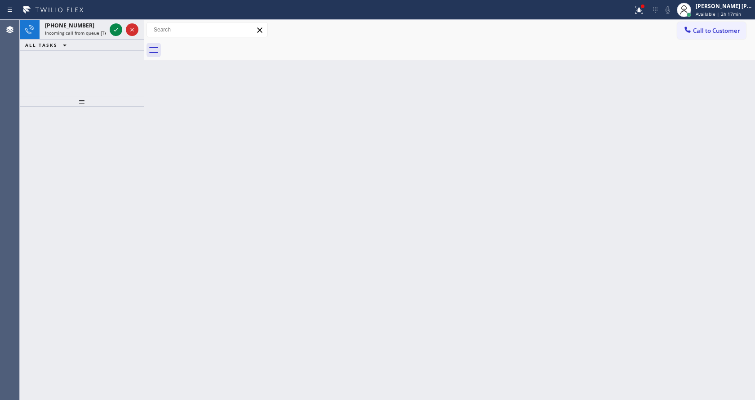
click at [530, 205] on div "Back to Dashboard Change Sender ID Customers Technicians Select a contact Outbo…" at bounding box center [449, 210] width 611 height 380
click at [639, 4] on icon at bounding box center [639, 9] width 11 height 11
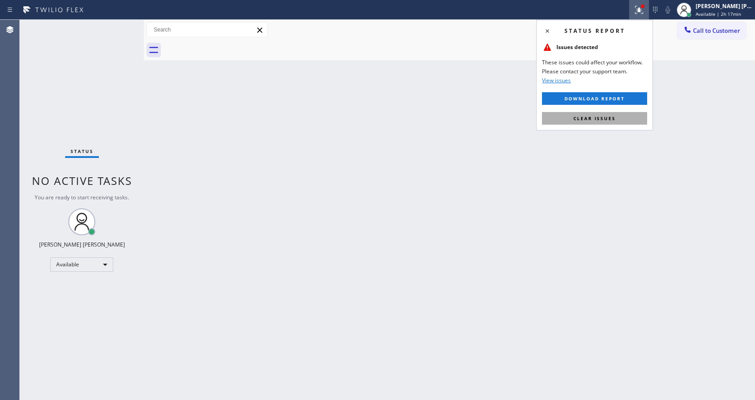
click at [574, 116] on button "Clear issues" at bounding box center [594, 118] width 105 height 13
drag, startPoint x: 613, startPoint y: 129, endPoint x: 609, endPoint y: 132, distance: 5.4
click at [609, 132] on div "Back to Dashboard Change Sender ID Customers Technicians Select a contact Outbo…" at bounding box center [449, 210] width 611 height 380
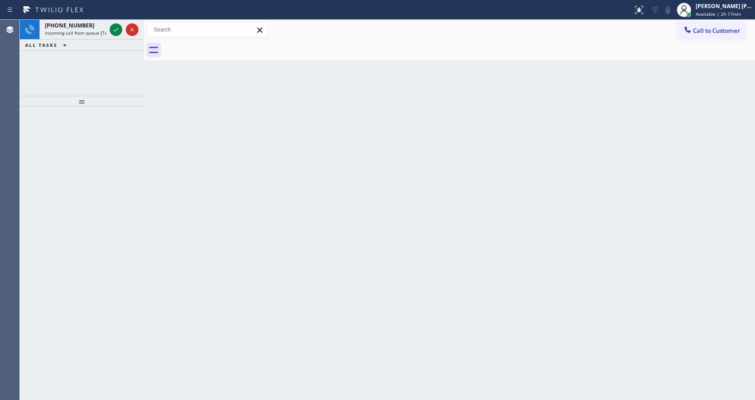
click at [95, 142] on div at bounding box center [82, 253] width 124 height 293
click at [98, 31] on span "Incoming call from queue [Test] All" at bounding box center [82, 33] width 75 height 6
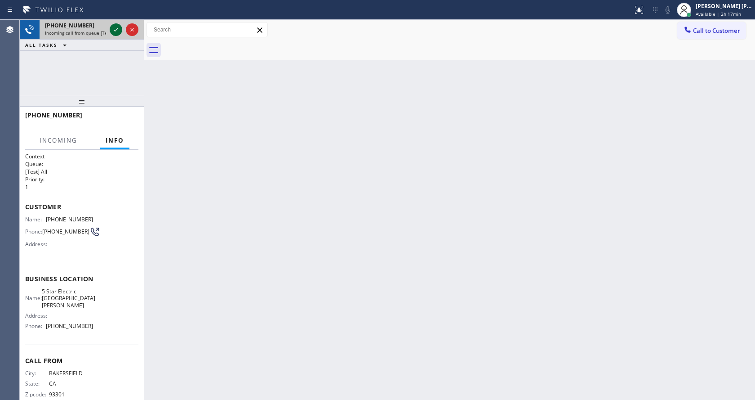
click at [113, 30] on icon at bounding box center [116, 29] width 11 height 11
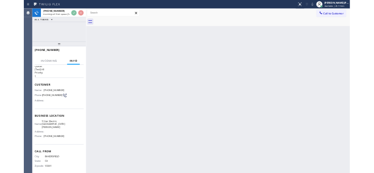
scroll to position [12, 0]
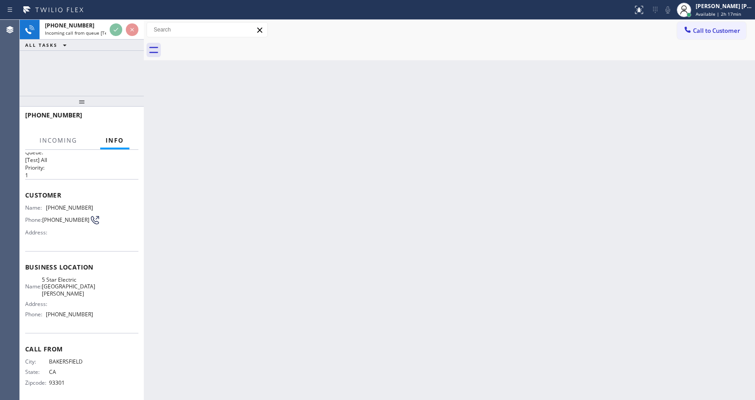
click at [293, 294] on div "Back to Dashboard Change Sender ID Customers Technicians Select a contact Outbo…" at bounding box center [449, 210] width 611 height 380
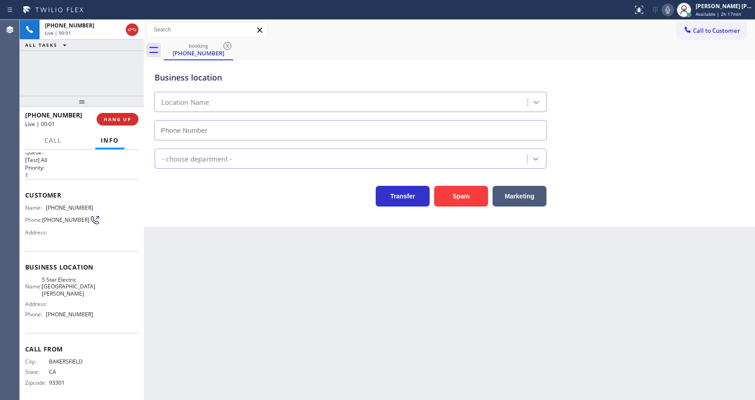
type input "[PHONE_NUMBER]"
click at [279, 270] on div "Back to Dashboard Change Sender ID Customers Technicians Select a contact Outbo…" at bounding box center [449, 210] width 611 height 380
click at [278, 280] on div "Back to Dashboard Change Sender ID Customers Technicians Select a contact Outbo…" at bounding box center [449, 210] width 611 height 380
click at [199, 262] on div "Back to Dashboard Change Sender ID Customers Technicians Select a contact Outbo…" at bounding box center [449, 210] width 611 height 380
click at [177, 244] on div "Back to Dashboard Change Sender ID Customers Technicians Select a contact Outbo…" at bounding box center [449, 210] width 611 height 380
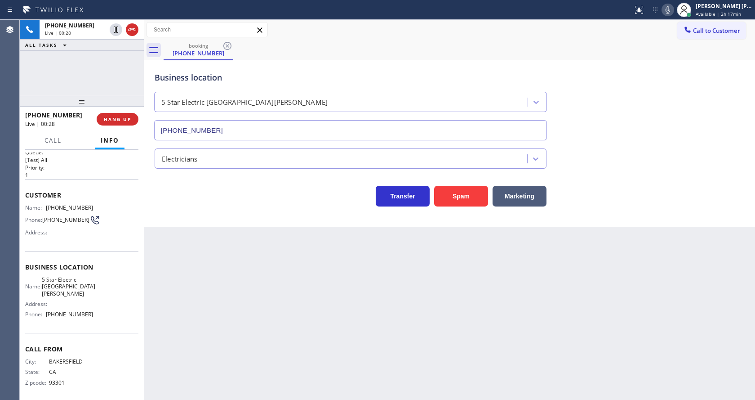
click at [691, 123] on div "Business location 5 Star Electric [GEOGRAPHIC_DATA][PERSON_NAME] [PHONE_NUMBER]" at bounding box center [449, 99] width 593 height 81
click at [196, 321] on div "Back to Dashboard Change Sender ID Customers Technicians Select a contact Outbo…" at bounding box center [449, 210] width 611 height 380
click at [409, 315] on div "Back to Dashboard Change Sender ID Customers Technicians Select a contact Outbo…" at bounding box center [449, 210] width 611 height 380
click at [173, 208] on div "Business location 5 Star Electric [GEOGRAPHIC_DATA][PERSON_NAME] [PHONE_NUMBER]…" at bounding box center [449, 143] width 611 height 166
click at [267, 290] on div "Back to Dashboard Change Sender ID Customers Technicians Select a contact Outbo…" at bounding box center [449, 210] width 611 height 380
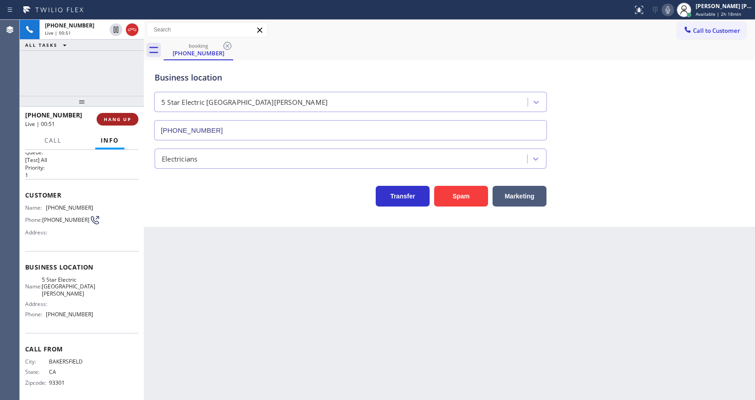
click at [112, 116] on button "HANG UP" at bounding box center [118, 119] width 42 height 13
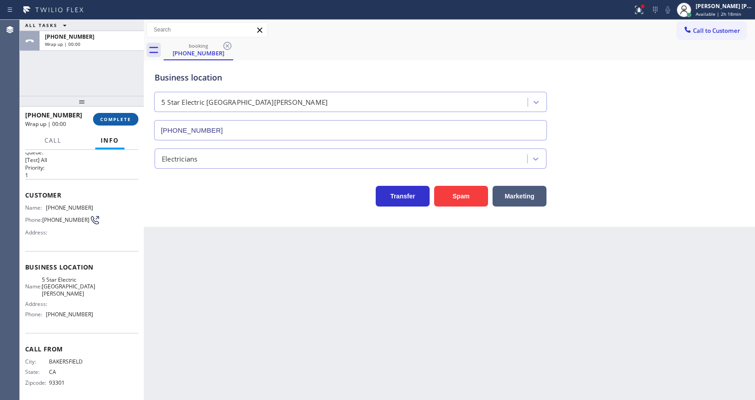
click at [112, 116] on button "COMPLETE" at bounding box center [115, 119] width 45 height 13
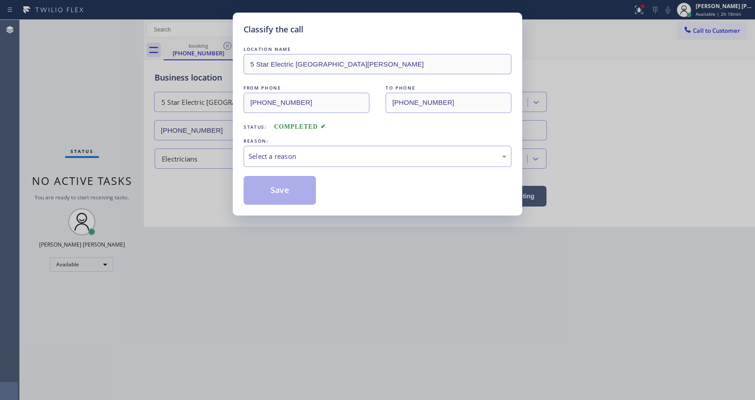
click at [240, 146] on div "Classify the call LOCATION NAME 5 Star Electric San [PERSON_NAME] FROM PHONE [P…" at bounding box center [377, 114] width 289 height 203
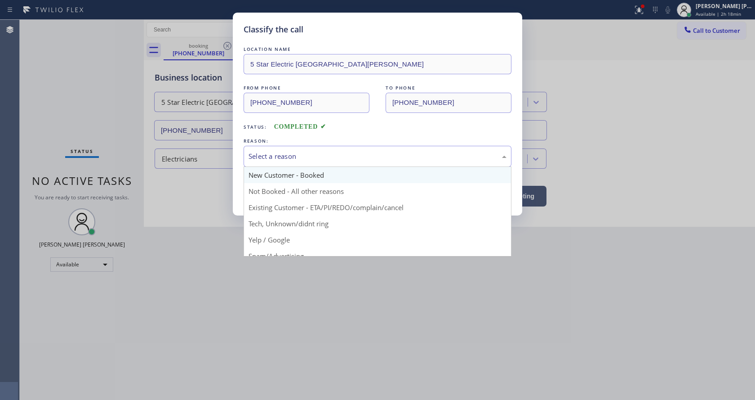
drag, startPoint x: 253, startPoint y: 151, endPoint x: 265, endPoint y: 178, distance: 29.2
click at [253, 151] on div "Select a reason" at bounding box center [378, 156] width 258 height 10
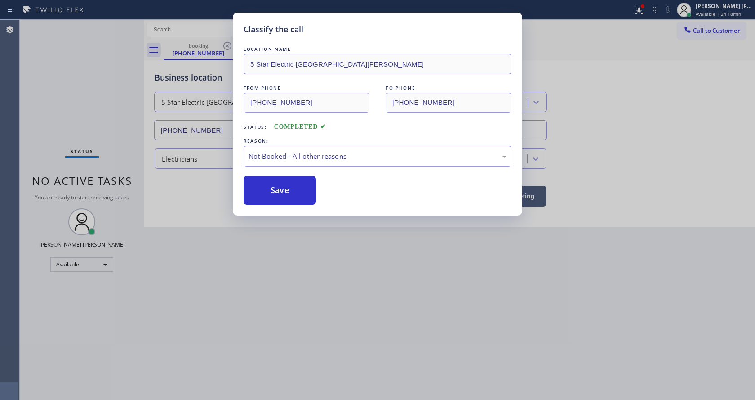
click at [271, 190] on button "Save" at bounding box center [280, 190] width 72 height 29
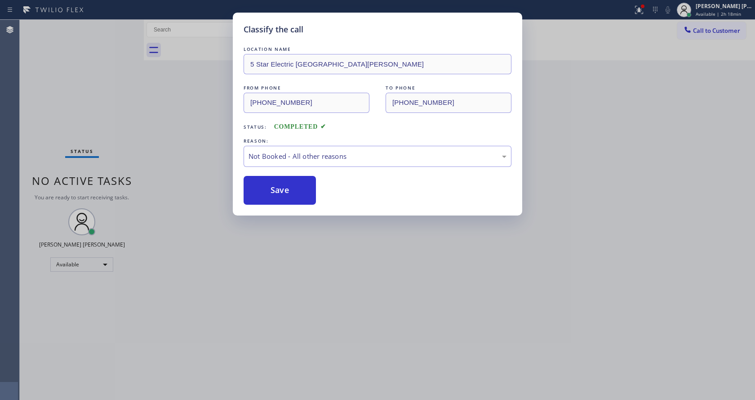
drag, startPoint x: 301, startPoint y: 247, endPoint x: 259, endPoint y: 362, distance: 122.6
click at [299, 253] on div "Classify the call LOCATION NAME 5 Star Electric San [PERSON_NAME] FROM PHONE [P…" at bounding box center [377, 200] width 755 height 400
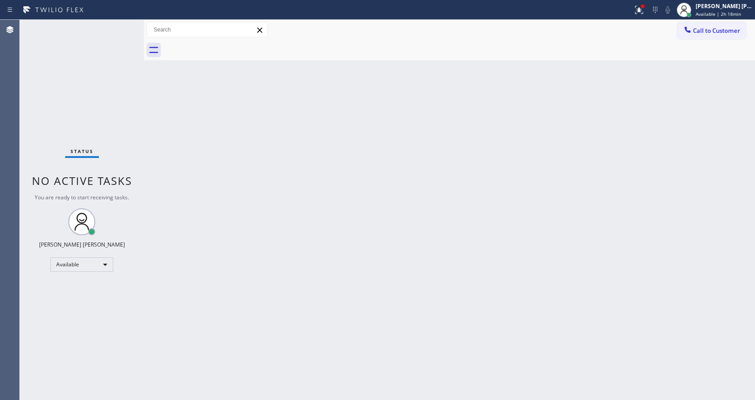
click at [409, 277] on div "Back to Dashboard Change Sender ID Customers Technicians Select a contact Outbo…" at bounding box center [449, 210] width 611 height 380
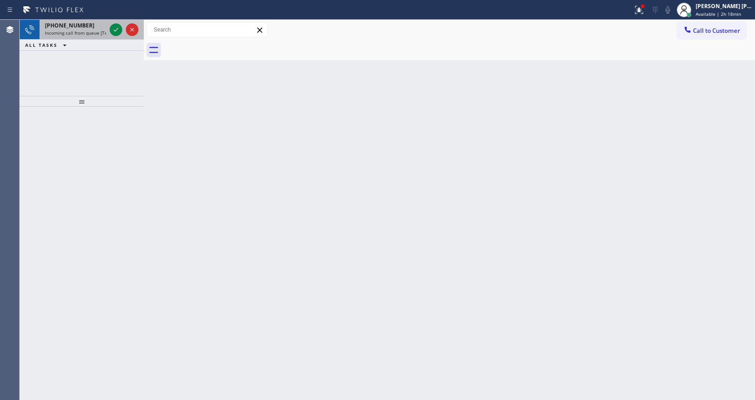
click at [85, 28] on div "[PHONE_NUMBER]" at bounding box center [75, 26] width 61 height 8
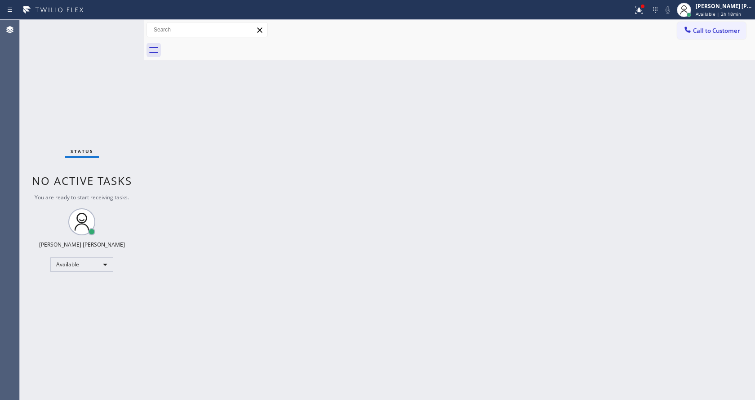
click at [427, 216] on div "Back to Dashboard Change Sender ID Customers Technicians Select a contact Outbo…" at bounding box center [449, 210] width 611 height 380
drag, startPoint x: 316, startPoint y: 276, endPoint x: 304, endPoint y: 280, distance: 13.5
click at [313, 276] on div "Back to Dashboard Change Sender ID Customers Technicians Select a contact Outbo…" at bounding box center [449, 210] width 611 height 380
click at [458, 270] on div "Back to Dashboard Change Sender ID Customers Technicians Select a contact Outbo…" at bounding box center [449, 210] width 611 height 380
click at [88, 91] on div "Status No active tasks You are ready to start receiving tasks. [PERSON_NAME] [P…" at bounding box center [82, 210] width 124 height 380
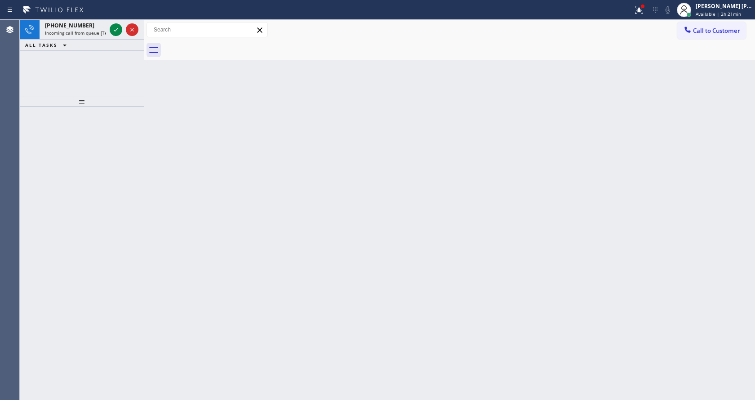
click at [105, 91] on div "[PHONE_NUMBER] Incoming call from queue [Test] All ALL TASKS ALL TASKS ACTIVE T…" at bounding box center [82, 58] width 124 height 76
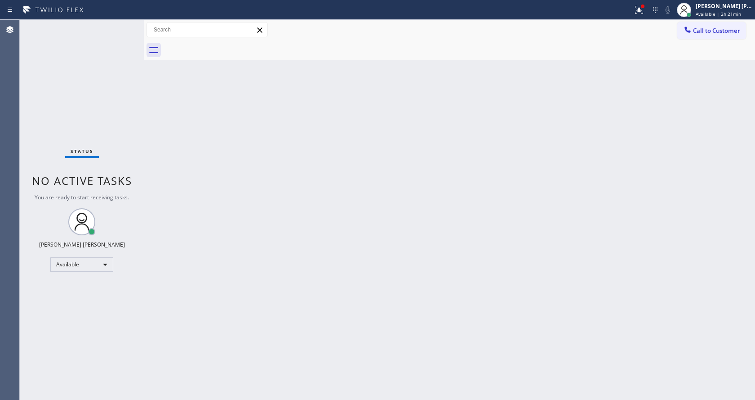
click at [93, 26] on div "Status No active tasks You are ready to start receiving tasks. [PERSON_NAME] [P…" at bounding box center [82, 210] width 124 height 380
click at [293, 208] on div "Back to Dashboard Change Sender ID Customers Technicians Select a contact Outbo…" at bounding box center [449, 210] width 611 height 380
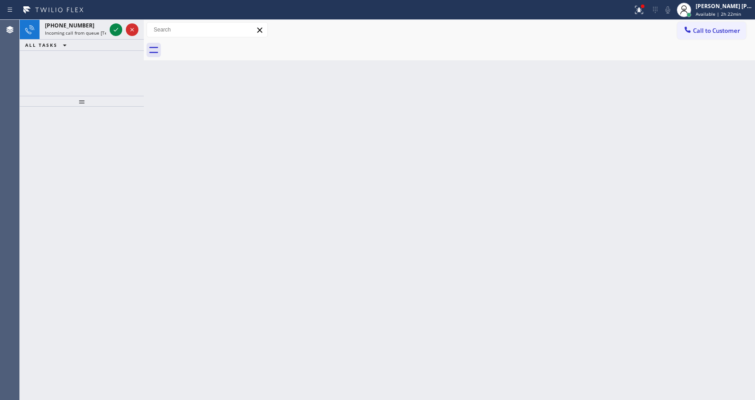
click at [172, 159] on div "Back to Dashboard Change Sender ID Customers Technicians Select a contact Outbo…" at bounding box center [449, 210] width 611 height 380
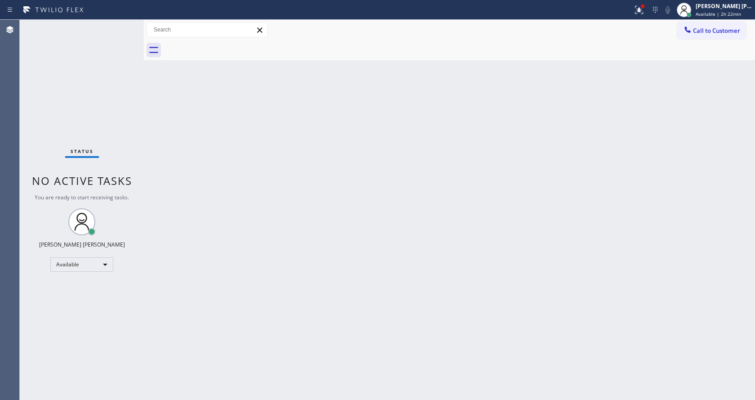
click at [115, 101] on div "Status No active tasks You are ready to start receiving tasks. [PERSON_NAME] [P…" at bounding box center [82, 210] width 124 height 380
click at [642, 13] on icon at bounding box center [639, 9] width 11 height 11
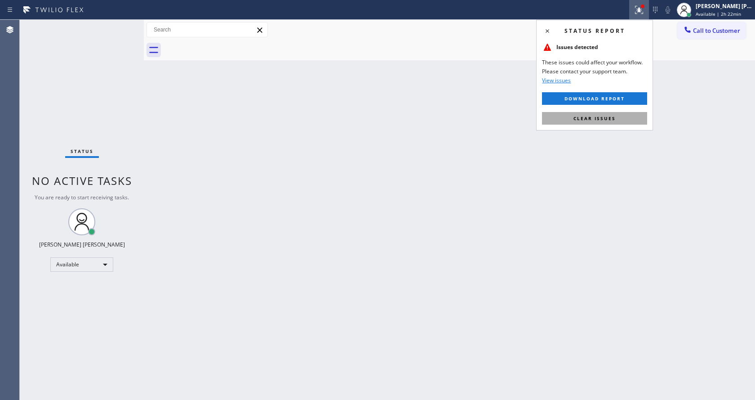
click at [619, 117] on button "Clear issues" at bounding box center [594, 118] width 105 height 13
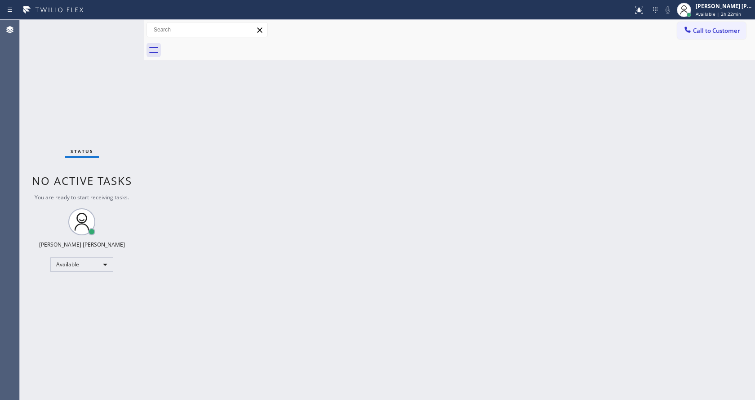
click at [566, 228] on div "Back to Dashboard Change Sender ID Customers Technicians Select a contact Outbo…" at bounding box center [449, 210] width 611 height 380
click at [165, 138] on div "Back to Dashboard Change Sender ID Customers Technicians Select a contact Outbo…" at bounding box center [449, 210] width 611 height 380
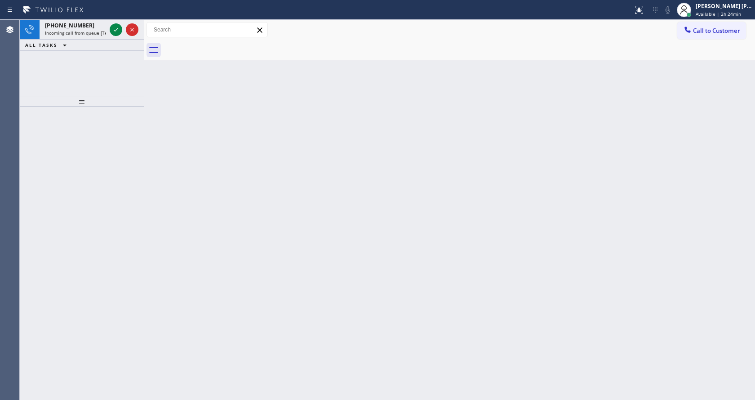
click at [150, 153] on div "Back to Dashboard Change Sender ID Customers Technicians Select a contact Outbo…" at bounding box center [449, 210] width 611 height 380
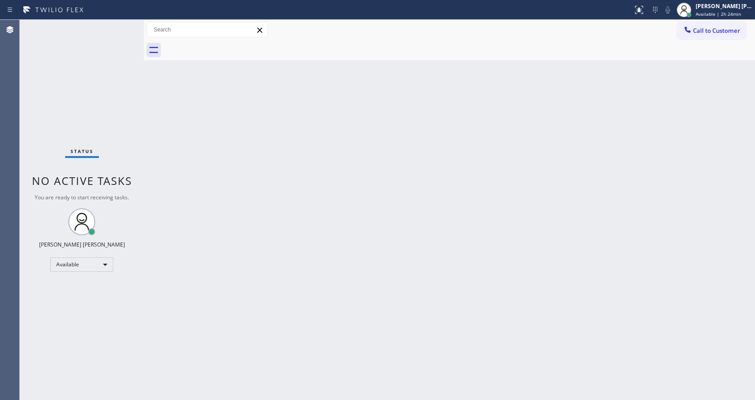
click at [315, 246] on div "Back to Dashboard Change Sender ID Customers Technicians Select a contact Outbo…" at bounding box center [449, 210] width 611 height 380
click at [116, 148] on div "Status No active tasks You are ready to start receiving tasks. [PERSON_NAME] [P…" at bounding box center [82, 210] width 124 height 380
drag, startPoint x: 283, startPoint y: 399, endPoint x: 290, endPoint y: 318, distance: 81.2
click at [282, 398] on div "Back to Dashboard Change Sender ID Customers Technicians Select a contact Outbo…" at bounding box center [449, 210] width 611 height 380
click at [119, 102] on div "Status No active tasks You are ready to start receiving tasks. [PERSON_NAME] [P…" at bounding box center [82, 210] width 124 height 380
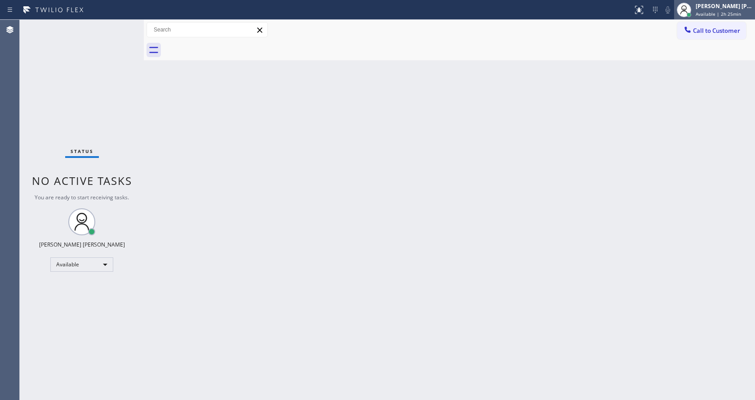
click at [734, 14] on span "Available | 2h 25min" at bounding box center [718, 14] width 45 height 6
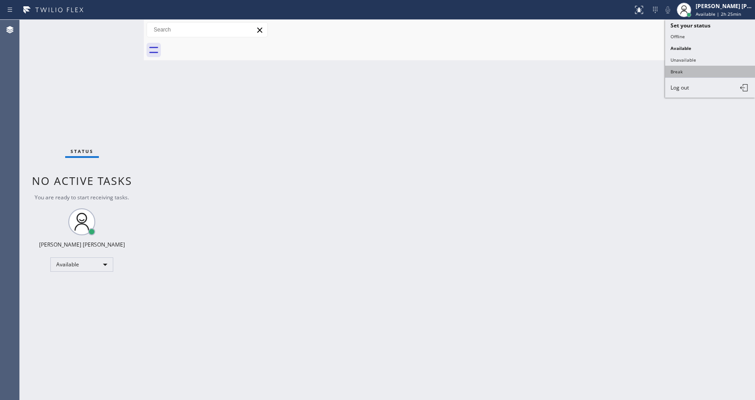
click at [695, 73] on button "Break" at bounding box center [710, 72] width 90 height 12
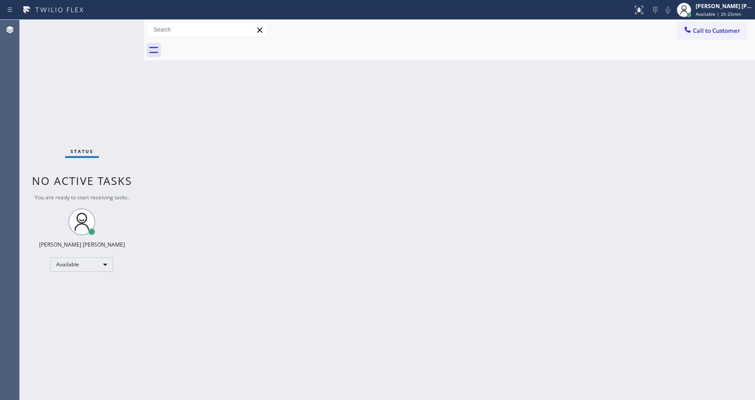
click at [476, 174] on div "Back to Dashboard Change Sender ID Customers Technicians Select a contact Outbo…" at bounding box center [449, 210] width 611 height 380
click at [238, 244] on div "Back to Dashboard Change Sender ID Customers Technicians Select a contact Outbo…" at bounding box center [449, 210] width 611 height 380
drag, startPoint x: 635, startPoint y: 186, endPoint x: 703, endPoint y: 79, distance: 126.8
click at [635, 186] on div "Back to Dashboard Change Sender ID Customers Technicians Select a contact Outbo…" at bounding box center [449, 210] width 611 height 380
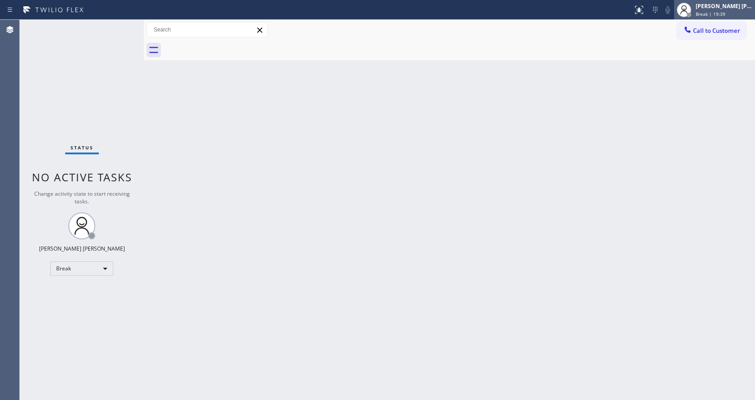
click at [712, 15] on span "Break | 19:39" at bounding box center [711, 14] width 30 height 6
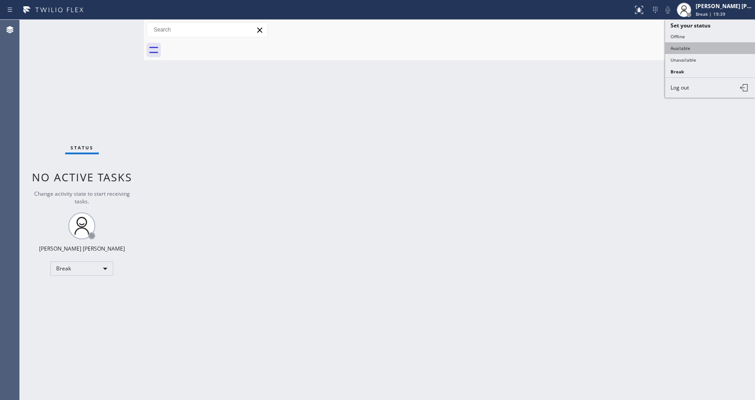
click at [702, 50] on button "Available" at bounding box center [710, 48] width 90 height 12
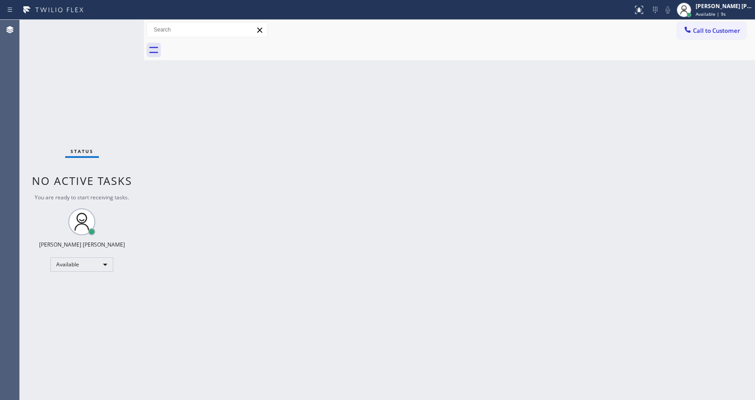
click at [725, 68] on div "Back to Dashboard Change Sender ID Customers Technicians Select a contact Outbo…" at bounding box center [449, 210] width 611 height 380
click at [139, 61] on div "Status No active tasks You are ready to start receiving tasks. [PERSON_NAME] [P…" at bounding box center [82, 210] width 124 height 380
click at [304, 249] on div "Back to Dashboard Change Sender ID Customers Technicians Select a contact Outbo…" at bounding box center [449, 210] width 611 height 380
drag, startPoint x: 387, startPoint y: 231, endPoint x: 515, endPoint y: 190, distance: 134.6
click at [398, 230] on div "Back to Dashboard Change Sender ID Customers Technicians Select a contact Outbo…" at bounding box center [449, 210] width 611 height 380
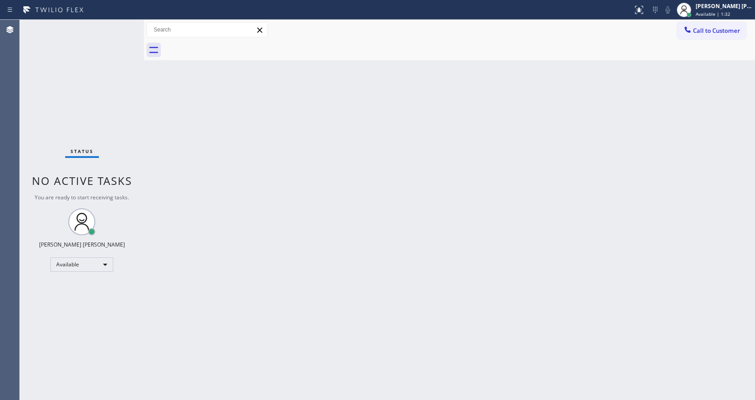
click at [138, 116] on div "Status No active tasks You are ready to start receiving tasks. [PERSON_NAME] [P…" at bounding box center [82, 210] width 124 height 380
click at [380, 279] on div "Back to Dashboard Change Sender ID Customers Technicians Select a contact Outbo…" at bounding box center [450, 210] width 609 height 380
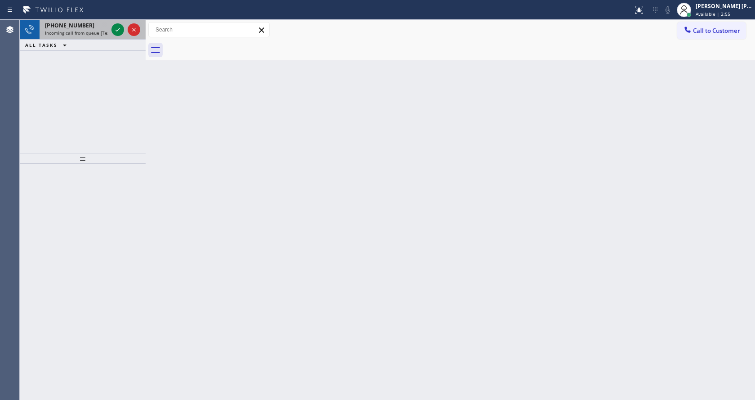
click at [90, 31] on span "Incoming call from queue [Test] All" at bounding box center [82, 33] width 75 height 6
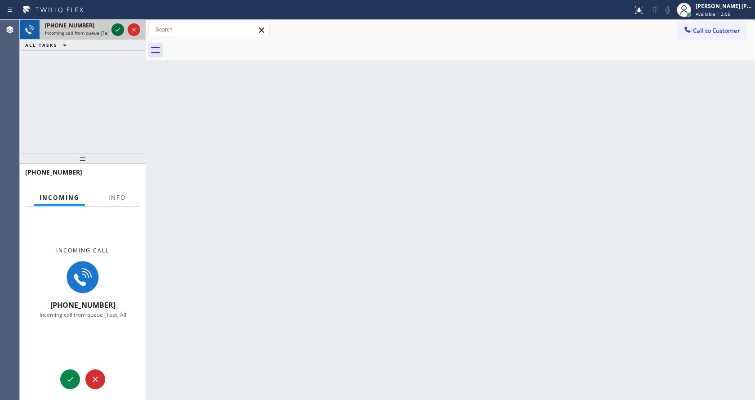
click at [115, 27] on icon at bounding box center [117, 29] width 11 height 11
click at [116, 203] on button "Info" at bounding box center [117, 198] width 28 height 18
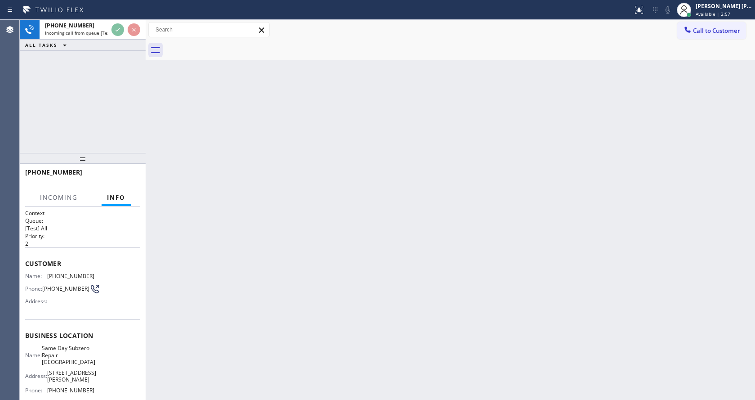
click at [393, 258] on div "Back to Dashboard Change Sender ID Customers Technicians Select a contact Outbo…" at bounding box center [450, 210] width 609 height 380
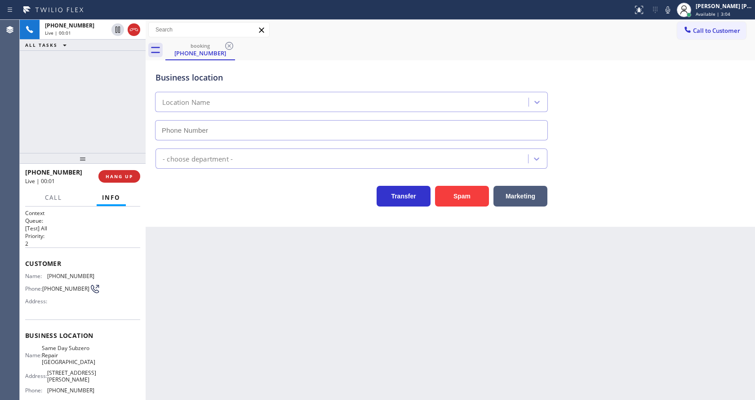
type input "(773) 299-1629"
click at [257, 363] on div "Back to Dashboard Change Sender ID Customers Technicians Select a contact Outbo…" at bounding box center [450, 210] width 609 height 380
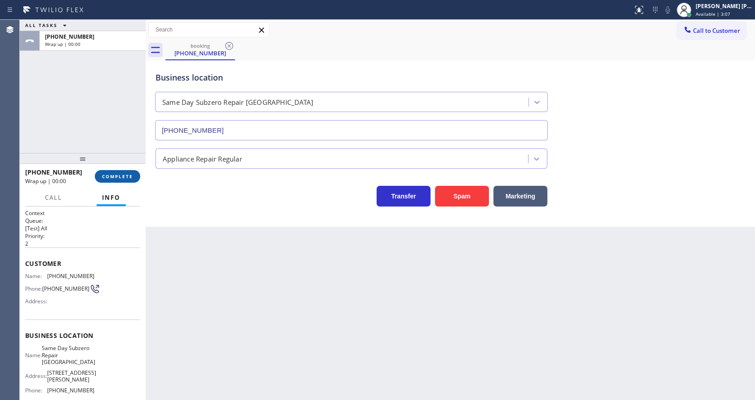
click at [114, 176] on span "COMPLETE" at bounding box center [117, 176] width 31 height 6
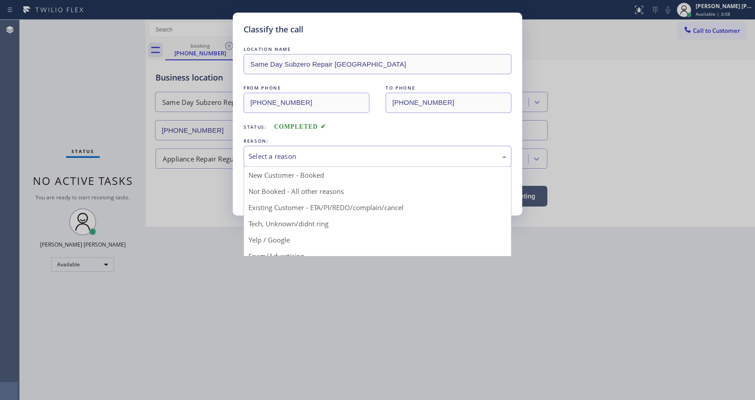
click at [293, 156] on div "Select a reason" at bounding box center [378, 156] width 258 height 10
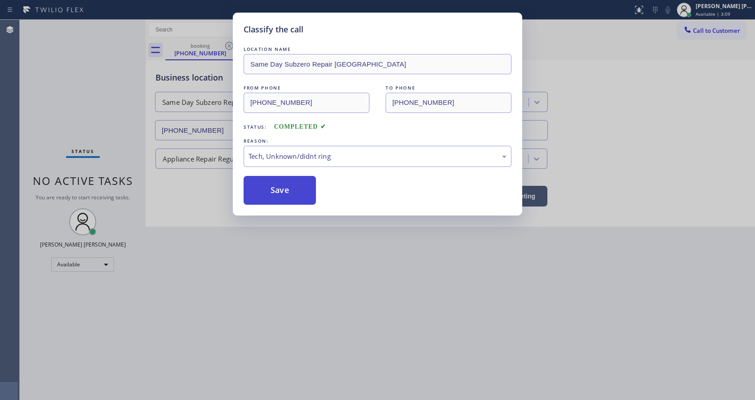
click at [288, 200] on button "Save" at bounding box center [280, 190] width 72 height 29
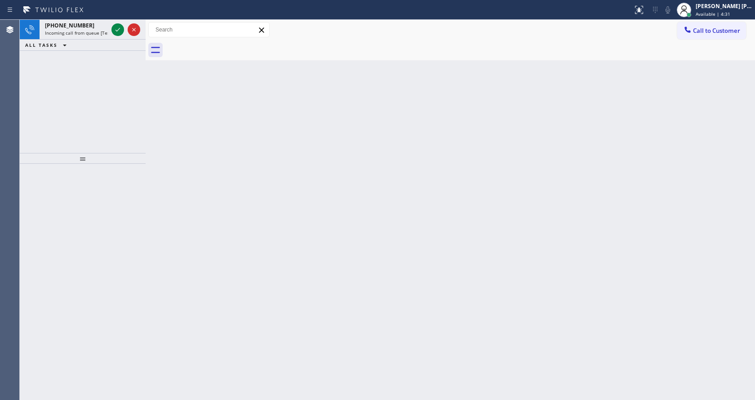
drag, startPoint x: 93, startPoint y: 79, endPoint x: 95, endPoint y: 62, distance: 16.8
click at [93, 79] on div "+17142319249 Incoming call from queue [Test] All ALL TASKS ALL TASKS ACTIVE TAS…" at bounding box center [83, 86] width 126 height 133
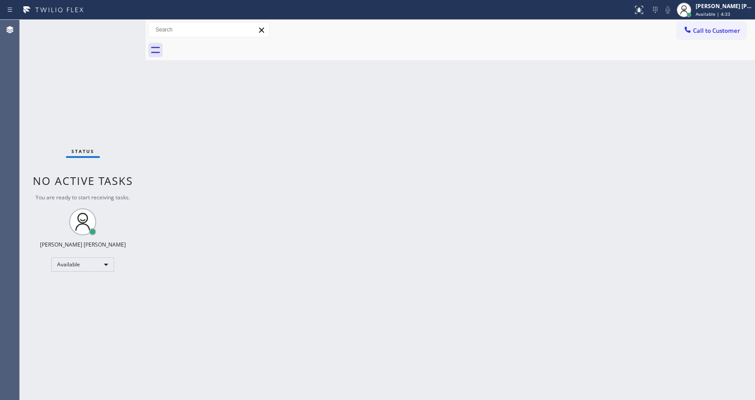
click at [478, 181] on div "Back to Dashboard Change Sender ID Customers Technicians Select a contact Outbo…" at bounding box center [450, 210] width 609 height 380
click at [112, 150] on div "Status No active tasks You are ready to start receiving tasks. [PERSON_NAME] [P…" at bounding box center [83, 210] width 126 height 380
click at [125, 21] on div "Status No active tasks You are ready to start receiving tasks. [PERSON_NAME] [P…" at bounding box center [83, 210] width 126 height 380
click at [130, 43] on div "Status No active tasks You are ready to start receiving tasks. [PERSON_NAME] [P…" at bounding box center [83, 210] width 126 height 380
click at [258, 278] on div "Back to Dashboard Change Sender ID Customers Technicians Select a contact Outbo…" at bounding box center [450, 210] width 609 height 380
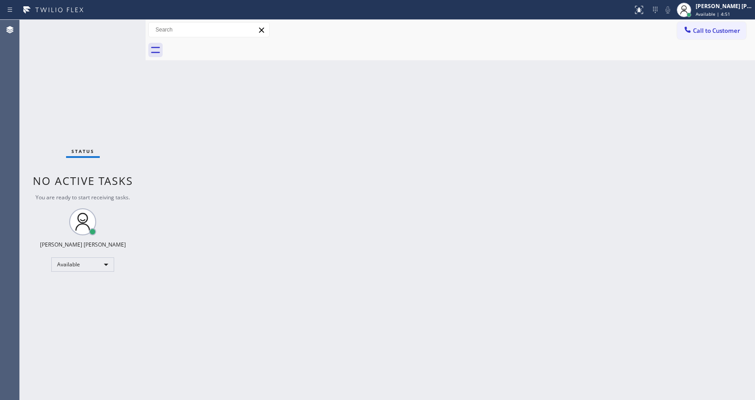
drag, startPoint x: 135, startPoint y: 152, endPoint x: 136, endPoint y: 136, distance: 16.2
click at [135, 152] on div "Status No active tasks You are ready to start receiving tasks. [PERSON_NAME] [P…" at bounding box center [83, 210] width 126 height 380
click at [122, 26] on div "Status No active tasks You are ready to start receiving tasks. [PERSON_NAME] [P…" at bounding box center [83, 210] width 126 height 380
click at [119, 149] on div "Status No active tasks You are ready to start receiving tasks. [PERSON_NAME] [P…" at bounding box center [83, 210] width 126 height 380
click at [129, 24] on div "Status No active tasks You are ready to start receiving tasks. [PERSON_NAME] [P…" at bounding box center [83, 210] width 126 height 380
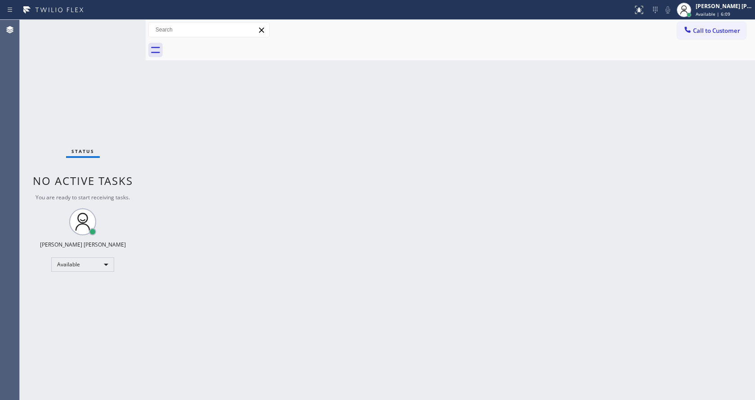
click at [308, 298] on div "Back to Dashboard Change Sender ID Customers Technicians Select a contact Outbo…" at bounding box center [450, 210] width 609 height 380
click at [154, 138] on div "Back to Dashboard Change Sender ID Customers Technicians Select a contact Outbo…" at bounding box center [450, 210] width 609 height 380
click at [125, 23] on div "Status No active tasks You are ready to start receiving tasks. [PERSON_NAME] [P…" at bounding box center [83, 210] width 126 height 380
click at [84, 124] on div "Status No active tasks You are ready to start receiving tasks. [PERSON_NAME] [P…" at bounding box center [83, 210] width 126 height 380
click at [378, 291] on div "Back to Dashboard Change Sender ID Customers Technicians Select a contact Outbo…" at bounding box center [450, 210] width 609 height 380
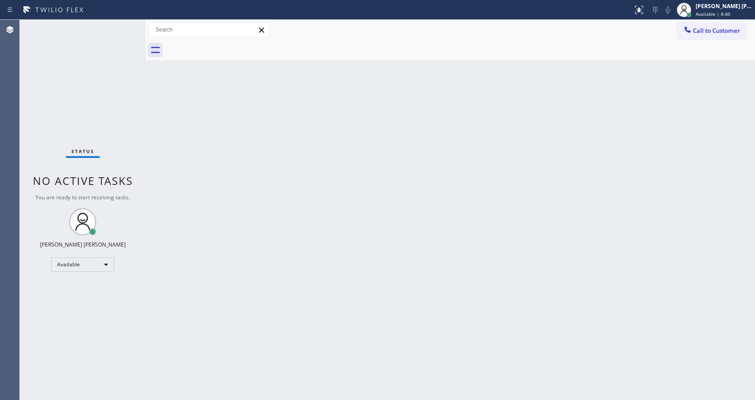
click at [298, 310] on div "Back to Dashboard Change Sender ID Customers Technicians Select a contact Outbo…" at bounding box center [450, 210] width 609 height 380
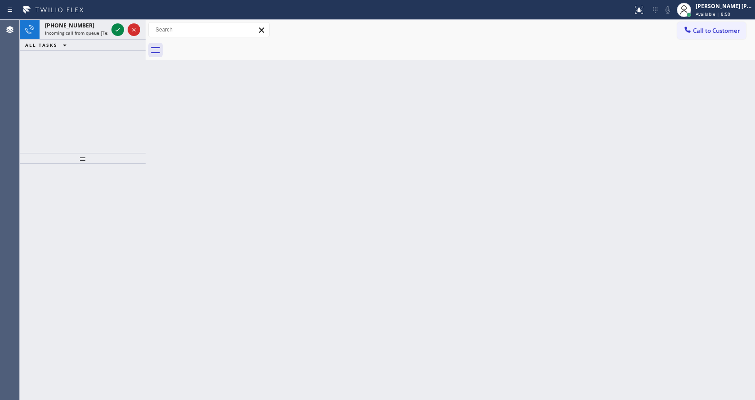
click at [170, 129] on div "Back to Dashboard Change Sender ID Customers Technicians Select a contact Outbo…" at bounding box center [450, 210] width 609 height 380
click at [100, 27] on div "+13104478070" at bounding box center [76, 26] width 63 height 8
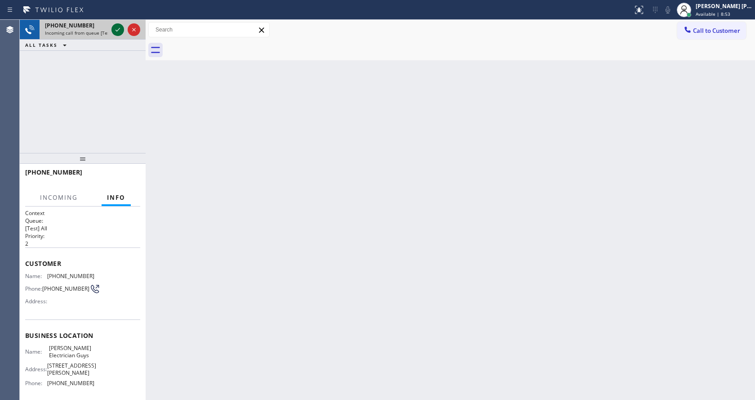
click at [114, 29] on icon at bounding box center [117, 29] width 11 height 11
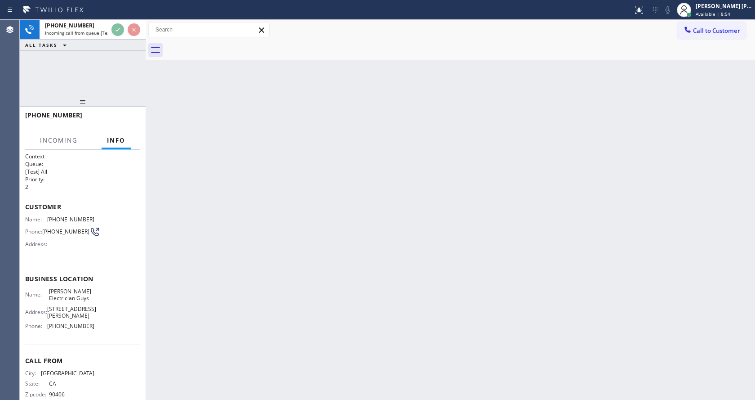
drag, startPoint x: 81, startPoint y: 157, endPoint x: 94, endPoint y: 89, distance: 69.5
click at [94, 89] on div "+13104478070 Incoming call from queue [Test] All ALL TASKS ALL TASKS ACTIVE TAS…" at bounding box center [83, 210] width 126 height 380
click at [299, 197] on div "Back to Dashboard Change Sender ID Customers Technicians Select a contact Outbo…" at bounding box center [450, 210] width 609 height 380
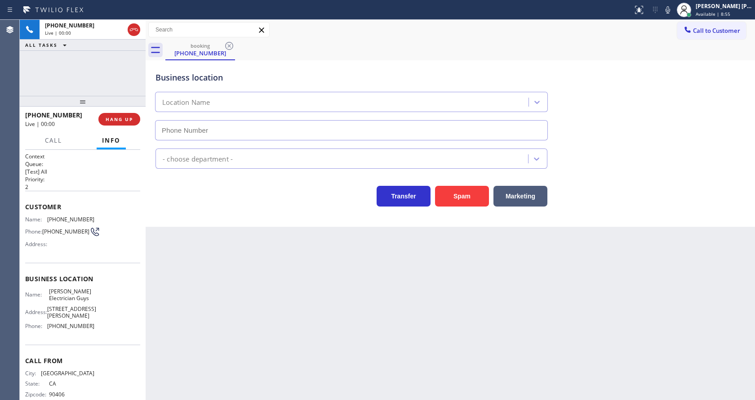
type input "(310) 923-7982"
click at [305, 298] on div "Back to Dashboard Change Sender ID Customers Technicians Select a contact Outbo…" at bounding box center [450, 210] width 609 height 380
click at [179, 224] on div "Business location Beverly Grove Electrician Guys (310) 923-7982 Electricians Tr…" at bounding box center [450, 143] width 609 height 166
click at [673, 13] on icon at bounding box center [667, 9] width 11 height 11
click at [672, 75] on div "Business location Beverly Grove Electrician Guys (310) 923-7982" at bounding box center [450, 99] width 593 height 81
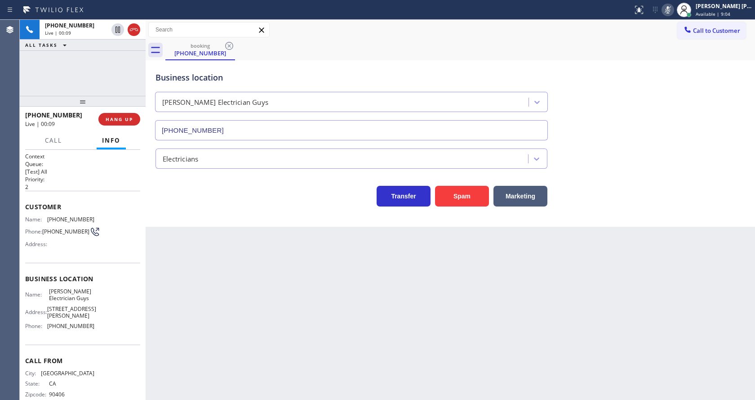
click at [673, 6] on icon at bounding box center [667, 9] width 11 height 11
click at [677, 173] on div "Transfer Spam Marketing" at bounding box center [450, 188] width 593 height 38
drag, startPoint x: 618, startPoint y: 274, endPoint x: 640, endPoint y: 216, distance: 62.4
click at [618, 271] on div "Back to Dashboard Change Sender ID Customers Technicians Select a contact Outbo…" at bounding box center [450, 210] width 609 height 380
click at [670, 12] on icon at bounding box center [667, 9] width 11 height 11
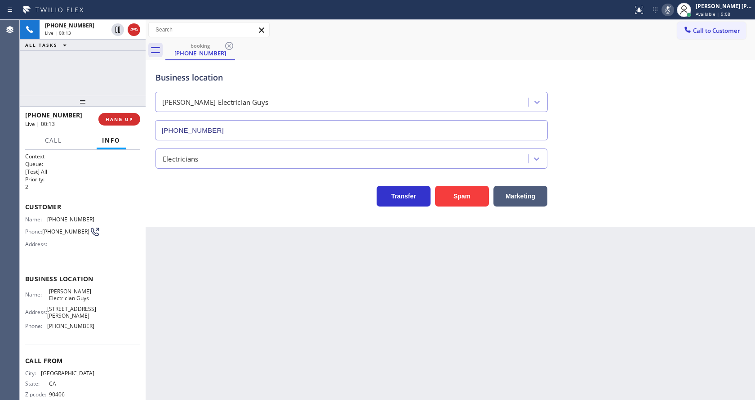
click at [661, 112] on div "Business location Beverly Grove Electrician Guys (310) 923-7982" at bounding box center [450, 99] width 593 height 81
click at [670, 9] on icon at bounding box center [668, 9] width 4 height 7
click at [662, 97] on div "Business location Beverly Grove Electrician Guys (310) 923-7982" at bounding box center [450, 99] width 593 height 81
click at [270, 339] on div "Back to Dashboard Change Sender ID Customers Technicians Select a contact Outbo…" at bounding box center [450, 210] width 609 height 380
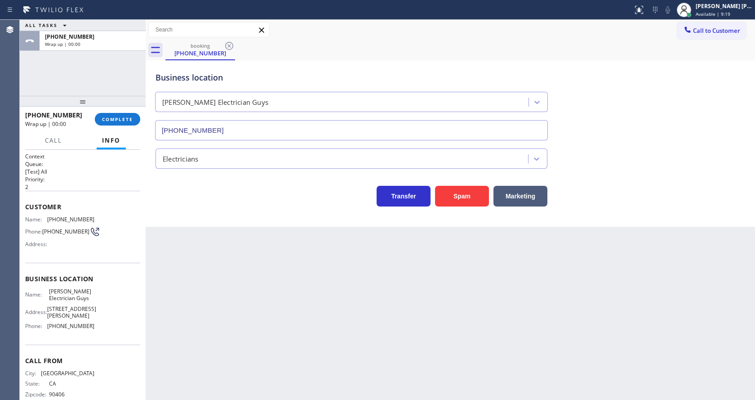
click at [362, 291] on div "Back to Dashboard Change Sender ID Customers Technicians Select a contact Outbo…" at bounding box center [450, 210] width 609 height 380
click at [124, 123] on button "COMPLETE" at bounding box center [117, 119] width 45 height 13
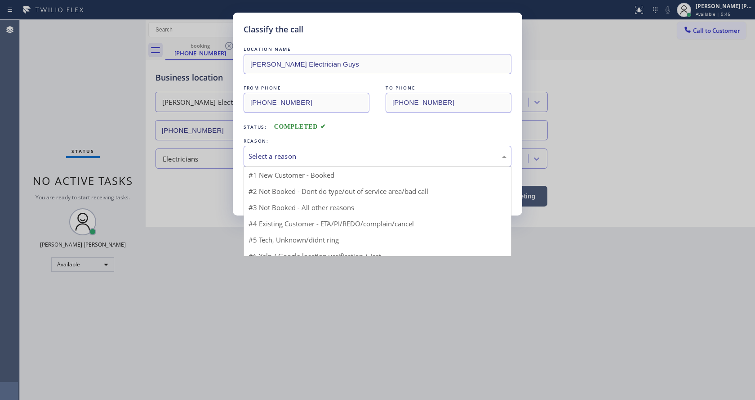
click at [271, 157] on div "Select a reason" at bounding box center [378, 156] width 258 height 10
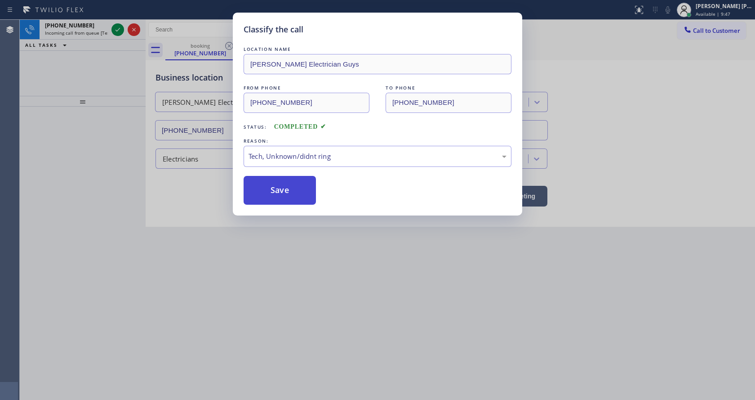
click at [280, 202] on button "Save" at bounding box center [280, 190] width 72 height 29
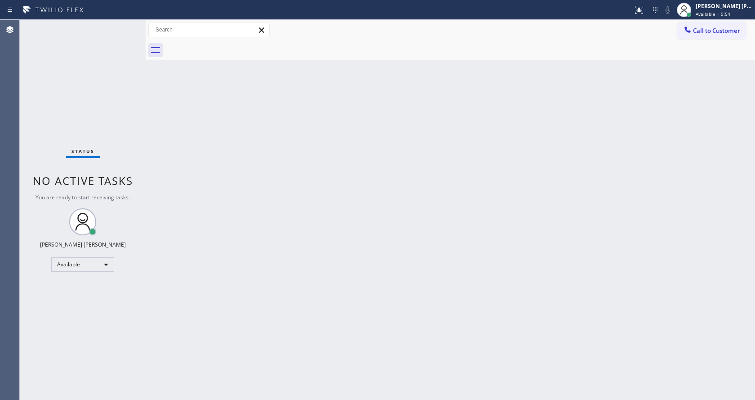
click at [167, 126] on div "Back to Dashboard Change Sender ID Customers Technicians Select a contact Outbo…" at bounding box center [450, 210] width 609 height 380
click at [126, 25] on div "Status No active tasks You are ready to start receiving tasks. [PERSON_NAME] [P…" at bounding box center [83, 210] width 126 height 380
click at [110, 118] on div "Status No active tasks You are ready to start receiving tasks. [PERSON_NAME] [P…" at bounding box center [83, 210] width 126 height 380
drag, startPoint x: 145, startPoint y: 37, endPoint x: 128, endPoint y: 36, distance: 17.1
click at [128, 36] on div "Status No active tasks You are ready to start receiving tasks. Jen Rose Villanu…" at bounding box center [387, 210] width 735 height 380
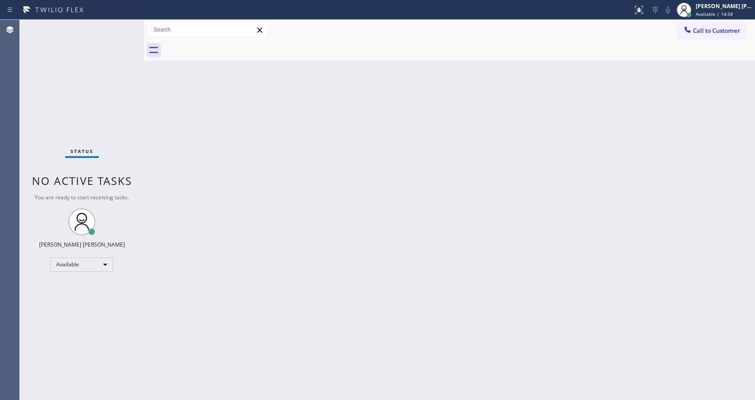
click at [122, 26] on div "Status No active tasks You are ready to start receiving tasks. [PERSON_NAME] [P…" at bounding box center [82, 210] width 124 height 380
drag, startPoint x: 156, startPoint y: 128, endPoint x: 138, endPoint y: 79, distance: 52.0
click at [156, 124] on div "Back to Dashboard Change Sender ID Customers Technicians Select a contact Outbo…" at bounding box center [449, 210] width 611 height 380
drag, startPoint x: 144, startPoint y: 30, endPoint x: 124, endPoint y: 31, distance: 19.8
click at [124, 31] on div "Status No active tasks You are ready to start receiving tasks. Jen Rose Villanu…" at bounding box center [387, 210] width 735 height 380
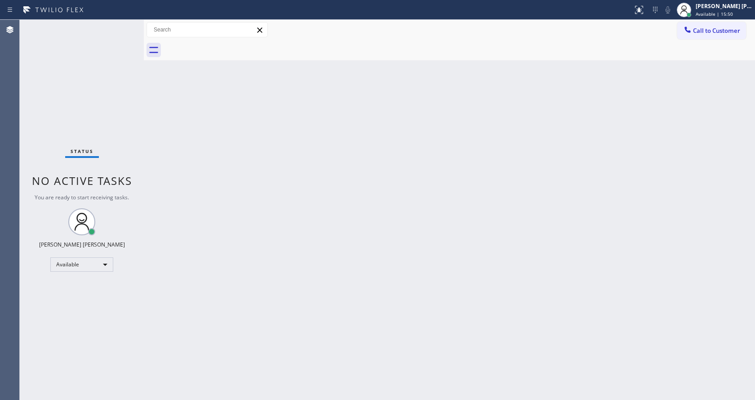
click at [123, 24] on div "Status No active tasks You are ready to start receiving tasks. [PERSON_NAME] [P…" at bounding box center [82, 210] width 124 height 380
click at [140, 105] on div "Status No active tasks You are ready to start receiving tasks. [PERSON_NAME] [P…" at bounding box center [82, 210] width 124 height 380
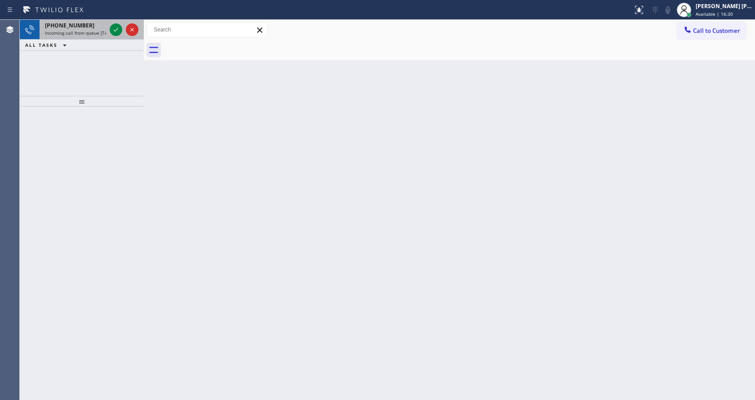
click at [84, 34] on span "Incoming call from queue [Test] All" at bounding box center [82, 33] width 75 height 6
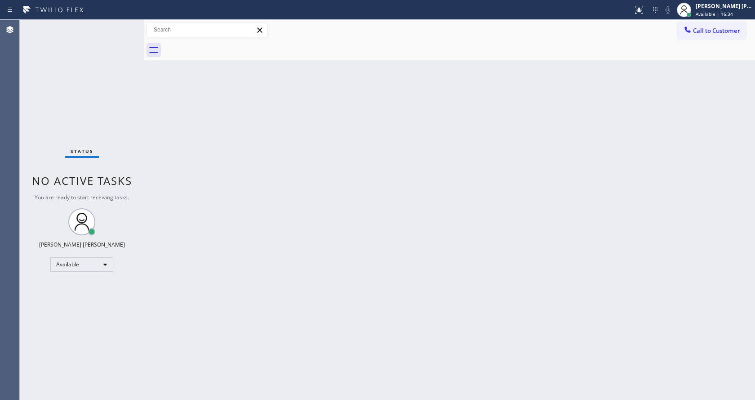
click at [284, 224] on div "Back to Dashboard Change Sender ID Customers Technicians Select a contact Outbo…" at bounding box center [449, 210] width 611 height 380
click at [376, 281] on div "Back to Dashboard Change Sender ID Customers Technicians Select a contact Outbo…" at bounding box center [449, 210] width 611 height 380
click at [621, 212] on div "Back to Dashboard Change Sender ID Customers Technicians Select a contact Outbo…" at bounding box center [449, 210] width 611 height 380
click at [239, 208] on div "Back to Dashboard Change Sender ID Customers Technicians Select a contact Outbo…" at bounding box center [449, 210] width 611 height 380
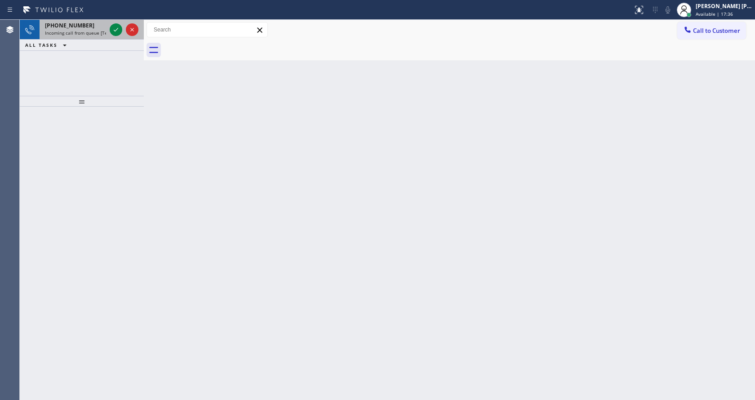
click at [107, 26] on div "+17085660682 Incoming call from queue [Test] All" at bounding box center [74, 30] width 68 height 20
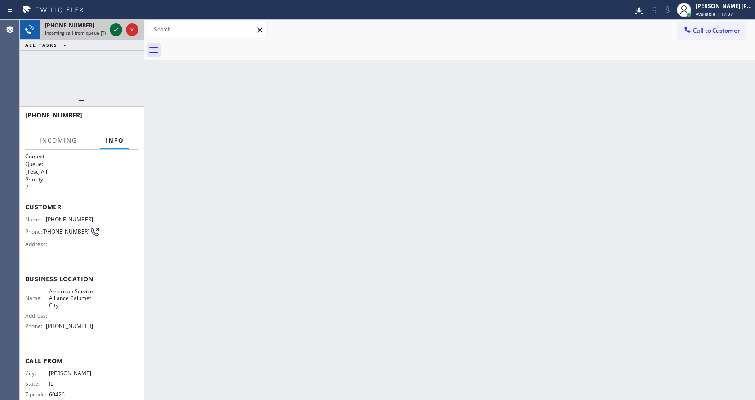
click at [116, 31] on icon at bounding box center [116, 29] width 11 height 11
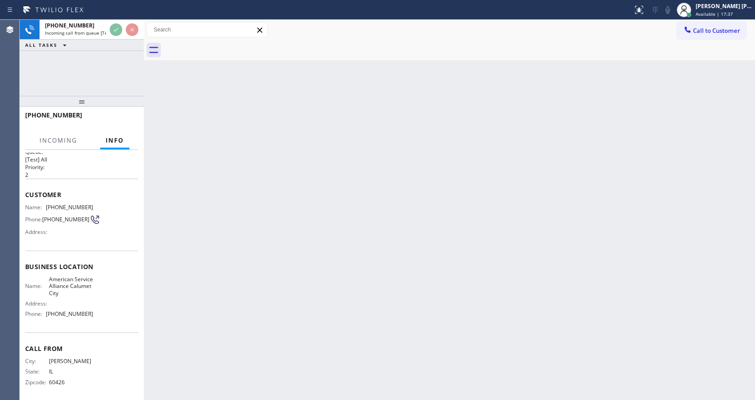
scroll to position [18, 0]
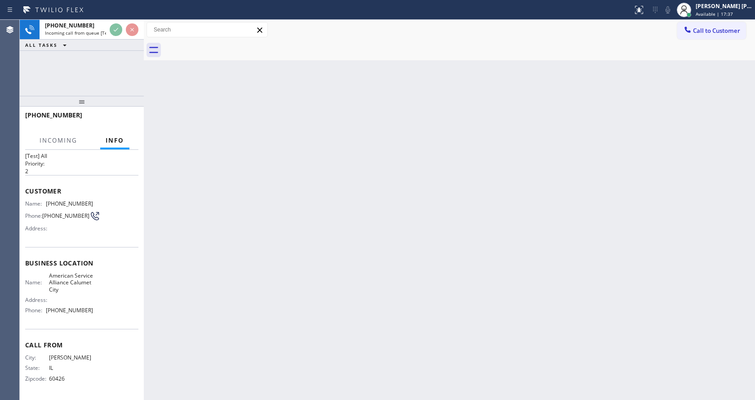
click at [322, 291] on div "Back to Dashboard Change Sender ID Customers Technicians Select a contact Outbo…" at bounding box center [449, 210] width 611 height 380
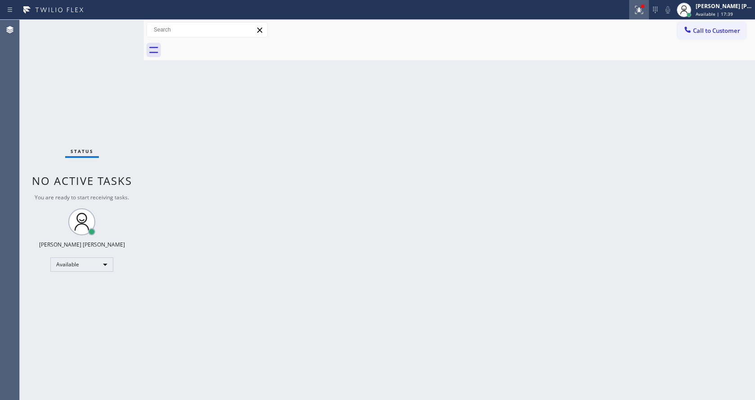
click at [642, 6] on icon at bounding box center [639, 9] width 11 height 11
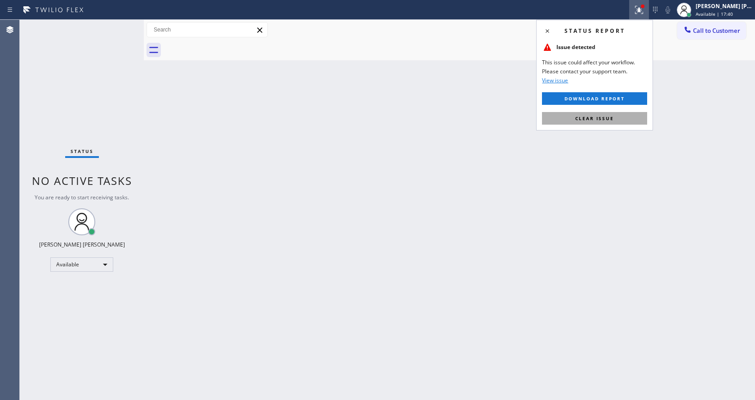
click at [603, 116] on span "Clear issue" at bounding box center [594, 118] width 39 height 6
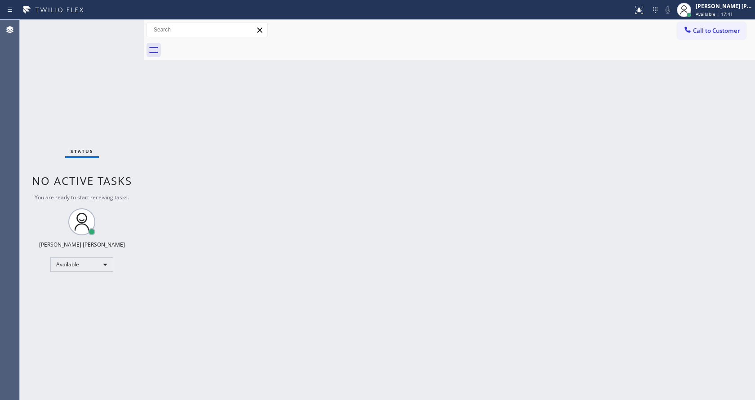
click at [603, 116] on div "Back to Dashboard Change Sender ID Customers Technicians Select a contact Outbo…" at bounding box center [449, 210] width 611 height 380
click at [237, 300] on div "Back to Dashboard Change Sender ID Customers Technicians Select a contact Outbo…" at bounding box center [449, 210] width 611 height 380
click at [328, 324] on div "Back to Dashboard Change Sender ID Customers Technicians Select a contact Outbo…" at bounding box center [449, 210] width 611 height 380
drag, startPoint x: 173, startPoint y: 120, endPoint x: 166, endPoint y: 102, distance: 19.4
click at [173, 120] on div "Back to Dashboard Change Sender ID Customers Technicians Select a contact Outbo…" at bounding box center [449, 210] width 611 height 380
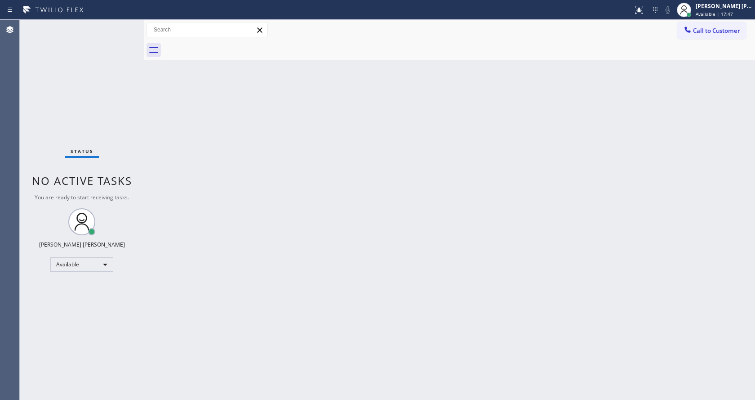
click at [124, 25] on div "Status No active tasks You are ready to start receiving tasks. [PERSON_NAME] [P…" at bounding box center [82, 210] width 124 height 380
click at [144, 149] on div at bounding box center [144, 210] width 0 height 380
click at [121, 27] on div "Status No active tasks You are ready to start receiving tasks. [PERSON_NAME] [P…" at bounding box center [82, 210] width 124 height 380
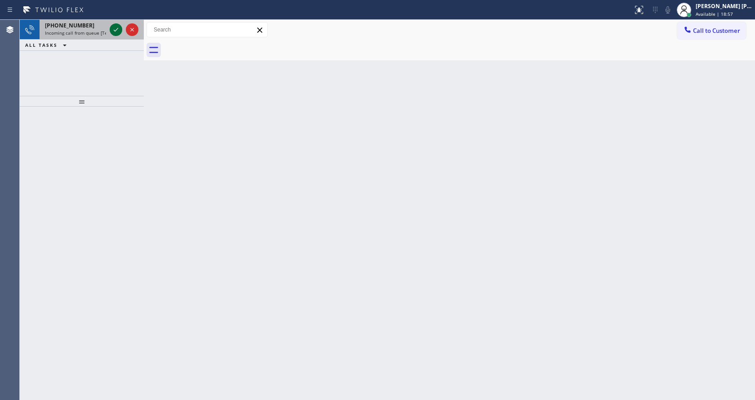
click at [121, 27] on icon at bounding box center [116, 29] width 11 height 11
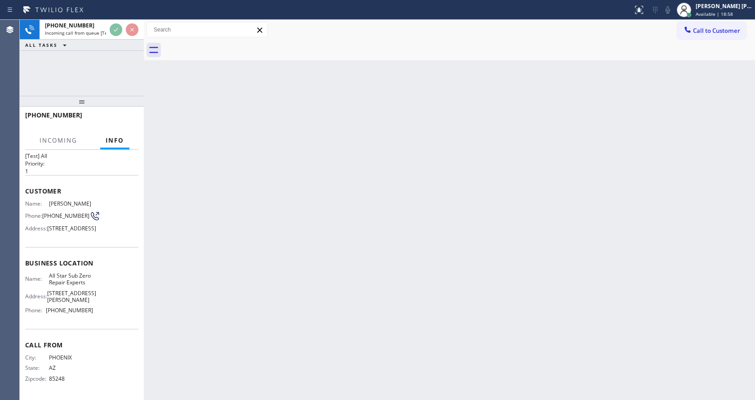
scroll to position [32, 0]
click at [260, 302] on div "Back to Dashboard Change Sender ID Customers Technicians Select a contact Outbo…" at bounding box center [449, 210] width 611 height 380
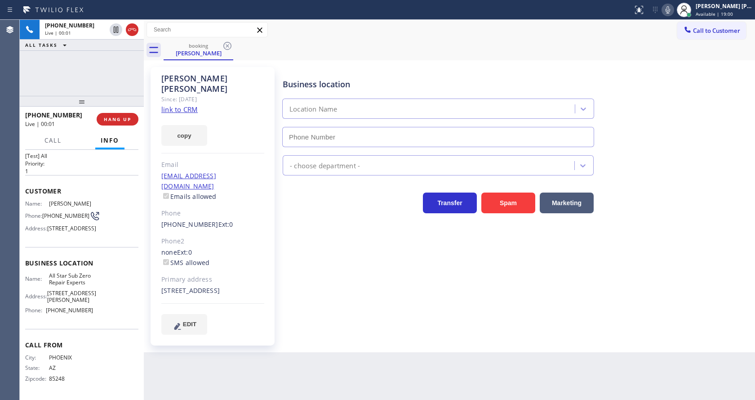
type input "(520) 210-4153"
click at [288, 296] on div "Business location All Star Sub Zero Repair Experts (520) 210-4153 Appliance Rep…" at bounding box center [517, 200] width 472 height 262
click at [195, 105] on link "link to CRM" at bounding box center [179, 109] width 36 height 9
click at [290, 281] on div "Business location All Star Sub Zero Repair Experts (520) 210-4153 Appliance Rep…" at bounding box center [517, 200] width 472 height 262
click at [380, 337] on div "Business location All Star Sub Zero Repair Experts (520) 210-4153 Appliance Rep…" at bounding box center [517, 209] width 472 height 280
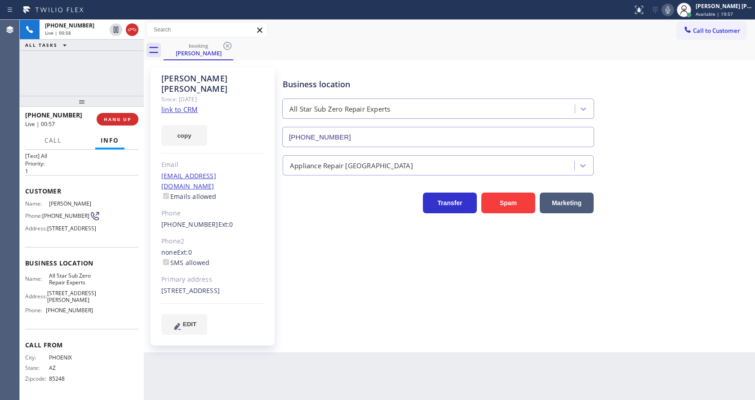
click at [347, 341] on div "Dennis Myrick Since: 20 may 2020 link to CRM copy Email dennymyrick@me.com Emai…" at bounding box center [449, 206] width 611 height 292
click at [268, 348] on div "Back to Dashboard Change Sender ID Customers Technicians Select a contact Outbo…" at bounding box center [449, 210] width 611 height 380
click at [336, 301] on div "Business location All Star Sub Zero Repair Experts (520) 210-4153 Appliance Rep…" at bounding box center [517, 200] width 472 height 262
drag, startPoint x: 728, startPoint y: 49, endPoint x: 675, endPoint y: 22, distance: 60.1
click at [728, 49] on div "booking Dennis Myrick" at bounding box center [459, 50] width 591 height 20
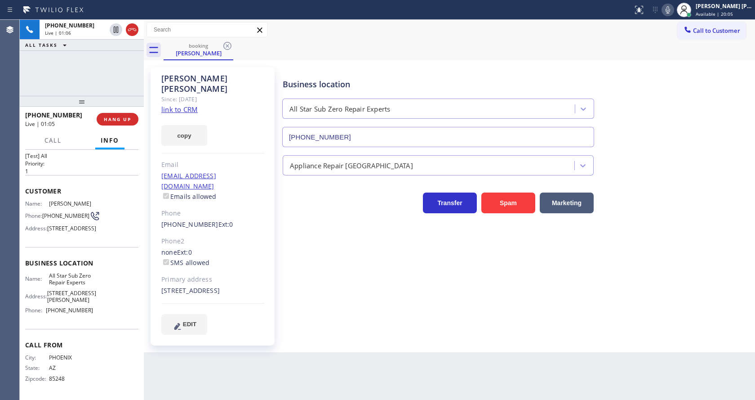
click at [668, 13] on icon at bounding box center [667, 9] width 11 height 11
click at [114, 25] on icon at bounding box center [116, 29] width 11 height 11
click at [297, 266] on div "Business location All Star Sub Zero Repair Experts (520) 210-4153 Appliance Rep…" at bounding box center [517, 200] width 472 height 262
click at [115, 178] on div "Customer Name: Dennis Myrick Phone: (480) 213-4906 Address: 30547 N 73rd St, Sc…" at bounding box center [81, 211] width 113 height 72
click at [281, 317] on div "Business location All Star Sub Zero Repair Experts (520) 210-4153 Appliance Rep…" at bounding box center [517, 200] width 472 height 262
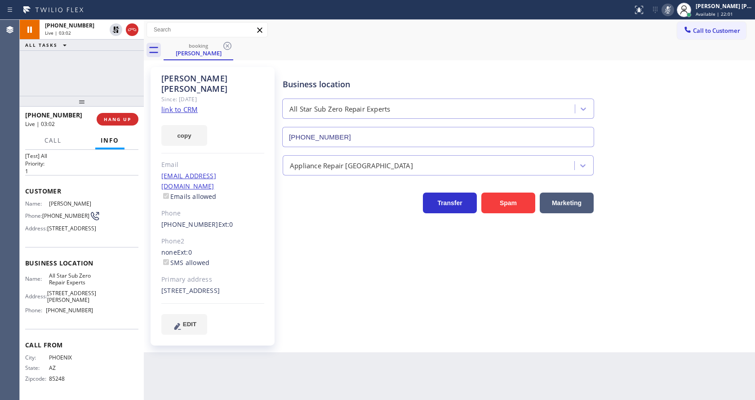
click at [88, 182] on div "Customer Name: Dennis Myrick Phone: (480) 213-4906 Address: 30547 N 73rd St, Sc…" at bounding box center [81, 211] width 113 height 72
click at [285, 284] on div "Business location All Star Sub Zero Repair Experts (520) 210-4153 Appliance Rep…" at bounding box center [517, 200] width 472 height 262
click at [677, 85] on div "Business location All Star Sub Zero Repair Experts (520) 210-4153" at bounding box center [517, 106] width 472 height 81
drag, startPoint x: 308, startPoint y: 329, endPoint x: 278, endPoint y: 395, distance: 72.6
click at [300, 352] on div "Back to Dashboard Change Sender ID Customers Technicians Select a contact Outbo…" at bounding box center [449, 210] width 611 height 380
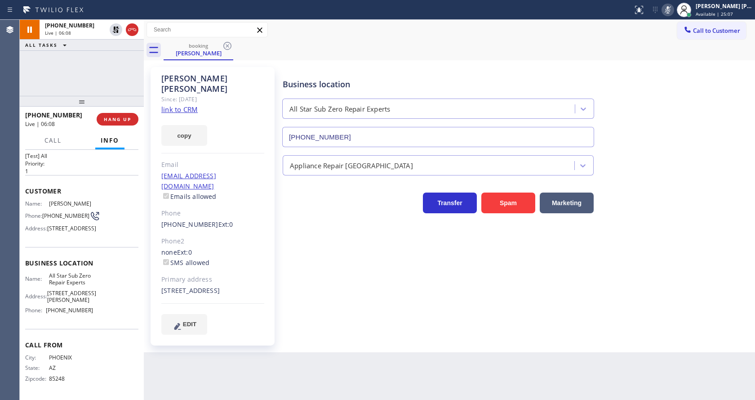
click at [190, 274] on div "Primary address" at bounding box center [212, 279] width 103 height 10
click at [115, 28] on icon at bounding box center [116, 30] width 6 height 6
click at [667, 12] on icon at bounding box center [667, 9] width 11 height 11
click at [670, 48] on div "booking Dennis Myrick" at bounding box center [459, 50] width 591 height 20
click at [367, 242] on div "Business location All Star Sub Zero Repair Experts (520) 210-4153 Appliance Rep…" at bounding box center [517, 200] width 472 height 262
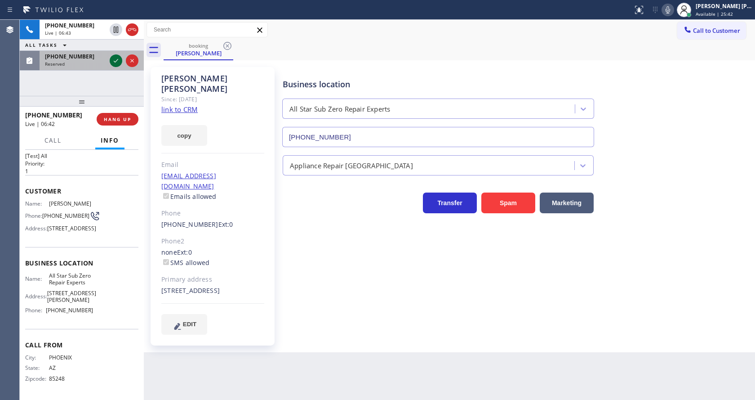
click at [117, 55] on icon at bounding box center [116, 60] width 11 height 11
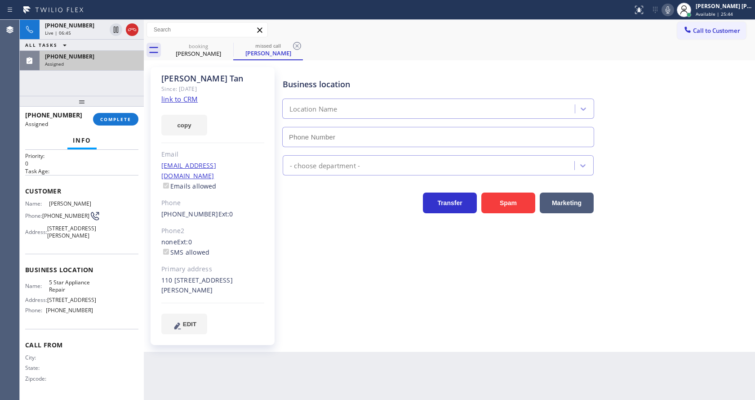
type input "[PHONE_NUMBER]"
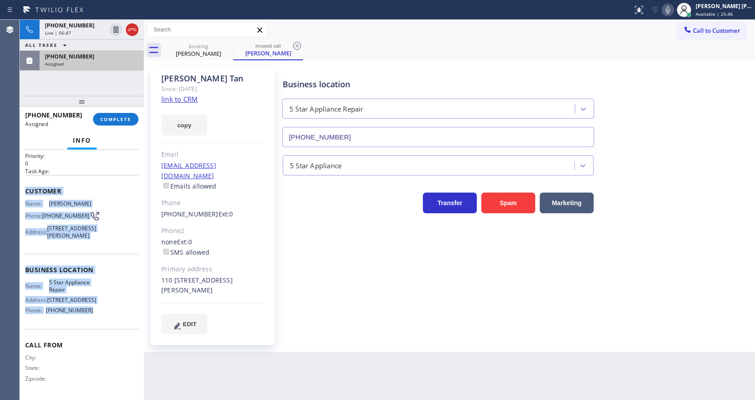
drag, startPoint x: 23, startPoint y: 182, endPoint x: 97, endPoint y: 318, distance: 154.6
click at [97, 318] on div "Context Queue: 5 Star Appliance Priority: 0 Task Age: Customer Name: Sonny Tan …" at bounding box center [82, 275] width 124 height 250
copy div "Customer Name: Sonny Tan Phone: (626) 674-8858 Address: 823 S Bundy Dr #110, Lo…"
click at [111, 120] on span "COMPLETE" at bounding box center [115, 119] width 31 height 6
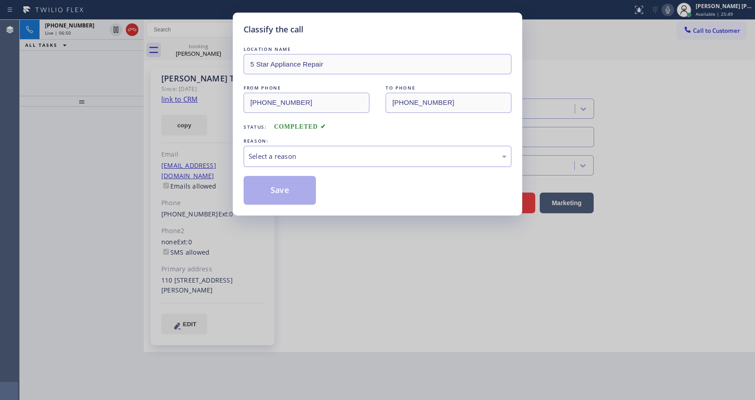
click at [307, 154] on div "Select a reason" at bounding box center [378, 156] width 258 height 10
click at [282, 190] on button "Save" at bounding box center [280, 190] width 72 height 29
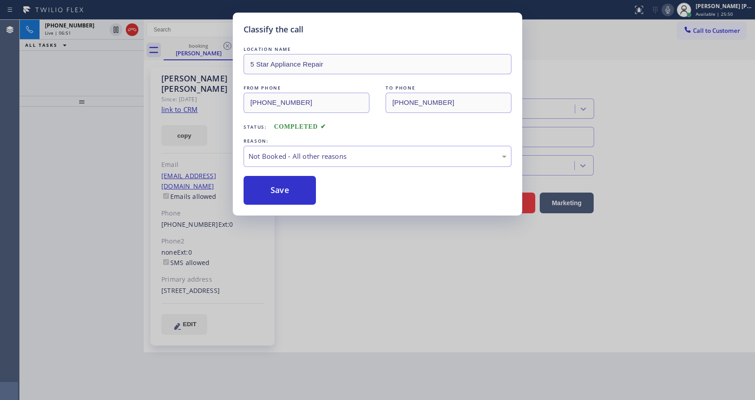
click at [317, 258] on div "Classify the call LOCATION NAME 5 Star Appliance Repair FROM PHONE (626) 674-88…" at bounding box center [377, 200] width 755 height 400
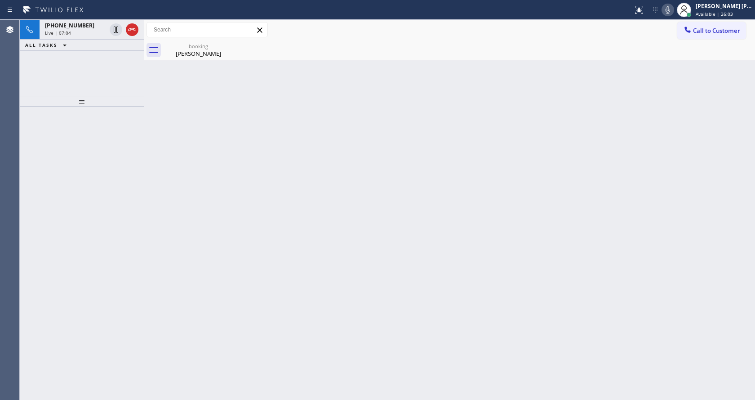
click at [156, 145] on div "Back to Dashboard Change Sender ID Customers Technicians Select a contact Outbo…" at bounding box center [449, 210] width 611 height 380
click at [181, 54] on div "Dennis Myrick" at bounding box center [198, 53] width 68 height 8
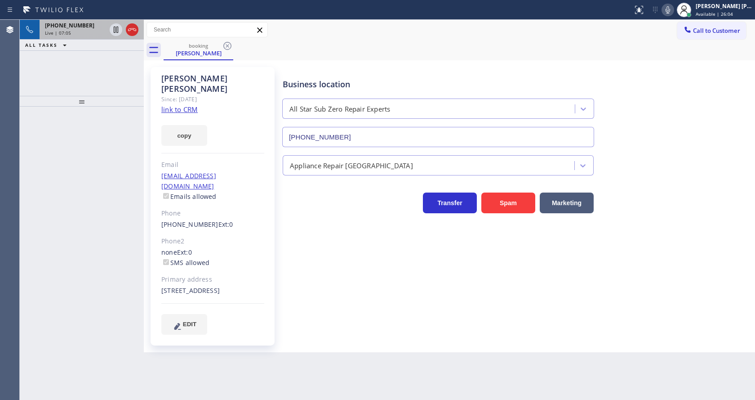
click at [97, 33] on div "Live | 07:05" at bounding box center [75, 33] width 61 height 6
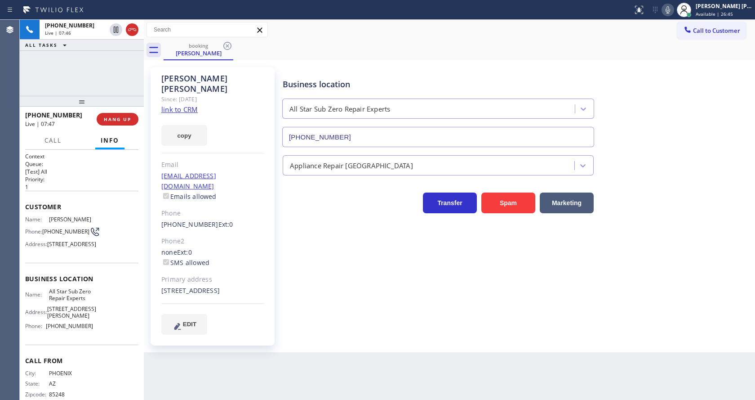
click at [311, 303] on div "Business location All Star Sub Zero Repair Experts (520) 210-4153 Appliance Rep…" at bounding box center [517, 200] width 472 height 262
click at [215, 285] on div "30547 North 73rd Street Scottsdale, 85266 AZ" at bounding box center [212, 290] width 103 height 10
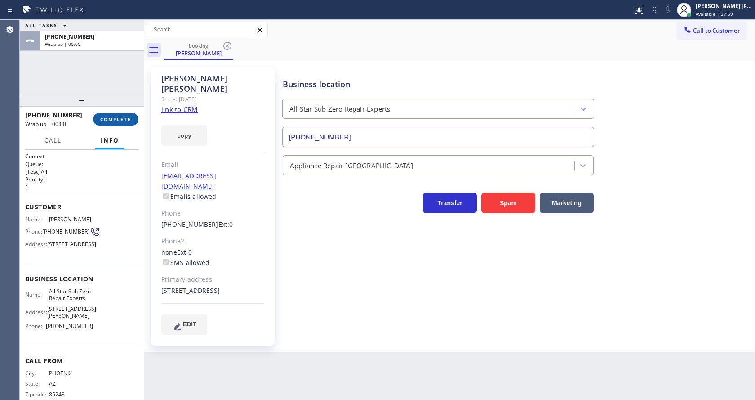
click at [111, 122] on button "COMPLETE" at bounding box center [115, 119] width 45 height 13
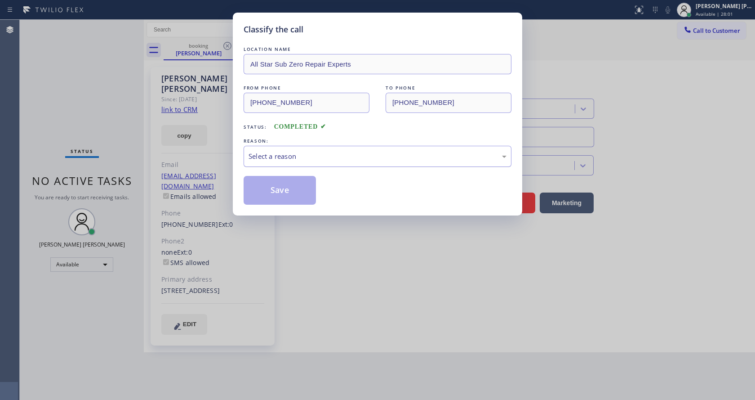
click at [305, 165] on div "Select a reason" at bounding box center [378, 156] width 268 height 21
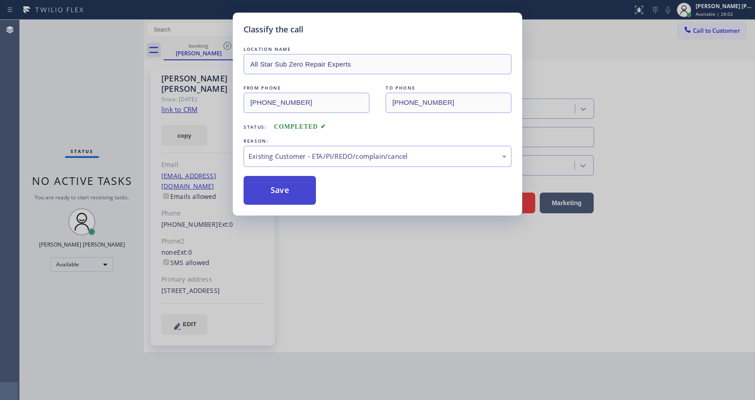
click at [287, 198] on button "Save" at bounding box center [280, 190] width 72 height 29
click at [322, 257] on div "Classify the call LOCATION NAME All Star Sub Zero Repair Experts FROM PHONE (48…" at bounding box center [377, 200] width 755 height 400
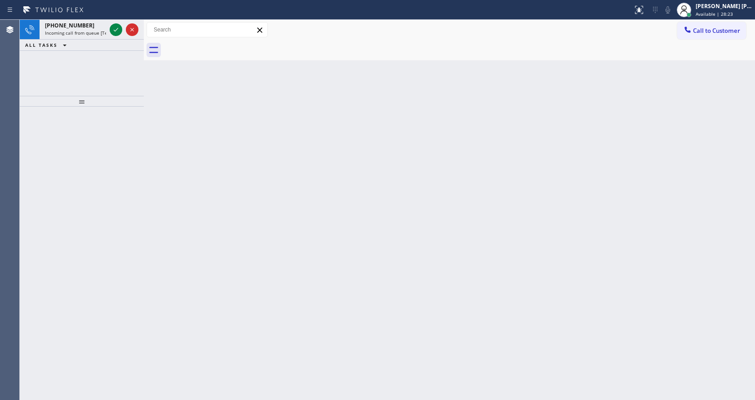
click at [177, 151] on div "Back to Dashboard Change Sender ID Customers Technicians Select a contact Outbo…" at bounding box center [449, 210] width 611 height 380
click at [116, 29] on icon at bounding box center [116, 29] width 11 height 11
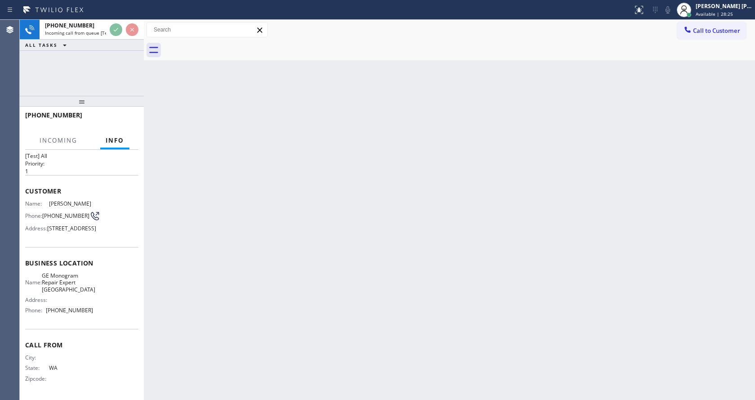
scroll to position [32, 0]
click at [293, 284] on div "Back to Dashboard Change Sender ID Customers Technicians Select a contact Outbo…" at bounding box center [449, 210] width 611 height 380
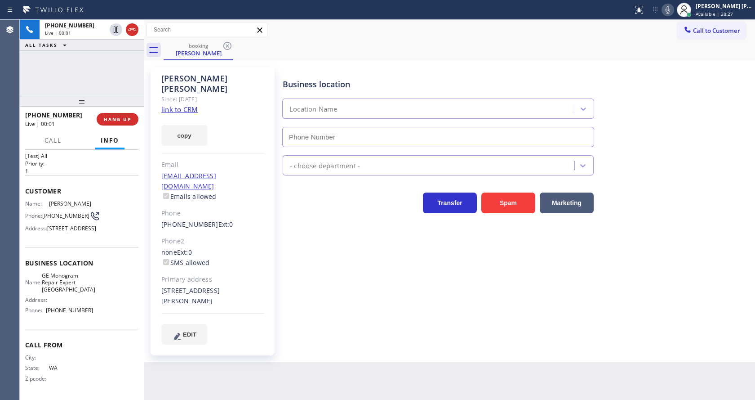
type input "(206) 203-6067"
click at [293, 284] on div "Business location GE Monogram Repair Expert Kirkland (206) 203-6067 Appliance R…" at bounding box center [517, 205] width 472 height 272
click at [293, 279] on div "Business location GE Monogram Repair Expert Kirkland (206) 203-6067 Appliance R…" at bounding box center [517, 205] width 472 height 272
click at [204, 236] on div "Phone2" at bounding box center [212, 241] width 103 height 10
click at [171, 105] on link "link to CRM" at bounding box center [179, 109] width 36 height 9
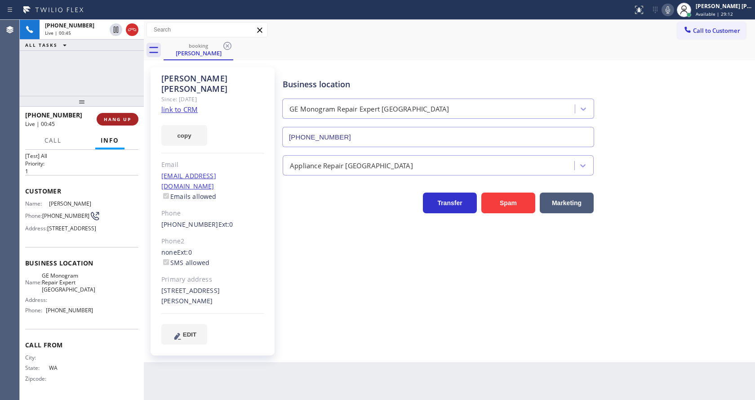
click at [108, 116] on span "HANG UP" at bounding box center [117, 119] width 27 height 6
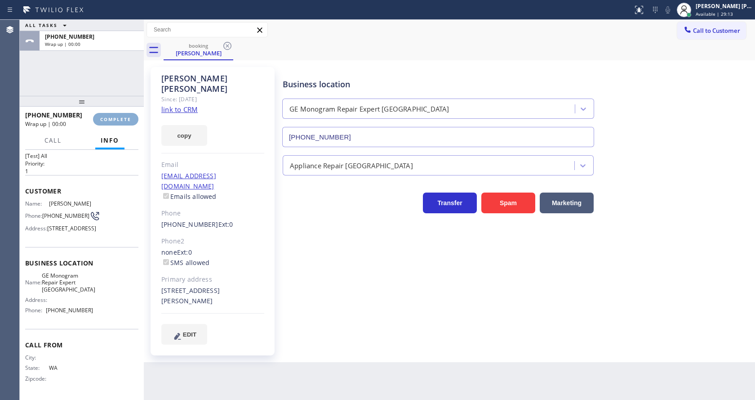
click at [108, 116] on span "COMPLETE" at bounding box center [115, 119] width 31 height 6
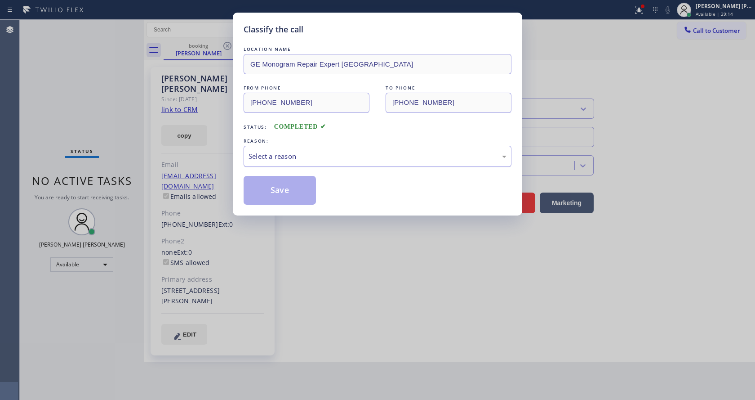
click at [341, 154] on div "Select a reason" at bounding box center [378, 156] width 258 height 10
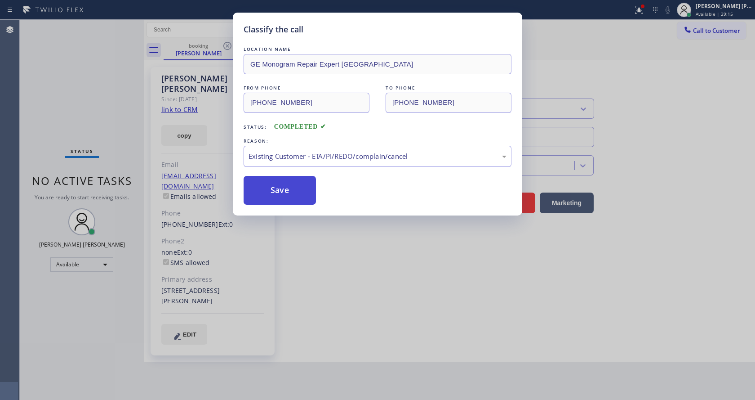
click at [263, 190] on button "Save" at bounding box center [280, 190] width 72 height 29
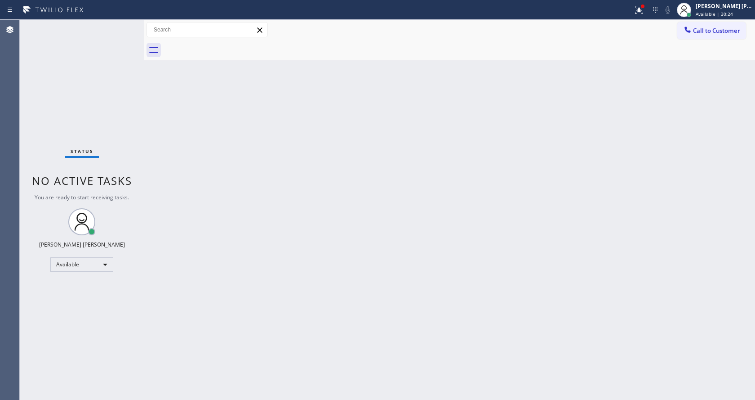
click at [299, 179] on div "Back to Dashboard Change Sender ID Customers Technicians Select a contact Outbo…" at bounding box center [449, 210] width 611 height 380
click at [641, 7] on icon at bounding box center [639, 9] width 11 height 11
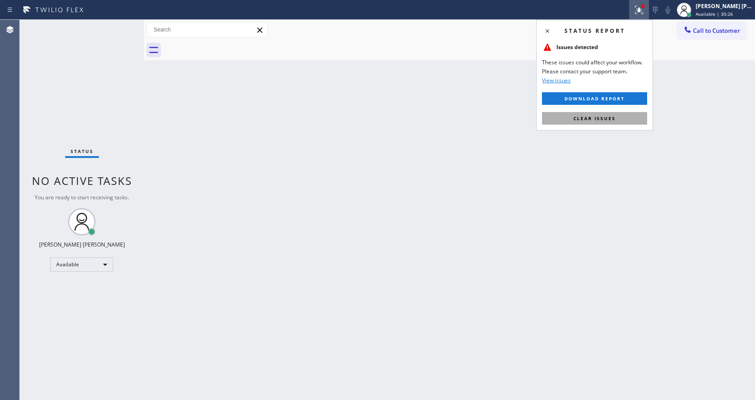
click at [596, 120] on span "Clear issues" at bounding box center [594, 118] width 42 height 6
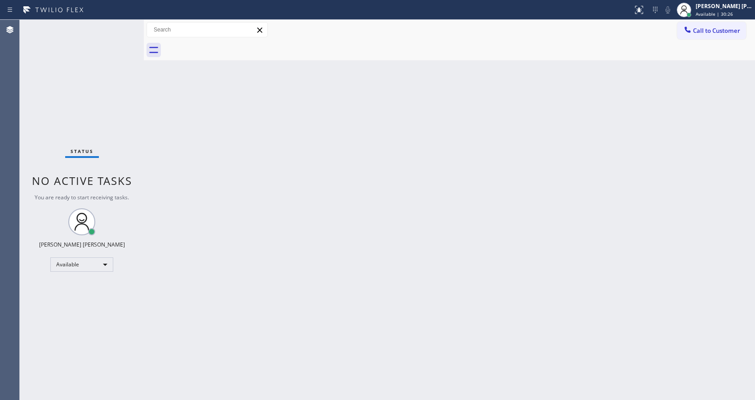
click at [605, 121] on div "Back to Dashboard Change Sender ID Customers Technicians Select a contact Outbo…" at bounding box center [449, 210] width 611 height 380
click at [402, 278] on div "Back to Dashboard Change Sender ID Customers Technicians Select a contact Outbo…" at bounding box center [449, 210] width 611 height 380
click at [309, 200] on div "Back to Dashboard Change Sender ID Customers Technicians Select a contact Outbo…" at bounding box center [449, 210] width 611 height 380
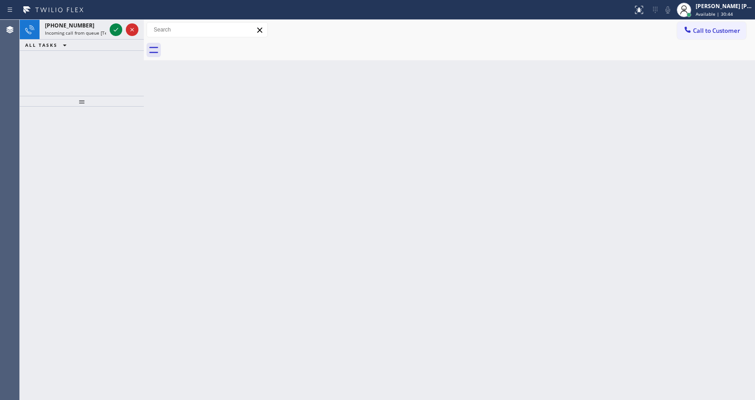
drag, startPoint x: 134, startPoint y: 167, endPoint x: 96, endPoint y: 100, distance: 77.3
click at [134, 167] on div at bounding box center [82, 253] width 124 height 293
click at [74, 34] on span "Incoming call from queue [Test] All" at bounding box center [82, 33] width 75 height 6
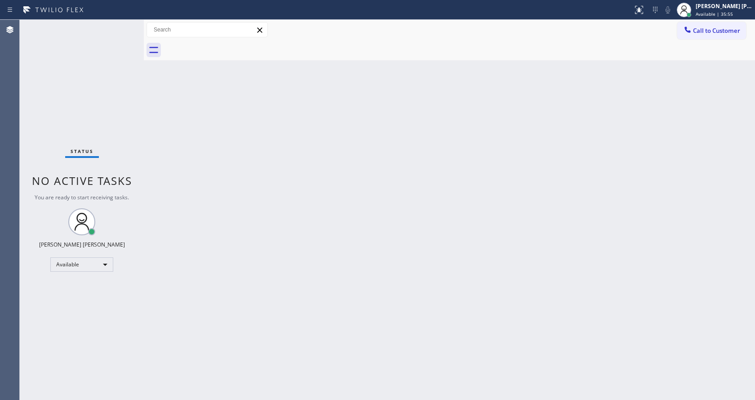
click at [321, 231] on div "Back to Dashboard Change Sender ID Customers Technicians Select a contact Outbo…" at bounding box center [449, 210] width 611 height 380
click at [569, 179] on div "Back to Dashboard Change Sender ID Customers Technicians Select a contact Outbo…" at bounding box center [449, 210] width 611 height 380
click at [411, 242] on div "Back to Dashboard Change Sender ID Customers Technicians Select a contact Outbo…" at bounding box center [449, 210] width 611 height 380
click at [368, 309] on div "Back to Dashboard Change Sender ID Customers Technicians Select a contact Outbo…" at bounding box center [449, 210] width 611 height 380
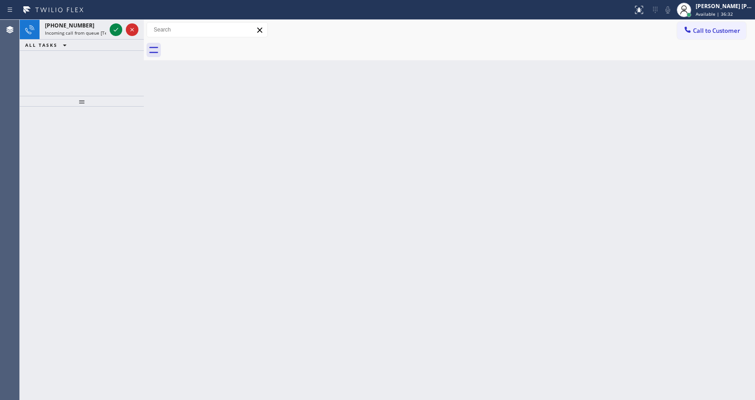
drag, startPoint x: 151, startPoint y: 162, endPoint x: 130, endPoint y: 110, distance: 56.3
click at [151, 162] on div "Back to Dashboard Change Sender ID Customers Technicians Select a contact Outbo…" at bounding box center [449, 210] width 611 height 380
click at [94, 37] on div "+18723374119 Incoming call from queue [Test] All" at bounding box center [74, 30] width 68 height 20
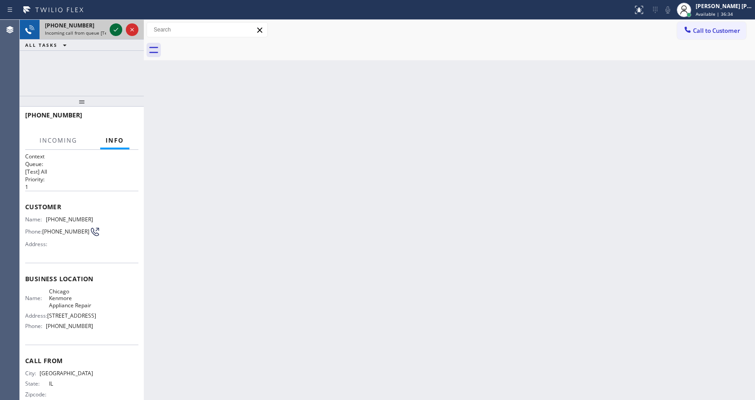
click at [116, 27] on icon at bounding box center [116, 29] width 11 height 11
click at [335, 272] on div "Back to Dashboard Change Sender ID Customers Technicians Select a contact Outbo…" at bounding box center [449, 210] width 611 height 380
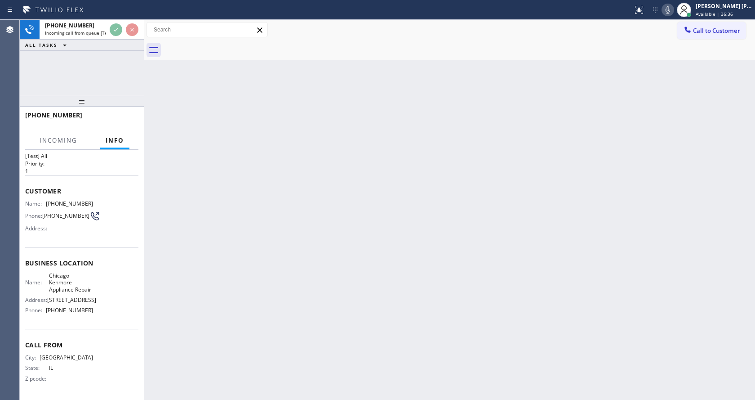
scroll to position [32, 0]
click at [384, 253] on div "Back to Dashboard Change Sender ID Customers Technicians Select a contact Outbo…" at bounding box center [449, 210] width 611 height 380
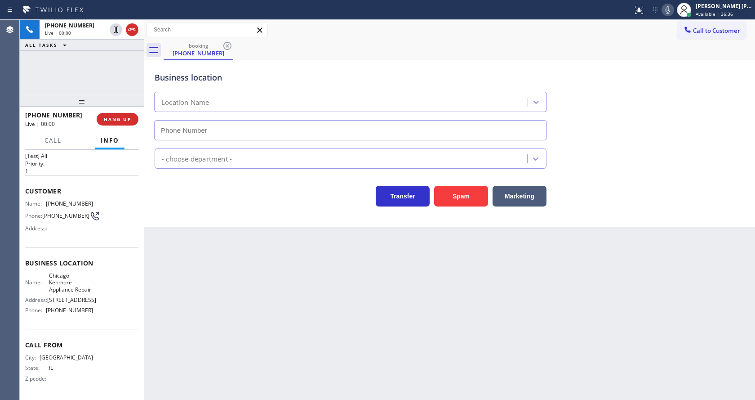
type input "(224) 803-2749"
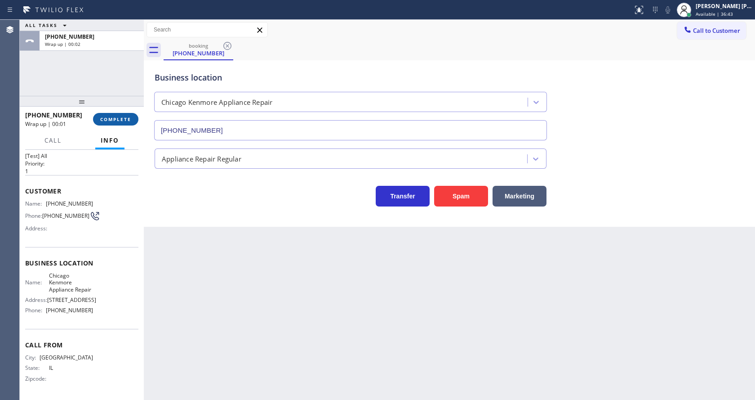
click at [114, 113] on button "COMPLETE" at bounding box center [115, 119] width 45 height 13
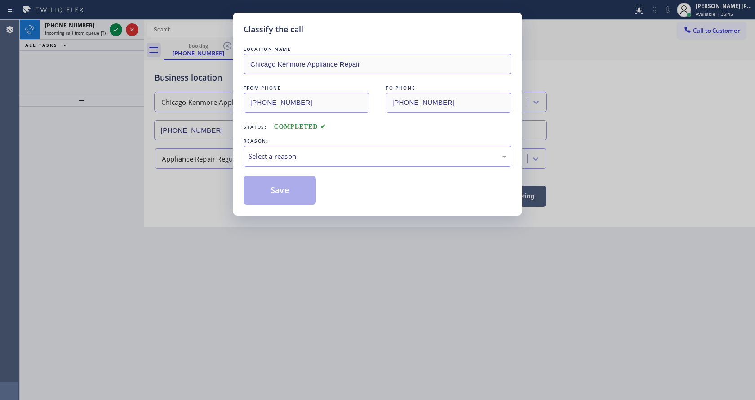
click at [262, 147] on div "Select a reason" at bounding box center [378, 156] width 268 height 21
click at [276, 190] on button "Save" at bounding box center [280, 190] width 72 height 29
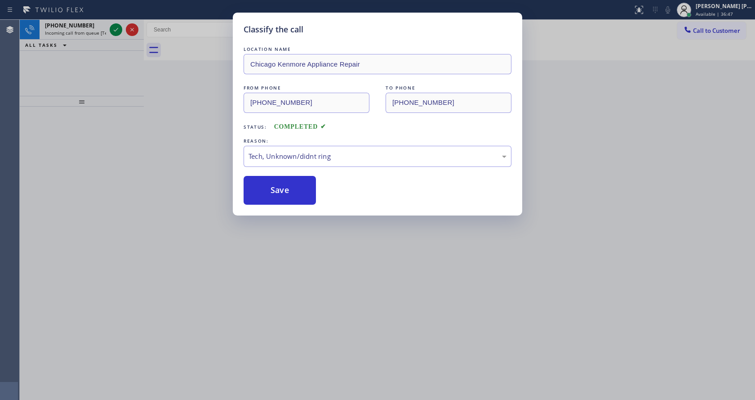
click at [116, 26] on icon at bounding box center [116, 29] width 11 height 11
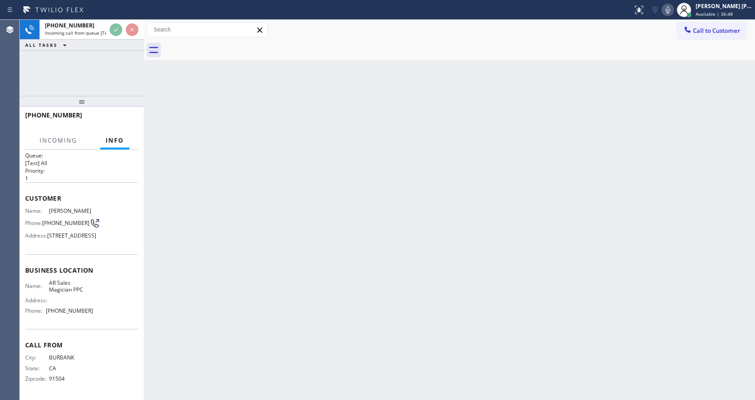
scroll to position [26, 0]
click at [318, 198] on div "Back to Dashboard Change Sender ID Customers Technicians Select a contact Outbo…" at bounding box center [449, 210] width 611 height 380
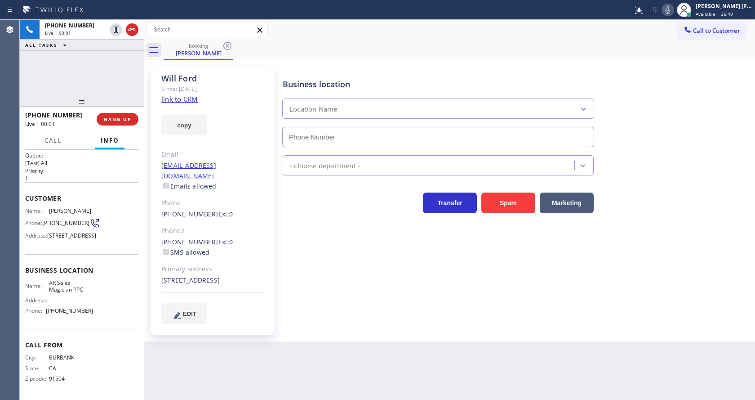
type input "(323) 310-0103"
click at [174, 101] on link "link to CRM" at bounding box center [179, 98] width 36 height 9
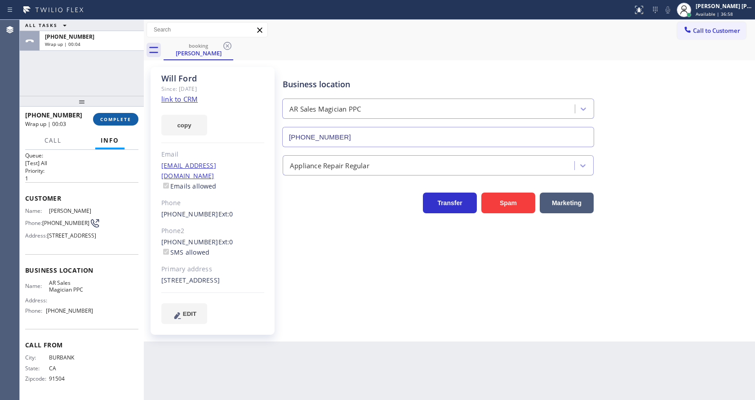
click at [105, 114] on button "COMPLETE" at bounding box center [115, 119] width 45 height 13
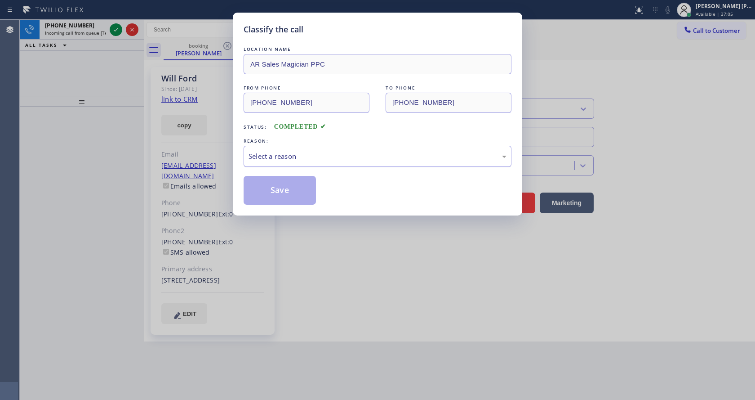
drag, startPoint x: 277, startPoint y: 152, endPoint x: 274, endPoint y: 164, distance: 12.4
click at [274, 163] on div "Select a reason" at bounding box center [378, 156] width 268 height 21
click at [288, 200] on button "Save" at bounding box center [280, 190] width 72 height 29
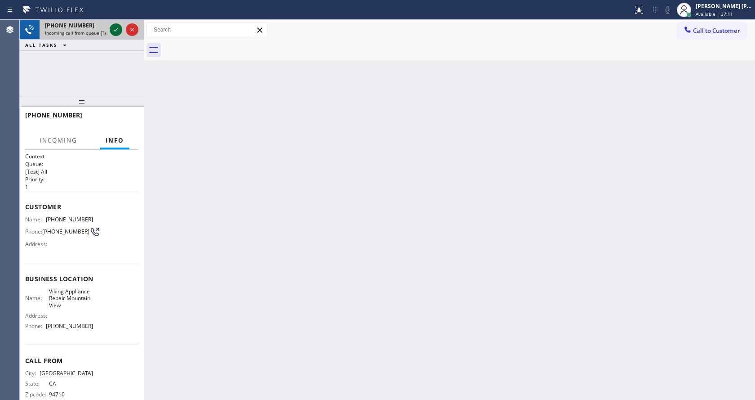
click at [116, 28] on icon at bounding box center [116, 29] width 11 height 11
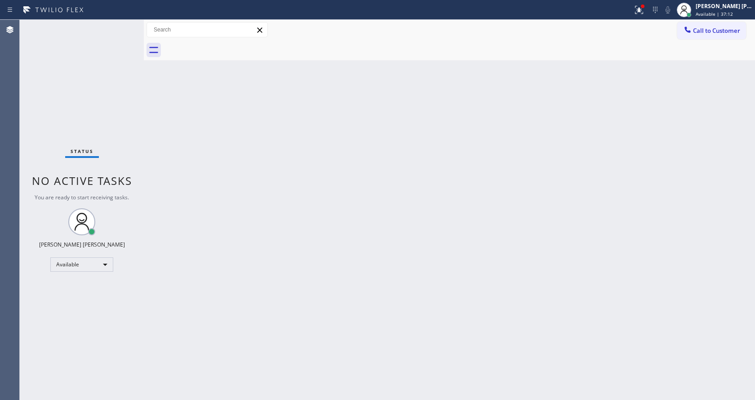
click at [579, 199] on div "Back to Dashboard Change Sender ID Customers Technicians Select a contact Outbo…" at bounding box center [449, 210] width 611 height 380
click at [643, 2] on button at bounding box center [639, 10] width 20 height 20
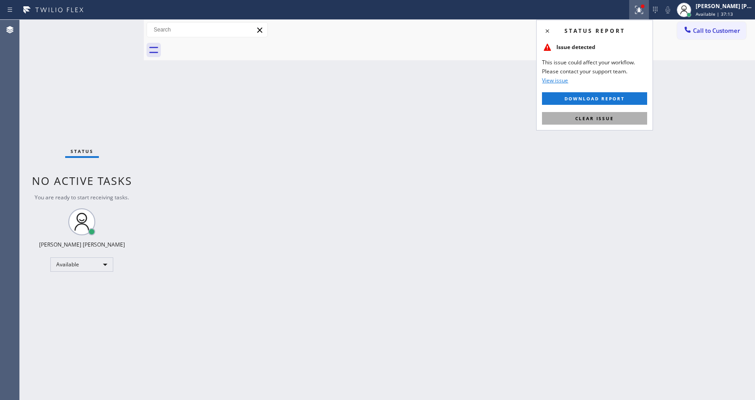
click at [597, 119] on span "Clear issue" at bounding box center [594, 118] width 39 height 6
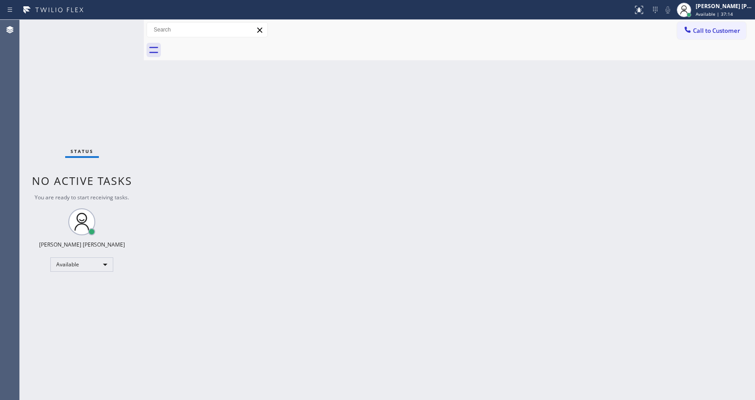
click at [655, 131] on div "Back to Dashboard Change Sender ID Customers Technicians Select a contact Outbo…" at bounding box center [449, 210] width 611 height 380
click at [382, 186] on div "Back to Dashboard Change Sender ID Customers Technicians Select a contact Outbo…" at bounding box center [449, 210] width 611 height 380
click at [356, 240] on div "Back to Dashboard Change Sender ID Customers Technicians Select a contact Outbo…" at bounding box center [449, 210] width 611 height 380
click at [178, 111] on div "Back to Dashboard Change Sender ID Customers Technicians Select a contact Outbo…" at bounding box center [449, 210] width 611 height 380
click at [122, 25] on div "Status No active tasks You are ready to start receiving tasks. [PERSON_NAME] [P…" at bounding box center [82, 210] width 124 height 380
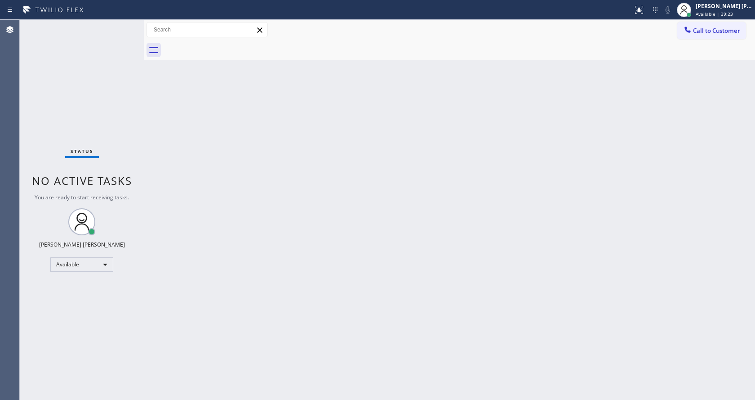
click at [160, 98] on div "Back to Dashboard Change Sender ID Customers Technicians Select a contact Outbo…" at bounding box center [449, 210] width 611 height 380
click at [277, 190] on div "Back to Dashboard Change Sender ID Customers Technicians Select a contact Outbo…" at bounding box center [449, 210] width 611 height 380
click at [81, 71] on div "Status No active tasks You are ready to start receiving tasks. [PERSON_NAME] [P…" at bounding box center [82, 210] width 124 height 380
click at [122, 23] on div "Status No active tasks You are ready to start receiving tasks. [PERSON_NAME] [P…" at bounding box center [82, 210] width 124 height 380
click at [116, 91] on div "Status No active tasks You are ready to start receiving tasks. [PERSON_NAME] [P…" at bounding box center [82, 210] width 124 height 380
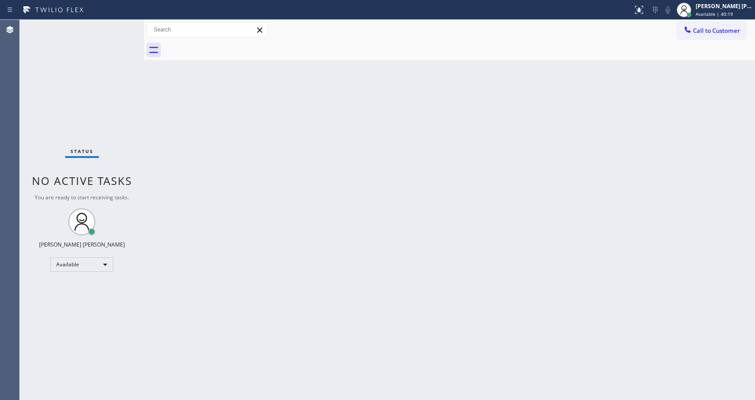
click at [345, 176] on div "Back to Dashboard Change Sender ID Customers Technicians Select a contact Outbo…" at bounding box center [449, 210] width 611 height 380
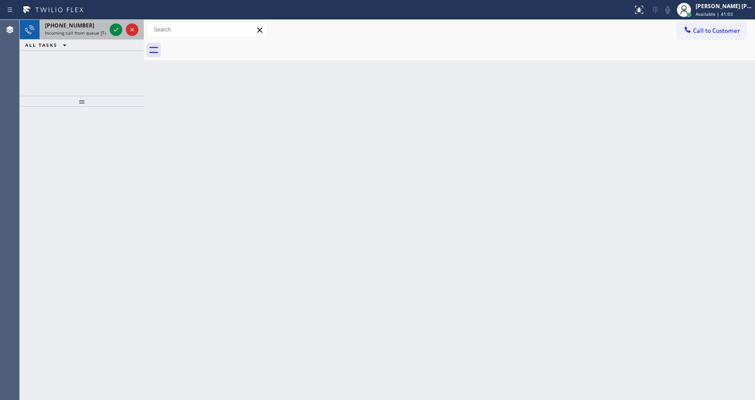
click at [98, 33] on span "Incoming call from queue [Test] All" at bounding box center [82, 33] width 75 height 6
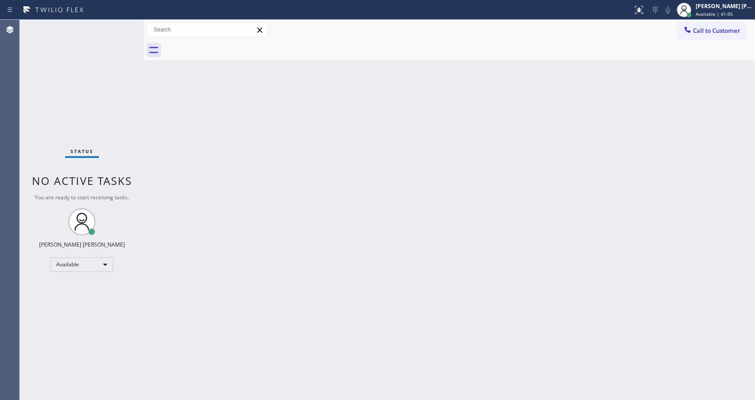
click at [118, 27] on div "Status No active tasks You are ready to start receiving tasks. [PERSON_NAME] [P…" at bounding box center [82, 210] width 124 height 380
click at [582, 192] on div "Back to Dashboard Change Sender ID Customers Technicians Select a contact Outbo…" at bounding box center [449, 210] width 611 height 380
click at [453, 112] on div "Back to Dashboard Change Sender ID Customers Technicians Select a contact Outbo…" at bounding box center [449, 210] width 611 height 380
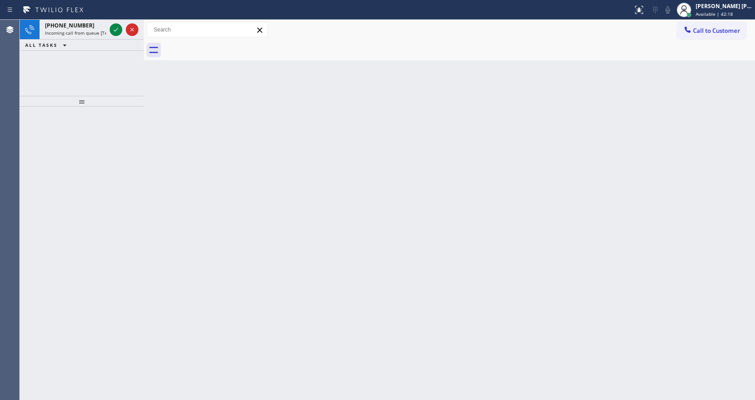
drag, startPoint x: 123, startPoint y: 125, endPoint x: 124, endPoint y: 52, distance: 73.7
click at [123, 125] on div at bounding box center [82, 253] width 124 height 293
click at [86, 23] on div "+18052983988" at bounding box center [75, 26] width 61 height 8
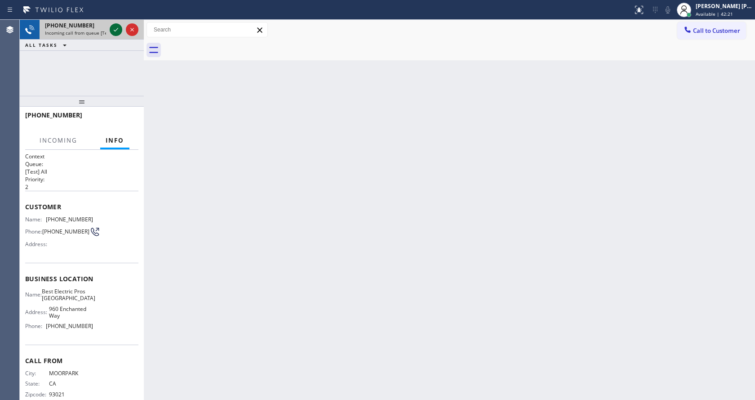
click at [115, 30] on icon at bounding box center [116, 29] width 11 height 11
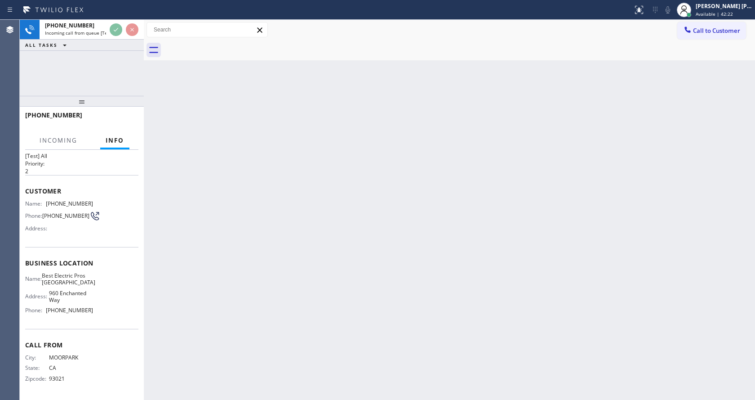
click at [301, 256] on div "Back to Dashboard Change Sender ID Customers Technicians Select a contact Outbo…" at bounding box center [449, 210] width 611 height 380
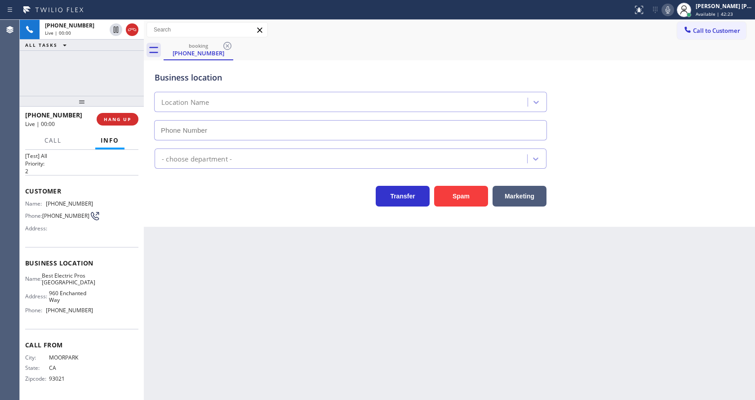
type input "(805) 749-2038"
click at [303, 284] on div "Back to Dashboard Change Sender ID Customers Technicians Select a contact Outbo…" at bounding box center [449, 210] width 611 height 380
click at [300, 284] on div "Back to Dashboard Change Sender ID Customers Technicians Select a contact Outbo…" at bounding box center [449, 210] width 611 height 380
click at [152, 214] on div "Business location Best Electric Pros Simi Valley (805) 749-2038 Electricians Tr…" at bounding box center [449, 143] width 611 height 166
click at [223, 342] on div "Back to Dashboard Change Sender ID Customers Technicians Select a contact Outbo…" at bounding box center [449, 210] width 611 height 380
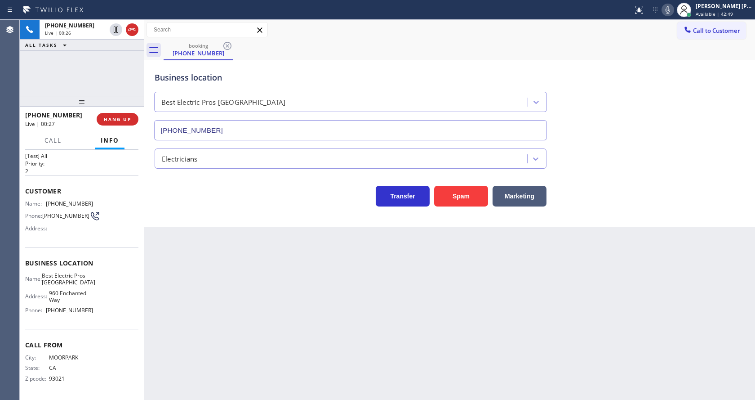
click at [38, 254] on div "Business location Name: Best Electric Pros Simi Valley Address: 960 Enchanted W…" at bounding box center [81, 288] width 113 height 82
drag, startPoint x: 48, startPoint y: 201, endPoint x: 97, endPoint y: 197, distance: 48.7
click at [97, 200] on div "Name: (805) 298-3988 Phone: (805) 298-3988 Address:" at bounding box center [81, 218] width 113 height 36
copy span "(805) 298-3988"
click at [258, 321] on div "Back to Dashboard Change Sender ID Customers Technicians Select a contact Outbo…" at bounding box center [449, 210] width 611 height 380
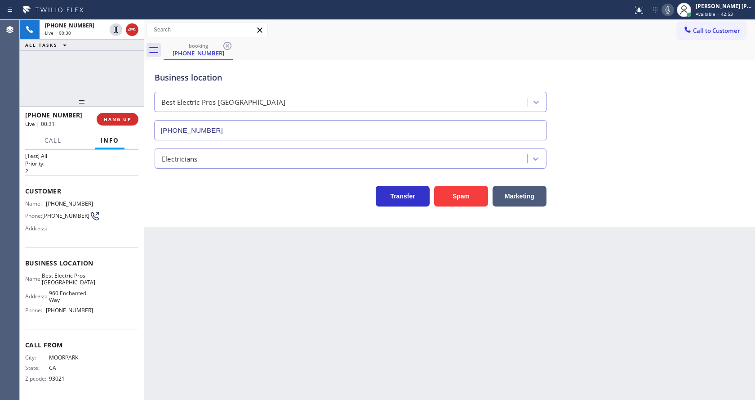
click at [108, 291] on div "Name: Best Electric Pros Simi Valley Address: 960 Enchanted Way Phone: (805) 74…" at bounding box center [81, 294] width 113 height 45
drag, startPoint x: 47, startPoint y: 272, endPoint x: 96, endPoint y: 280, distance: 50.1
click at [96, 280] on div "Name: Best Electric Pros Simi Valley Address: 960 Enchanted Way Phone: (805) 74…" at bounding box center [81, 294] width 113 height 45
copy span "Best Electric Pros Simi Valley"
click at [181, 292] on div "Back to Dashboard Change Sender ID Customers Technicians Select a contact Outbo…" at bounding box center [449, 210] width 611 height 380
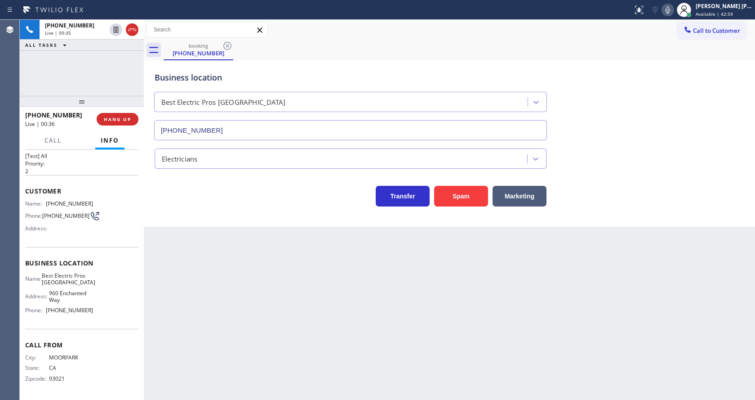
click at [82, 301] on span "960 Enchanted Way" at bounding box center [71, 296] width 44 height 14
drag, startPoint x: 45, startPoint y: 309, endPoint x: 98, endPoint y: 310, distance: 52.6
click at [98, 310] on div "Name: Best Electric Pros Simi Valley Address: 960 Enchanted Way Phone: (805) 74…" at bounding box center [81, 294] width 113 height 45
copy div "(805) 749-2038"
drag, startPoint x: 243, startPoint y: 329, endPoint x: 224, endPoint y: 386, distance: 59.6
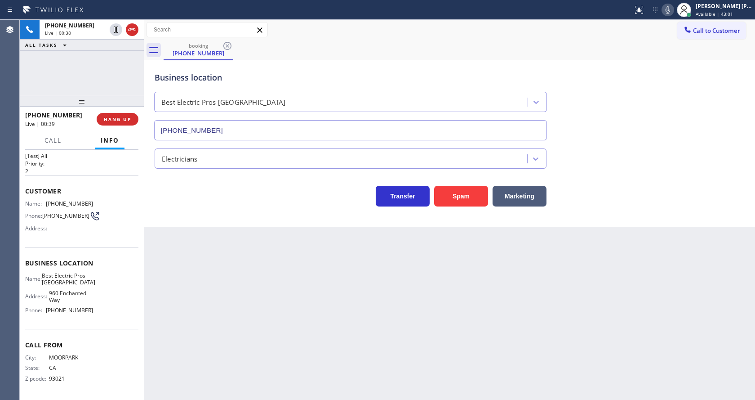
click at [243, 330] on div "Back to Dashboard Change Sender ID Customers Technicians Select a contact Outbo…" at bounding box center [449, 210] width 611 height 380
drag, startPoint x: 348, startPoint y: 352, endPoint x: 328, endPoint y: 365, distance: 23.7
click at [348, 352] on div "Back to Dashboard Change Sender ID Customers Technicians Select a contact Outbo…" at bounding box center [449, 210] width 611 height 380
drag, startPoint x: 228, startPoint y: 268, endPoint x: 228, endPoint y: 298, distance: 30.6
click at [228, 267] on div "Back to Dashboard Change Sender ID Customers Technicians Select a contact Outbo…" at bounding box center [449, 210] width 611 height 380
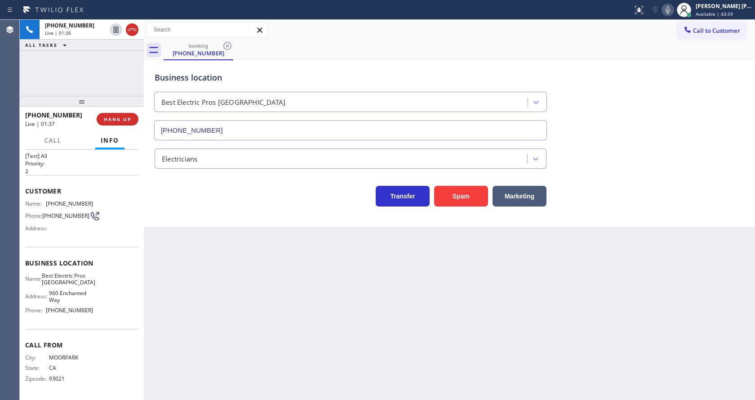
click at [460, 298] on div "Back to Dashboard Change Sender ID Customers Technicians Select a contact Outbo…" at bounding box center [449, 210] width 611 height 380
click at [673, 15] on icon at bounding box center [667, 9] width 11 height 11
click at [115, 28] on icon at bounding box center [116, 30] width 4 height 6
click at [200, 203] on div "Transfer Spam Marketing" at bounding box center [351, 193] width 396 height 25
click at [422, 333] on div "Back to Dashboard Change Sender ID Customers Technicians Select a contact Outbo…" at bounding box center [449, 210] width 611 height 380
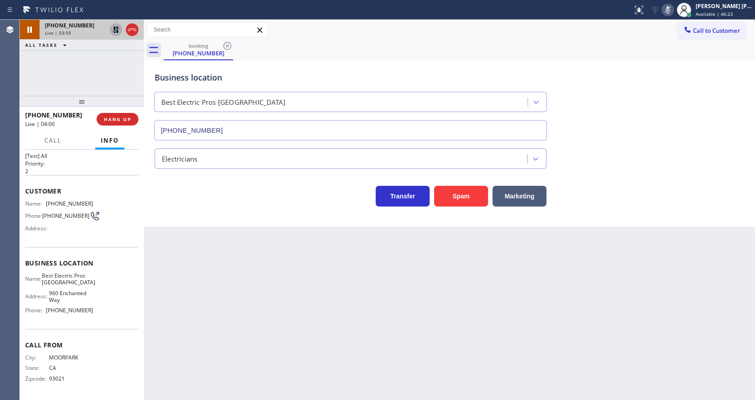
click at [116, 28] on icon at bounding box center [116, 30] width 6 height 6
click at [673, 11] on icon at bounding box center [667, 9] width 11 height 11
click at [699, 77] on div "Business location Best Electric Pros Simi Valley (805) 749-2038" at bounding box center [449, 99] width 593 height 81
click at [270, 280] on div "Back to Dashboard Change Sender ID Customers Technicians Select a contact Outbo…" at bounding box center [449, 210] width 611 height 380
drag, startPoint x: 236, startPoint y: 298, endPoint x: 218, endPoint y: 356, distance: 61.0
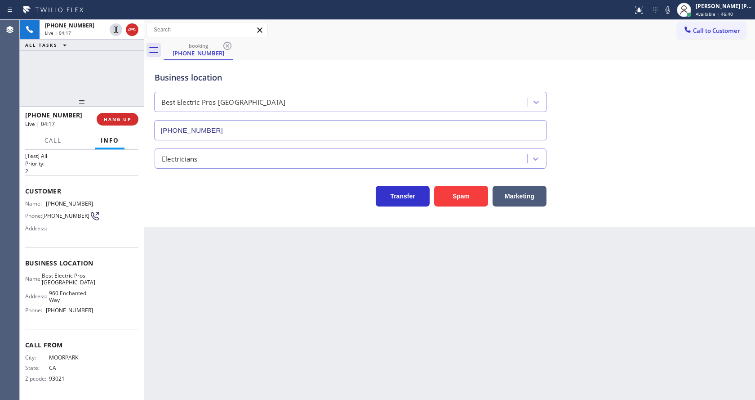
click at [236, 294] on div "Back to Dashboard Change Sender ID Customers Technicians Select a contact Outbo…" at bounding box center [449, 210] width 611 height 380
drag, startPoint x: 531, startPoint y: 333, endPoint x: 579, endPoint y: 165, distance: 175.1
click at [531, 333] on div "Back to Dashboard Change Sender ID Customers Technicians Select a contact Outbo…" at bounding box center [449, 210] width 611 height 380
click at [198, 244] on div "Back to Dashboard Change Sender ID Customers Technicians Select a contact Outbo…" at bounding box center [449, 210] width 611 height 380
click at [169, 309] on div "Back to Dashboard Change Sender ID Customers Technicians Select a contact Outbo…" at bounding box center [449, 210] width 611 height 380
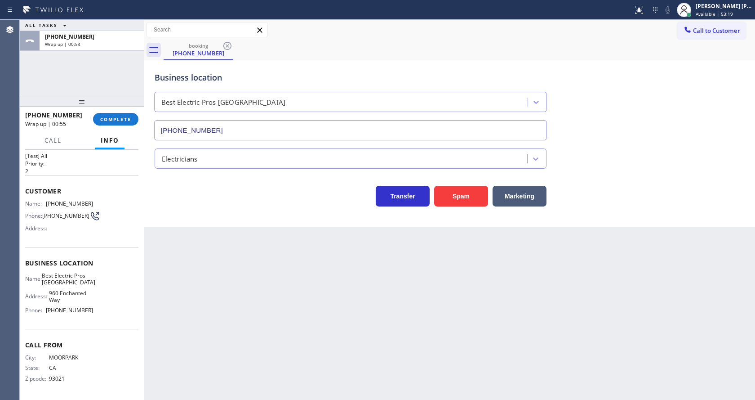
click at [108, 110] on div "+18052983988 Wrap up | 00:55 COMPLETE" at bounding box center [81, 118] width 113 height 23
click at [108, 115] on button "COMPLETE" at bounding box center [115, 119] width 45 height 13
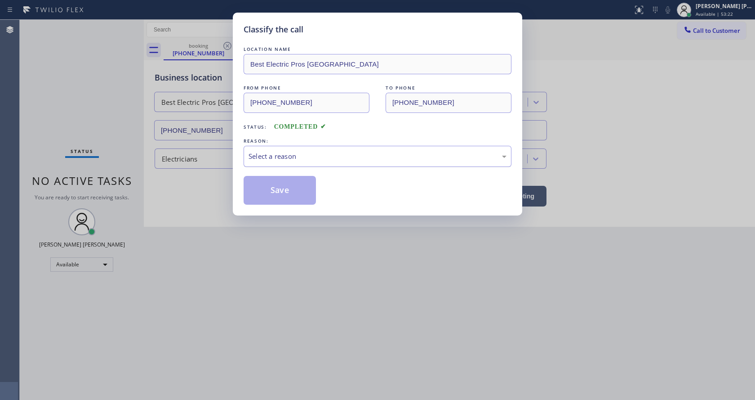
click at [287, 165] on div "Select a reason" at bounding box center [378, 156] width 268 height 21
click at [275, 195] on button "Save" at bounding box center [280, 190] width 72 height 29
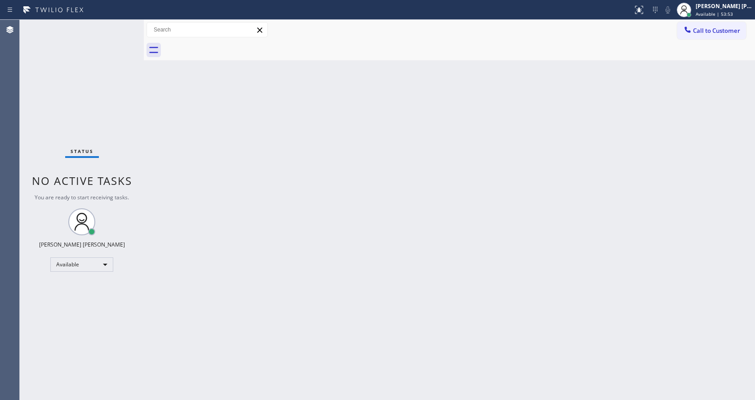
click at [203, 168] on div "Back to Dashboard Change Sender ID Customers Technicians Select a contact Outbo…" at bounding box center [449, 210] width 611 height 380
click at [465, 178] on div "Back to Dashboard Change Sender ID Customers Technicians Select a contact Outbo…" at bounding box center [449, 210] width 611 height 380
click at [253, 203] on div "Back to Dashboard Change Sender ID Customers Technicians Select a contact Outbo…" at bounding box center [449, 210] width 611 height 380
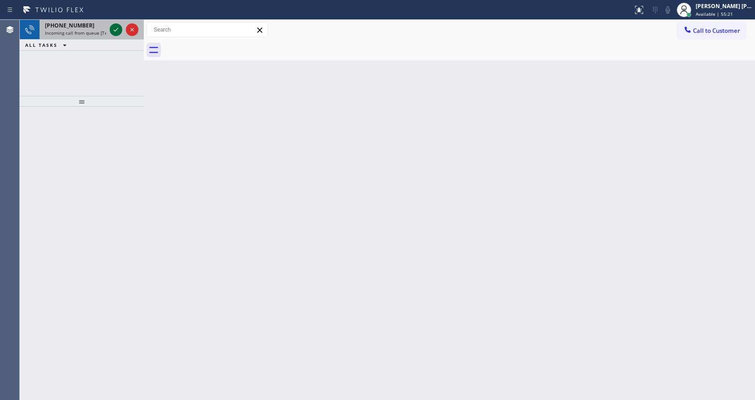
click at [118, 26] on icon at bounding box center [116, 29] width 11 height 11
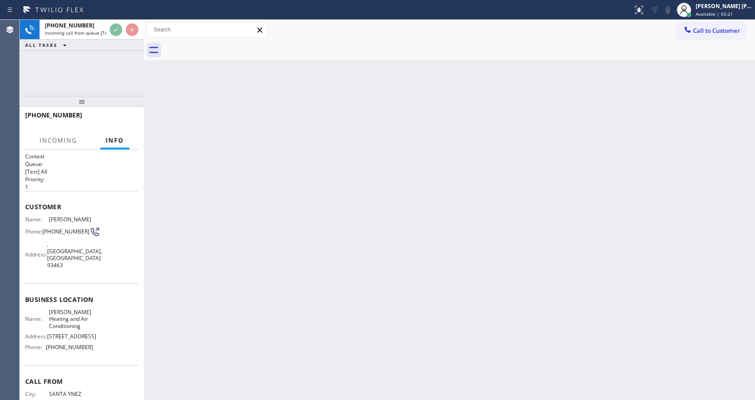
scroll to position [32, 0]
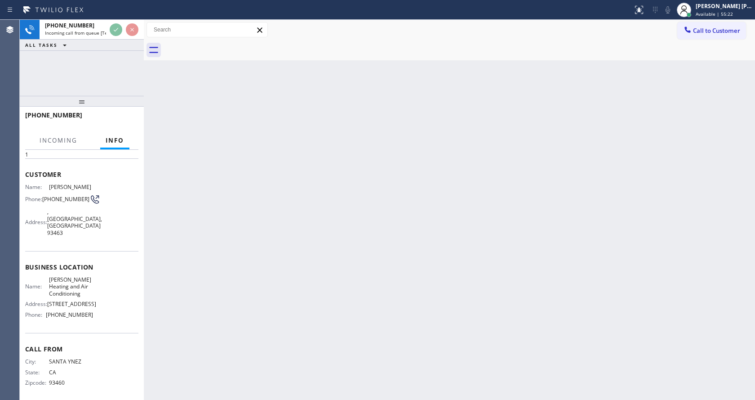
click at [275, 250] on div "Back to Dashboard Change Sender ID Customers Technicians Select a contact Outbo…" at bounding box center [449, 210] width 611 height 380
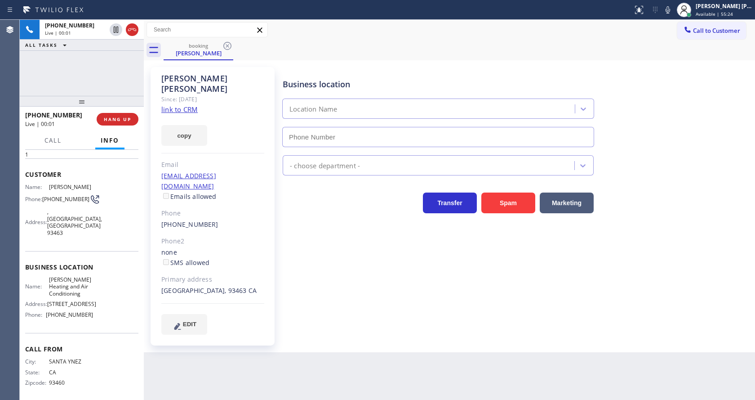
type input "(310) 340-0546"
click at [310, 252] on div "Business location Marina Del Rey Heating and Air Conditioning (310) 340-0546 HV…" at bounding box center [517, 200] width 472 height 262
click at [169, 105] on link "link to CRM" at bounding box center [179, 109] width 36 height 9
click at [334, 283] on div "Business location Marina Del Rey Heating and Air Conditioning (310) 340-0546 HV…" at bounding box center [517, 200] width 472 height 262
click at [432, 323] on div "Business location Marina Del Rey Heating and Air Conditioning (310) 340-0546 HV…" at bounding box center [517, 209] width 472 height 280
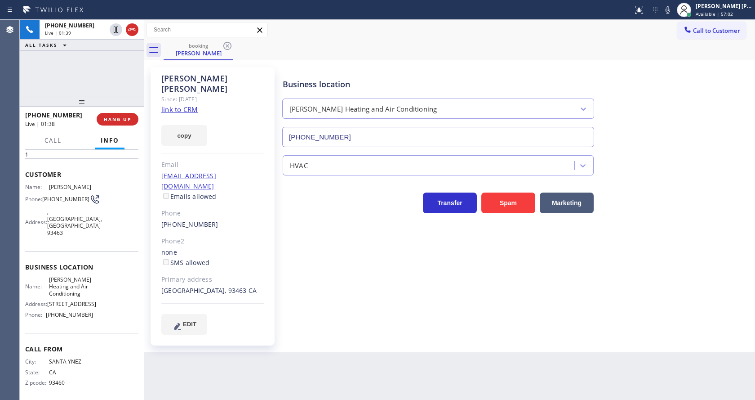
drag, startPoint x: 363, startPoint y: 351, endPoint x: 484, endPoint y: 285, distance: 137.3
click at [363, 351] on div "Back to Dashboard Change Sender ID Customers Technicians Select a contact Outbo…" at bounding box center [449, 210] width 611 height 380
click at [672, 8] on icon at bounding box center [667, 9] width 11 height 11
click at [699, 140] on div "Business location Marina Del Rey Heating and Air Conditioning (310) 340-0546" at bounding box center [517, 106] width 472 height 81
click at [93, 251] on div "Business location Name: Marina Del Rey Heating and Air Conditioning Address: 46…" at bounding box center [81, 292] width 113 height 82
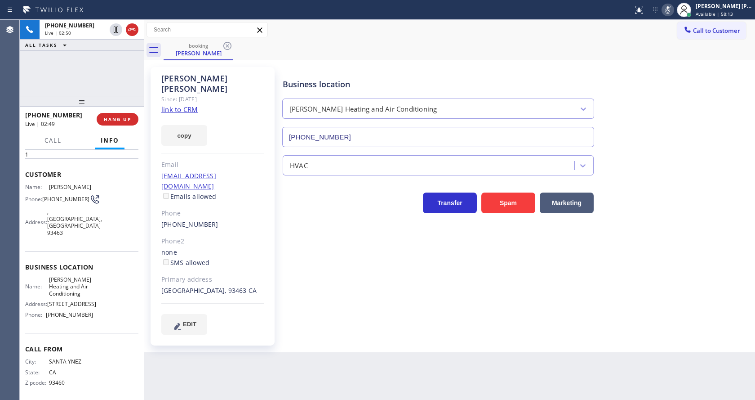
drag, startPoint x: 64, startPoint y: 275, endPoint x: 64, endPoint y: 255, distance: 19.8
click at [64, 276] on span "Marina Del Rey Heating and Air Conditioning" at bounding box center [71, 286] width 44 height 21
drag, startPoint x: 45, startPoint y: 187, endPoint x: 88, endPoint y: 187, distance: 42.2
click at [88, 187] on div "Name: David Sloan" at bounding box center [59, 186] width 68 height 7
copy div "David Sloan"
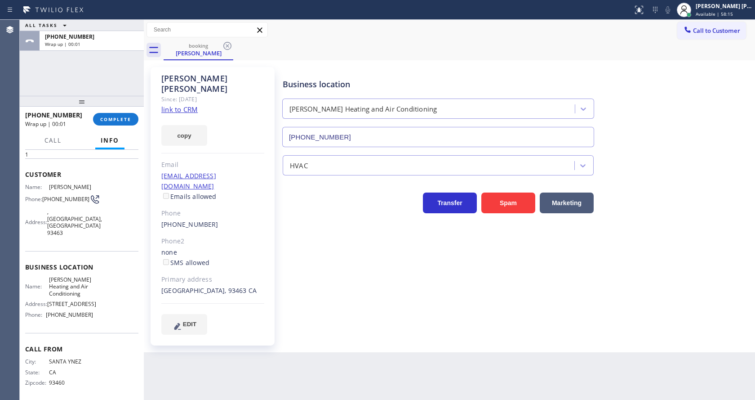
click at [274, 260] on div "David Sloan Since: 20 may 2020 link to CRM copy Email no@gmail.com Emails allow…" at bounding box center [213, 206] width 124 height 278
click at [89, 296] on div "Name: Marina Del Rey Heating and Air Conditioning Address: 4640-4676 Admiralty …" at bounding box center [81, 298] width 113 height 45
drag, startPoint x: 43, startPoint y: 196, endPoint x: 65, endPoint y: 204, distance: 23.4
click at [65, 204] on div "Phone: (805) 245-0059" at bounding box center [59, 199] width 68 height 11
copy span "(805) 245-0059"
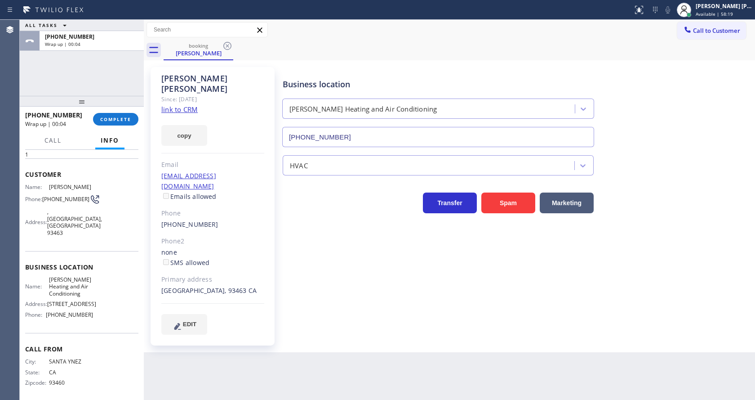
click at [297, 295] on div "Business location Marina Del Rey Heating and Air Conditioning (310) 340-0546 HV…" at bounding box center [517, 200] width 472 height 262
drag, startPoint x: 85, startPoint y: 336, endPoint x: 85, endPoint y: 332, distance: 4.5
click at [85, 336] on div "Call From City: SANTA YNEZ State: CA Zipcode: 93460" at bounding box center [81, 367] width 113 height 68
drag, startPoint x: 46, startPoint y: 266, endPoint x: 84, endPoint y: 284, distance: 41.4
click at [84, 284] on div "Name: Marina Del Rey Heating and Air Conditioning" at bounding box center [59, 286] width 68 height 21
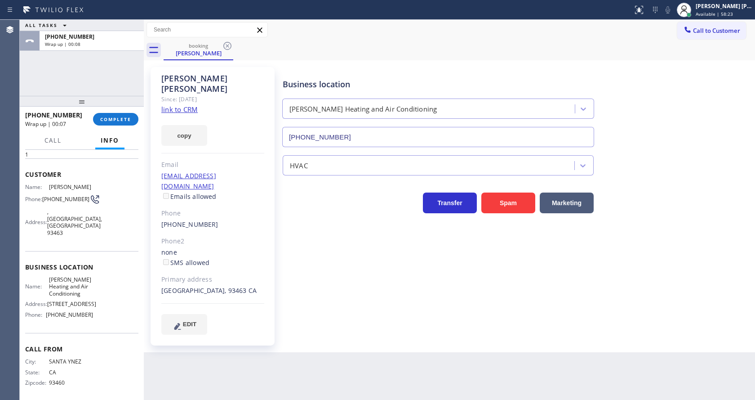
copy span "Marina Del Rey Heating and Air Conditioning"
click at [218, 340] on div "Back to Dashboard Change Sender ID Customers Technicians Select a contact Outbo…" at bounding box center [449, 210] width 611 height 380
click at [130, 328] on div "Business location Name: Marina Del Rey Heating and Air Conditioning Address: 46…" at bounding box center [81, 292] width 113 height 82
drag, startPoint x: 44, startPoint y: 309, endPoint x: 92, endPoint y: 312, distance: 48.2
click at [92, 312] on div "Name: Marina Del Rey Heating and Air Conditioning Address: 4640-4676 Admiralty …" at bounding box center [81, 298] width 113 height 45
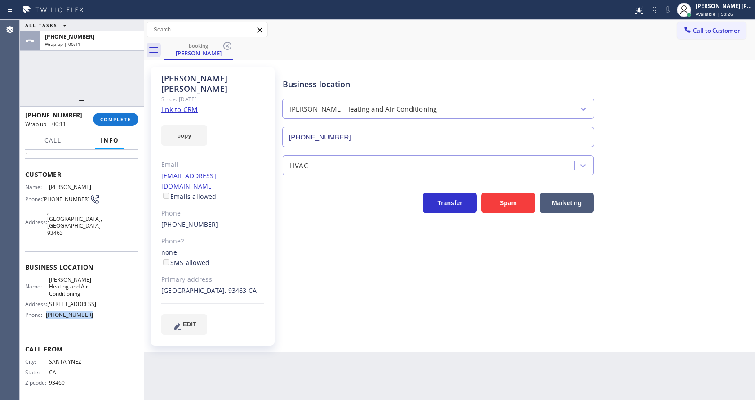
copy div "(310) 340-0546"
drag, startPoint x: 222, startPoint y: 351, endPoint x: 220, endPoint y: 394, distance: 42.7
click at [222, 359] on div "Back to Dashboard Change Sender ID Customers Technicians Select a contact Outbo…" at bounding box center [449, 210] width 611 height 380
click at [464, 281] on div "Business location Marina Del Rey Heating and Air Conditioning (310) 340-0546 HV…" at bounding box center [517, 200] width 472 height 262
click at [105, 111] on div "+18052450059 Wrap up | 01:07 COMPLETE" at bounding box center [81, 118] width 113 height 23
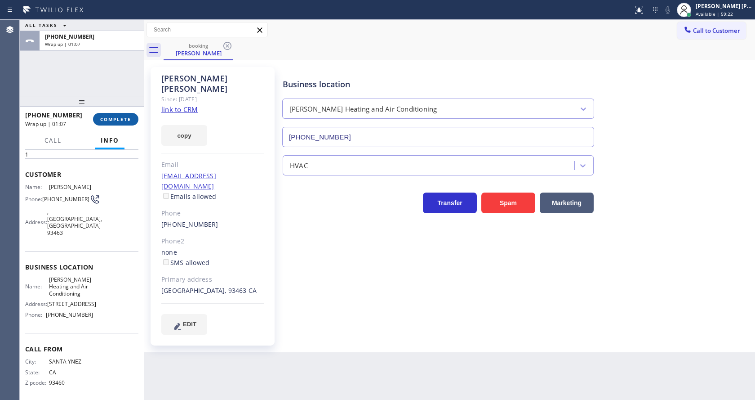
click at [105, 117] on span "COMPLETE" at bounding box center [115, 119] width 31 height 6
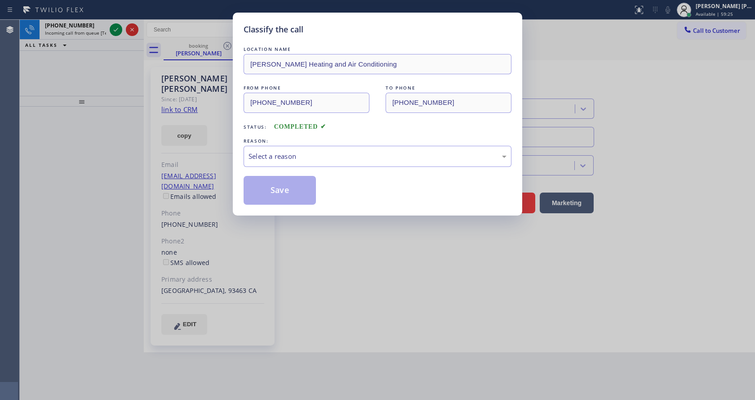
click at [307, 144] on div "REASON:" at bounding box center [378, 140] width 268 height 9
click at [302, 159] on div "Select a reason" at bounding box center [378, 156] width 258 height 10
click at [279, 188] on button "Save" at bounding box center [280, 190] width 72 height 29
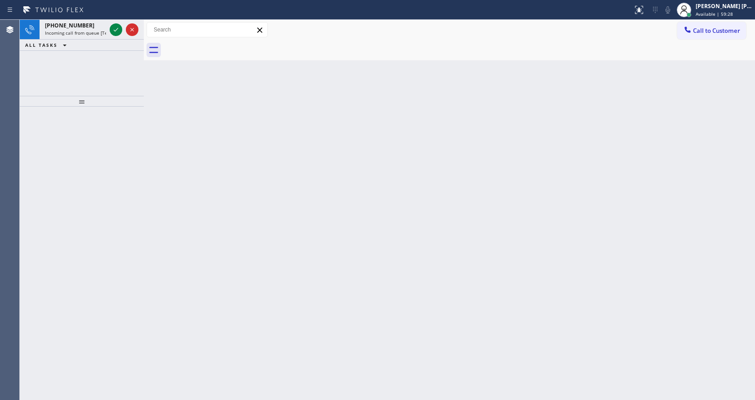
click at [101, 28] on div "+14156372197" at bounding box center [75, 26] width 61 height 8
click at [95, 27] on div "+12162760850" at bounding box center [75, 26] width 61 height 8
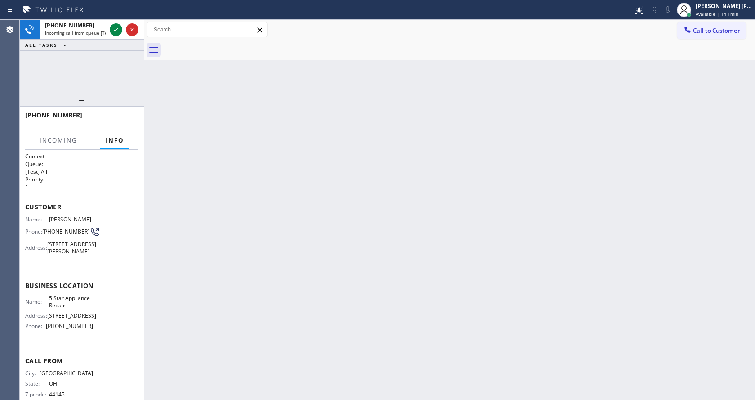
click at [430, 257] on div "Back to Dashboard Change Sender ID Customers Technicians Select a contact Outbo…" at bounding box center [449, 210] width 611 height 380
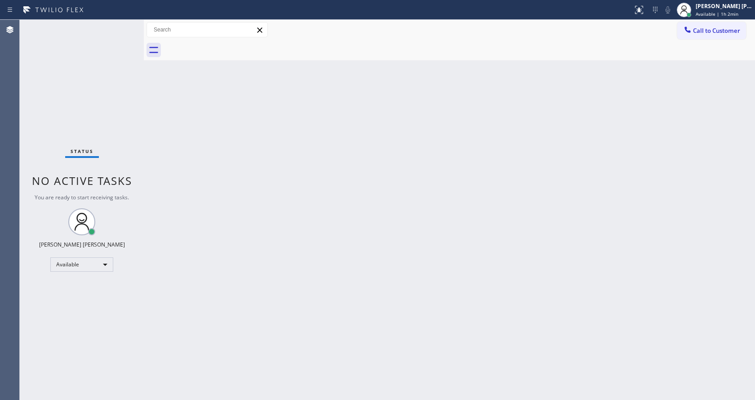
click at [123, 57] on div "Status No active tasks You are ready to start receiving tasks. [PERSON_NAME] [P…" at bounding box center [82, 210] width 124 height 380
click at [565, 89] on div "Back to Dashboard Change Sender ID Customers Technicians Select a contact Outbo…" at bounding box center [449, 210] width 611 height 380
click at [467, 176] on div "Back to Dashboard Change Sender ID Customers Technicians Select a contact Outbo…" at bounding box center [449, 210] width 611 height 380
drag, startPoint x: 201, startPoint y: 186, endPoint x: 243, endPoint y: 315, distance: 135.2
click at [201, 187] on div "Back to Dashboard Change Sender ID Customers Technicians Select a contact Outbo…" at bounding box center [449, 210] width 611 height 380
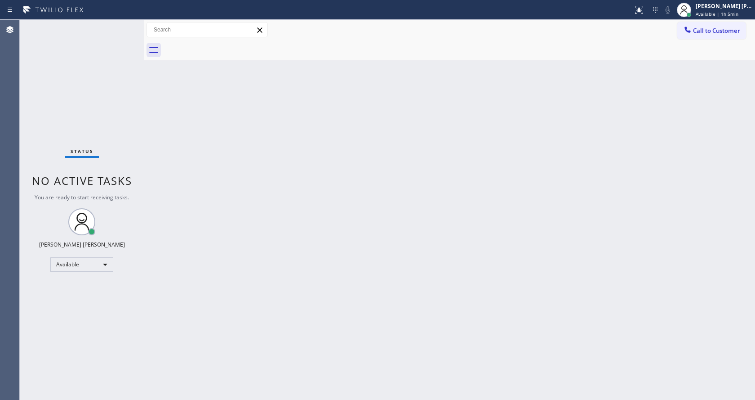
click at [128, 118] on div "Status No active tasks You are ready to start receiving tasks. [PERSON_NAME] [P…" at bounding box center [82, 210] width 124 height 380
click at [123, 24] on div "Status No active tasks You are ready to start receiving tasks. [PERSON_NAME] [P…" at bounding box center [82, 210] width 124 height 380
click at [203, 120] on div "Back to Dashboard Change Sender ID Customers Technicians Select a contact Outbo…" at bounding box center [449, 210] width 611 height 380
click at [178, 154] on div "Back to Dashboard Change Sender ID Customers Technicians Select a contact Outbo…" at bounding box center [449, 210] width 611 height 380
click at [144, 75] on div at bounding box center [144, 210] width 0 height 380
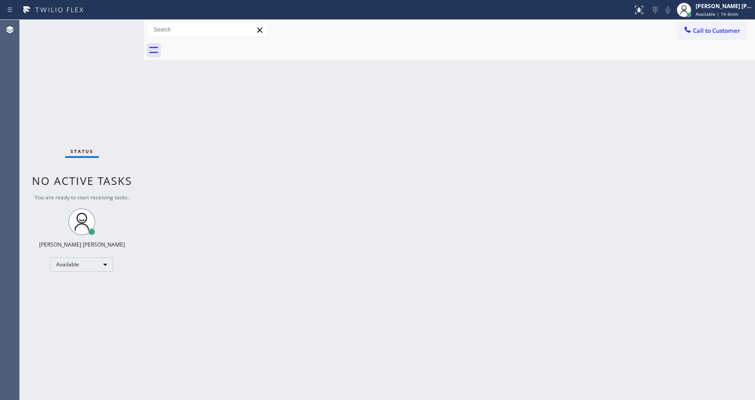
click at [126, 27] on div "Status No active tasks You are ready to start receiving tasks. [PERSON_NAME] [P…" at bounding box center [82, 210] width 124 height 380
click at [120, 27] on div "Status No active tasks You are ready to start receiving tasks. [PERSON_NAME] [P…" at bounding box center [82, 210] width 124 height 380
click at [375, 257] on div "Back to Dashboard Change Sender ID Customers Technicians Select a contact Outbo…" at bounding box center [449, 210] width 611 height 380
click at [535, 199] on div "Back to Dashboard Change Sender ID Customers Technicians Select a contact Outbo…" at bounding box center [449, 210] width 611 height 380
click at [168, 126] on div "Back to Dashboard Change Sender ID Customers Technicians Select a contact Outbo…" at bounding box center [449, 210] width 611 height 380
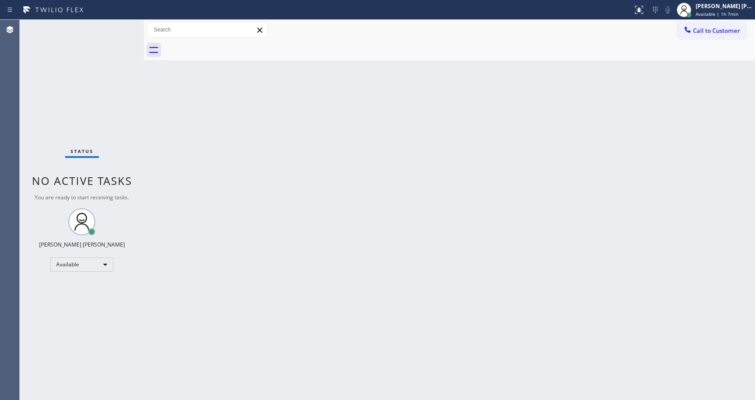
click at [121, 25] on div "Status No active tasks You are ready to start receiving tasks. [PERSON_NAME] [P…" at bounding box center [82, 210] width 124 height 380
click at [382, 218] on div "Back to Dashboard Change Sender ID Customers Technicians Select a contact Outbo…" at bounding box center [449, 210] width 611 height 380
click at [235, 89] on div "Back to Dashboard Change Sender ID Customers Technicians Select a contact Outbo…" at bounding box center [449, 210] width 611 height 380
click at [321, 241] on div "Back to Dashboard Change Sender ID Customers Technicians Select a contact Outbo…" at bounding box center [449, 210] width 611 height 380
click at [314, 196] on div "Back to Dashboard Change Sender ID Customers Technicians Select a contact Outbo…" at bounding box center [449, 210] width 611 height 380
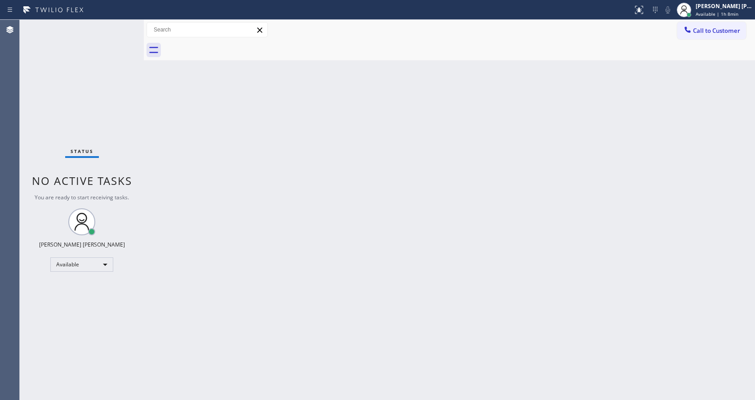
click at [220, 116] on div "Back to Dashboard Change Sender ID Customers Technicians Select a contact Outbo…" at bounding box center [449, 210] width 611 height 380
click at [122, 24] on div "Status No active tasks You are ready to start receiving tasks. [PERSON_NAME] [P…" at bounding box center [82, 210] width 124 height 380
click at [287, 206] on div "Back to Dashboard Change Sender ID Customers Technicians Select a contact Outbo…" at bounding box center [449, 210] width 611 height 380
click at [157, 77] on div "Back to Dashboard Change Sender ID Customers Technicians Select a contact Outbo…" at bounding box center [449, 210] width 611 height 380
click at [123, 26] on div "Status No active tasks You are ready to start receiving tasks. [PERSON_NAME] [P…" at bounding box center [82, 210] width 124 height 380
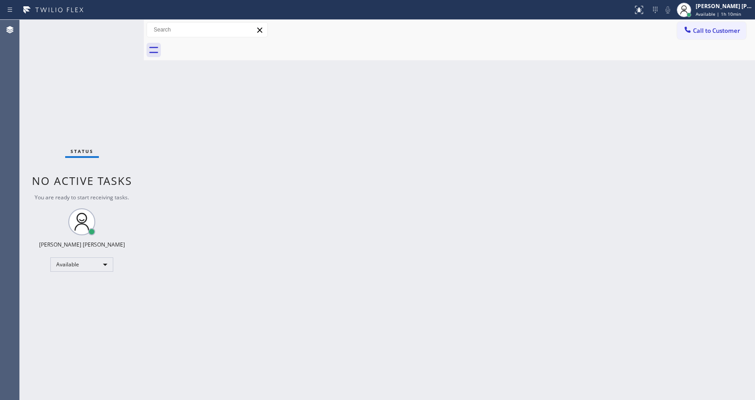
click at [294, 307] on div "Back to Dashboard Change Sender ID Customers Technicians Select a contact Outbo…" at bounding box center [449, 210] width 611 height 380
click at [204, 216] on div "Back to Dashboard Change Sender ID Customers Technicians Select a contact Outbo…" at bounding box center [449, 210] width 611 height 380
click at [144, 101] on div at bounding box center [144, 210] width 0 height 380
click at [335, 215] on div "Back to Dashboard Change Sender ID Customers Technicians Select a contact Outbo…" at bounding box center [449, 210] width 611 height 380
click at [98, 110] on div "Status No active tasks You are ready to start receiving tasks. [PERSON_NAME] [P…" at bounding box center [82, 210] width 124 height 380
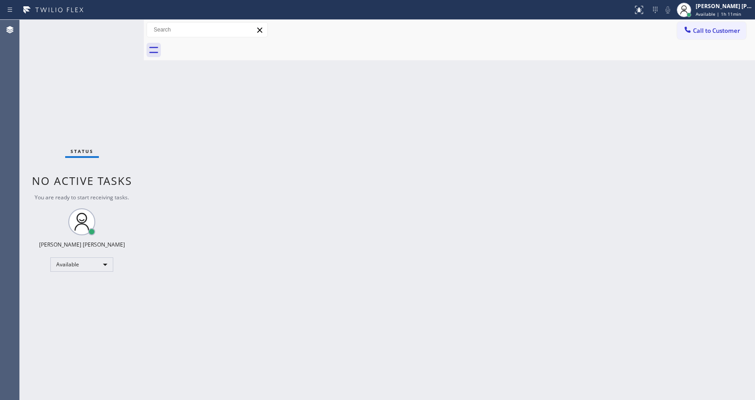
click at [224, 186] on div "Back to Dashboard Change Sender ID Customers Technicians Select a contact Outbo…" at bounding box center [449, 210] width 611 height 380
click at [201, 134] on div "Back to Dashboard Change Sender ID Customers Technicians Select a contact Outbo…" at bounding box center [449, 210] width 611 height 380
click at [121, 24] on div "Status No active tasks You are ready to start receiving tasks. [PERSON_NAME] [P…" at bounding box center [82, 210] width 124 height 380
click at [127, 22] on div "Status No active tasks You are ready to start receiving tasks. [PERSON_NAME] [P…" at bounding box center [82, 210] width 124 height 380
click at [347, 200] on div "Back to Dashboard Change Sender ID Customers Technicians Select a contact Outbo…" at bounding box center [449, 210] width 611 height 380
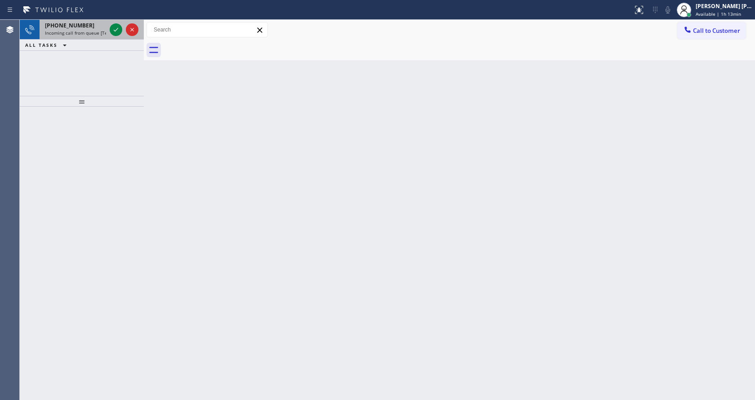
click at [88, 36] on span "Incoming call from queue [Test] All" at bounding box center [82, 33] width 75 height 6
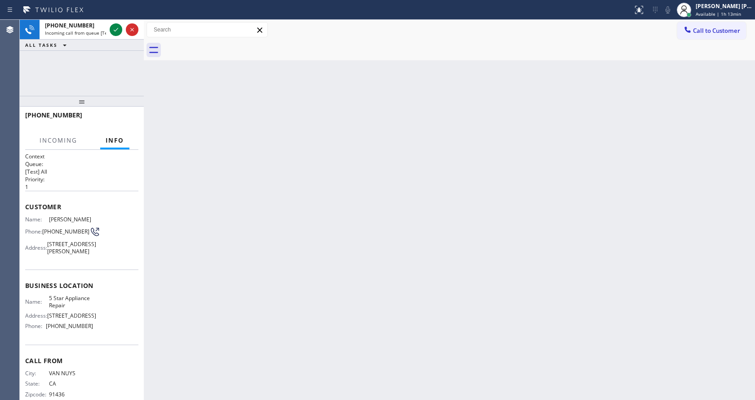
click at [387, 264] on div "Back to Dashboard Change Sender ID Customers Technicians Select a contact Outbo…" at bounding box center [449, 210] width 611 height 380
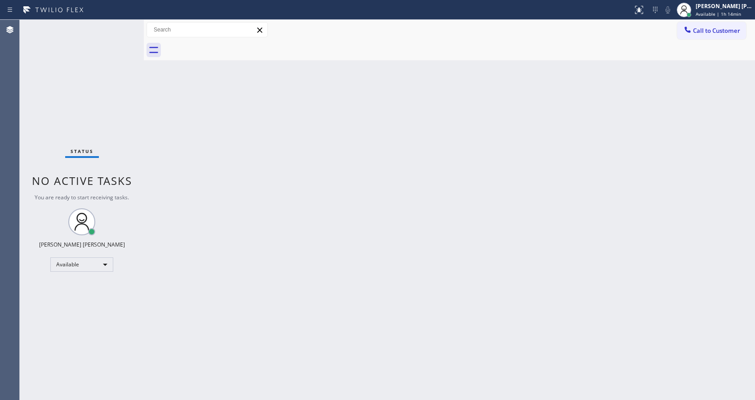
click at [716, 122] on div "Back to Dashboard Change Sender ID Customers Technicians Select a contact Outbo…" at bounding box center [449, 210] width 611 height 380
click at [720, 9] on div "[PERSON_NAME] [PERSON_NAME]" at bounding box center [724, 6] width 57 height 8
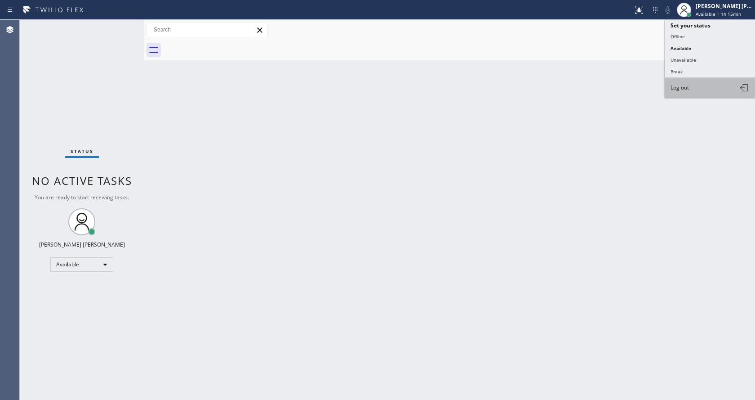
click at [703, 89] on button "Log out" at bounding box center [710, 88] width 90 height 20
